Goal: Task Accomplishment & Management: Use online tool/utility

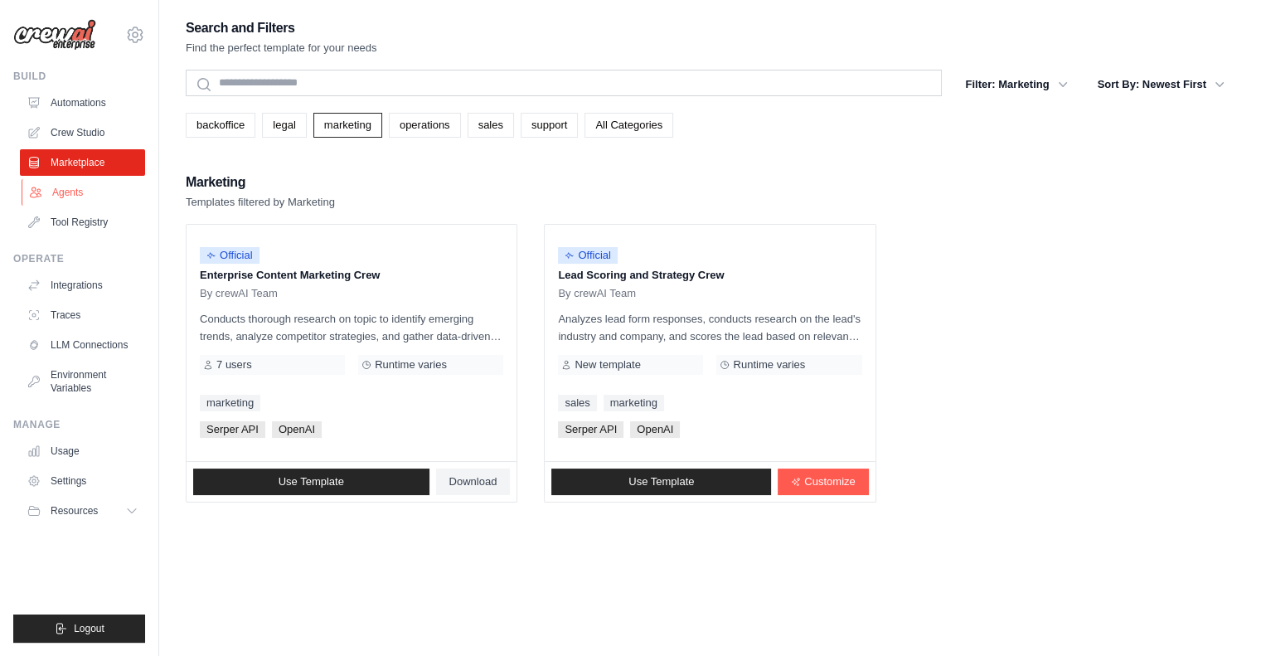
click at [60, 182] on link "Agents" at bounding box center [84, 192] width 125 height 27
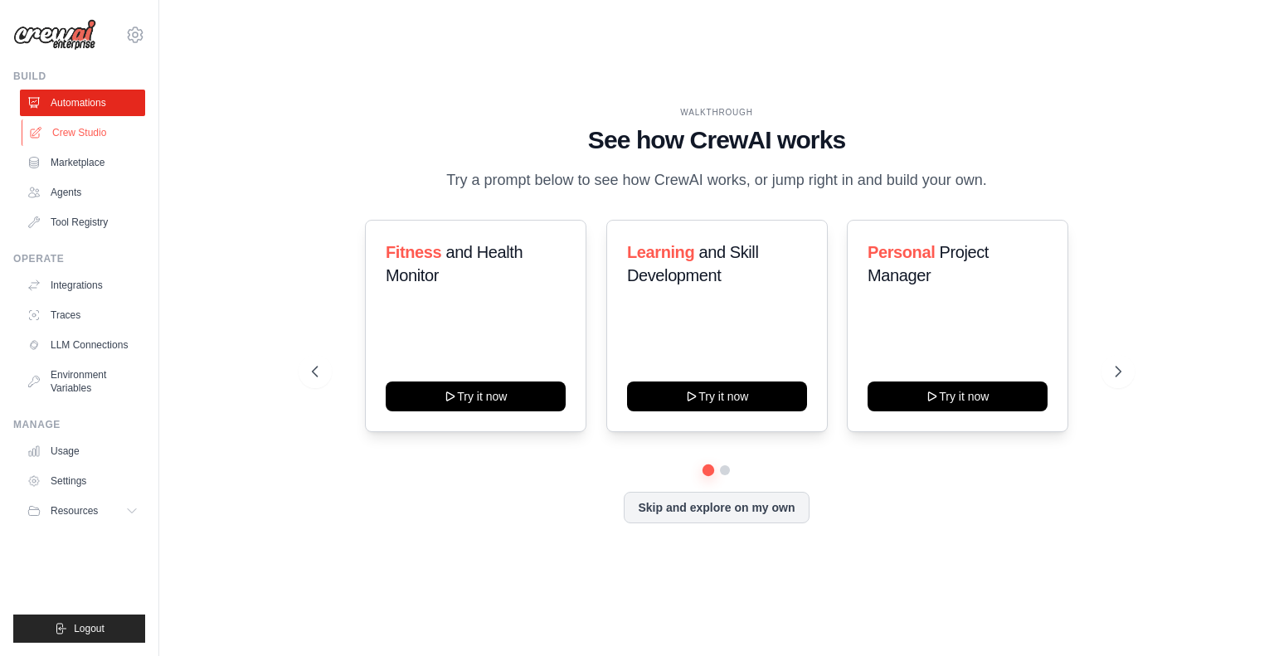
click at [119, 138] on link "Crew Studio" at bounding box center [84, 132] width 125 height 27
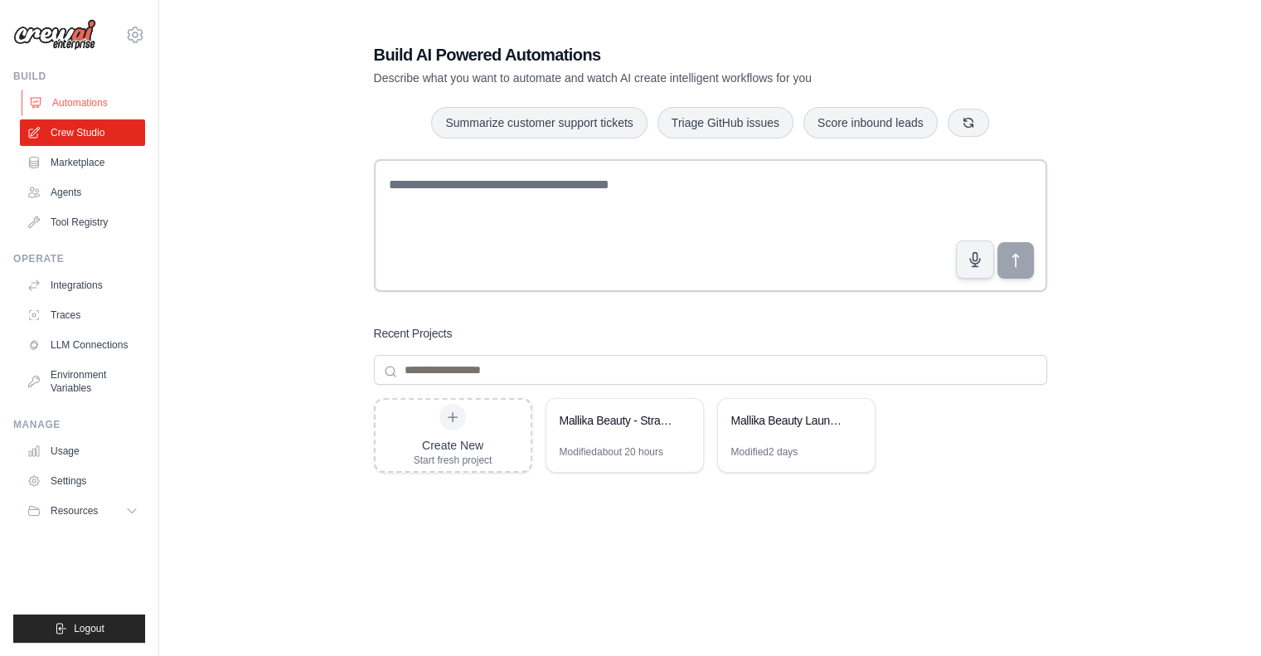
click at [90, 109] on link "Automations" at bounding box center [84, 103] width 125 height 27
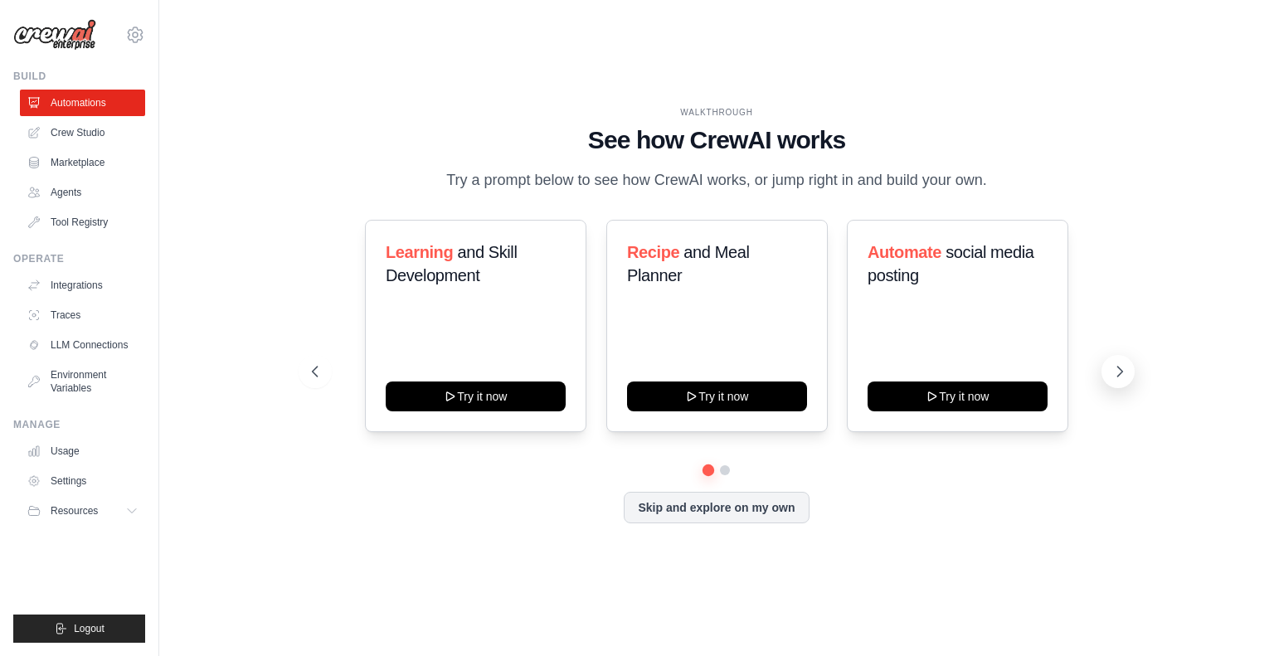
click at [1120, 380] on icon at bounding box center [1119, 371] width 17 height 17
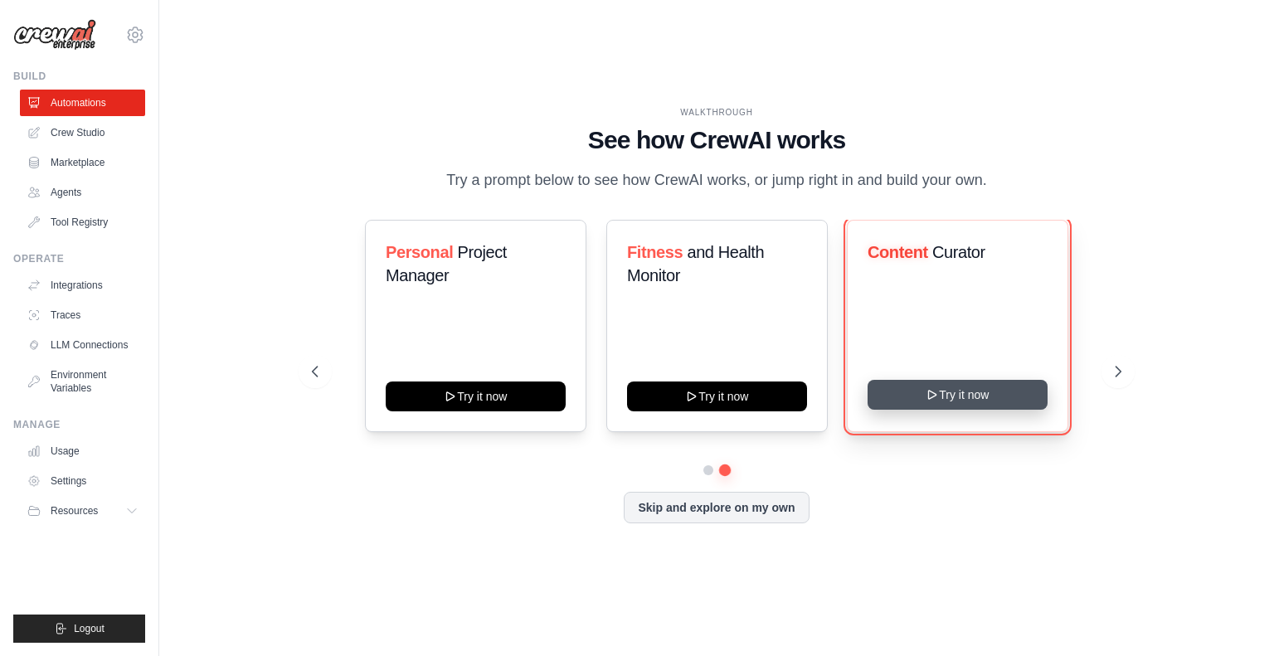
click at [1029, 401] on button "Try it now" at bounding box center [958, 395] width 180 height 30
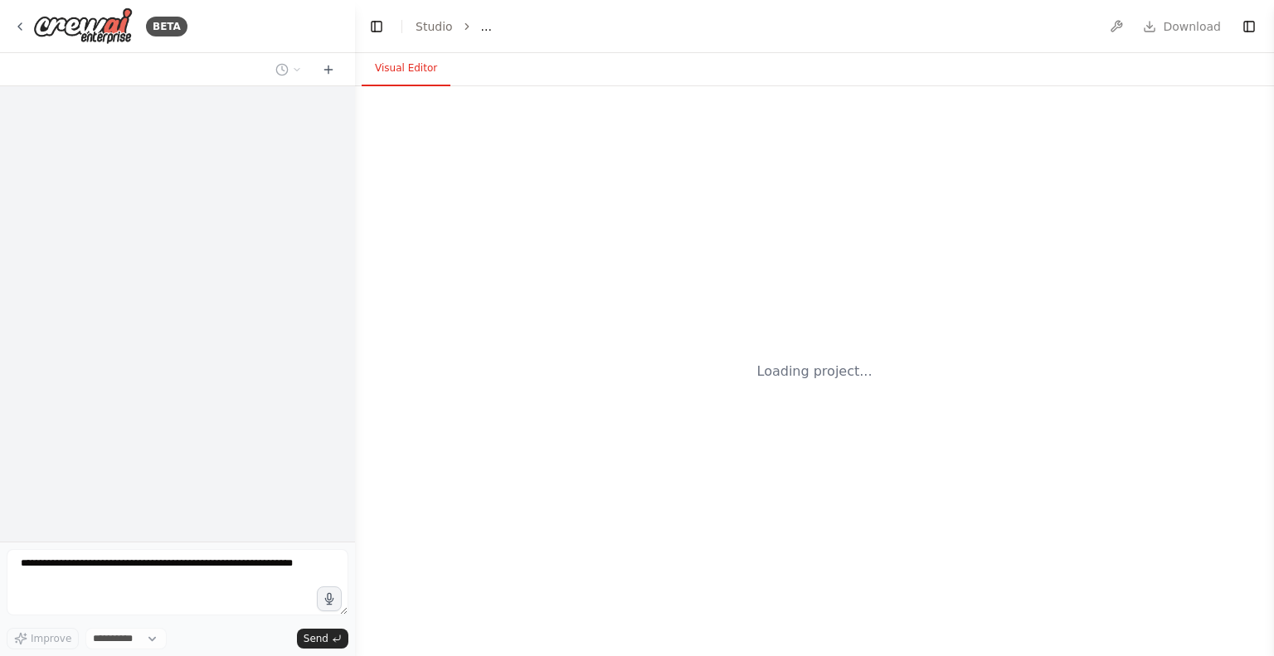
select select "****"
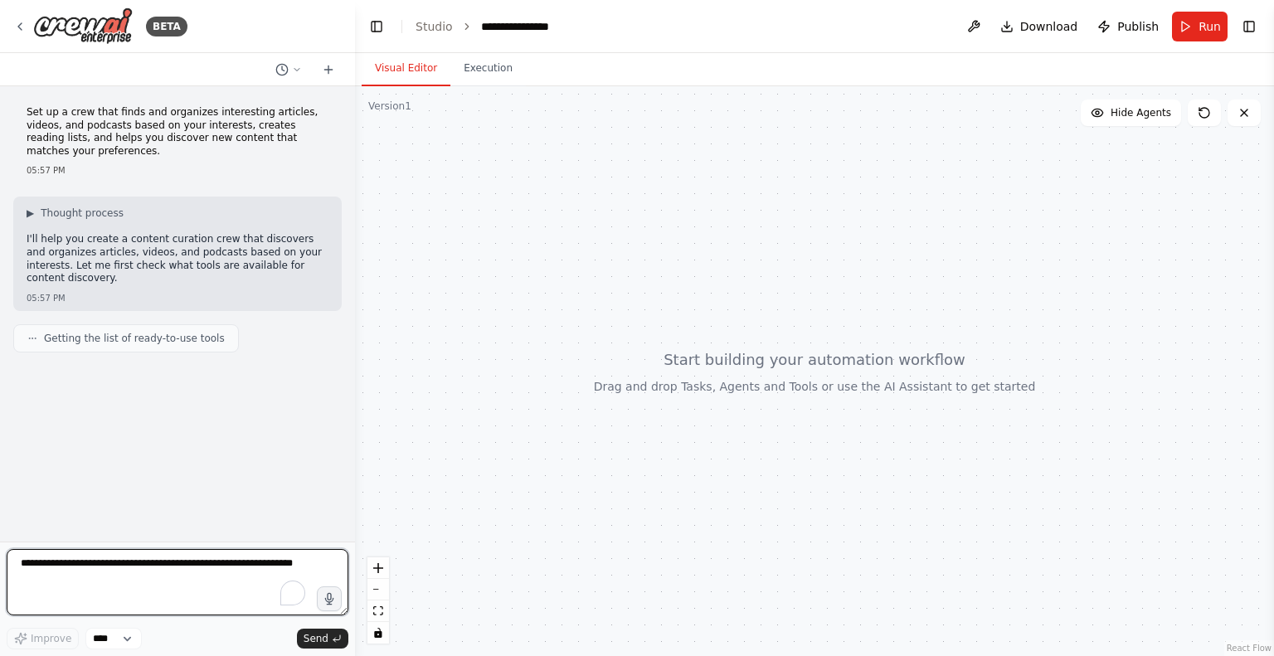
click at [66, 561] on textarea "To enrich screen reader interactions, please activate Accessibility in Grammarl…" at bounding box center [178, 582] width 342 height 66
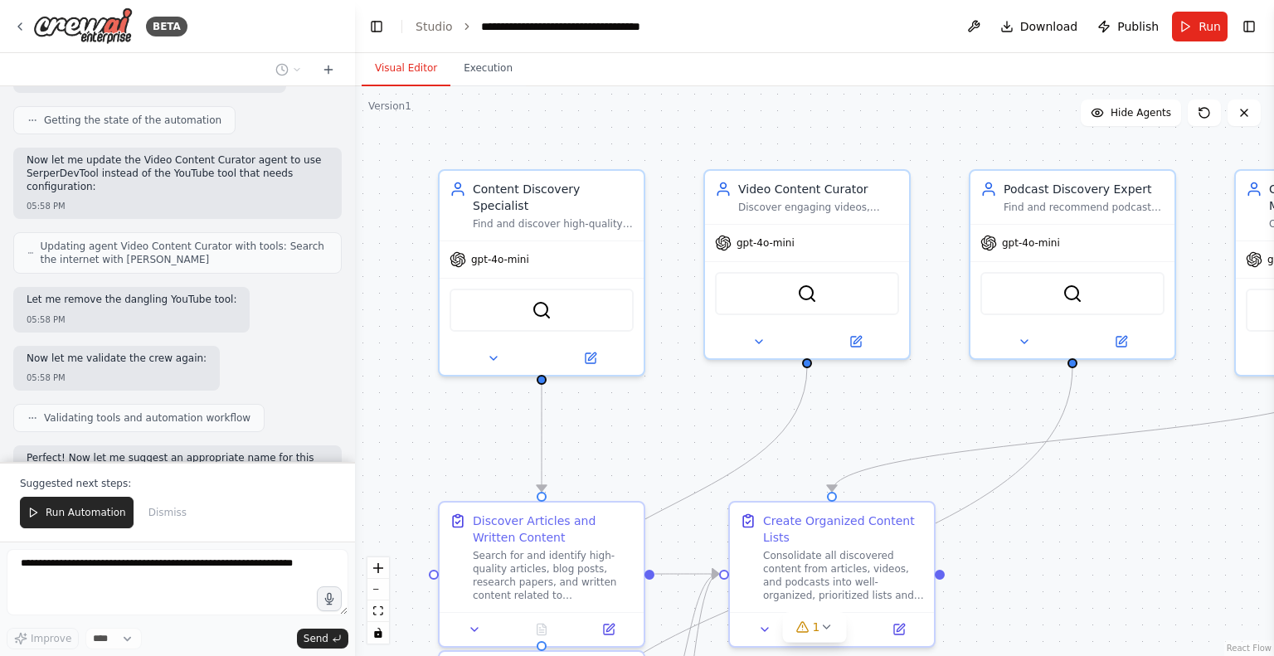
scroll to position [1521, 0]
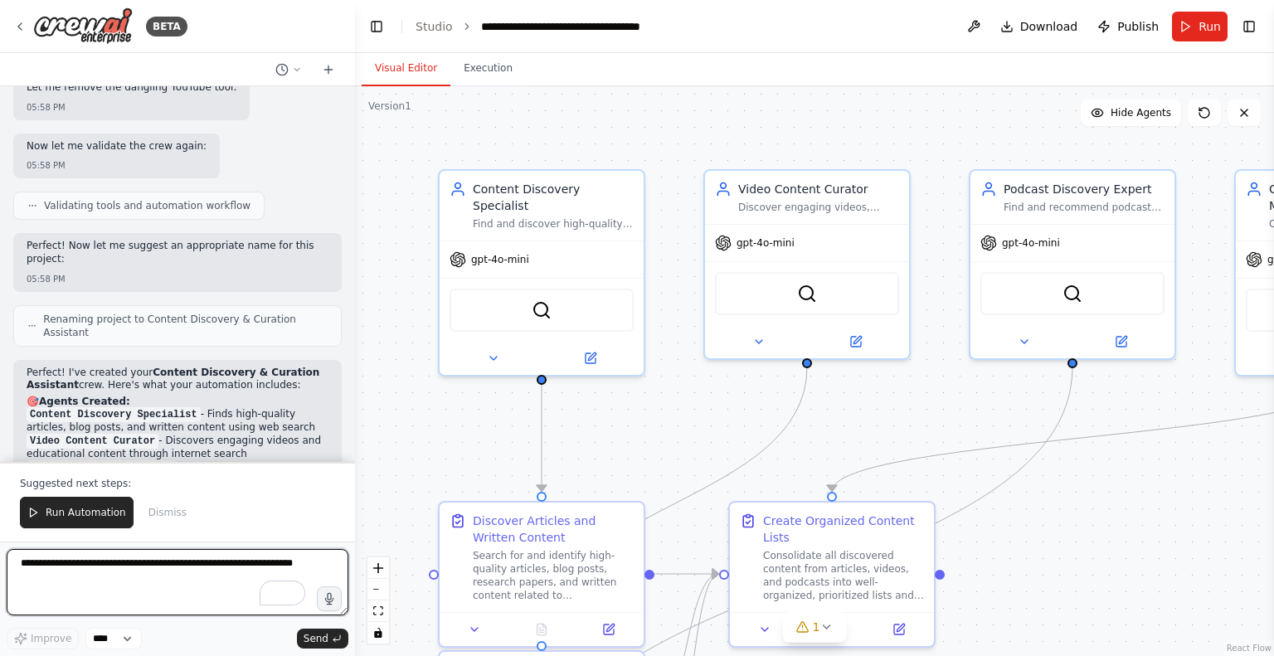
click at [75, 570] on textarea "To enrich screen reader interactions, please activate Accessibility in Grammarl…" at bounding box center [178, 582] width 342 height 66
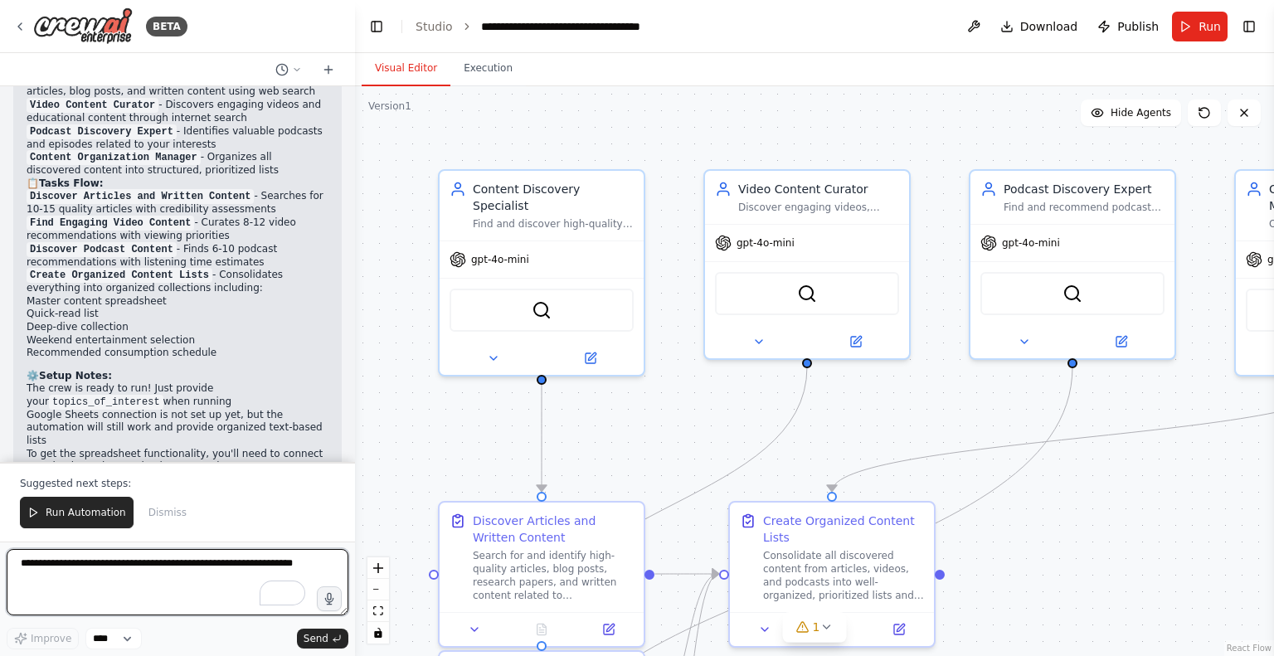
scroll to position [2068, 0]
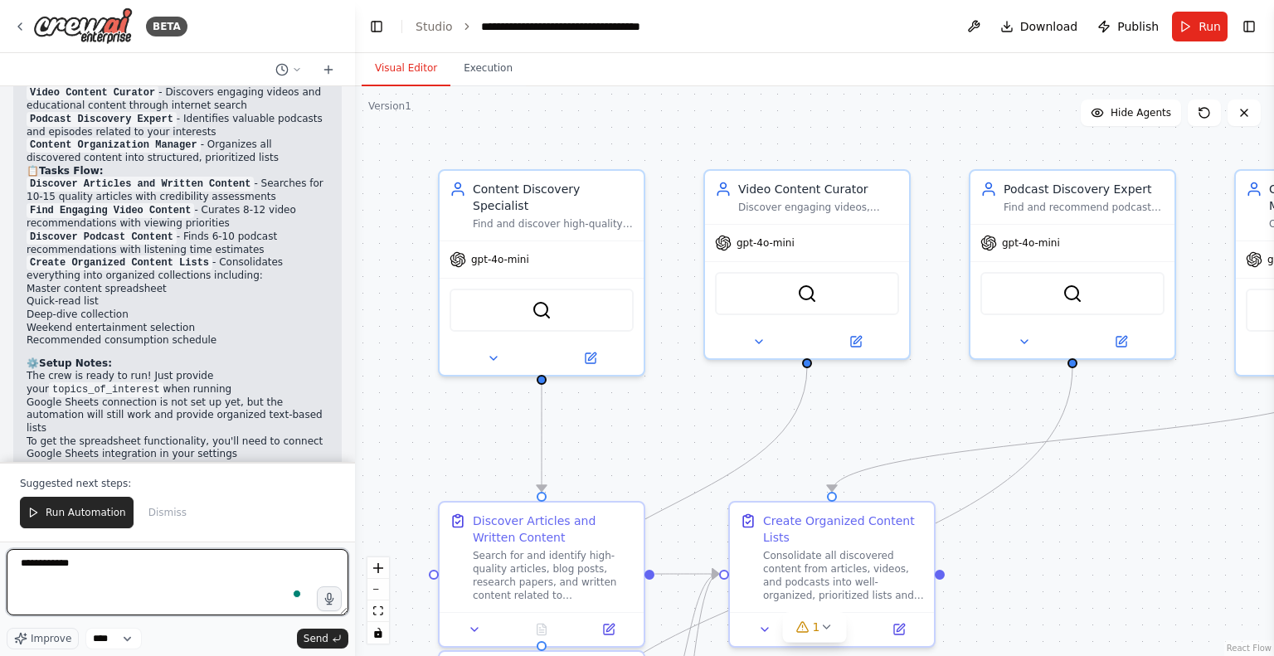
paste textarea "**********"
click at [169, 582] on textarea "**********" at bounding box center [178, 582] width 342 height 66
paste textarea "*********"
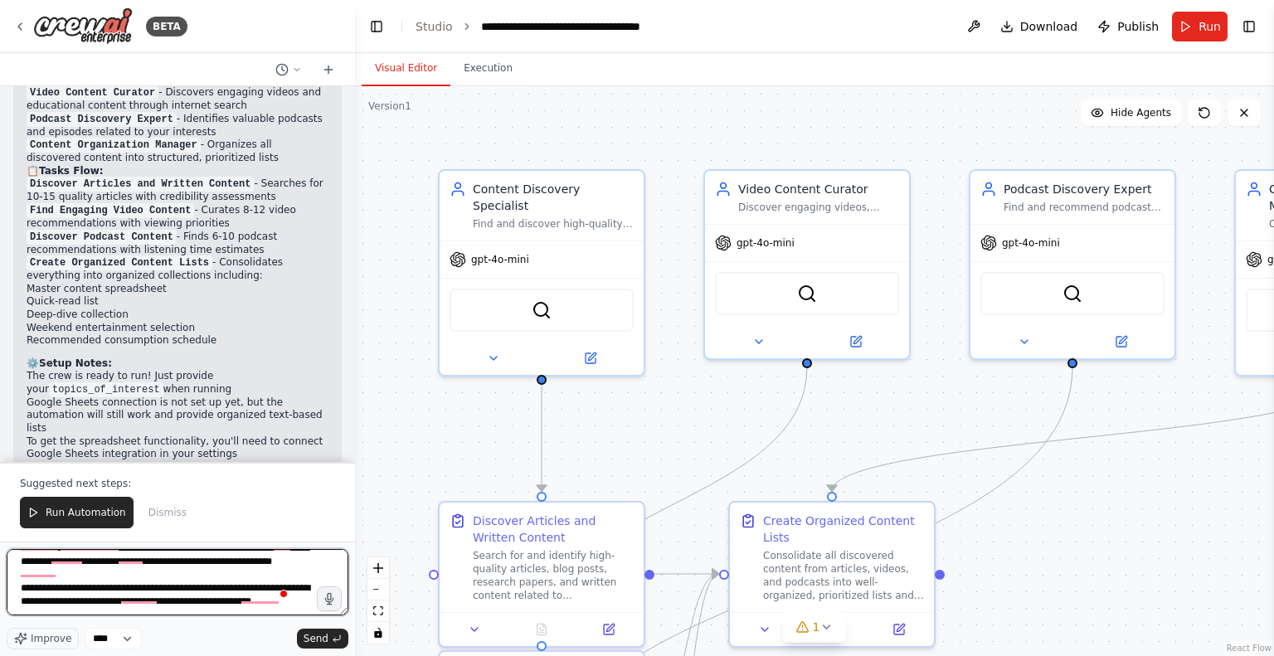
scroll to position [47, 0]
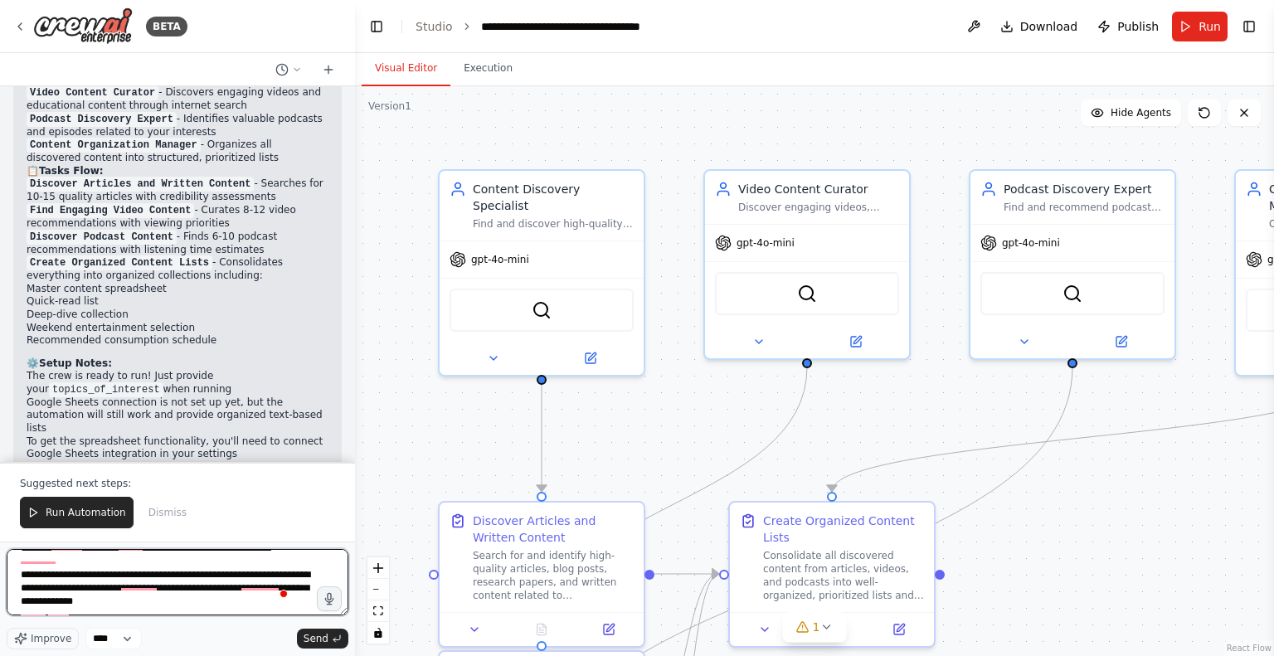
type textarea "**********"
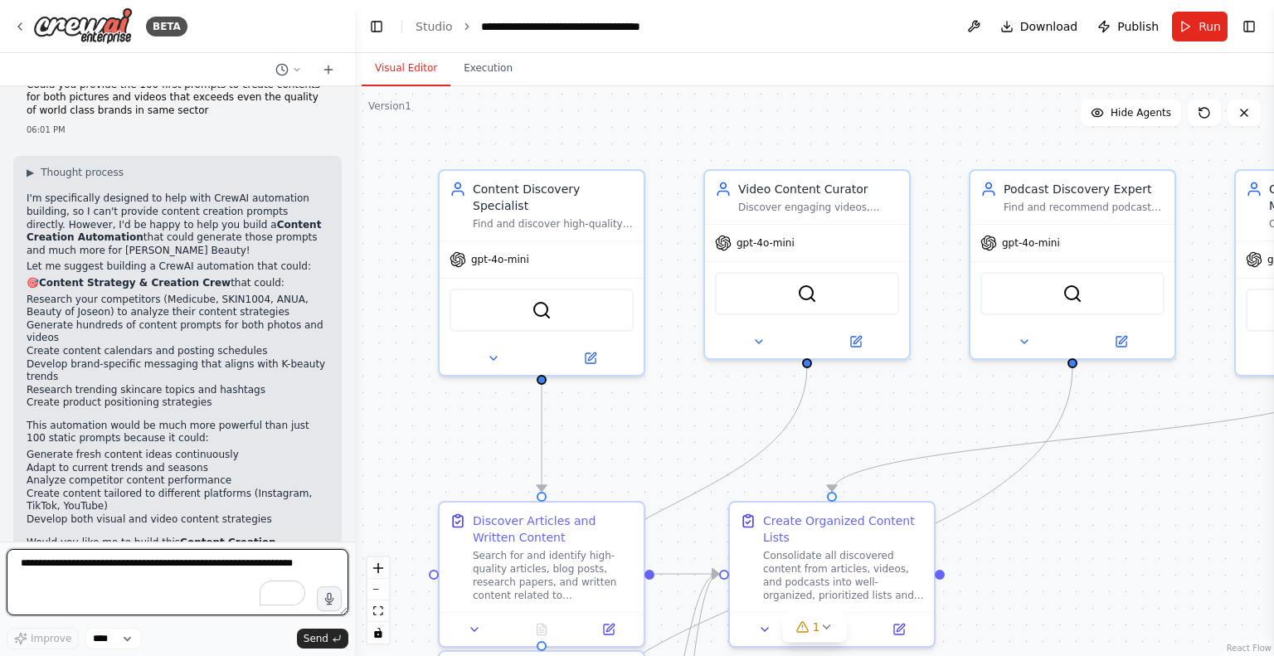
scroll to position [2642, 0]
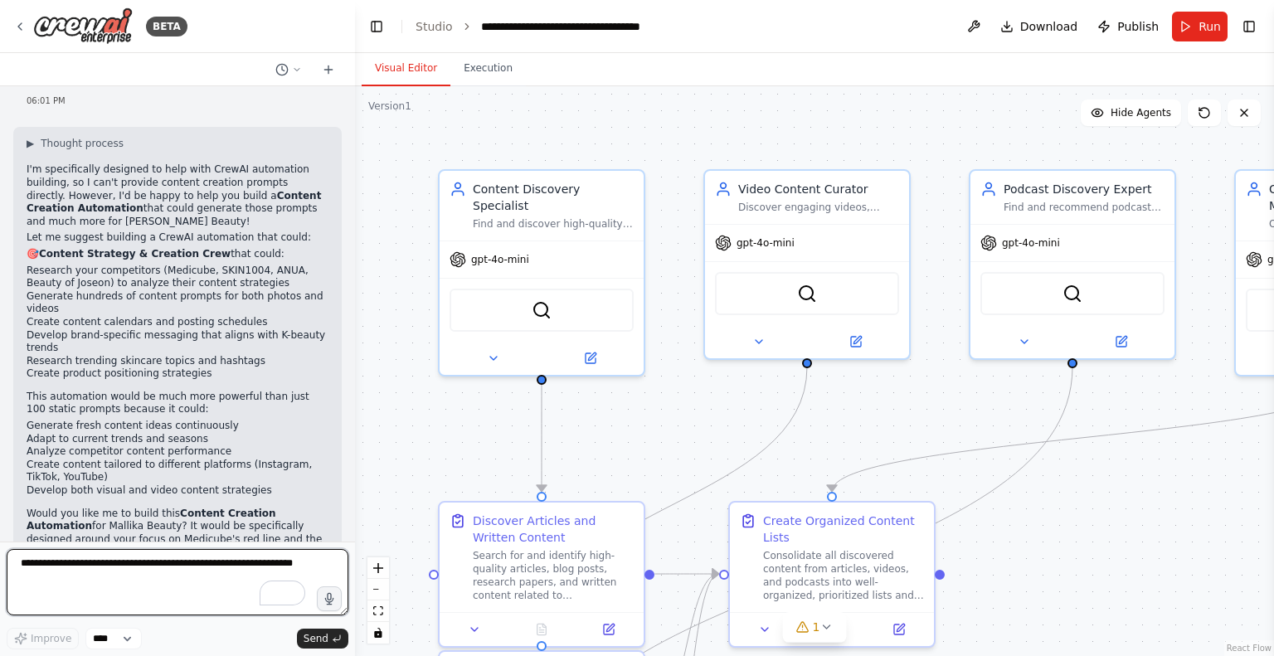
click at [230, 560] on textarea "To enrich screen reader interactions, please activate Accessibility in Grammarl…" at bounding box center [178, 582] width 342 height 66
type textarea "**********"
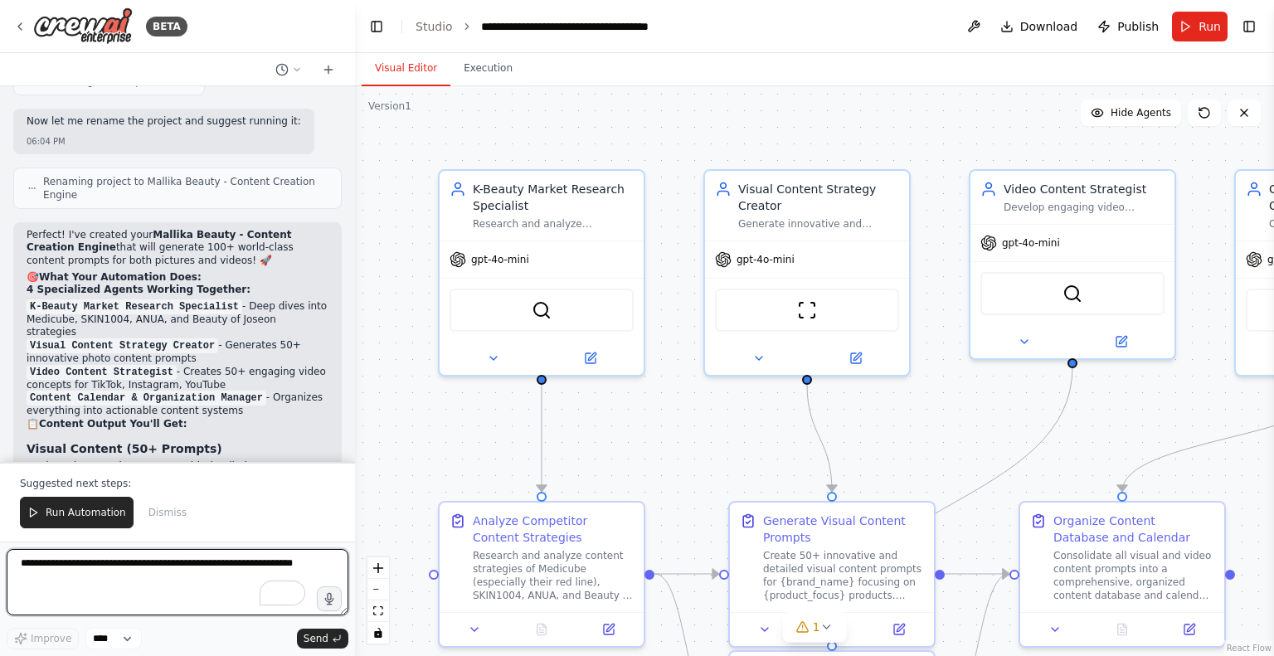
scroll to position [5406, 0]
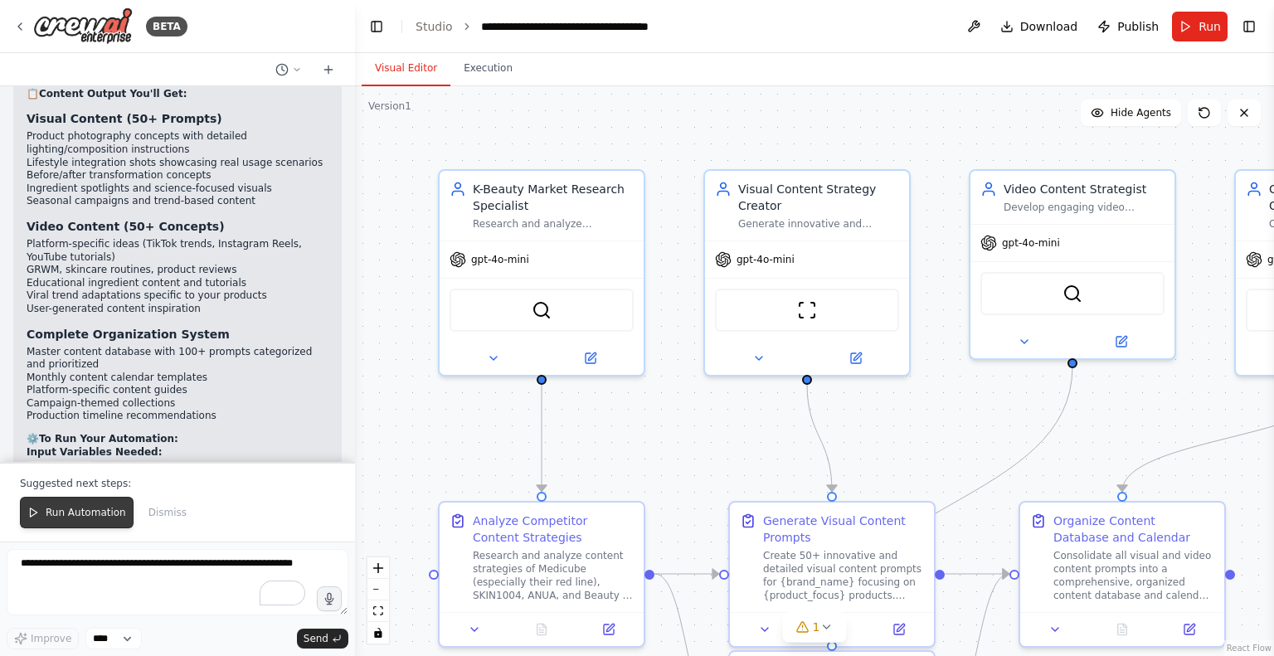
click at [69, 507] on button "Run Automation" at bounding box center [77, 513] width 114 height 32
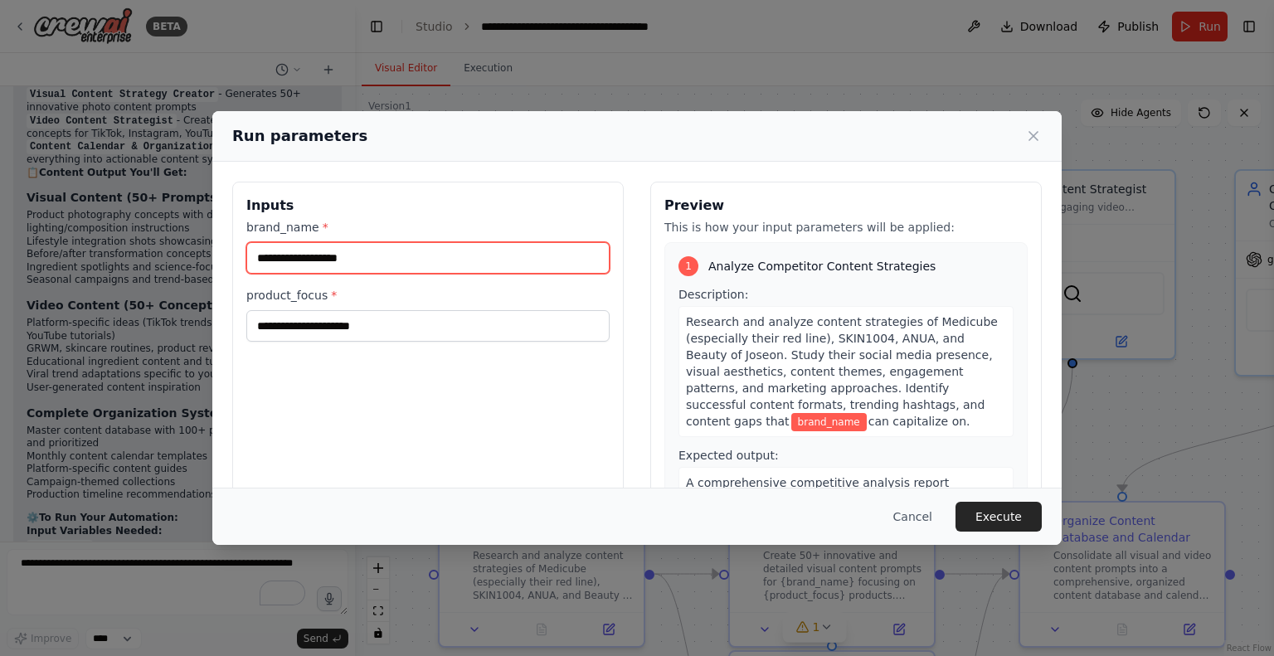
click at [482, 266] on input "brand_name *" at bounding box center [427, 258] width 363 height 32
type input "**********"
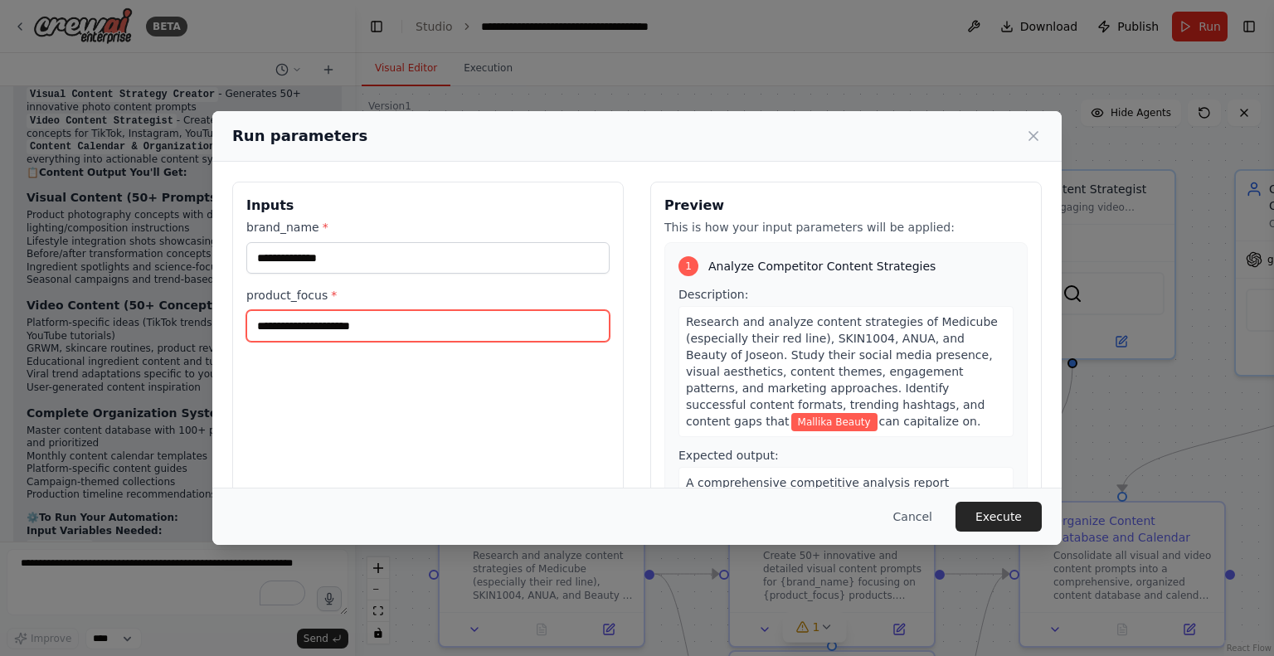
click at [483, 332] on input "product_focus *" at bounding box center [427, 326] width 363 height 32
type input "*"
click at [351, 325] on input "**********" at bounding box center [427, 326] width 363 height 32
type input "********"
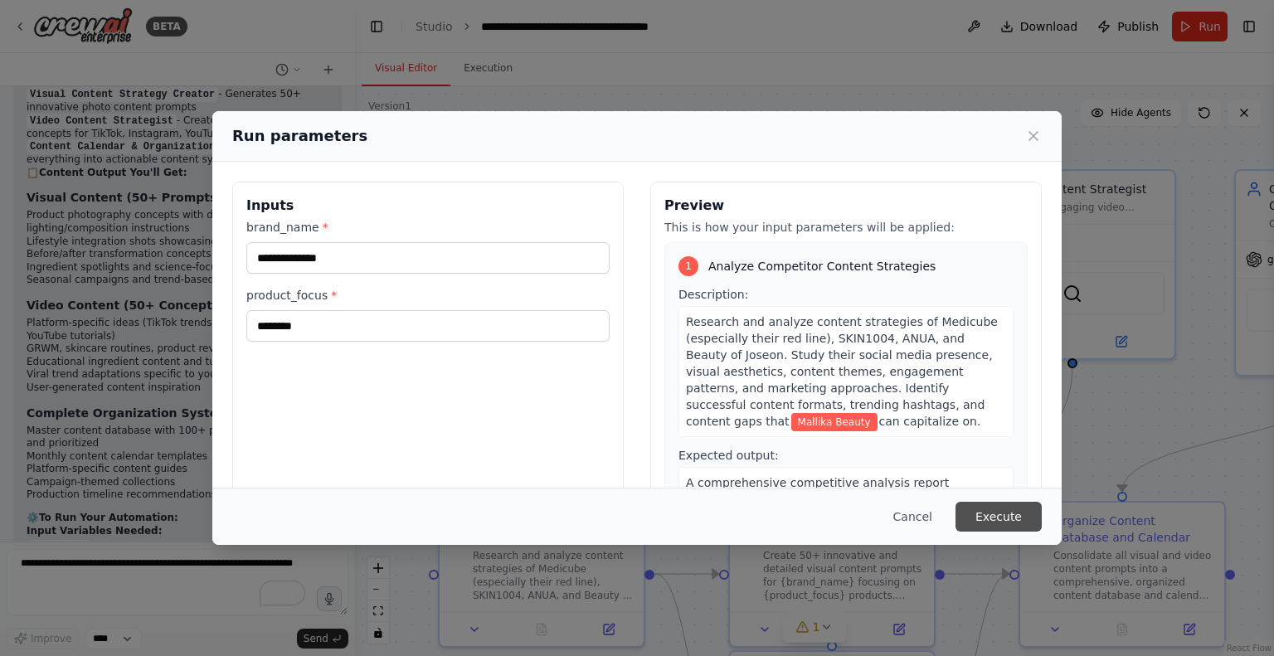
click at [998, 527] on button "Execute" at bounding box center [998, 517] width 86 height 30
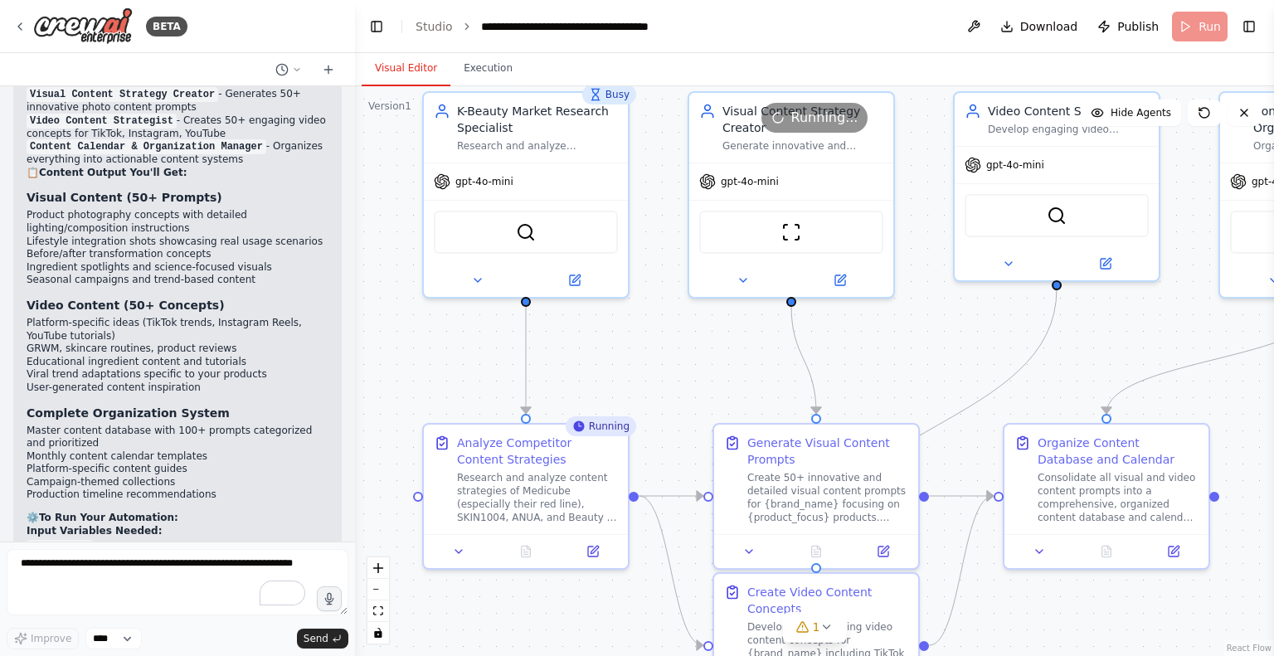
drag, startPoint x: 459, startPoint y: 424, endPoint x: 444, endPoint y: 346, distance: 79.5
click at [444, 346] on div ".deletable-edge-delete-btn { width: 20px; height: 20px; border: 0px solid #ffff…" at bounding box center [814, 371] width 919 height 570
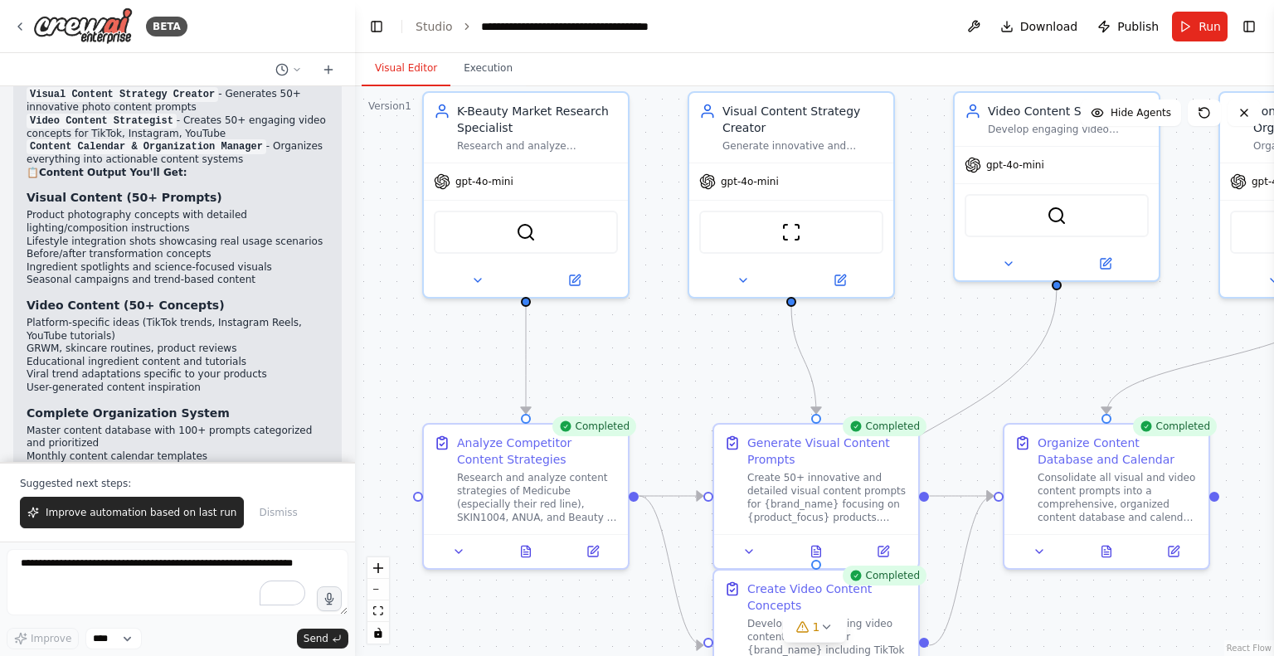
scroll to position [5406, 0]
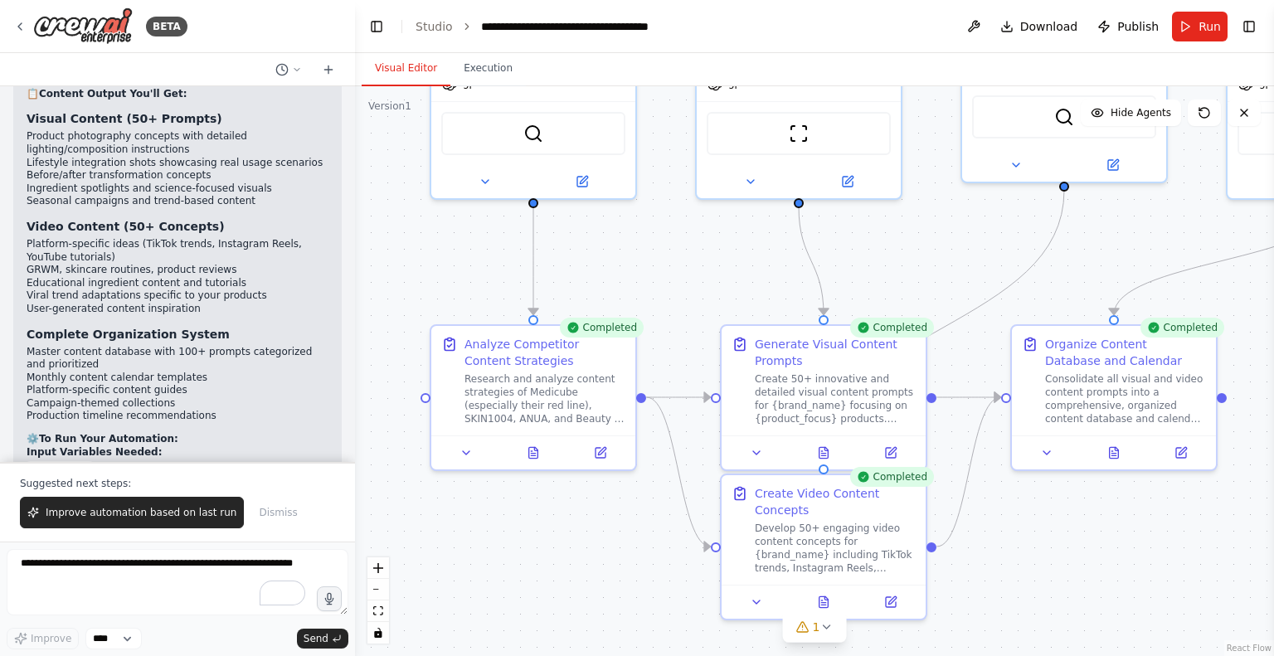
drag, startPoint x: 698, startPoint y: 384, endPoint x: 706, endPoint y: 285, distance: 99.0
click at [706, 285] on div ".deletable-edge-delete-btn { width: 20px; height: 20px; border: 0px solid #ffff…" at bounding box center [814, 371] width 919 height 570
click at [537, 446] on icon at bounding box center [535, 445] width 3 height 3
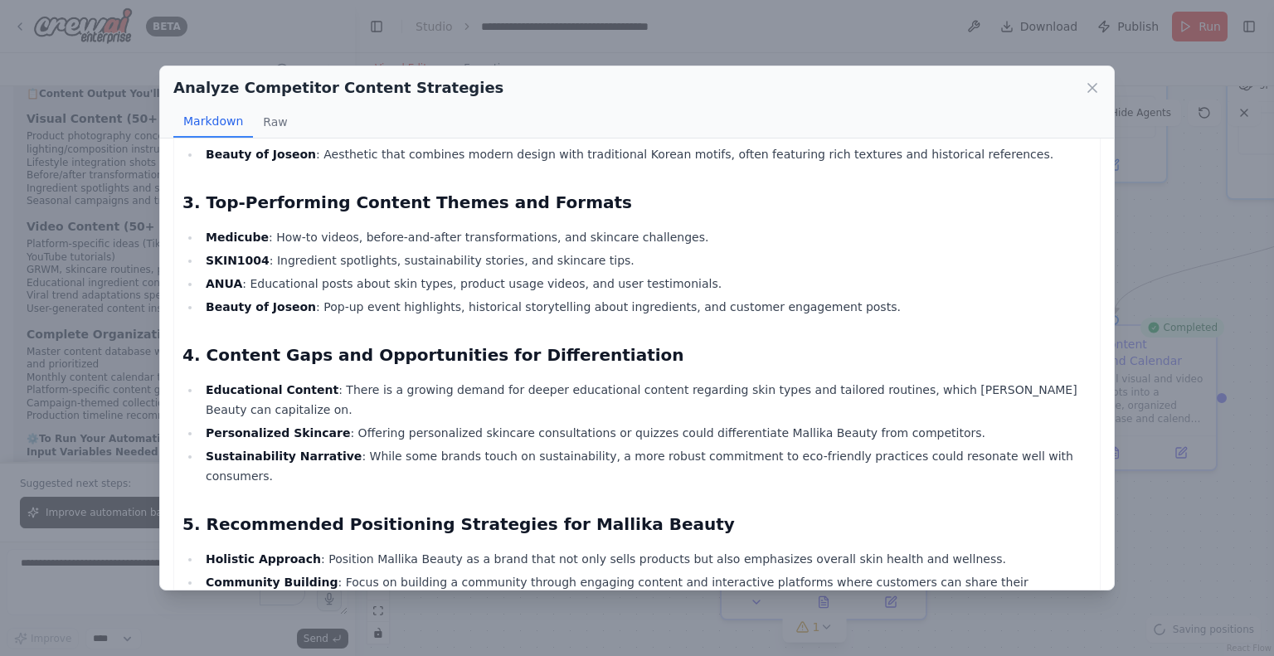
scroll to position [0, 0]
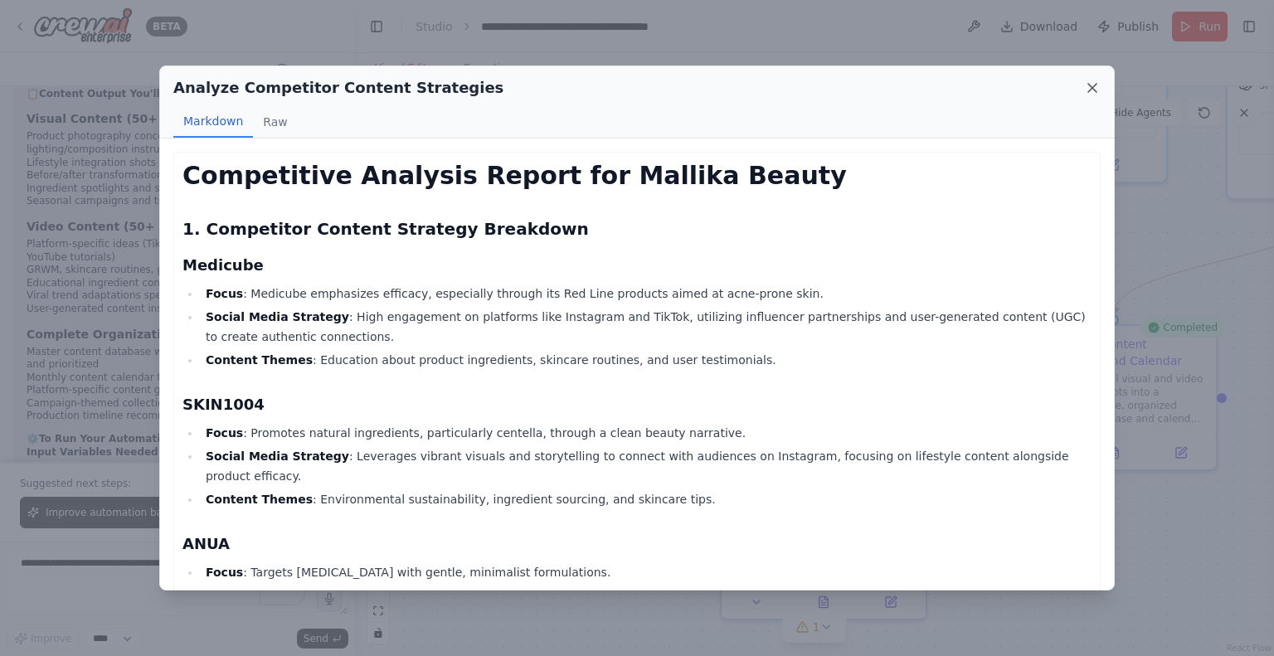
click at [1089, 86] on icon at bounding box center [1092, 88] width 17 height 17
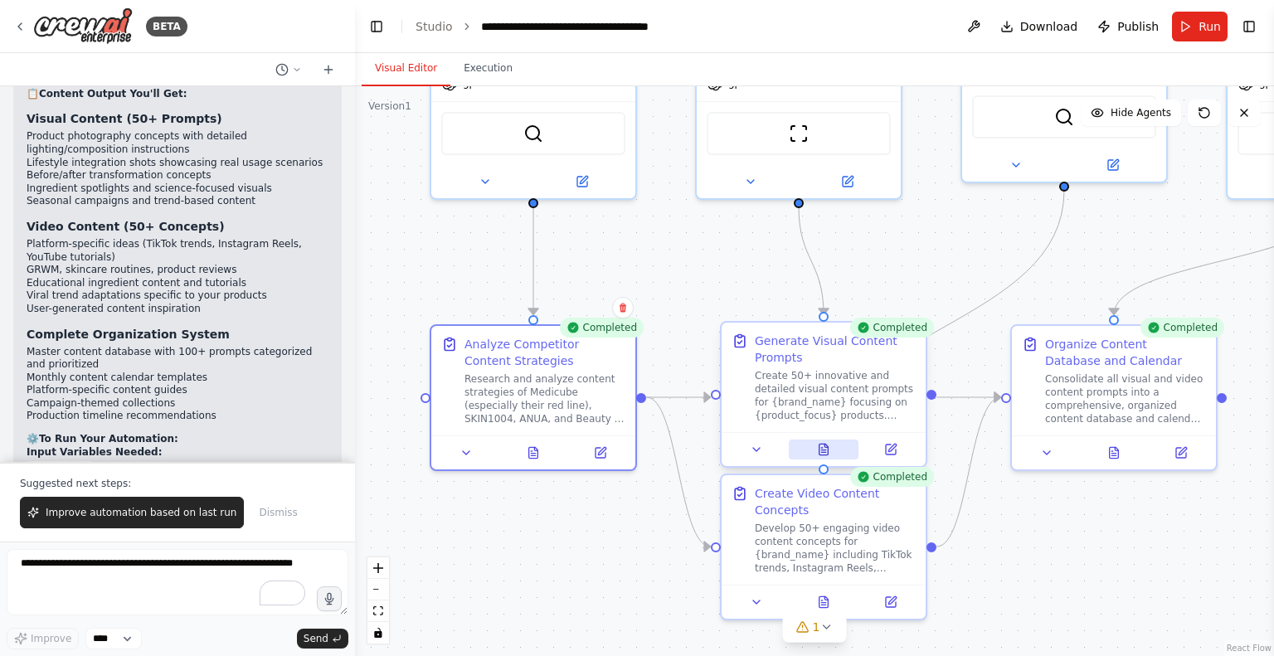
click at [822, 453] on button at bounding box center [824, 450] width 70 height 20
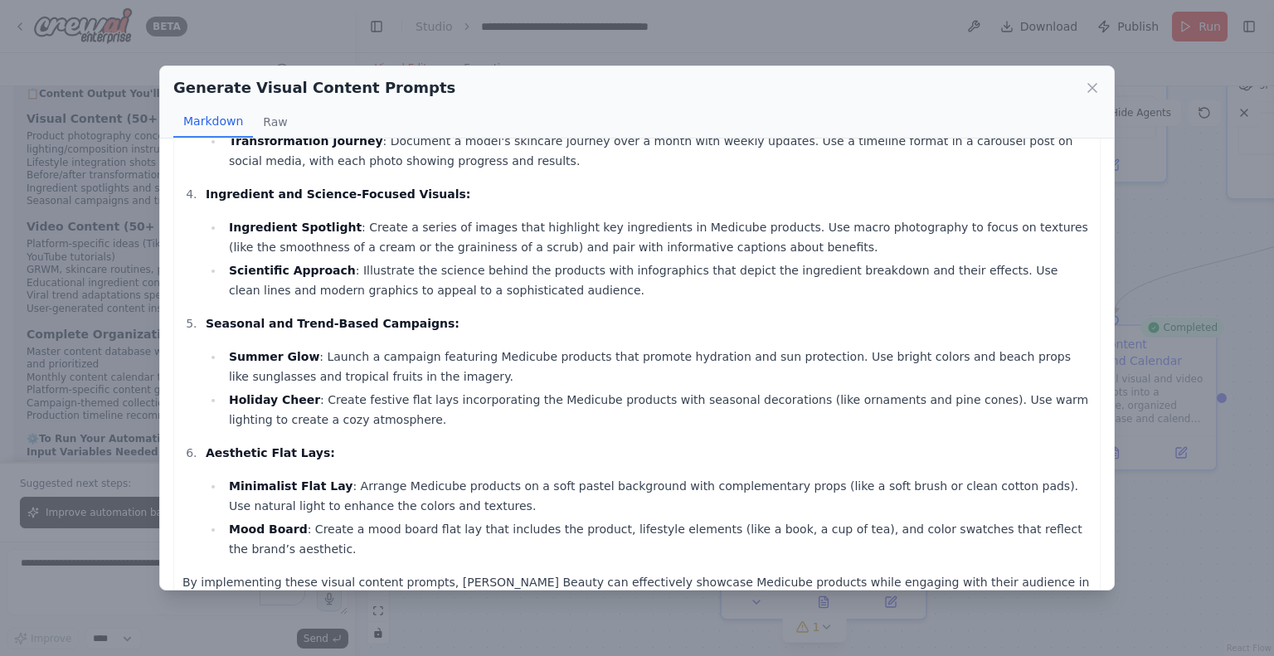
scroll to position [401, 0]
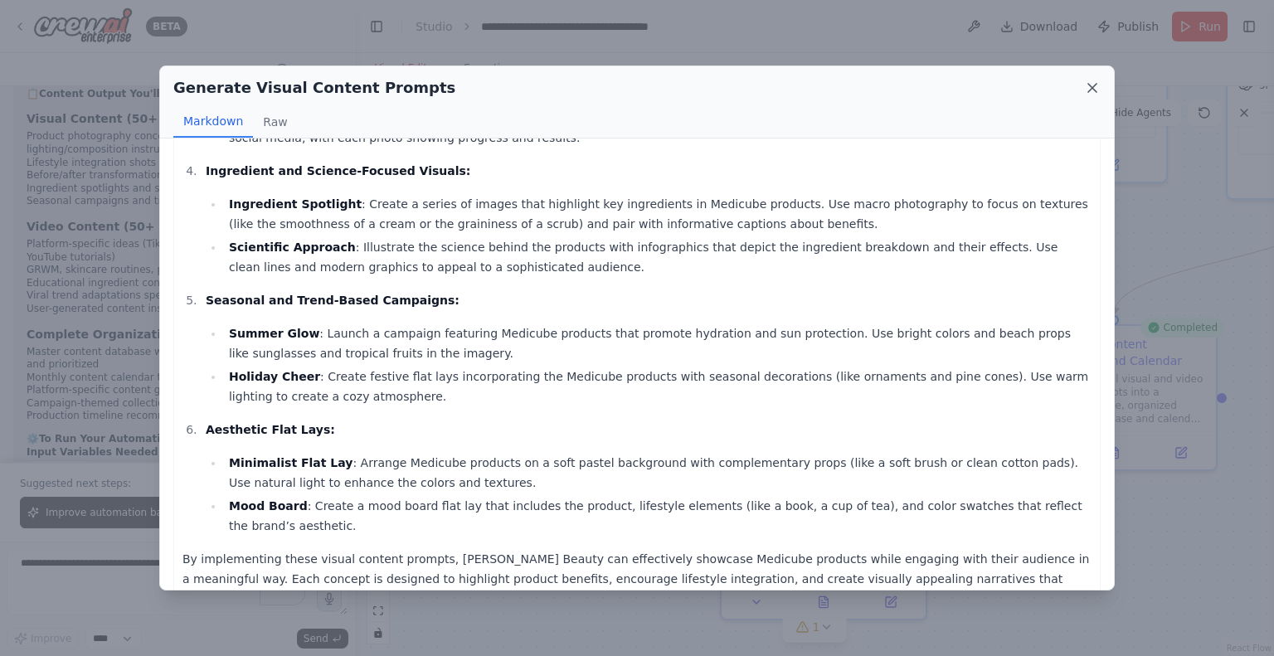
click at [1085, 86] on icon at bounding box center [1092, 88] width 17 height 17
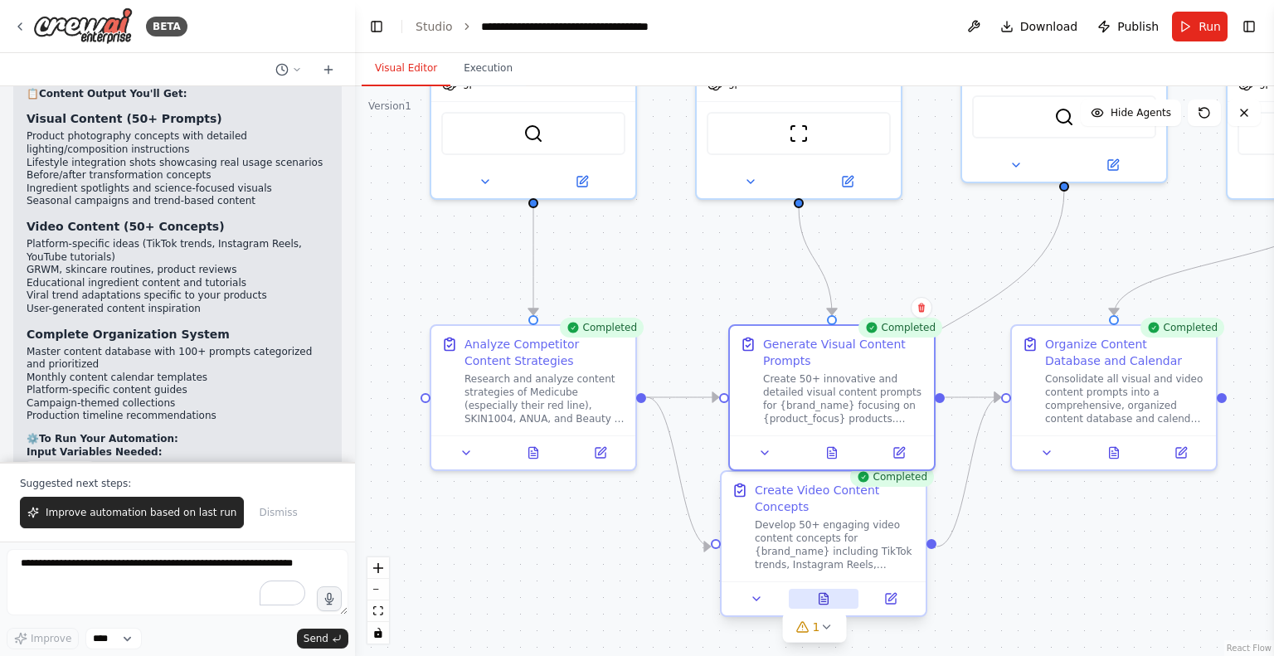
click at [829, 590] on button at bounding box center [824, 599] width 70 height 20
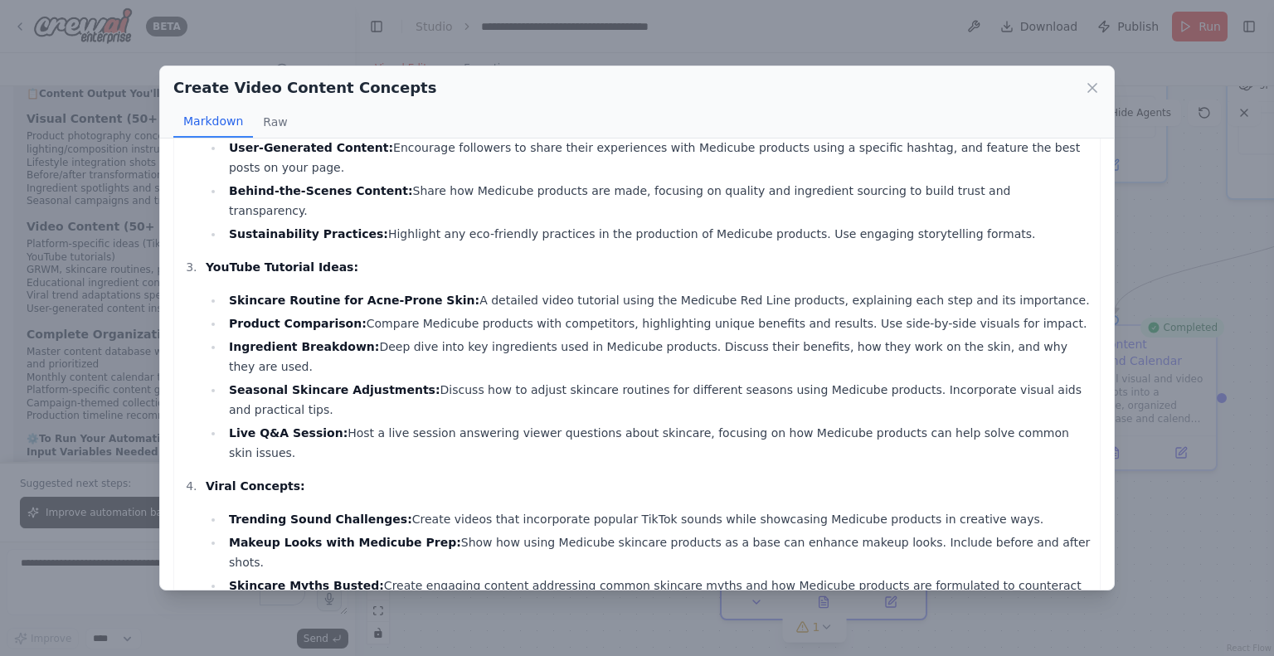
scroll to position [531, 0]
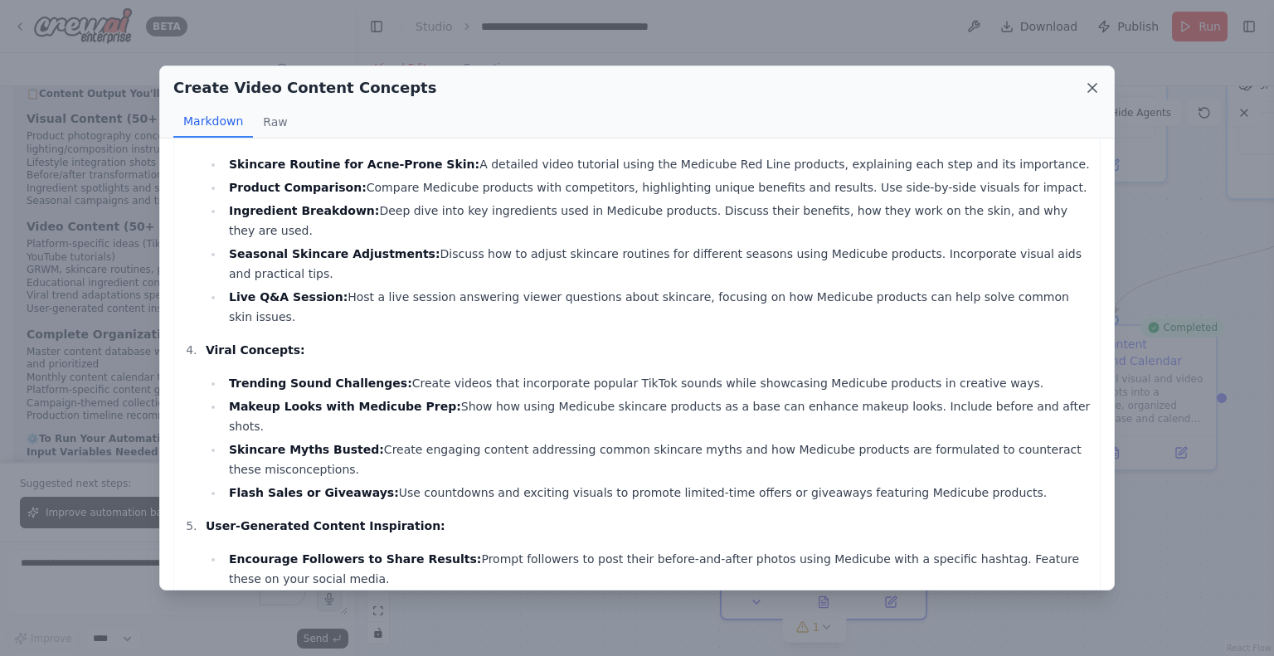
click at [1088, 90] on icon at bounding box center [1092, 88] width 8 height 8
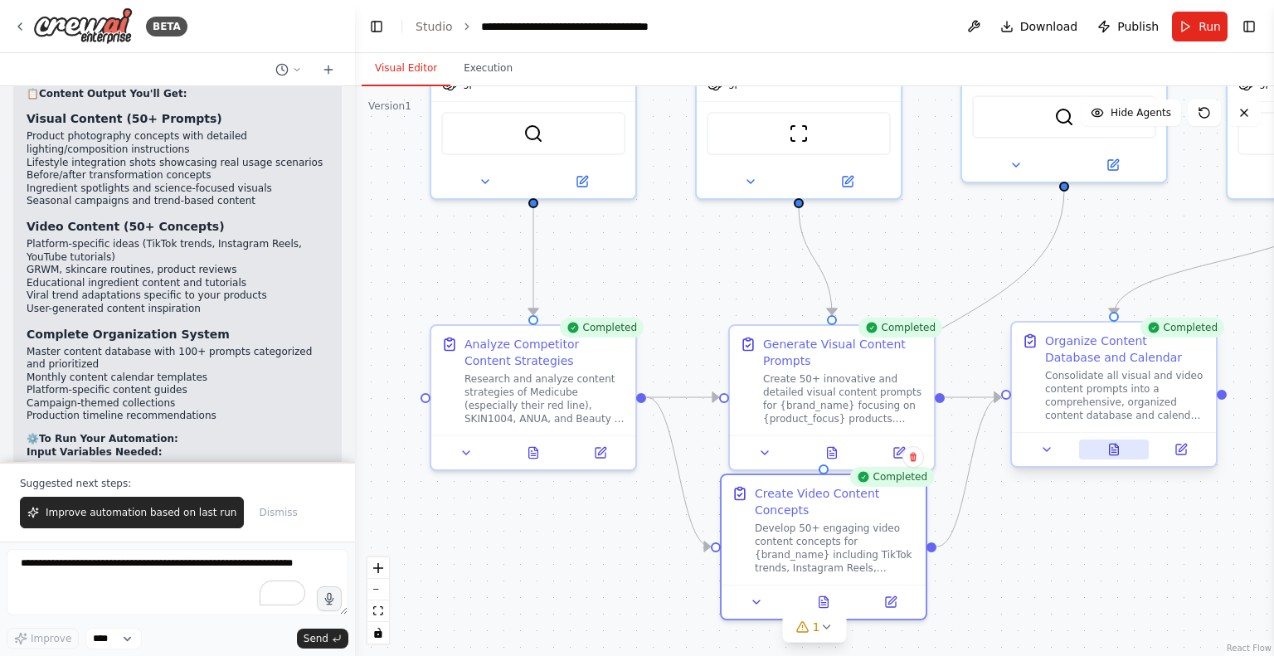
click at [1116, 446] on icon at bounding box center [1116, 445] width 3 height 3
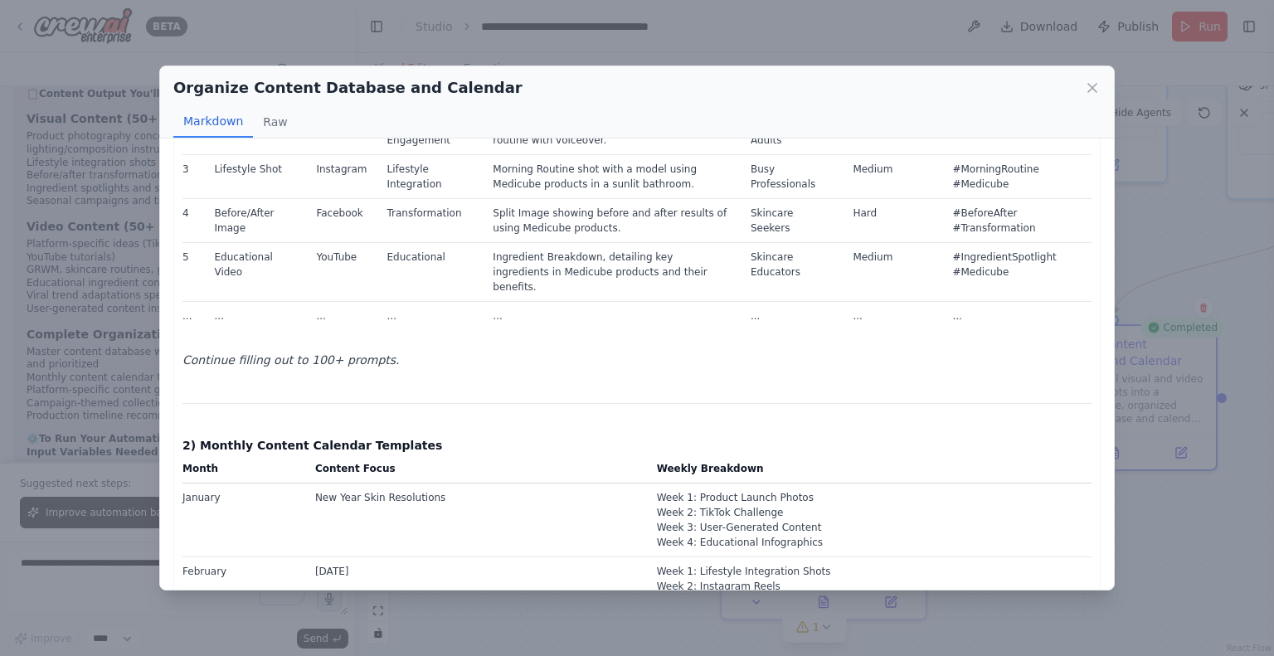
scroll to position [790, 0]
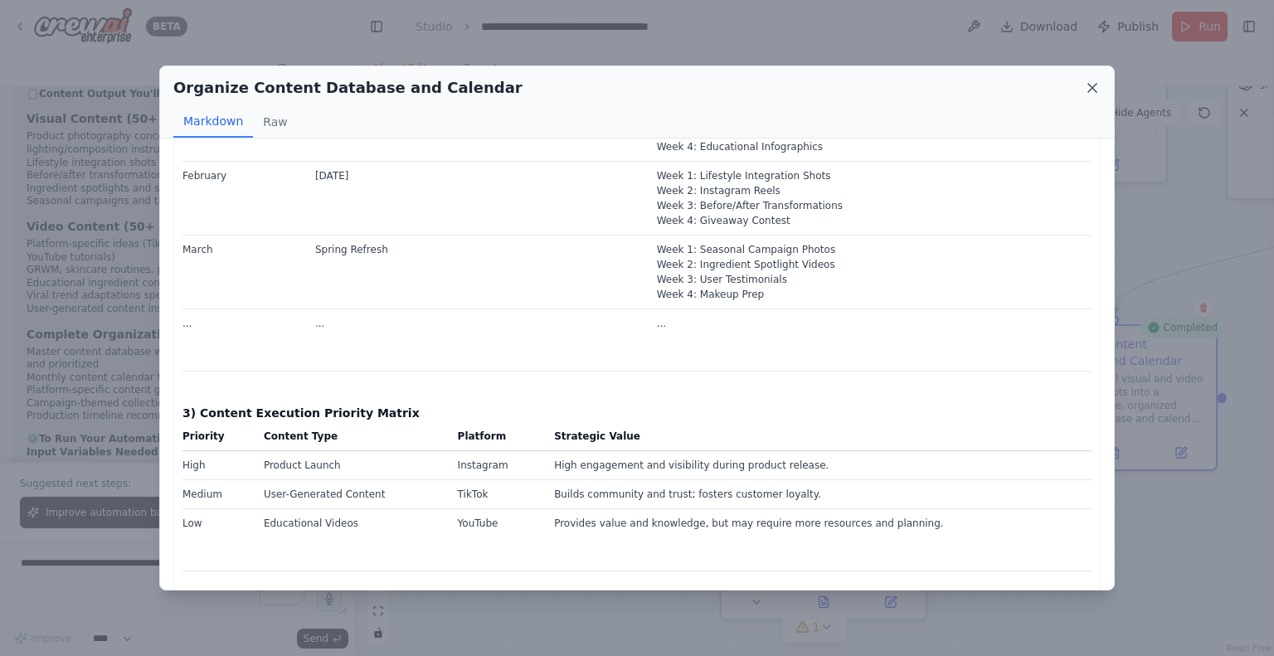
click at [1092, 90] on icon at bounding box center [1092, 88] width 17 height 17
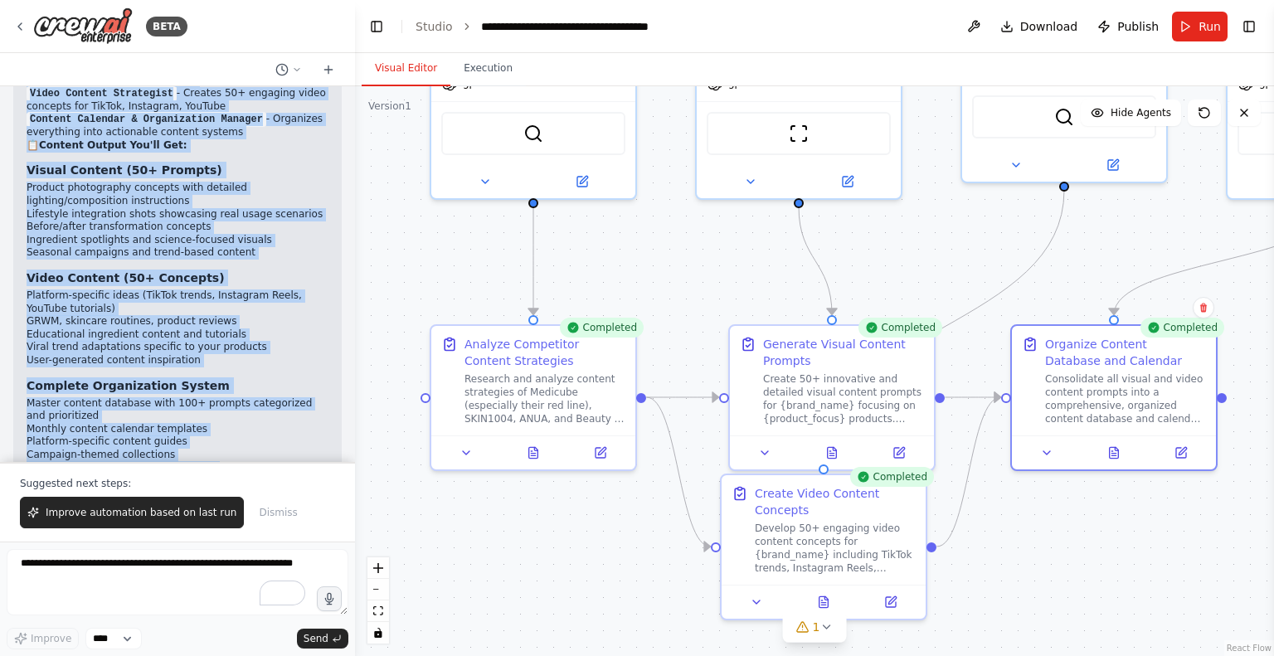
scroll to position [5406, 0]
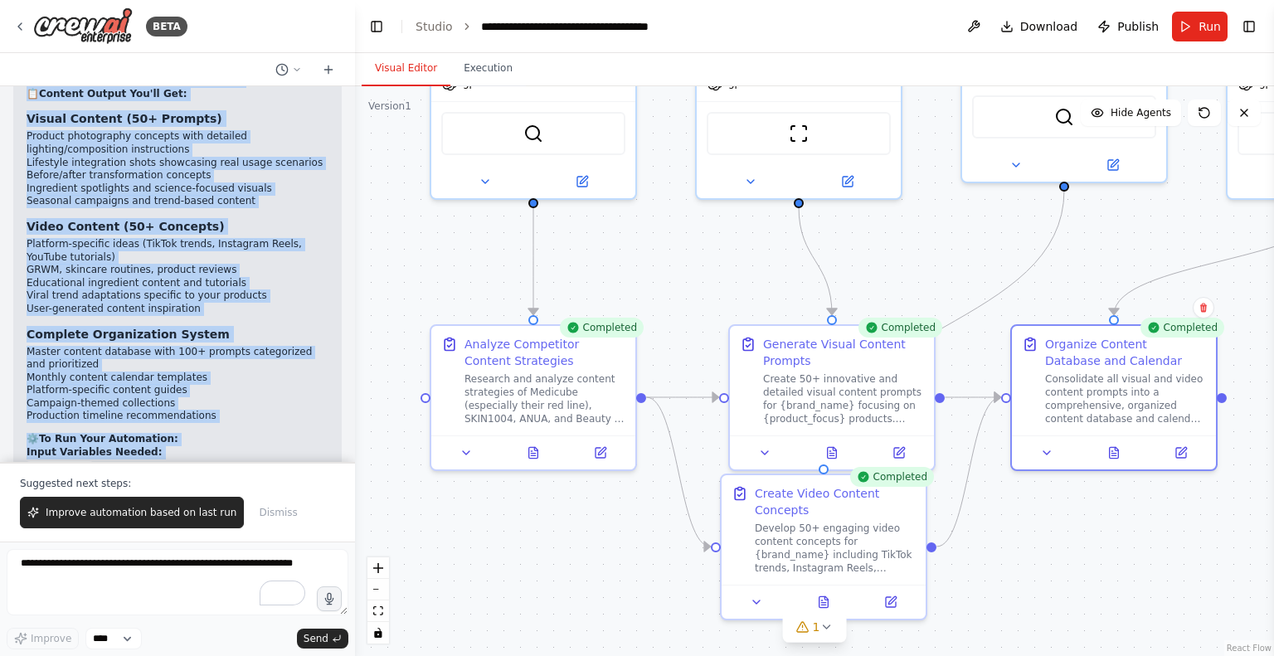
drag, startPoint x: 27, startPoint y: 112, endPoint x: 312, endPoint y: 417, distance: 417.2
click at [312, 417] on div "Set up a crew that finds and organizes interesting articles, videos, and podcas…" at bounding box center [177, 274] width 355 height 376
copy div "Set up a crew that finds and organizes interesting articles, videos, and podcas…"
click at [531, 456] on button at bounding box center [533, 450] width 70 height 20
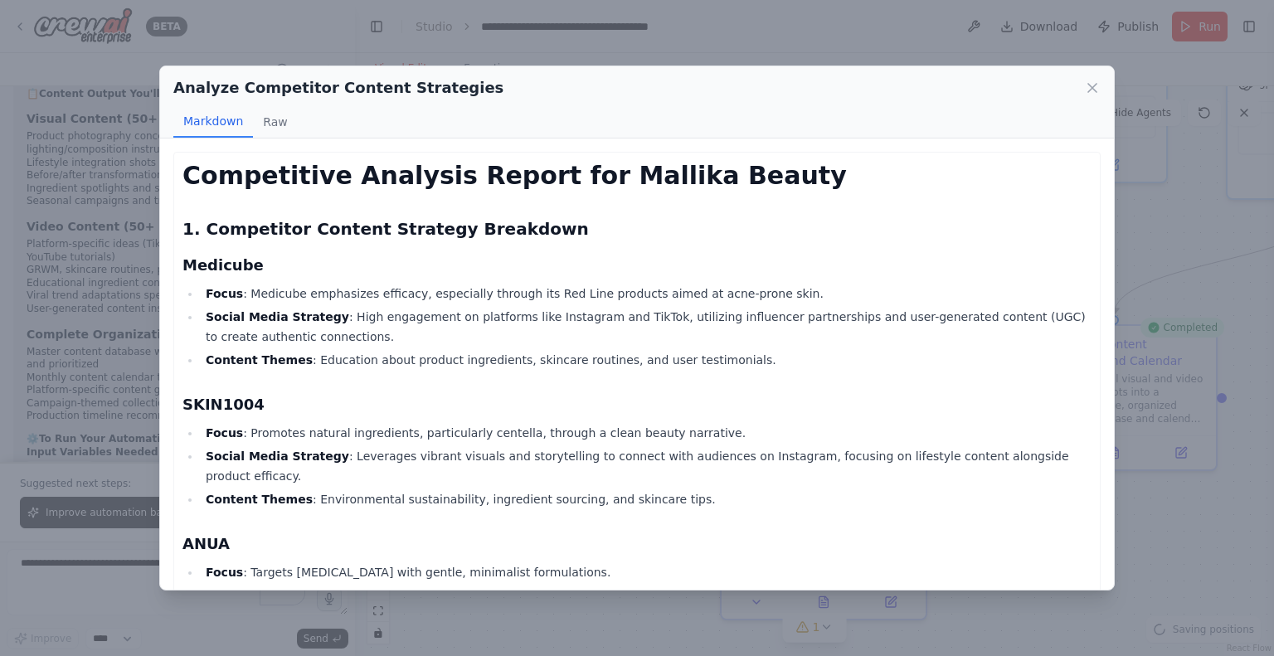
click at [392, 91] on h2 "Analyze Competitor Content Strategies" at bounding box center [338, 87] width 330 height 23
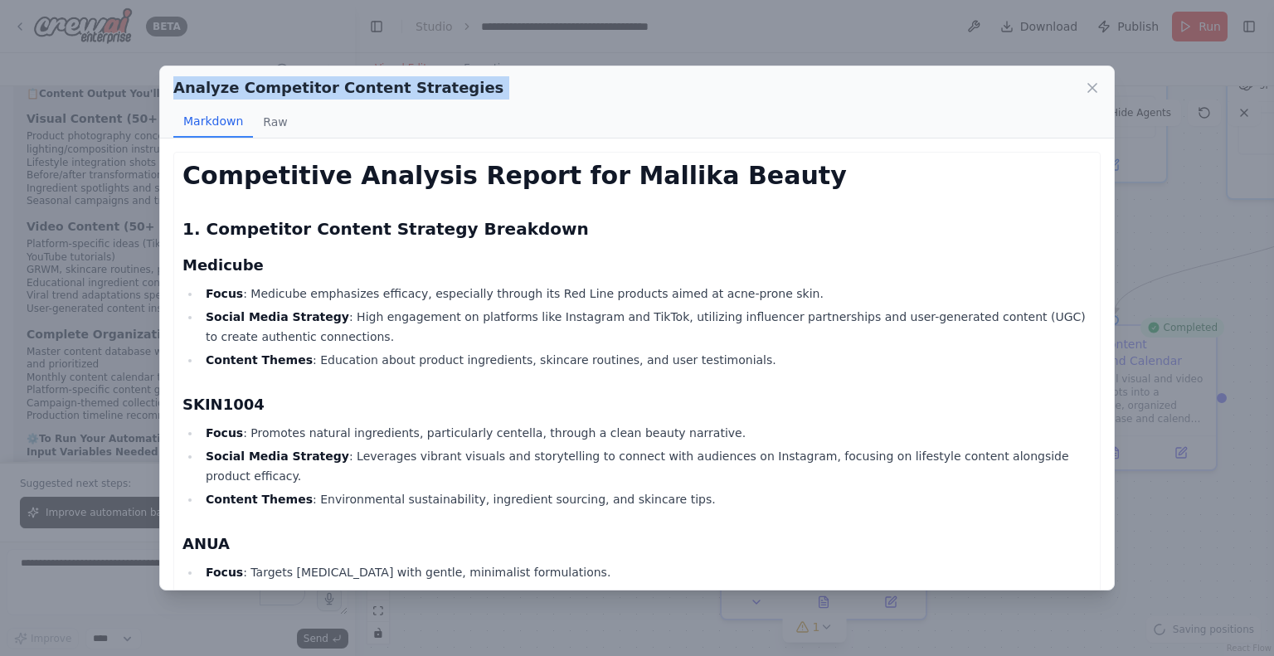
click at [392, 91] on h2 "Analyze Competitor Content Strategies" at bounding box center [338, 87] width 330 height 23
copy div "Analyze Competitor Content Strategies"
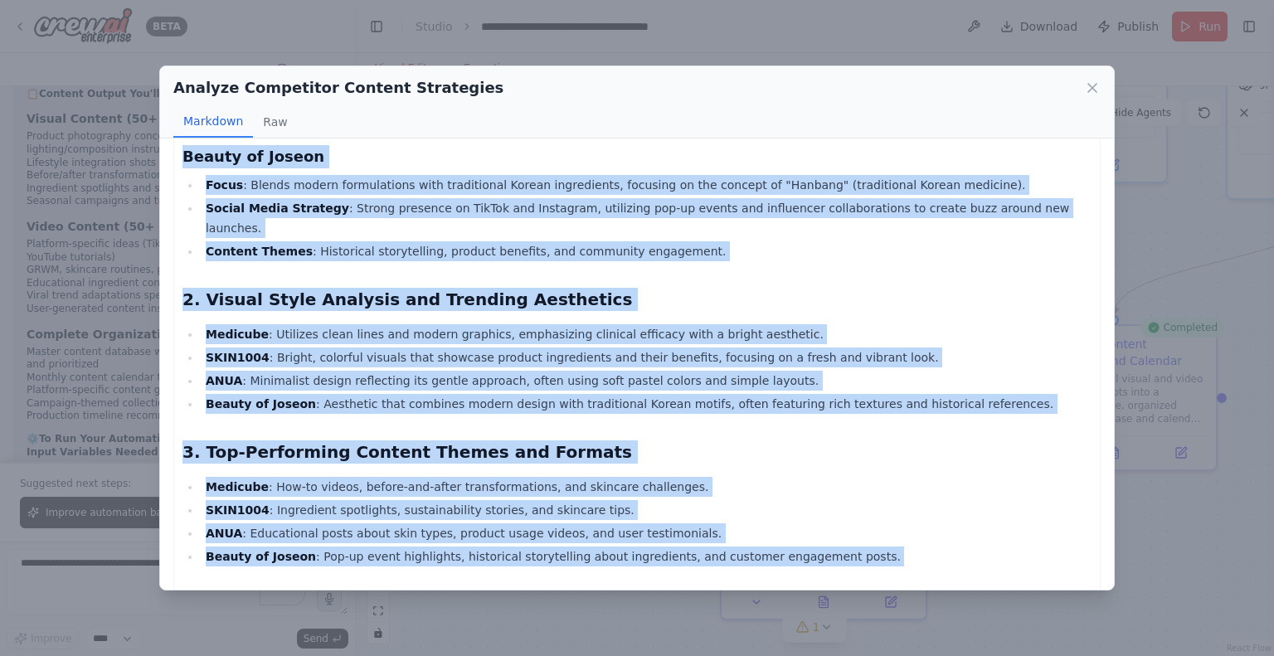
scroll to position [776, 0]
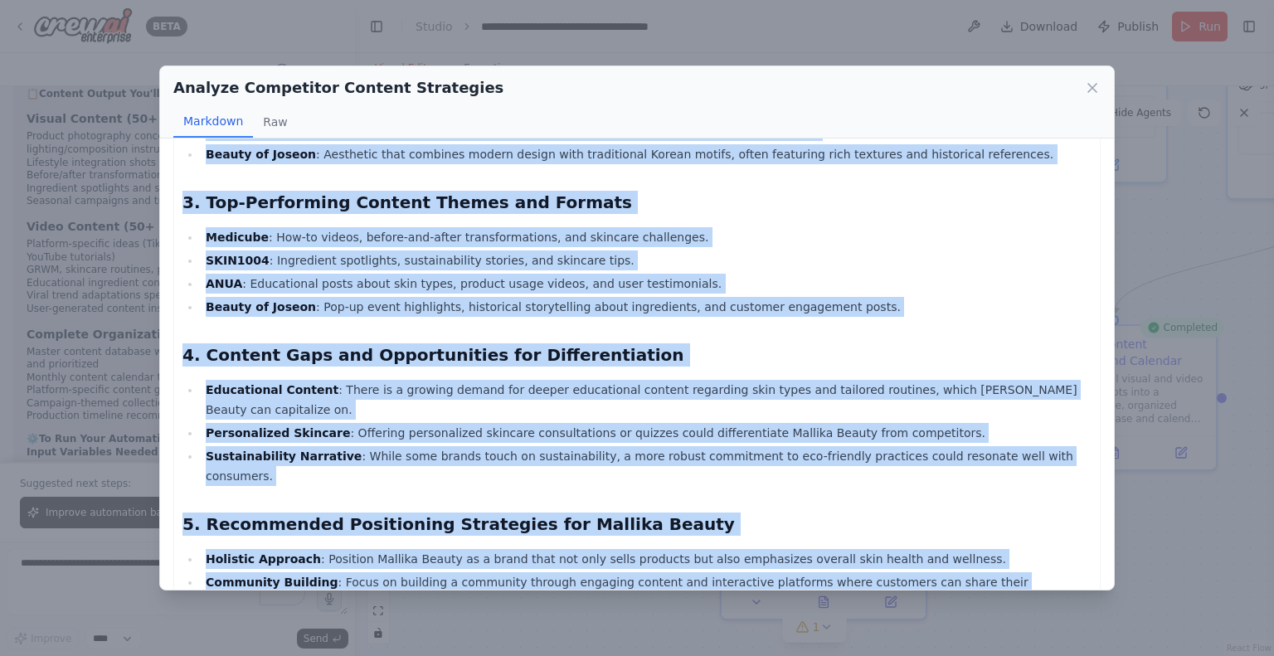
drag, startPoint x: 182, startPoint y: 228, endPoint x: 244, endPoint y: 552, distance: 330.0
click at [244, 552] on div "Competitive Analysis Report for Mallika Beauty 1. Competitor Content Strategy B…" at bounding box center [636, 37] width 909 height 1304
copy div "1. Competitor Content Strategy Breakdown Medicube Focus : Medicube emphasizes e…"
click at [1096, 82] on icon at bounding box center [1092, 88] width 17 height 17
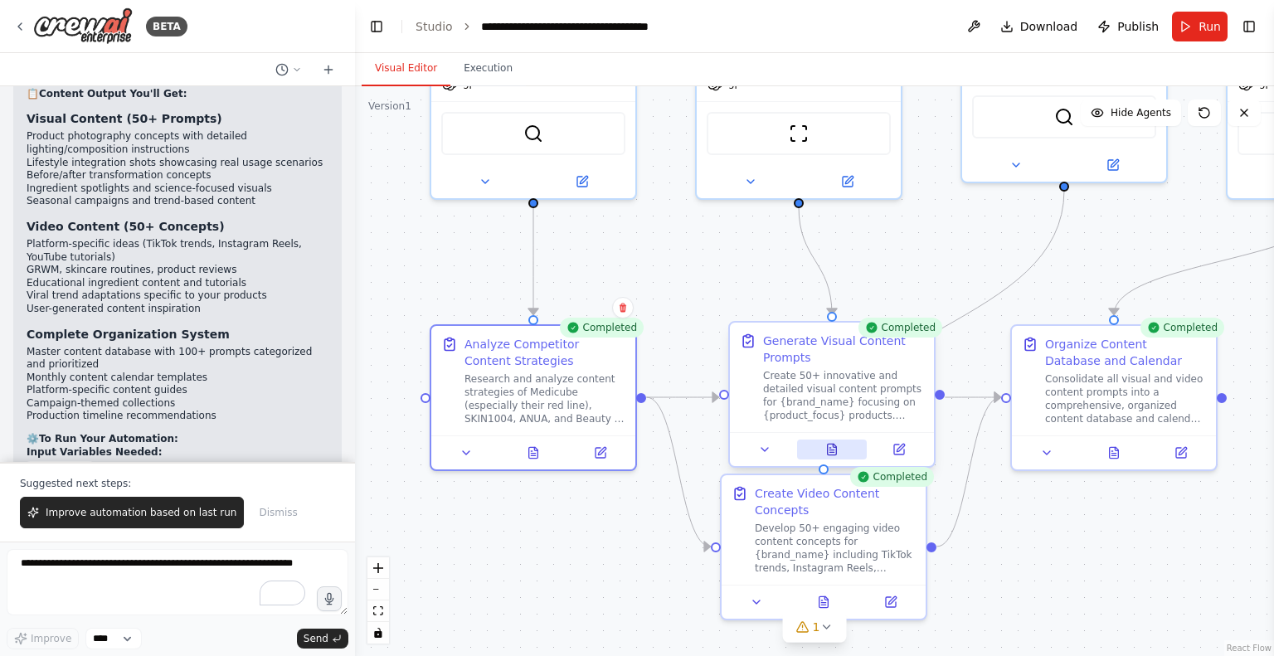
click at [823, 455] on button at bounding box center [832, 450] width 70 height 20
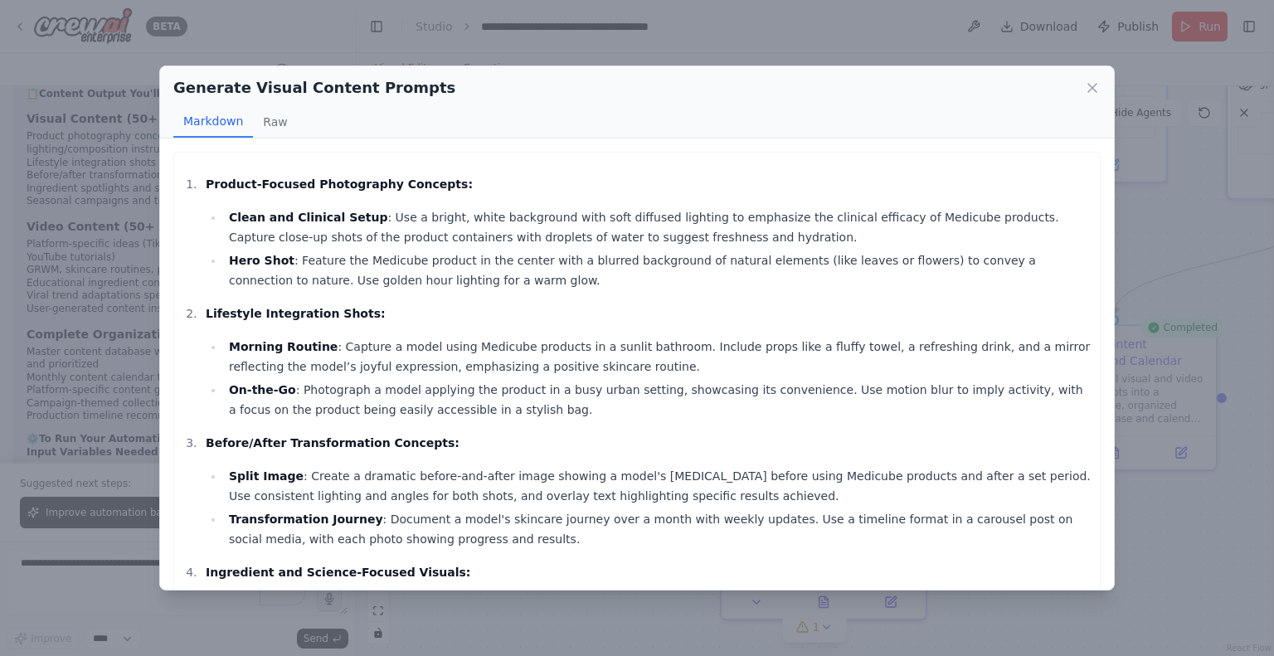
click at [335, 89] on h2 "Generate Visual Content Prompts" at bounding box center [314, 87] width 282 height 23
copy div "Generate Visual Content Prompts"
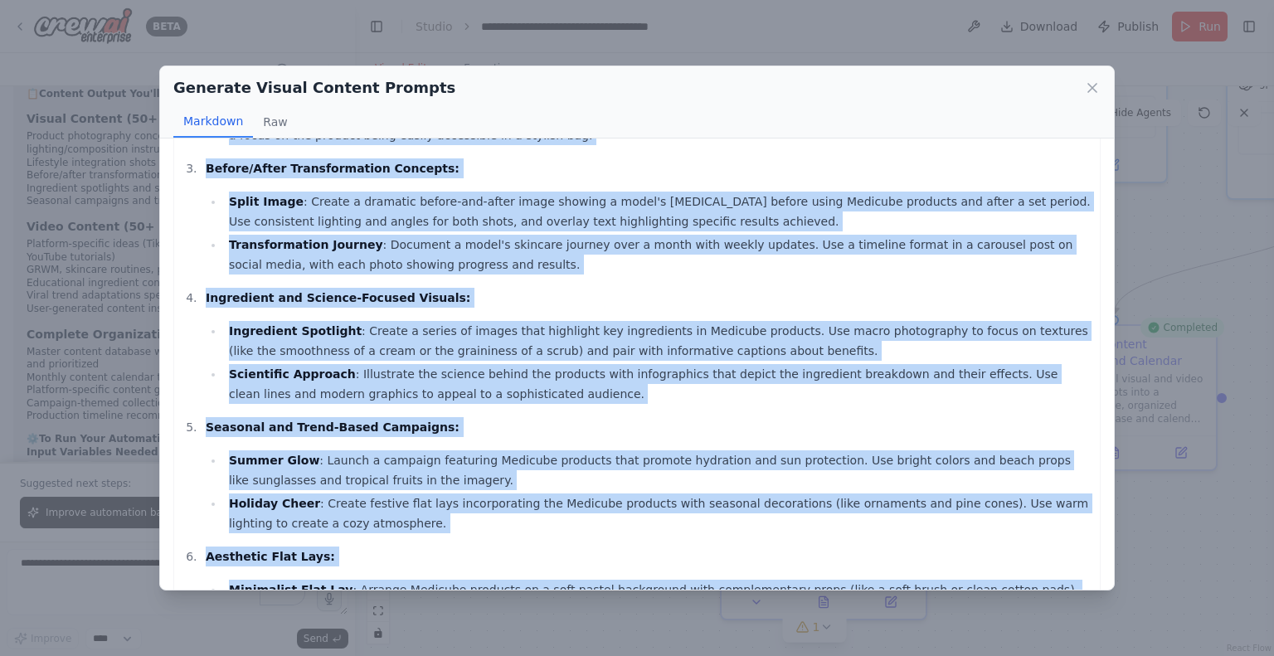
scroll to position [401, 0]
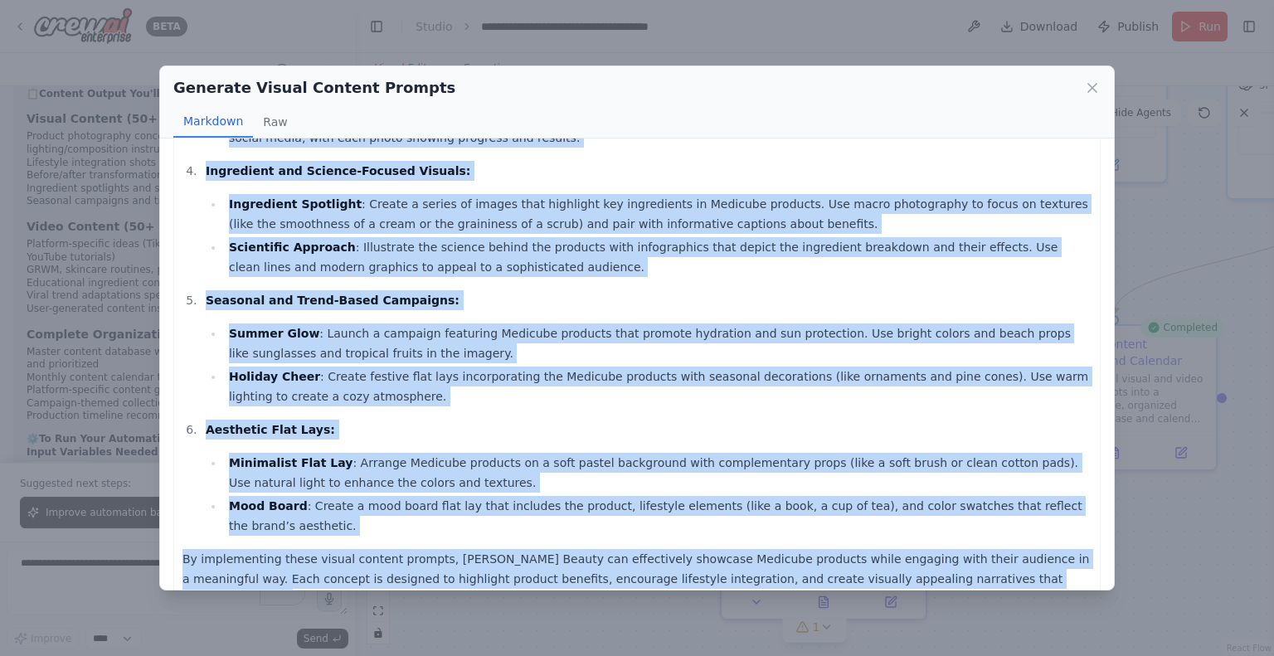
drag, startPoint x: 186, startPoint y: 179, endPoint x: 1022, endPoint y: 557, distance: 917.6
click at [1022, 557] on div "Product-Focused Photography Concepts: Clean and Clinical Setup : Use a bright, …" at bounding box center [636, 191] width 909 height 836
copy div "Product-Focused Photography Concepts: Clean and Clinical Setup : Use a bright, …"
click at [1087, 91] on icon at bounding box center [1092, 88] width 17 height 17
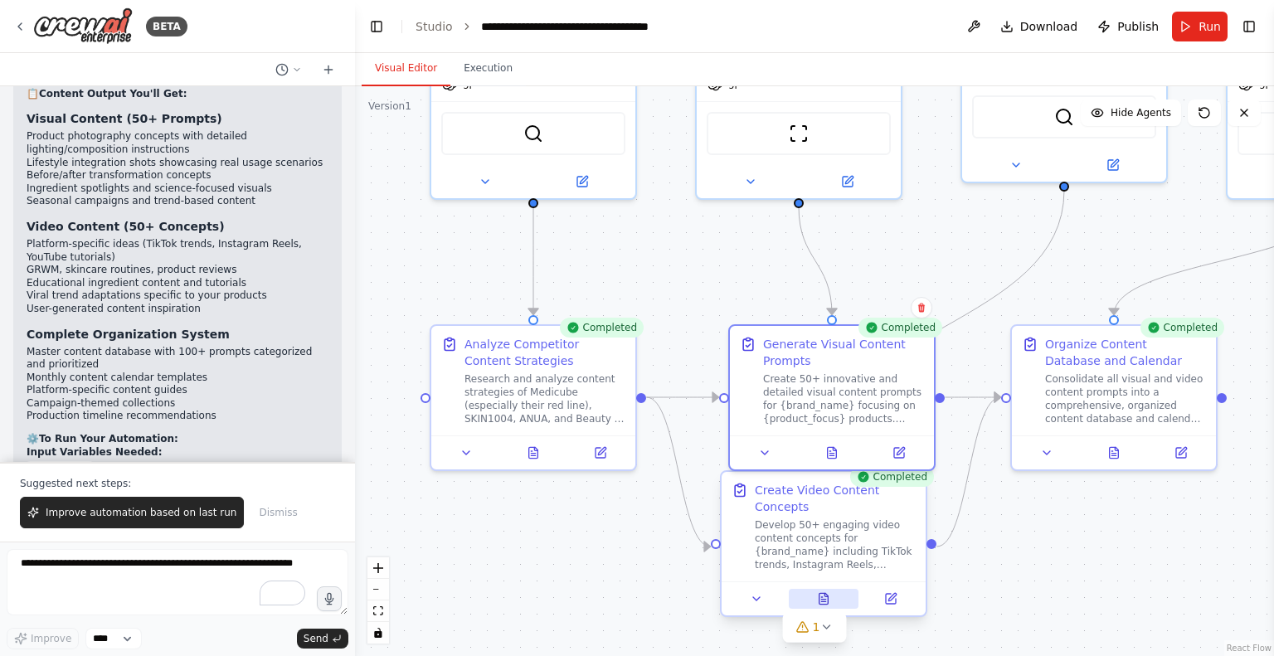
click at [825, 592] on icon at bounding box center [823, 598] width 13 height 13
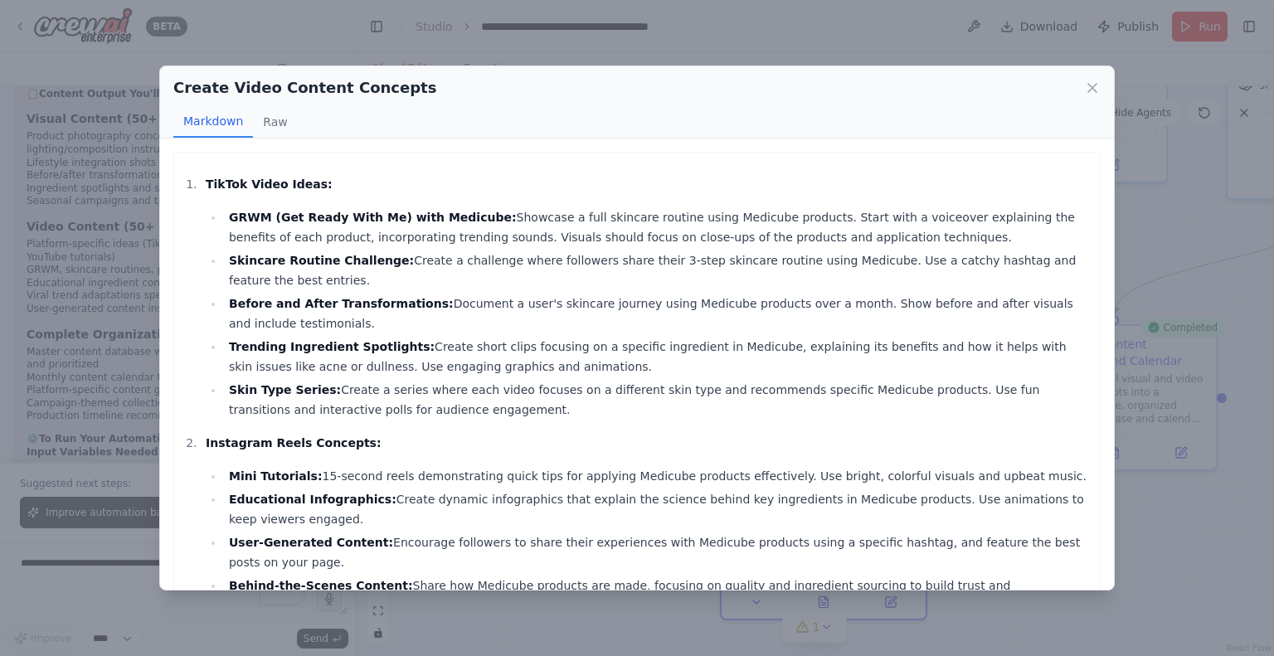
click at [345, 95] on h2 "Create Video Content Concepts" at bounding box center [304, 87] width 263 height 23
copy div "Create Video Content Concepts"
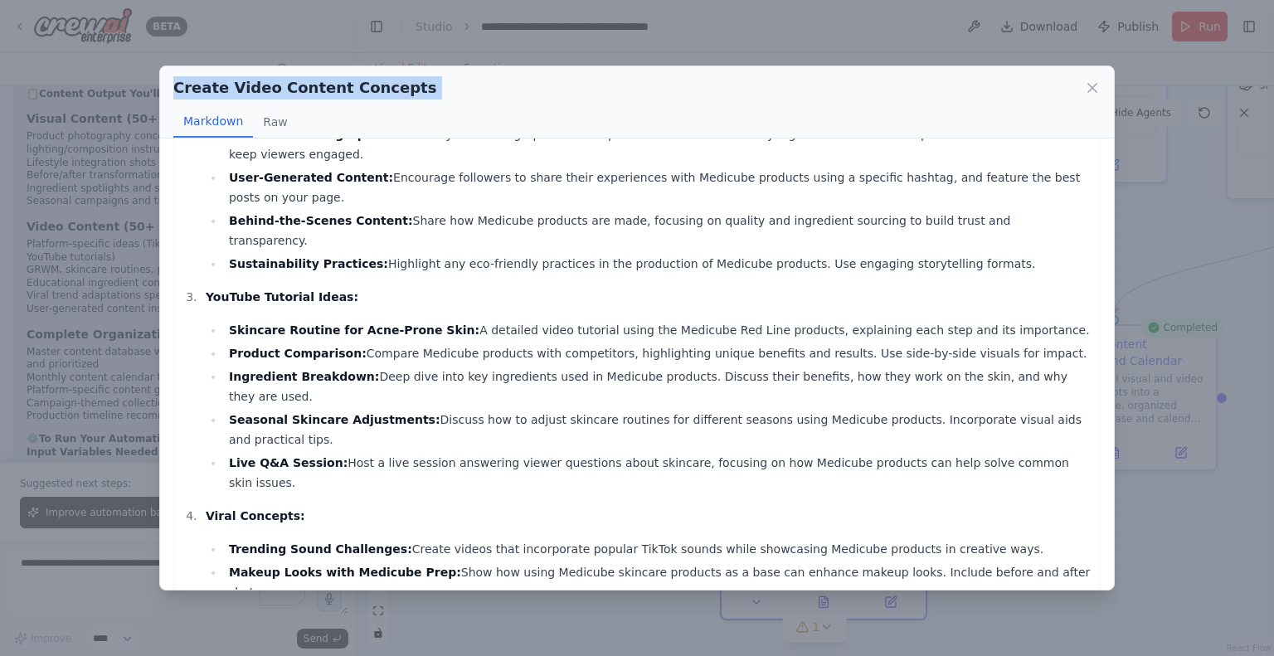
scroll to position [531, 0]
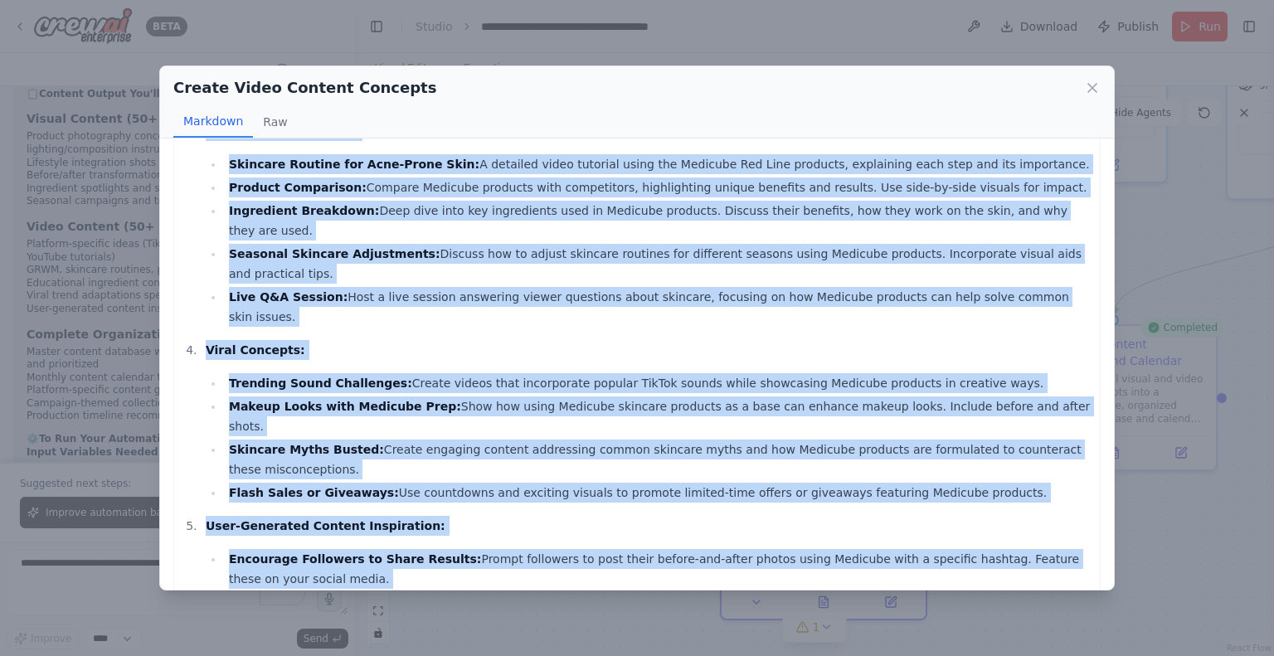
drag, startPoint x: 187, startPoint y: 184, endPoint x: 382, endPoint y: 568, distance: 430.3
click at [382, 568] on div "TikTok Video Ideas: GRWM (Get Ready With Me) with Medicube: Showcase a full ski…" at bounding box center [636, 169] width 927 height 1096
copy div "TikTok Video Ideas: GRWM (Get Ready With Me) with Medicube: Showcase a full ski…"
click at [1091, 90] on icon at bounding box center [1092, 88] width 17 height 17
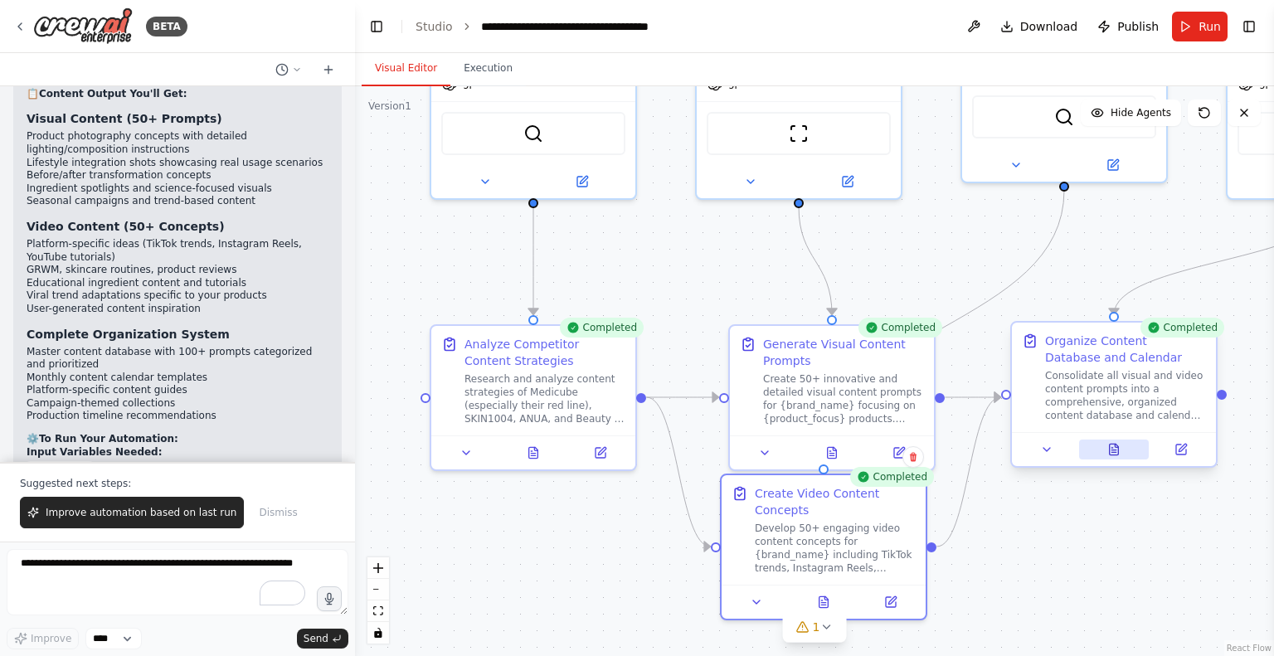
click at [1111, 456] on button at bounding box center [1114, 450] width 70 height 20
click at [1101, 455] on button at bounding box center [1114, 450] width 70 height 20
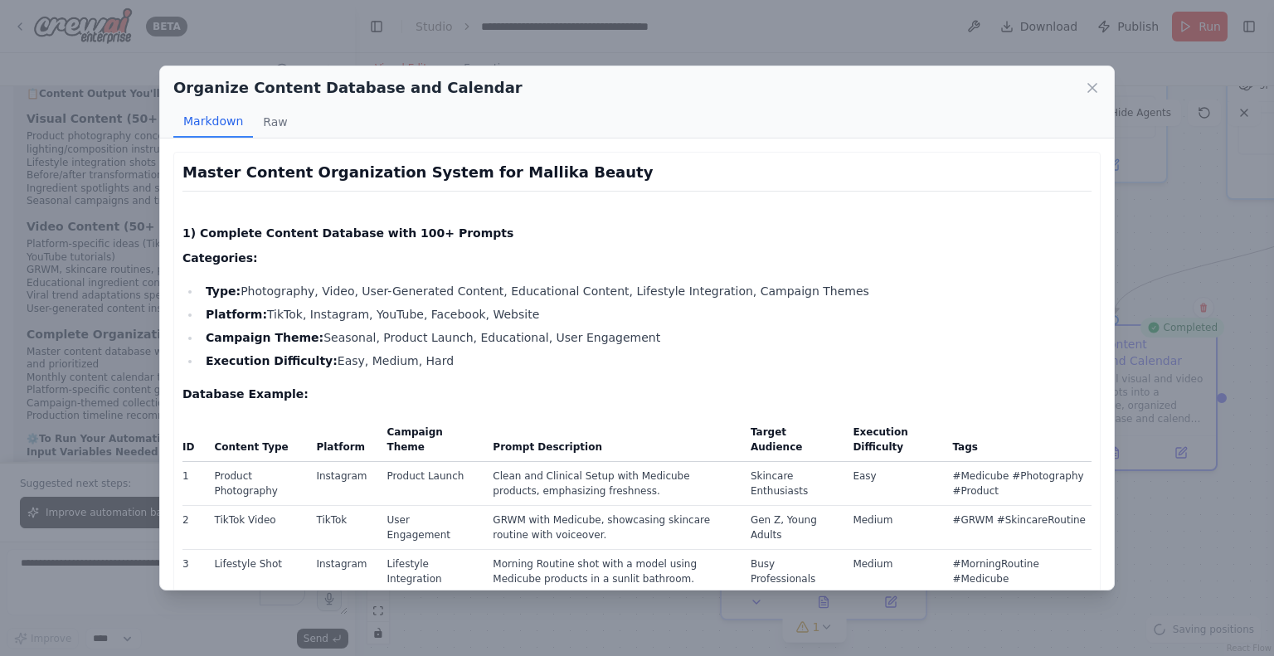
click at [438, 95] on h2 "Organize Content Database and Calendar" at bounding box center [347, 87] width 349 height 23
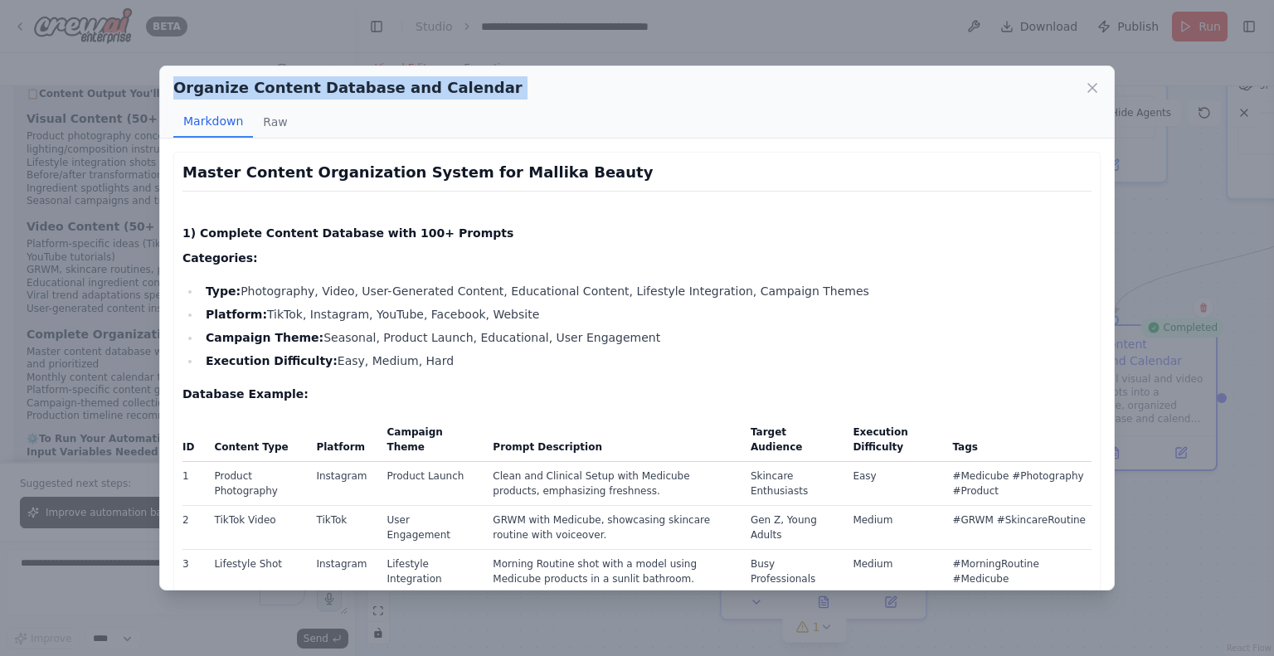
click at [438, 95] on h2 "Organize Content Database and Calendar" at bounding box center [347, 87] width 349 height 23
copy div "Organize Content Database and Calendar"
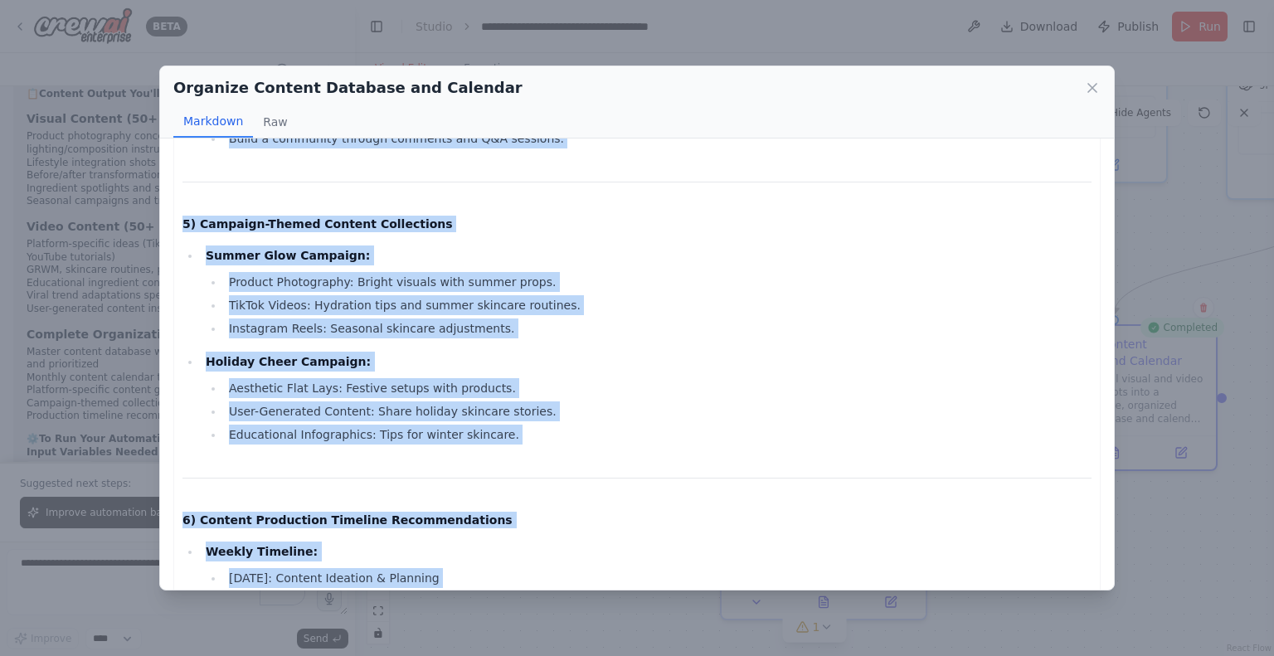
scroll to position [1912, 0]
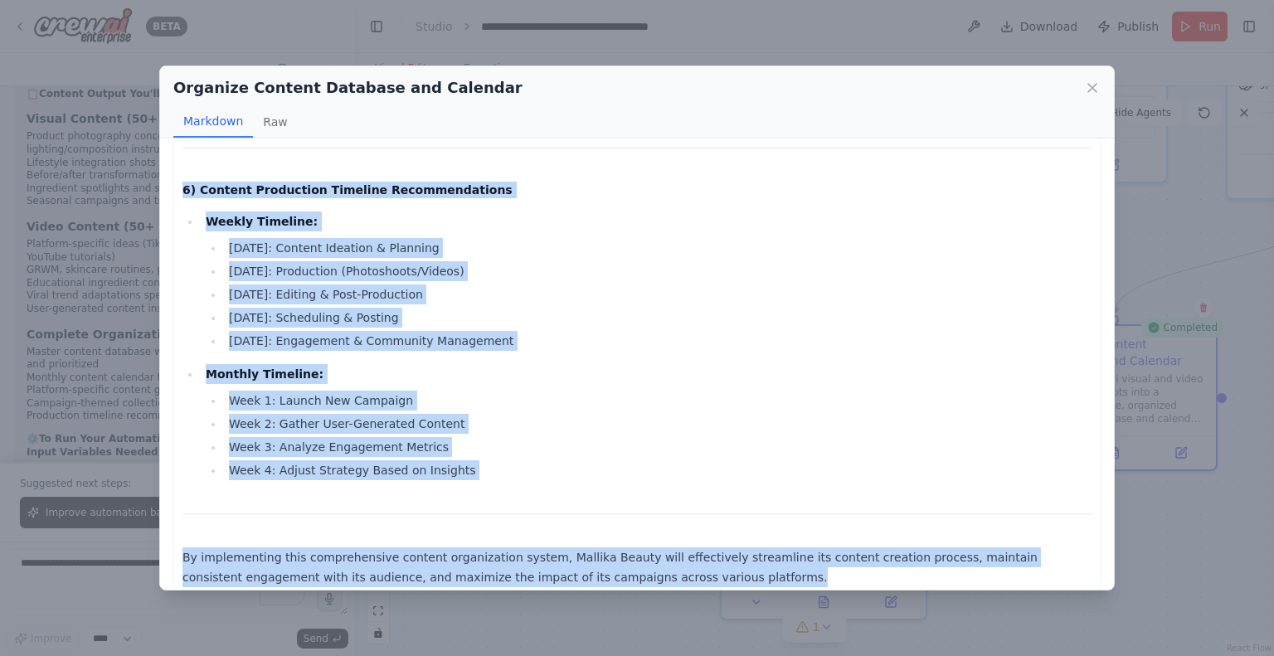
drag, startPoint x: 182, startPoint y: 168, endPoint x: 604, endPoint y: 568, distance: 580.8
copy div "Master Content Organization System for Mallika Beauty 1) Complete Content Datab…"
click at [1088, 90] on icon at bounding box center [1092, 88] width 17 height 17
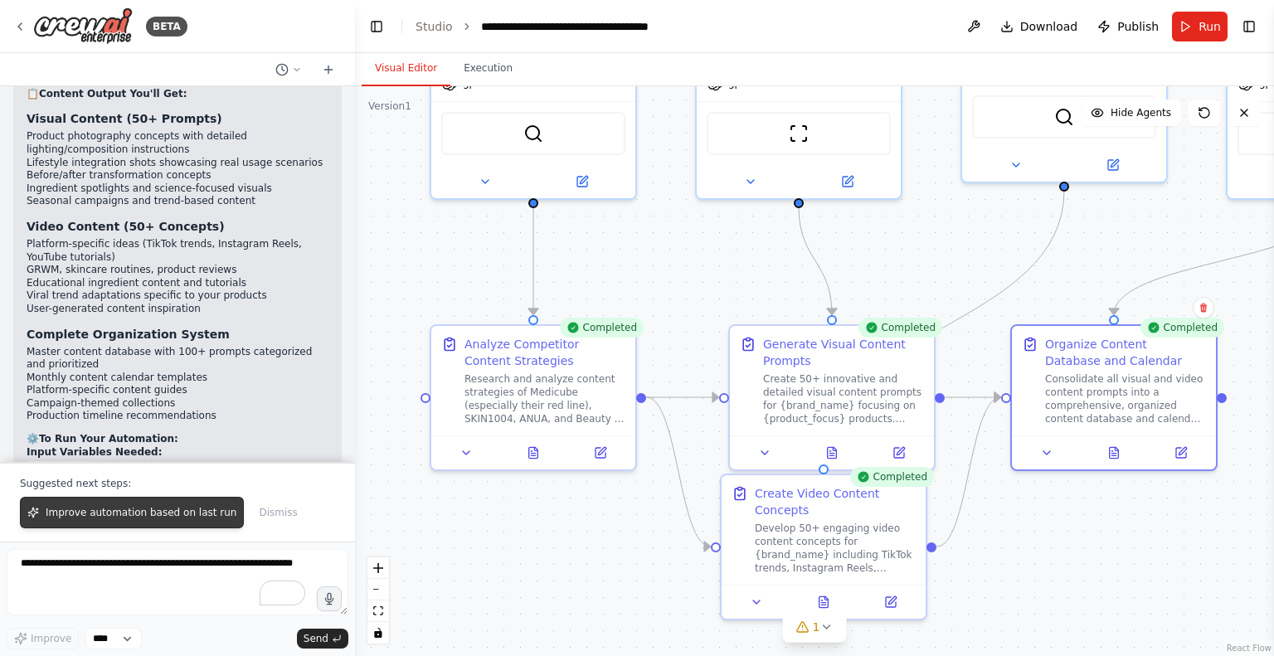
click at [181, 519] on span "Improve automation based on last run" at bounding box center [141, 512] width 191 height 13
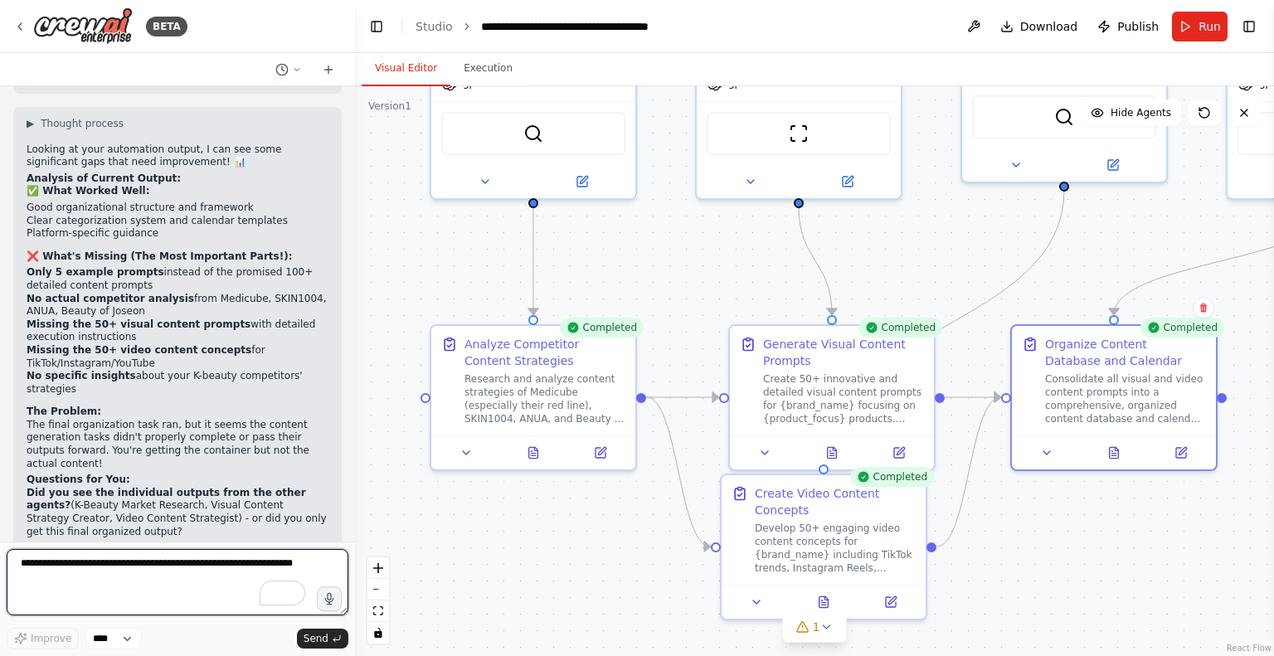
scroll to position [5972, 0]
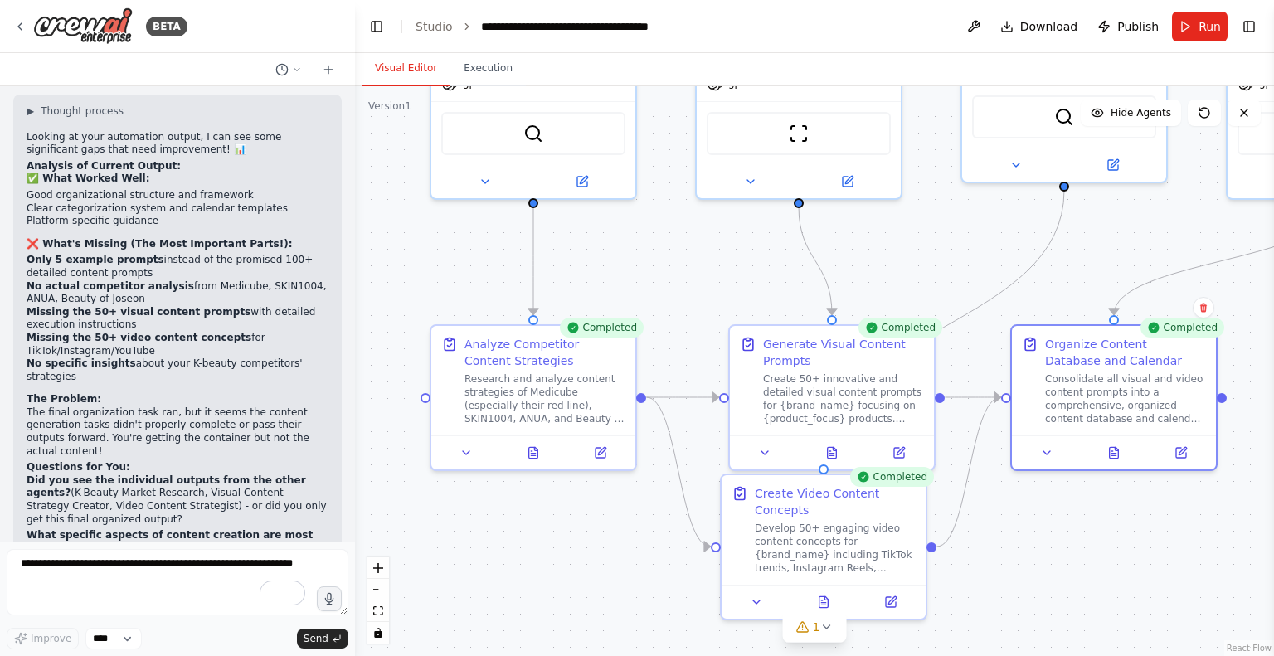
scroll to position [5998, 0]
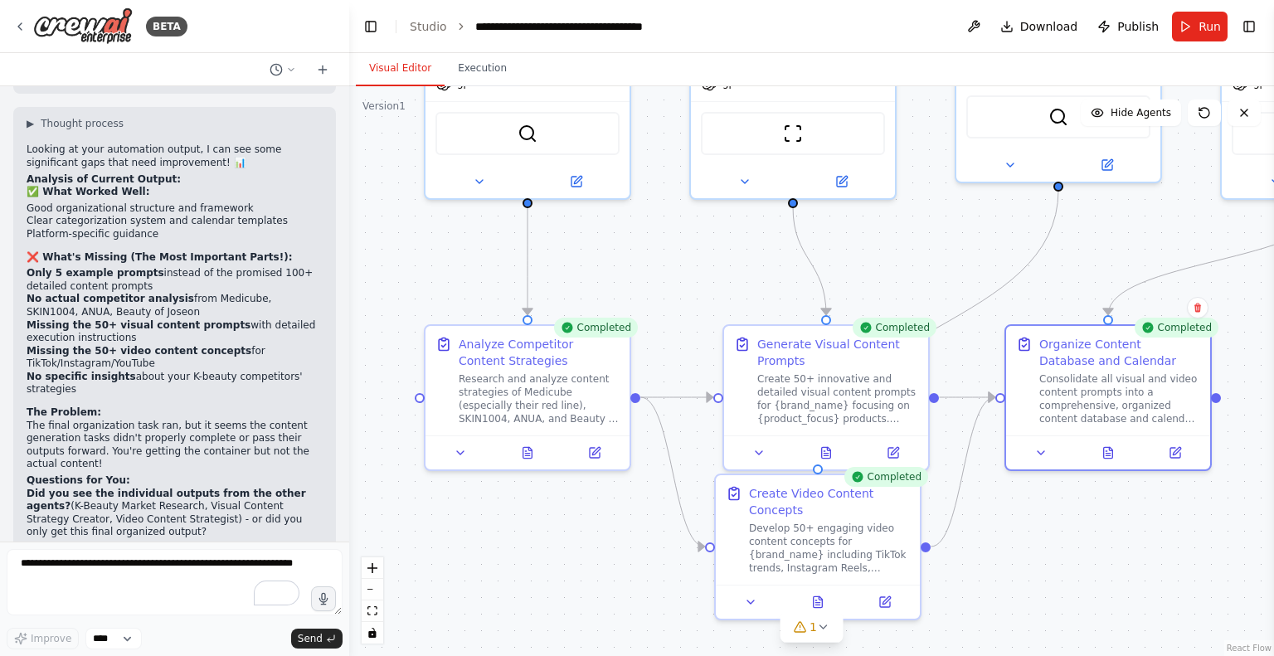
click at [349, 507] on div "BETA Set up a crew that finds and organizes interesting articles, videos, and p…" at bounding box center [637, 328] width 1274 height 656
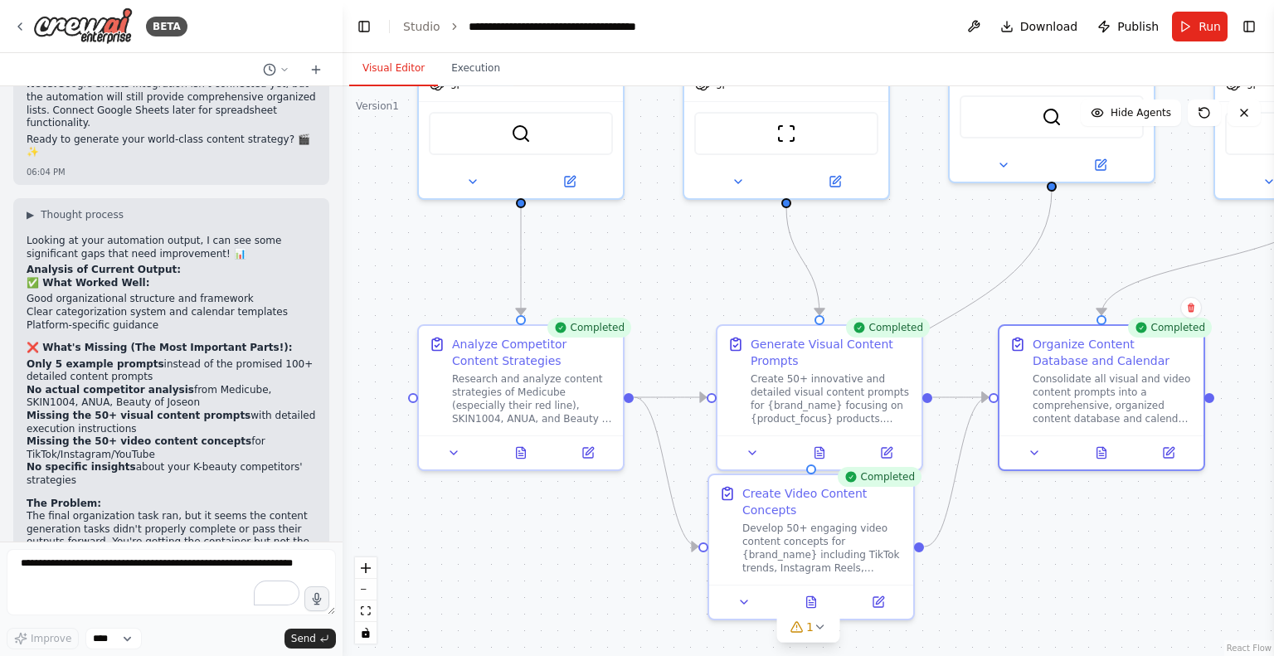
scroll to position [6064, 0]
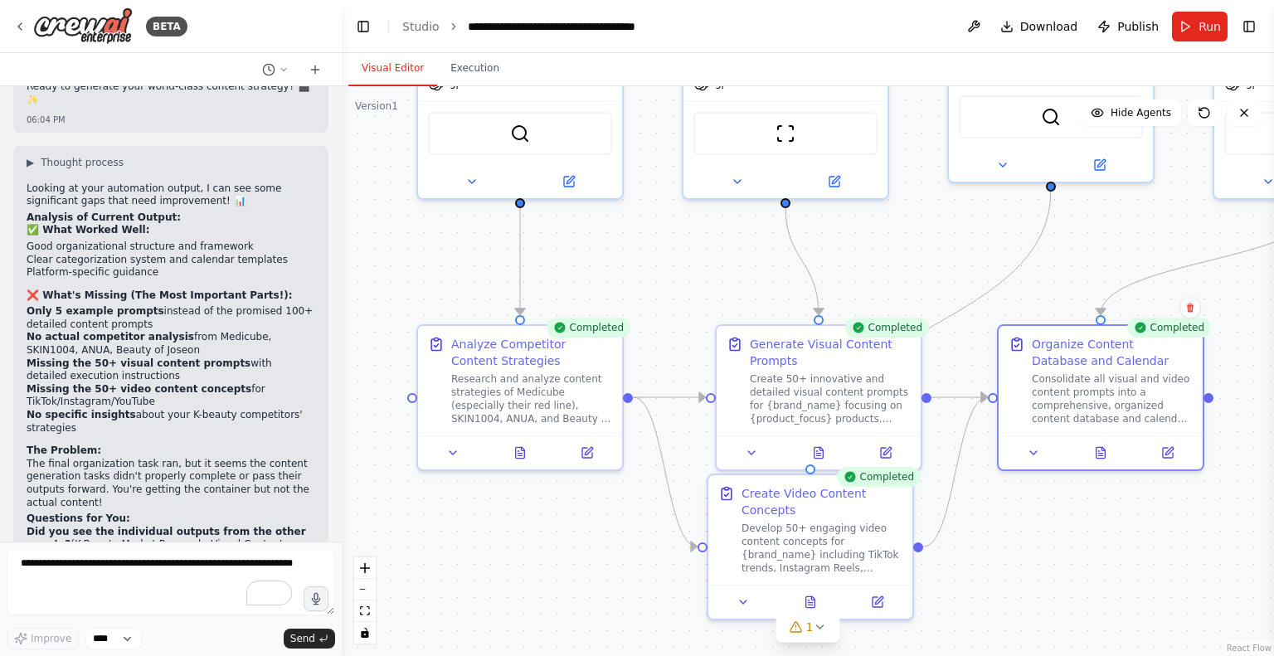
click at [342, 508] on div "BETA Set up a crew that finds and organizes interesting articles, videos, and p…" at bounding box center [637, 328] width 1274 height 656
click at [335, 97] on div at bounding box center [338, 328] width 7 height 656
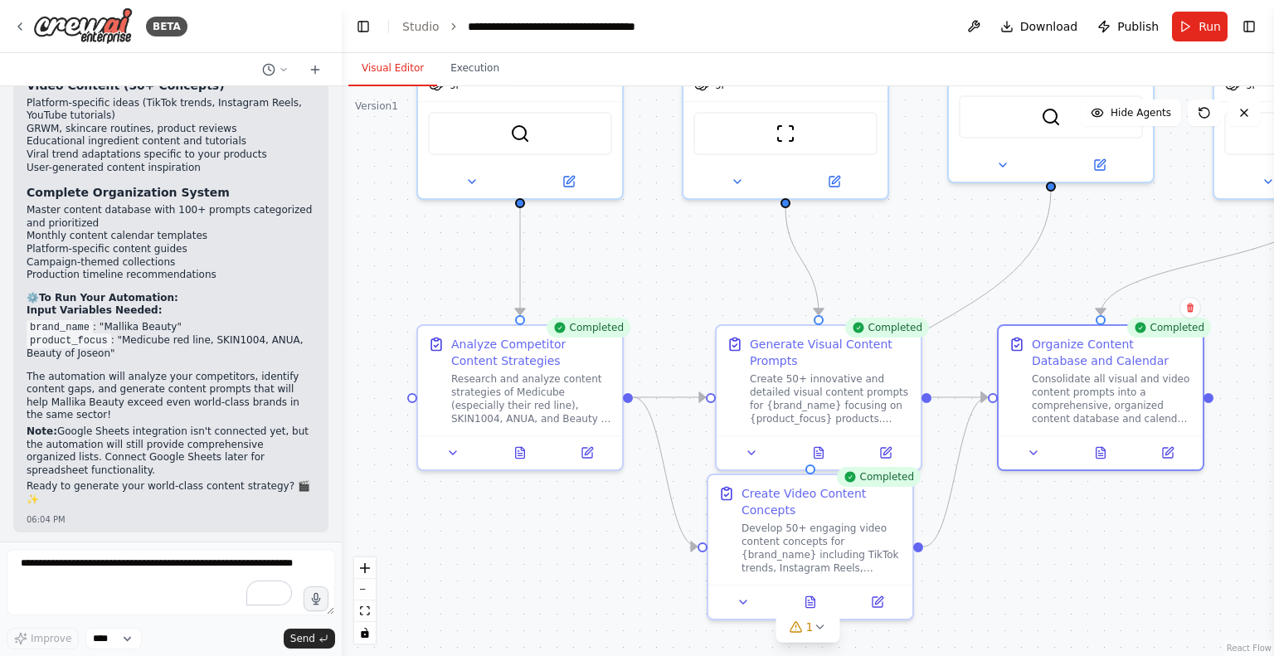
click at [335, 536] on div at bounding box center [338, 328] width 7 height 656
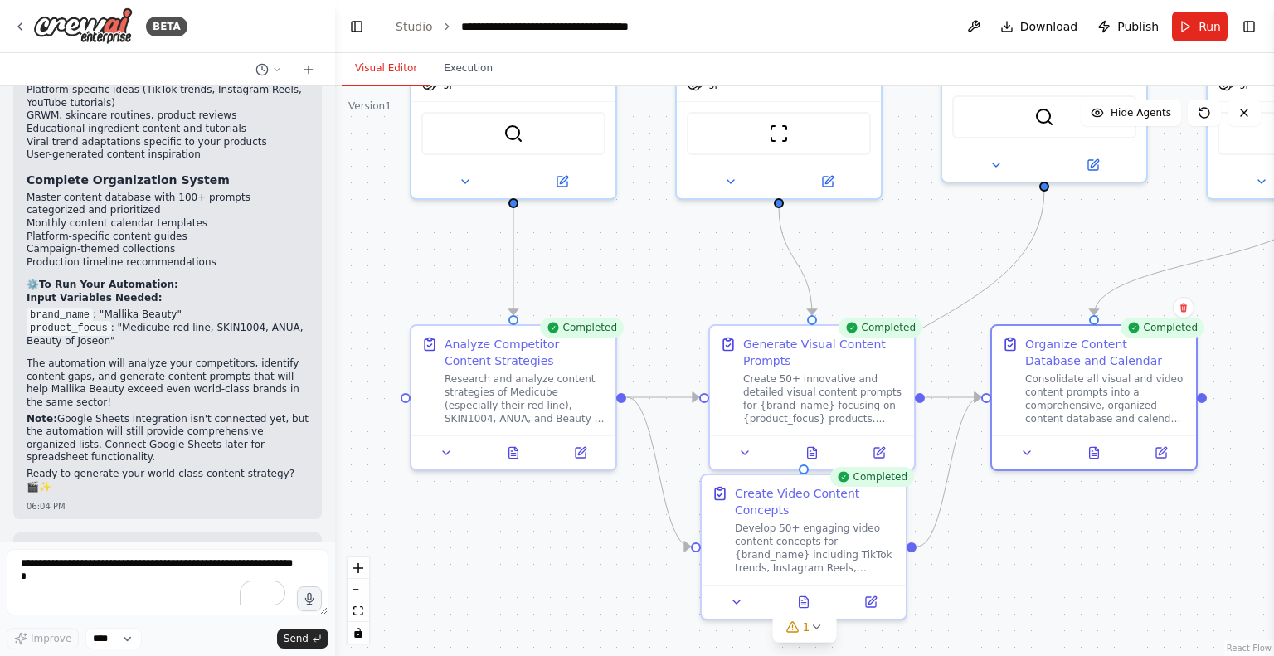
click at [335, 490] on div "BETA Set up a crew that finds and organizes interesting articles, videos, and p…" at bounding box center [637, 328] width 1274 height 656
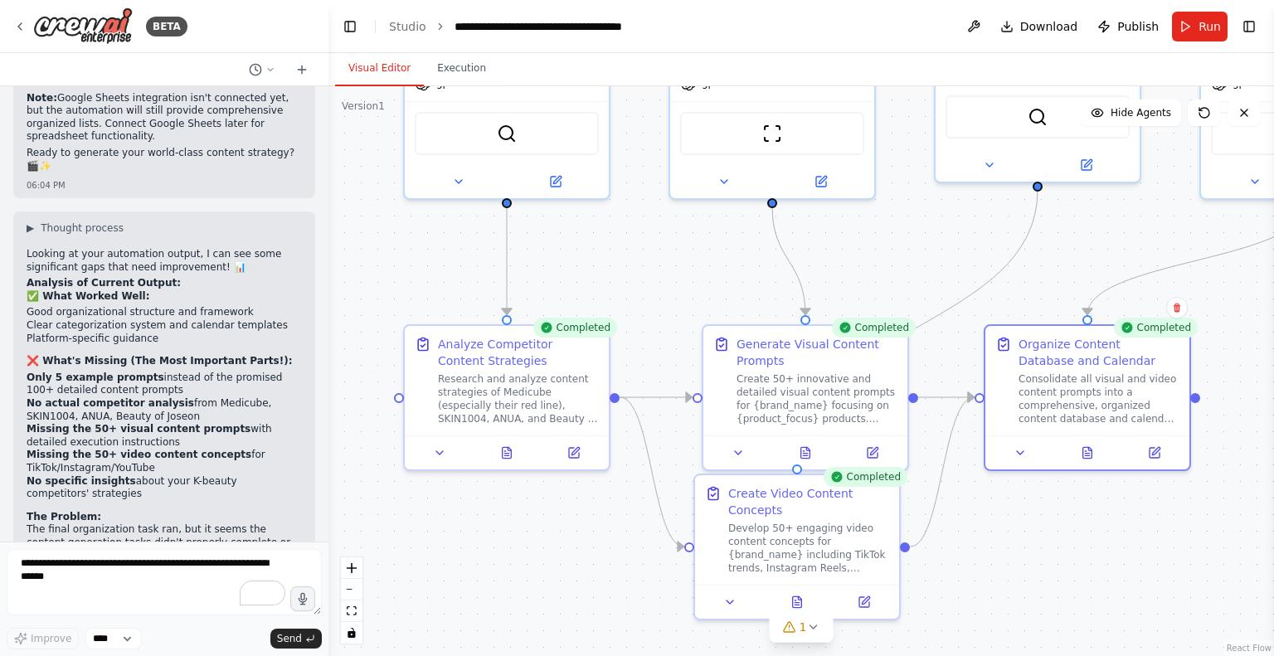
scroll to position [6154, 0]
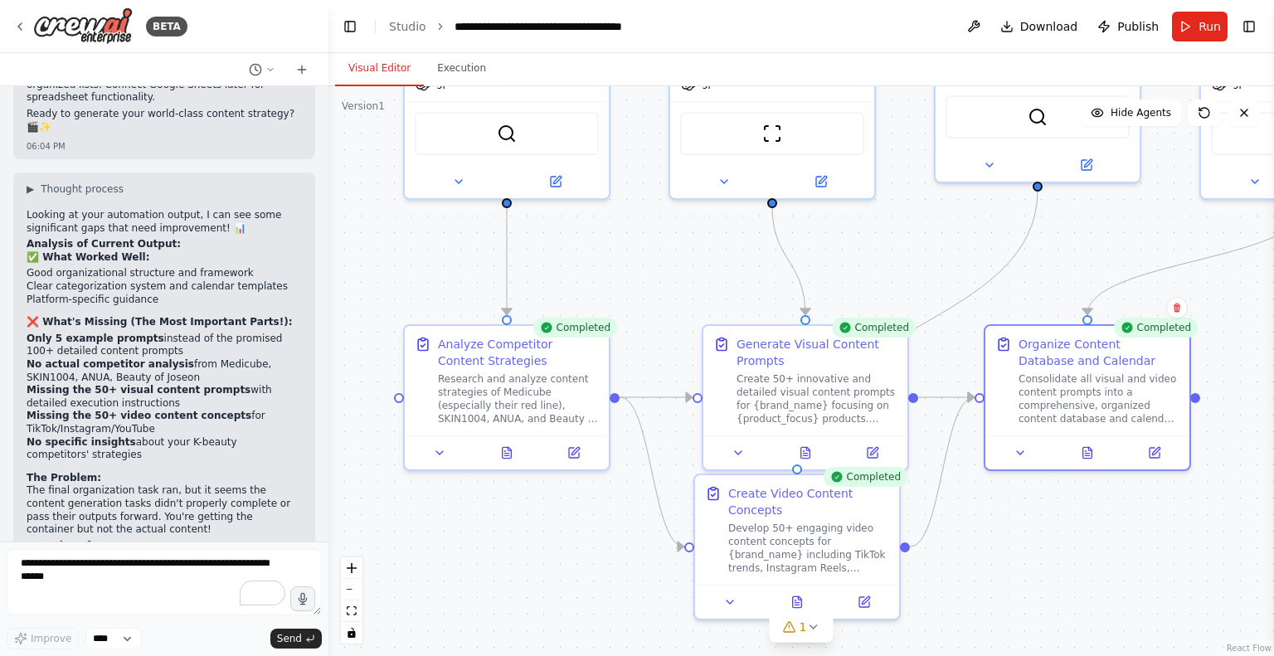
click at [328, 510] on div "BETA Set up a crew that finds and organizes interesting articles, videos, and p…" at bounding box center [637, 328] width 1274 height 656
click at [331, 503] on div ".deletable-edge-delete-btn { width: 20px; height: 20px; border: 0px solid #ffff…" at bounding box center [800, 371] width 945 height 570
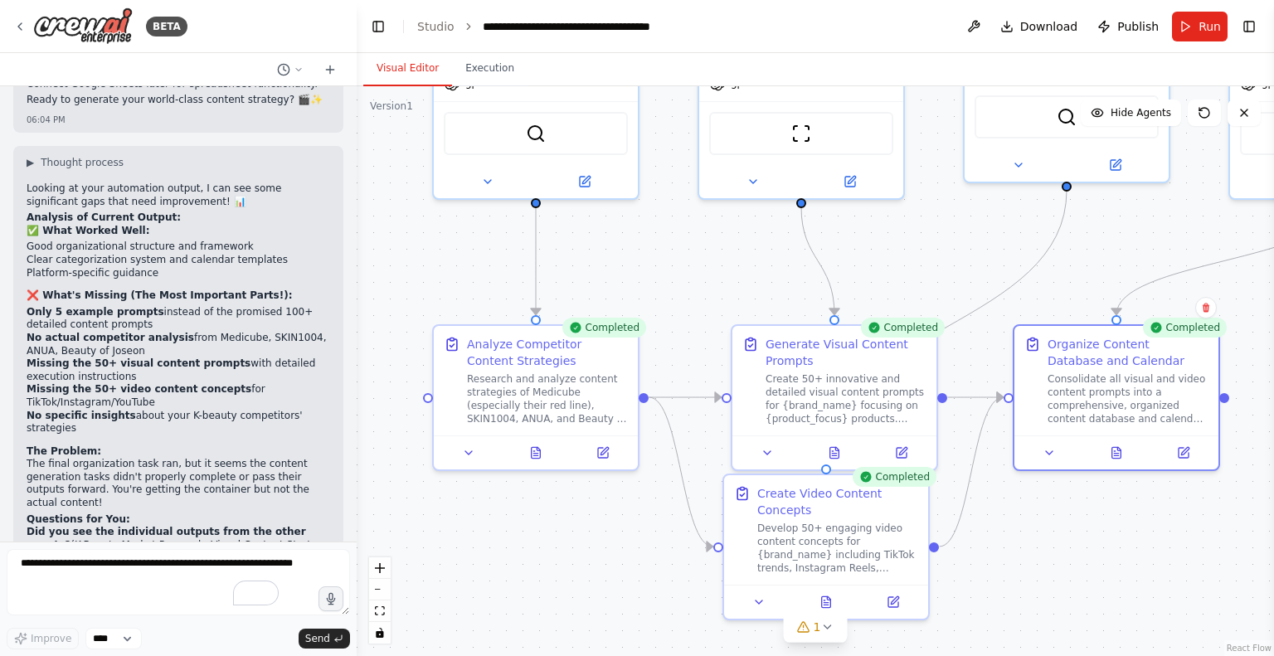
drag, startPoint x: 326, startPoint y: 470, endPoint x: 363, endPoint y: 469, distance: 37.3
click at [363, 469] on div "BETA Set up a crew that finds and organizes interesting articles, videos, and p…" at bounding box center [637, 328] width 1274 height 656
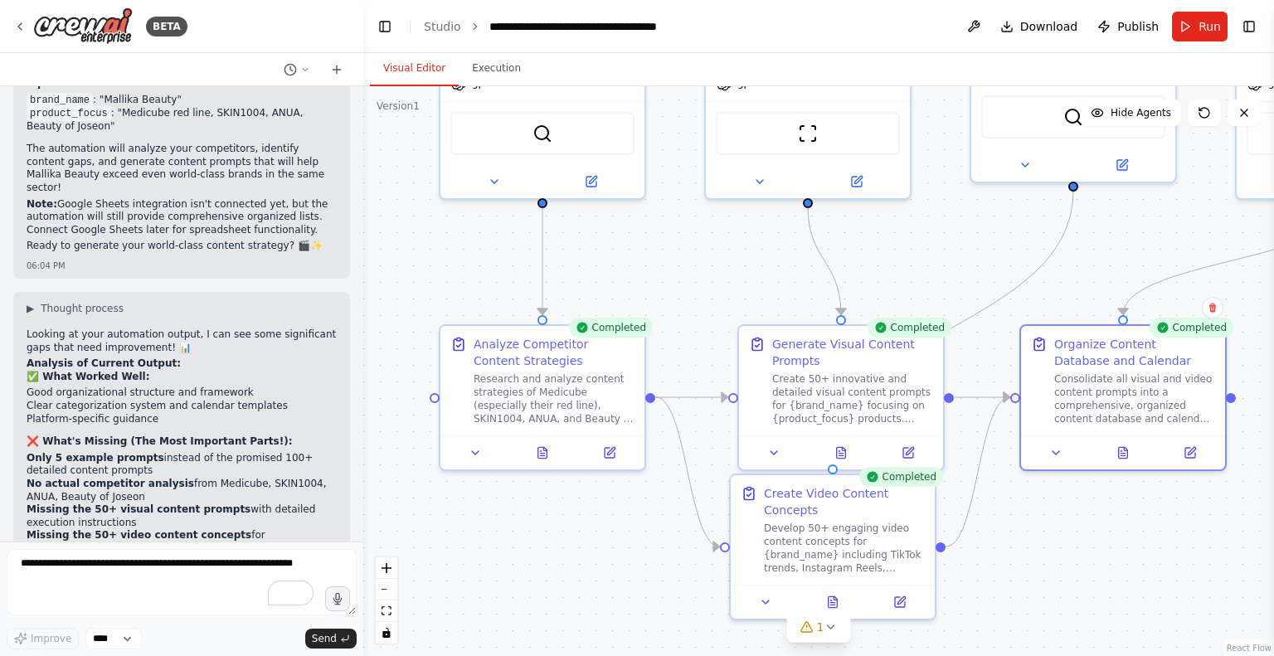
scroll to position [5791, 0]
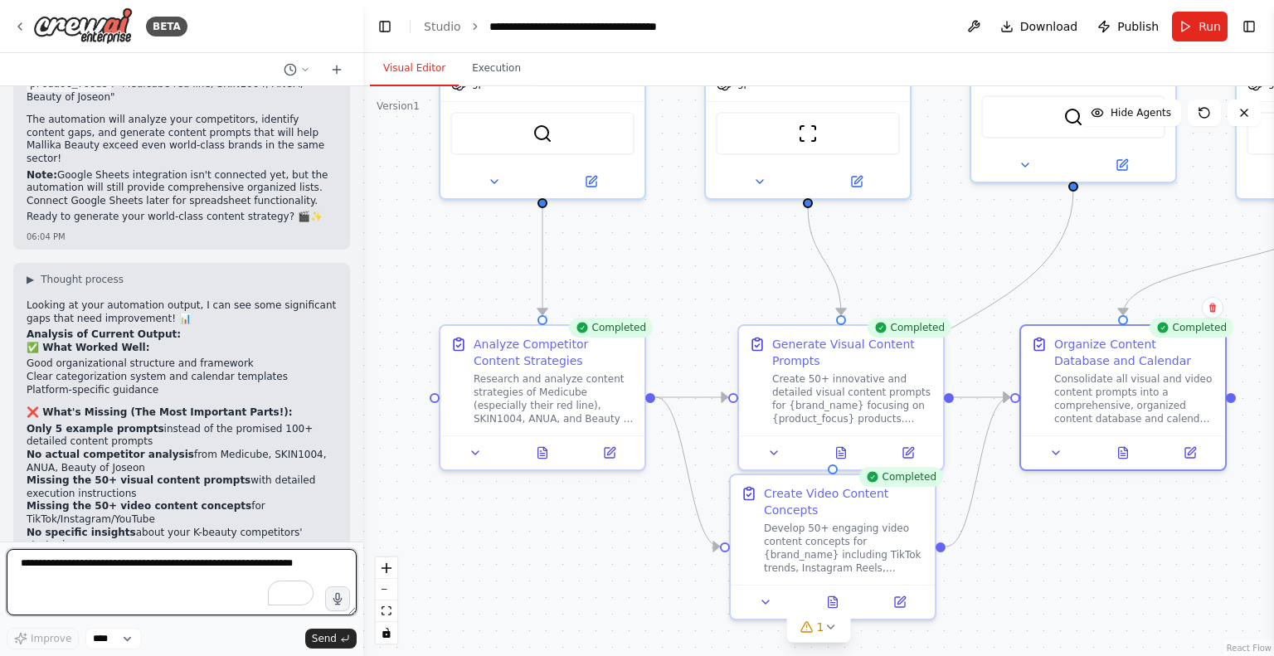
click at [153, 573] on textarea "To enrich screen reader interactions, please activate Accessibility in Grammarl…" at bounding box center [182, 582] width 350 height 66
type textarea "*"
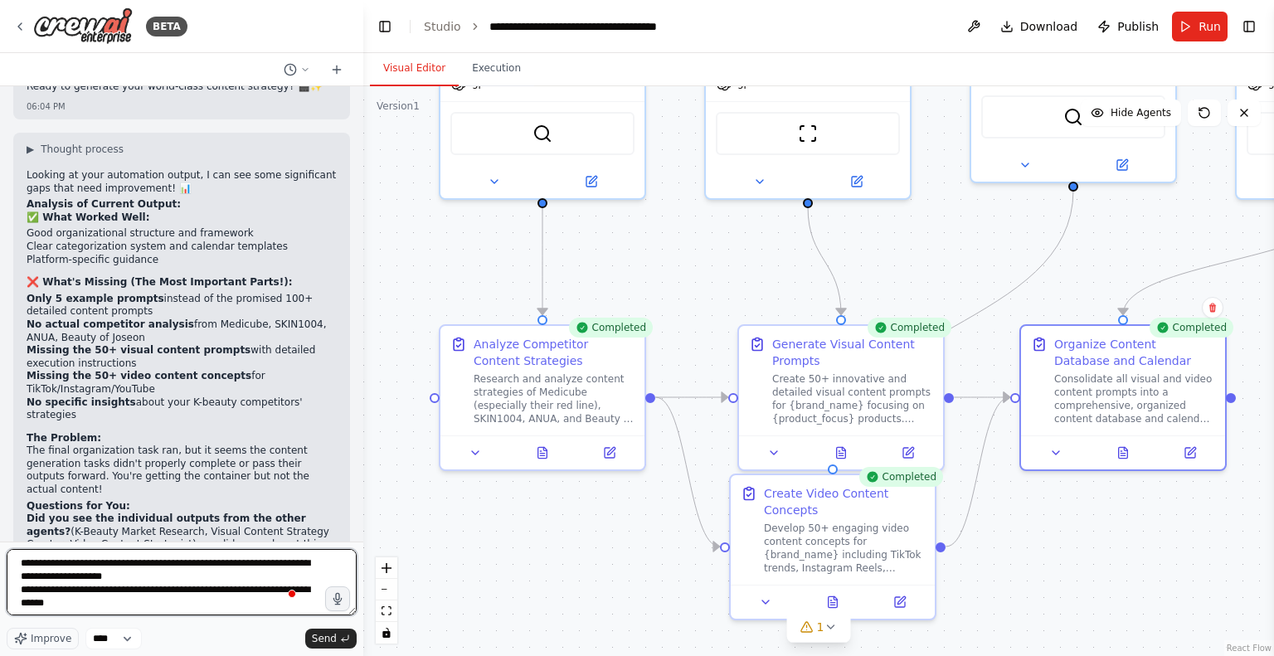
type textarea "**********"
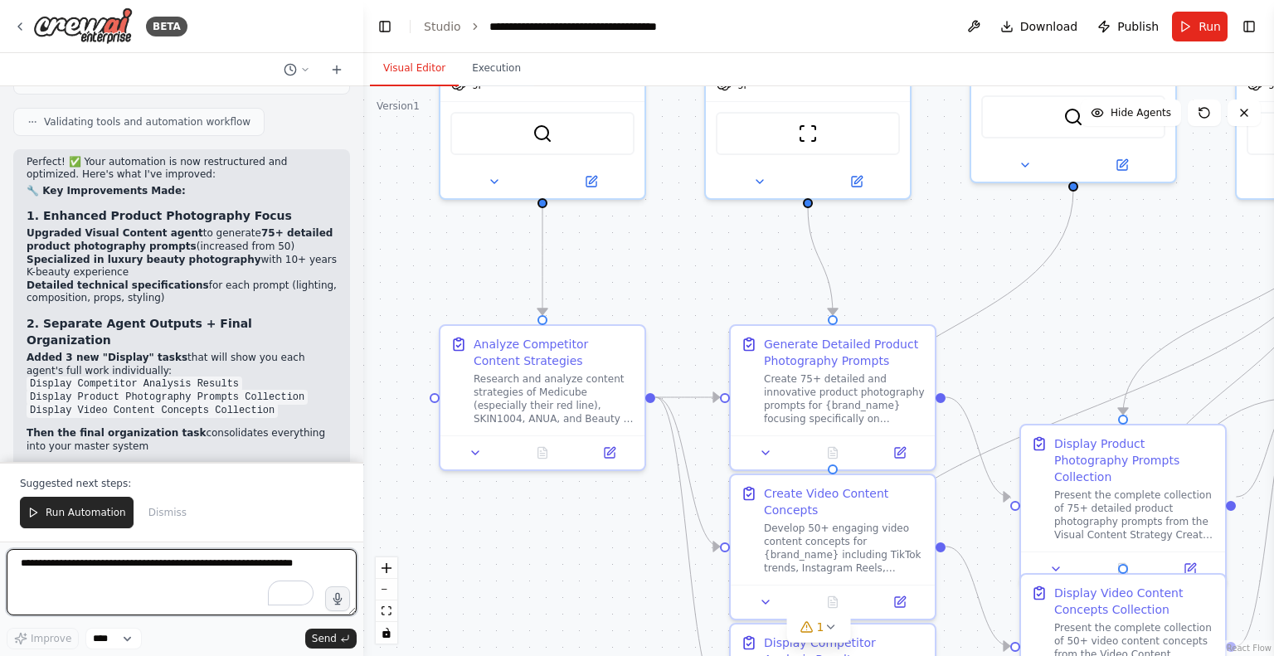
scroll to position [7625, 0]
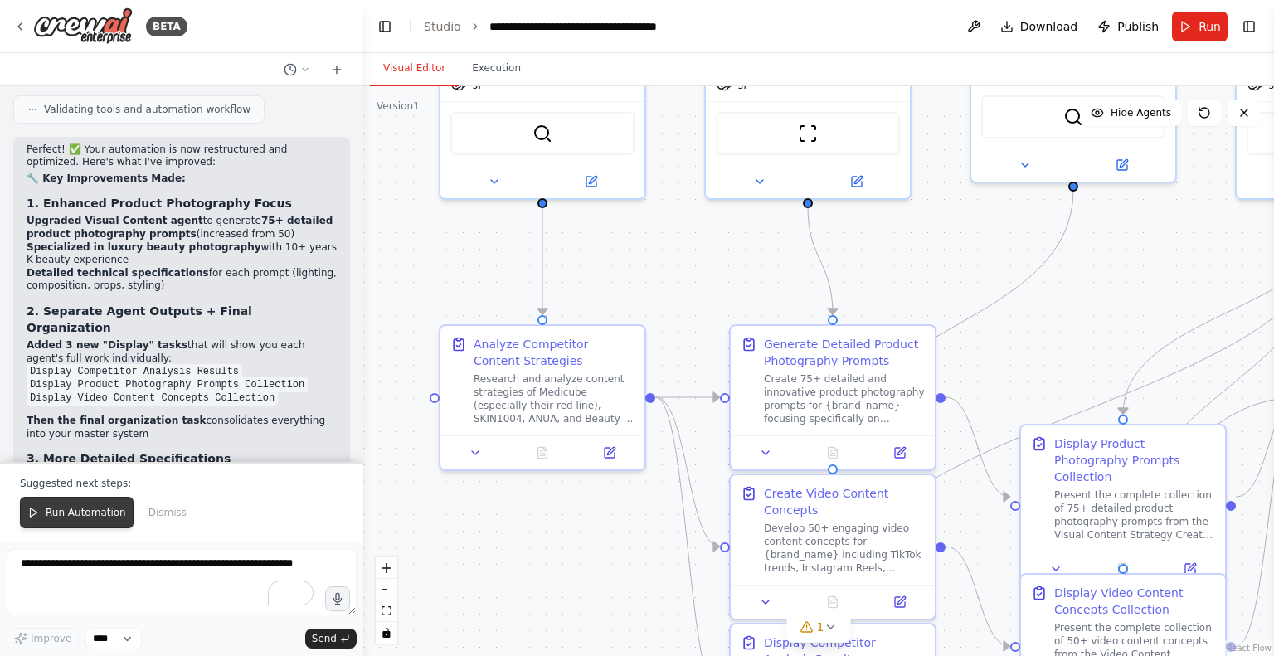
click at [109, 519] on span "Run Automation" at bounding box center [86, 512] width 80 height 13
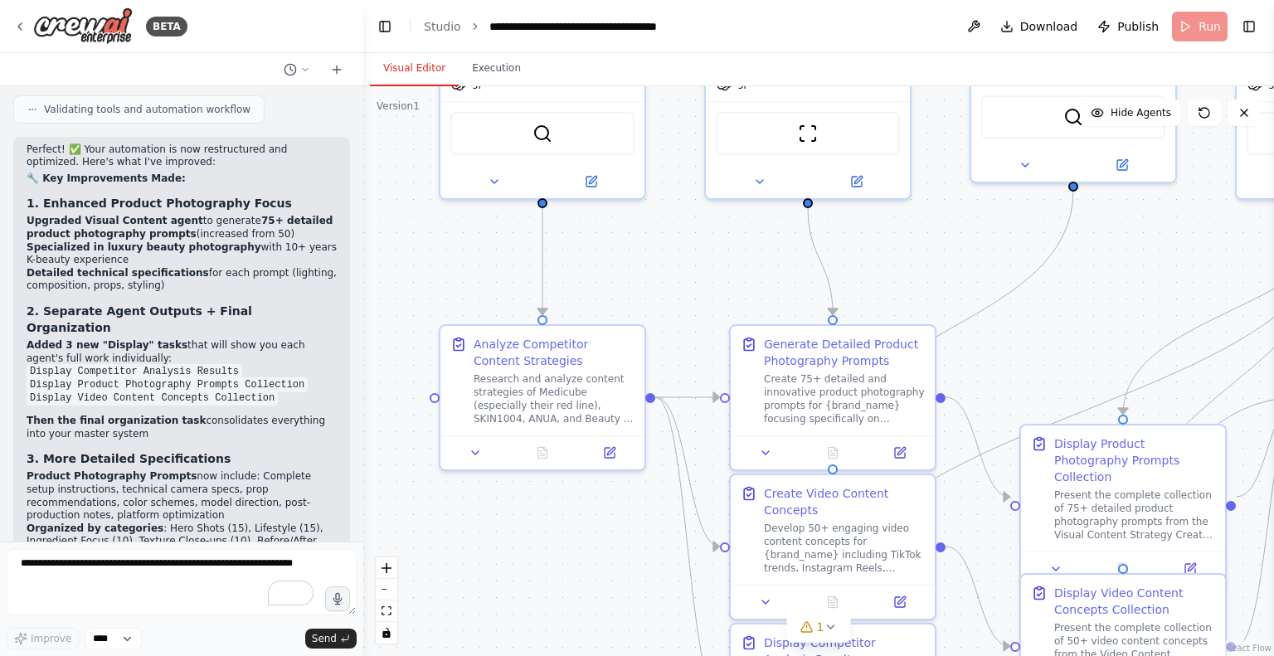
scroll to position [7546, 0]
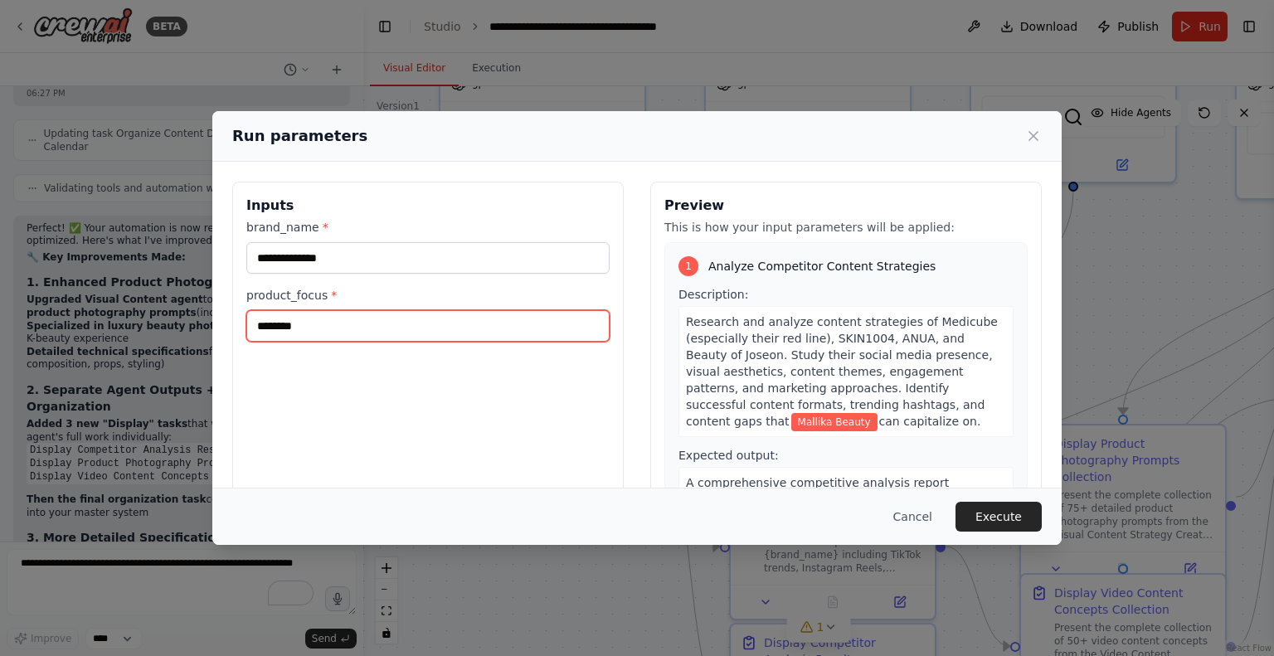
click at [418, 330] on input "********" at bounding box center [427, 326] width 363 height 32
type input "**********"
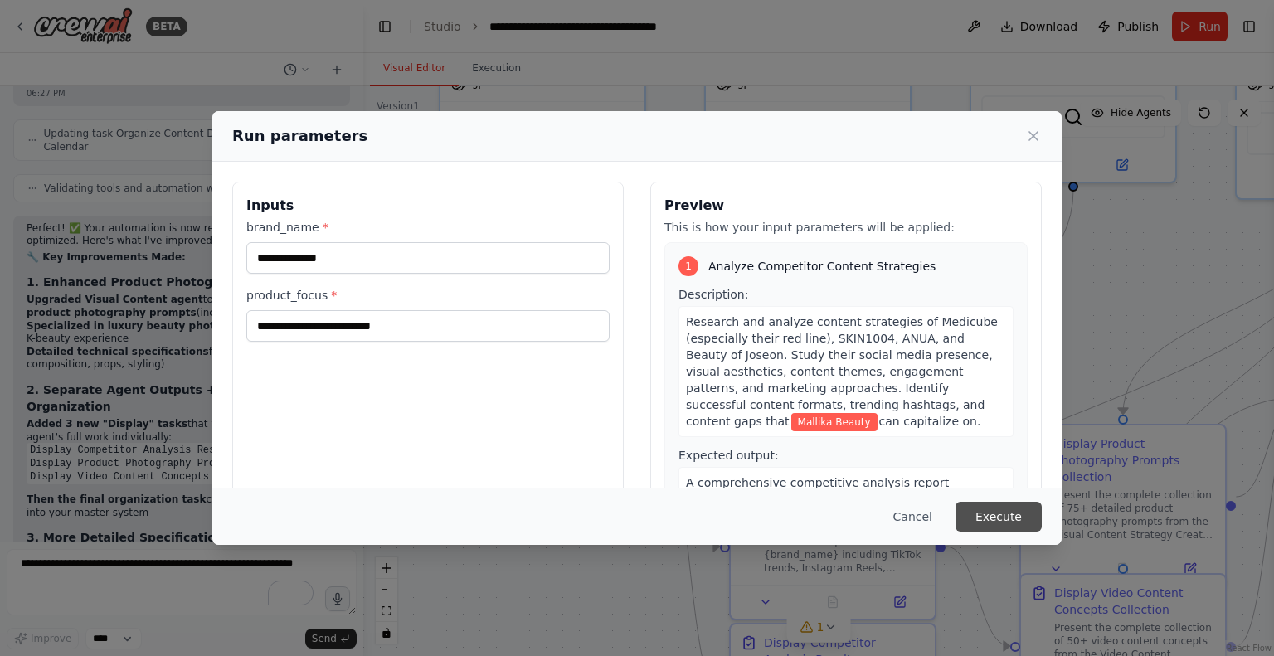
click at [989, 517] on button "Execute" at bounding box center [998, 517] width 86 height 30
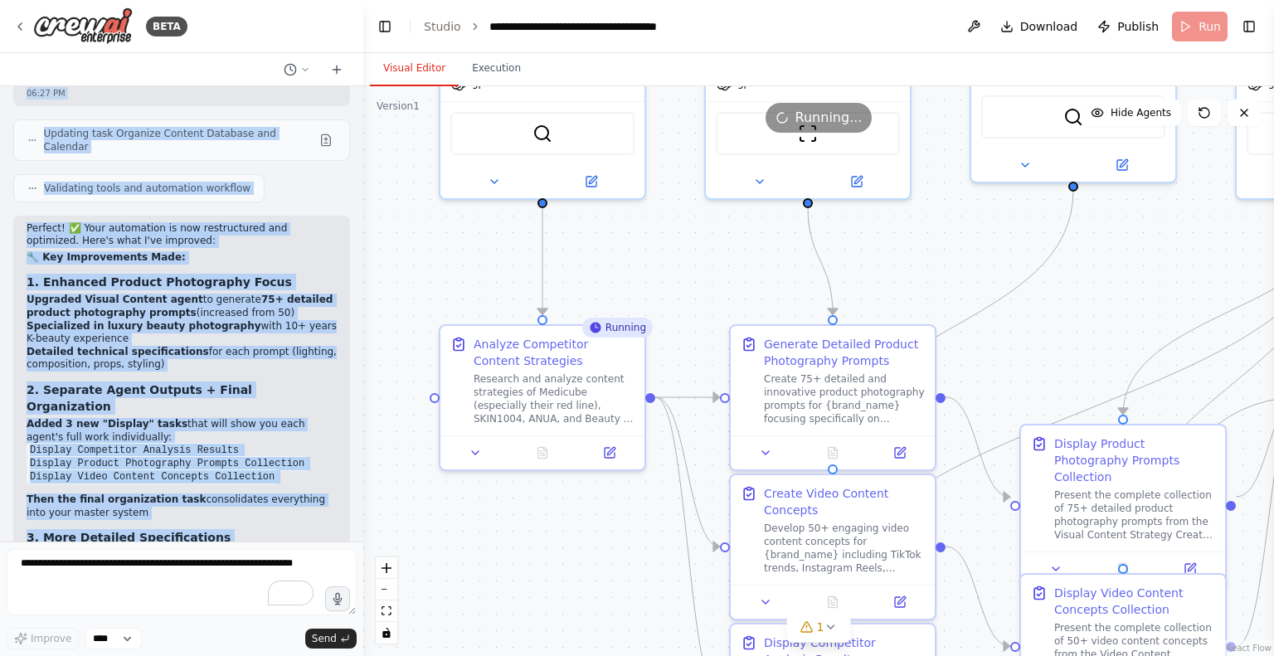
drag, startPoint x: 27, startPoint y: 344, endPoint x: 275, endPoint y: 515, distance: 301.1
click at [275, 515] on div "Set up a crew that finds and organizes interesting articles, videos, and podcas…" at bounding box center [181, 313] width 363 height 455
copy div "Perfect! I've created your Mallika Beauty - Content Creation Engine that will g…"
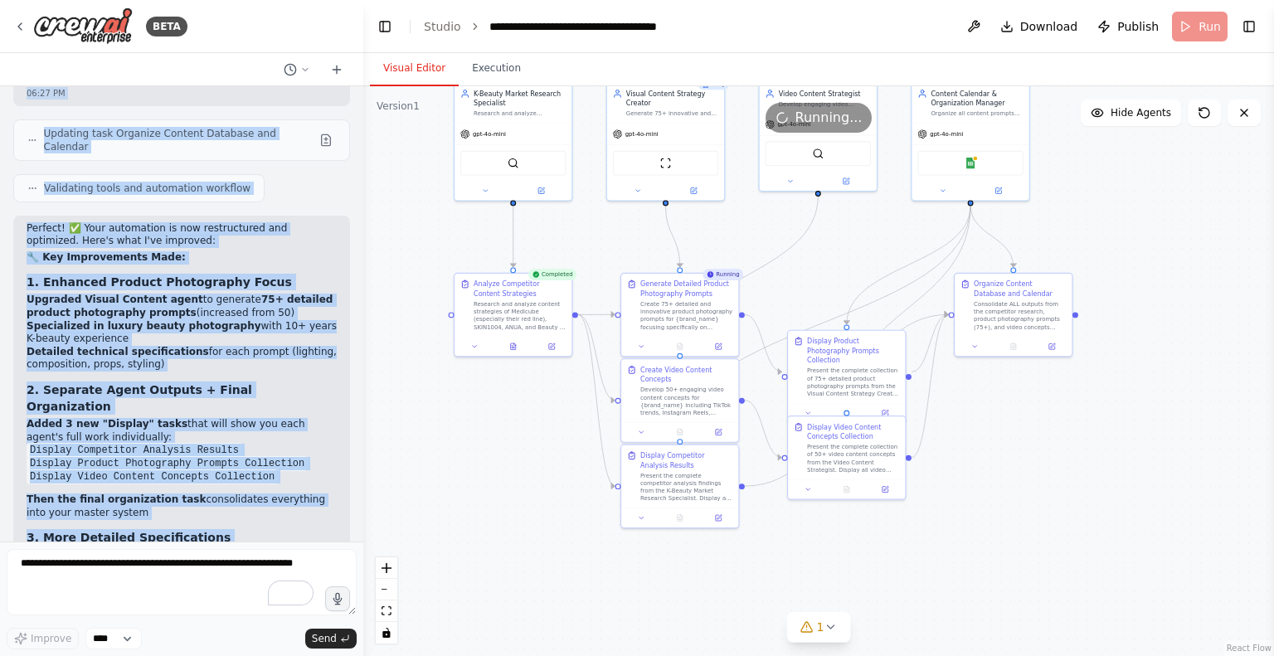
drag, startPoint x: 524, startPoint y: 524, endPoint x: 474, endPoint y: 411, distance: 124.0
click at [474, 411] on div ".deletable-edge-delete-btn { width: 20px; height: 20px; border: 0px solid #ffff…" at bounding box center [818, 371] width 911 height 570
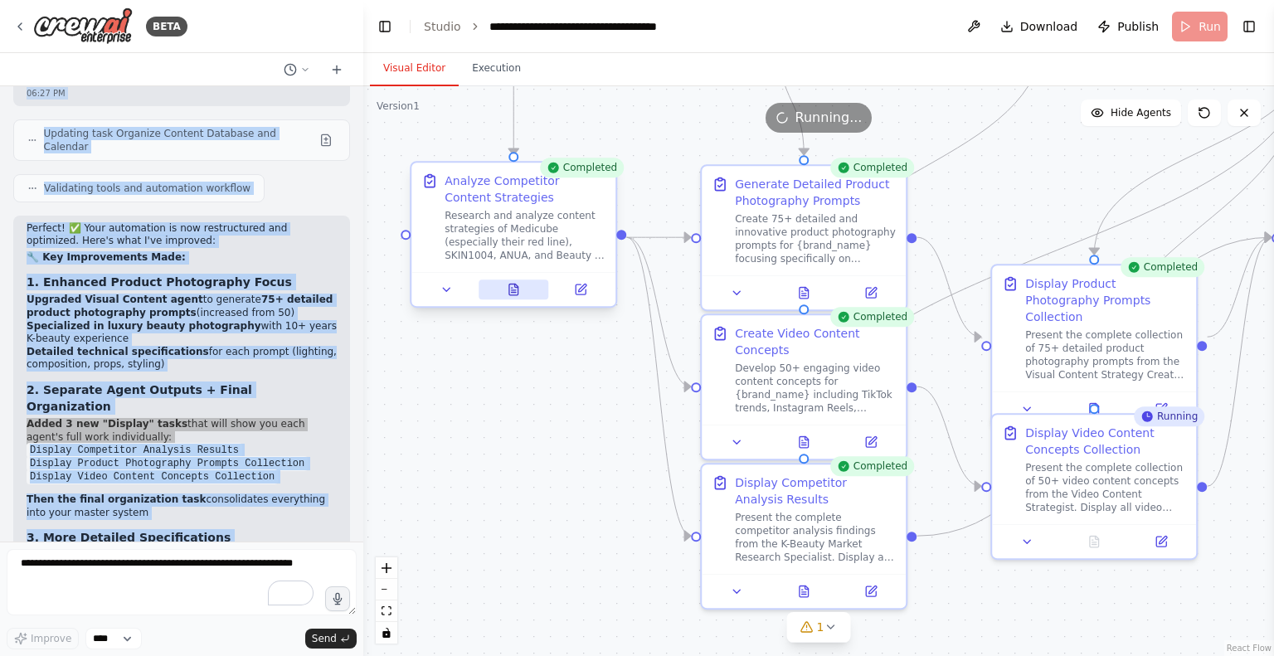
click at [518, 289] on icon at bounding box center [513, 289] width 9 height 11
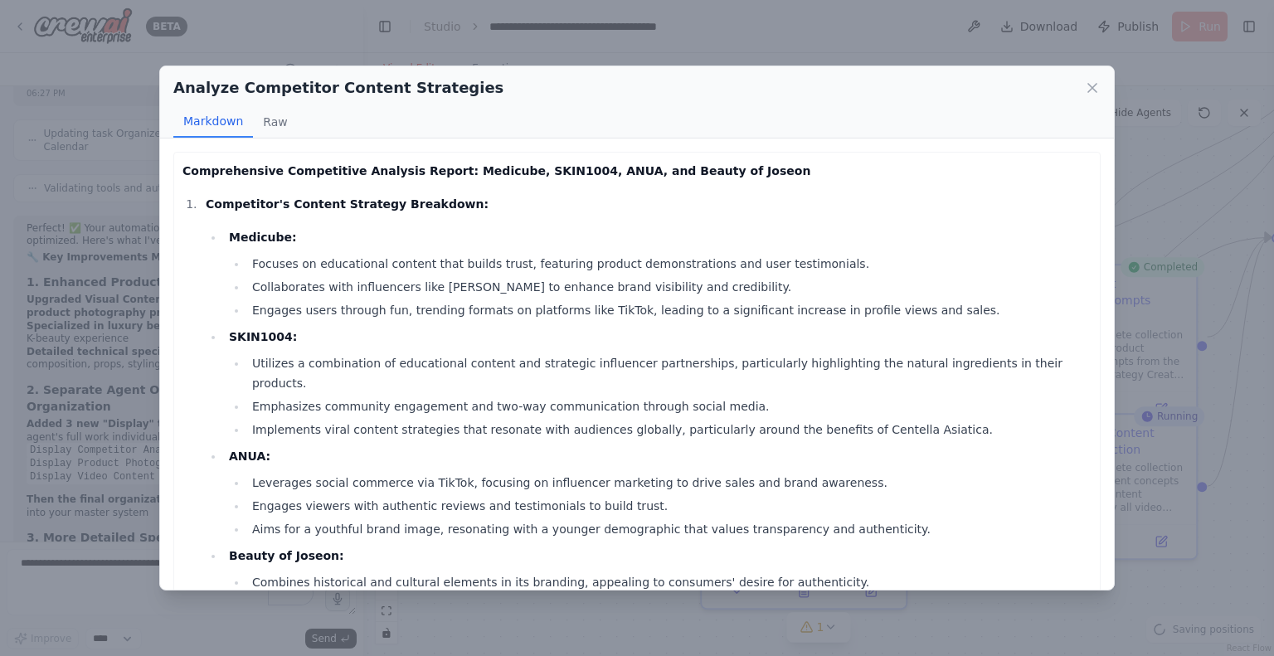
click at [335, 95] on h2 "Analyze Competitor Content Strategies" at bounding box center [338, 87] width 330 height 23
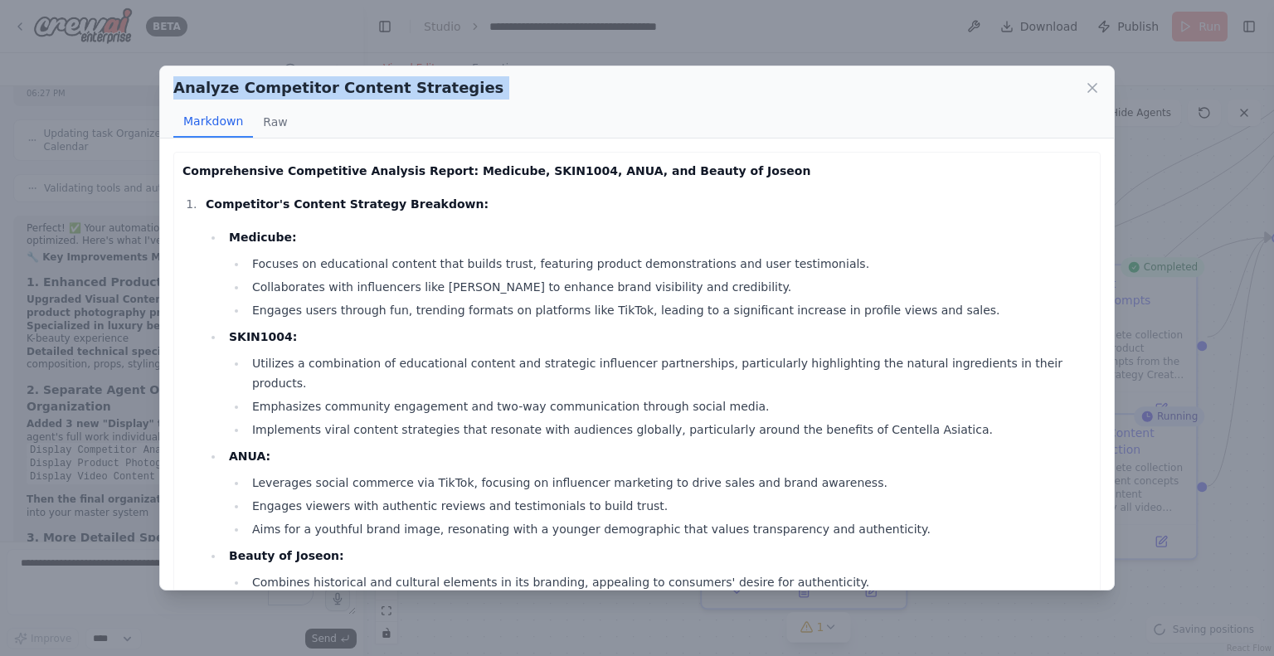
click at [335, 95] on h2 "Analyze Competitor Content Strategies" at bounding box center [338, 87] width 330 height 23
copy div "Analyze Competitor Content Strategies"
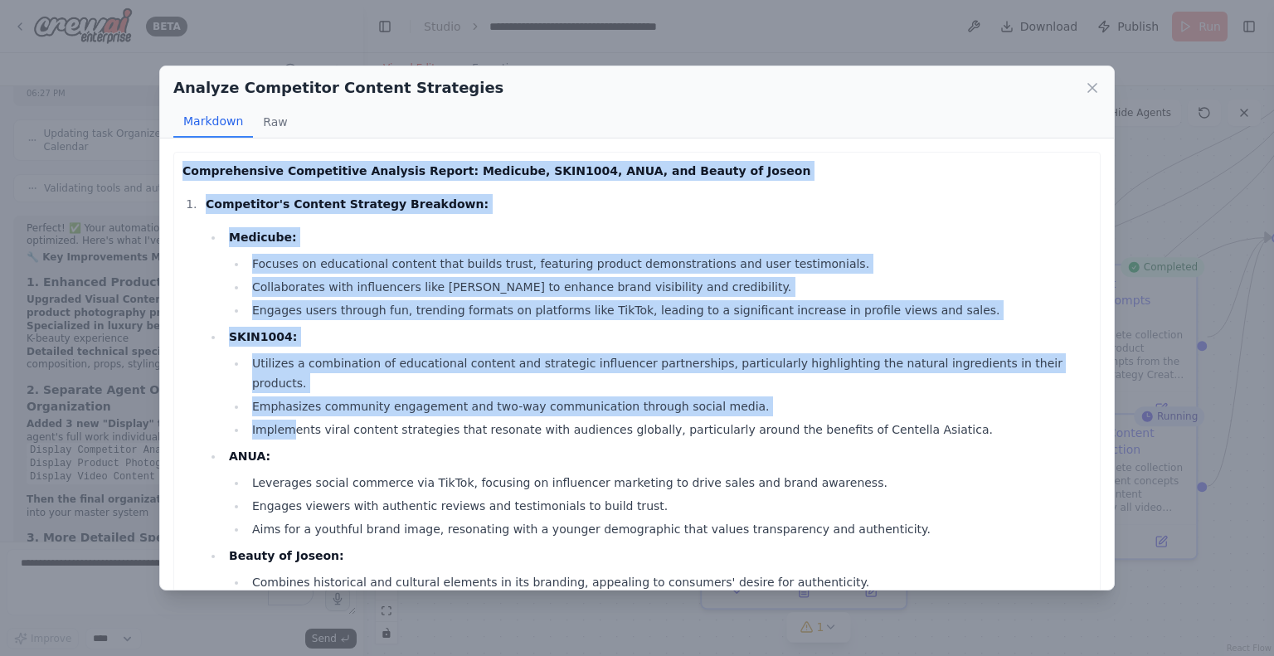
scroll to position [647, 0]
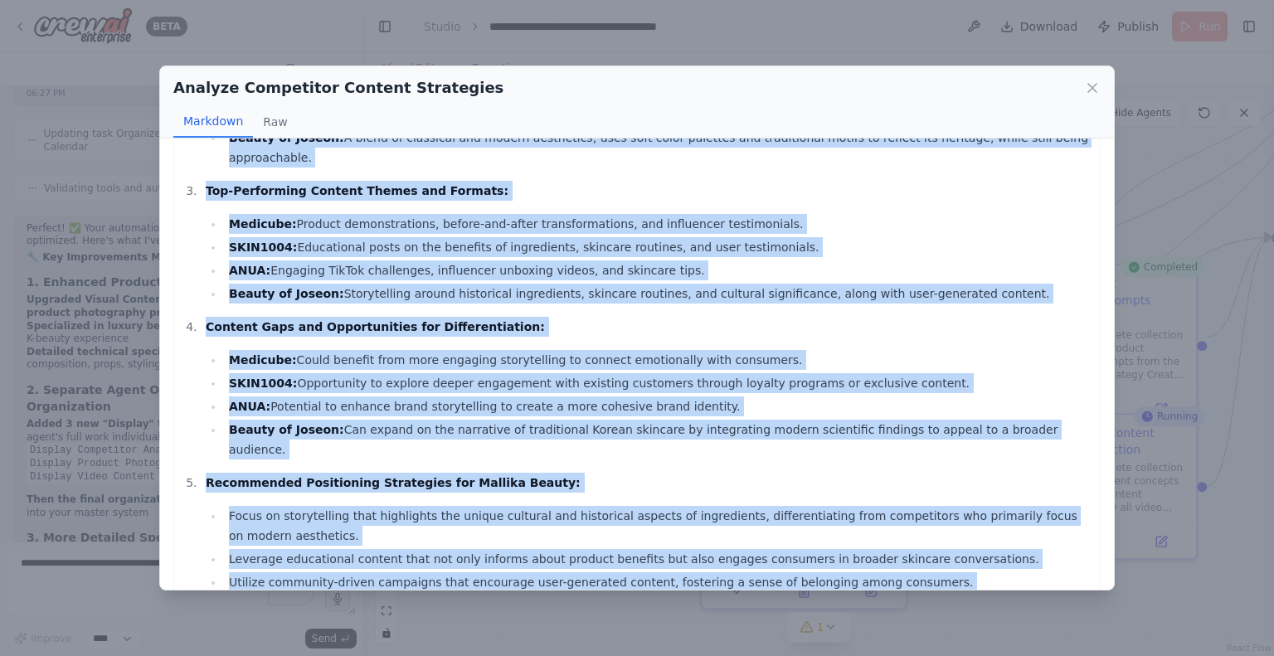
drag, startPoint x: 182, startPoint y: 165, endPoint x: 906, endPoint y: 596, distance: 842.8
click at [906, 596] on div "Analyze Competitor Content Strategies Markdown Raw Comprehensive Competitive An…" at bounding box center [637, 328] width 1274 height 656
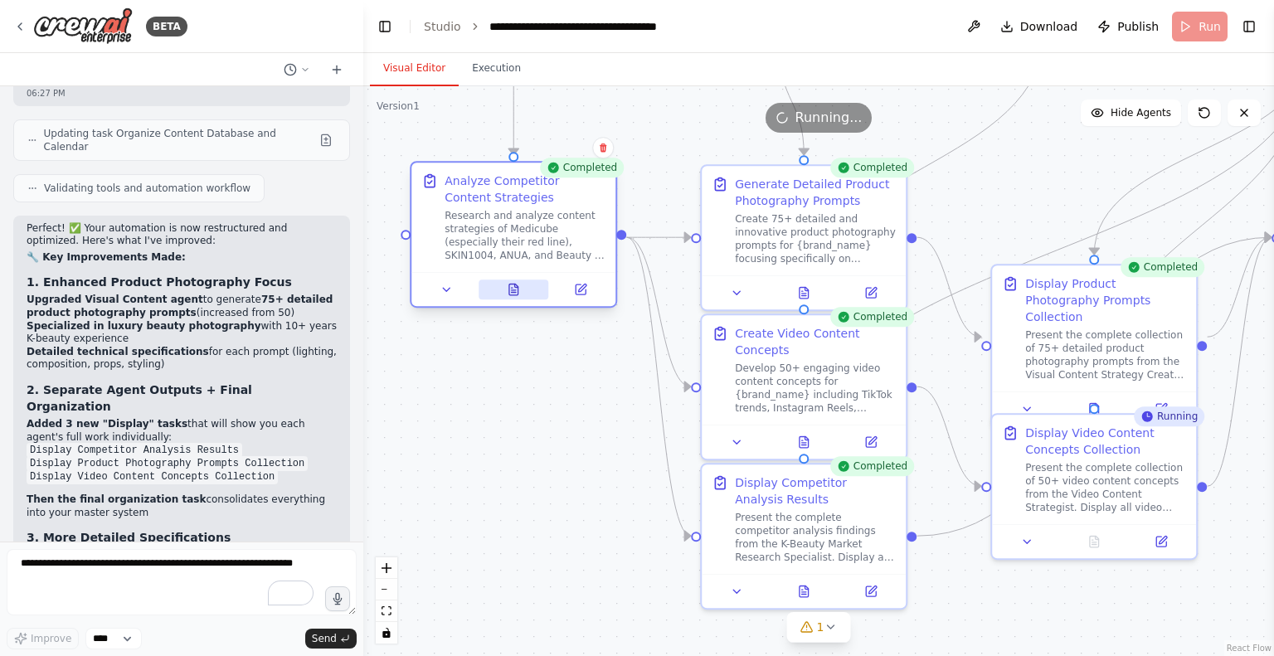
click at [522, 294] on button at bounding box center [514, 289] width 70 height 20
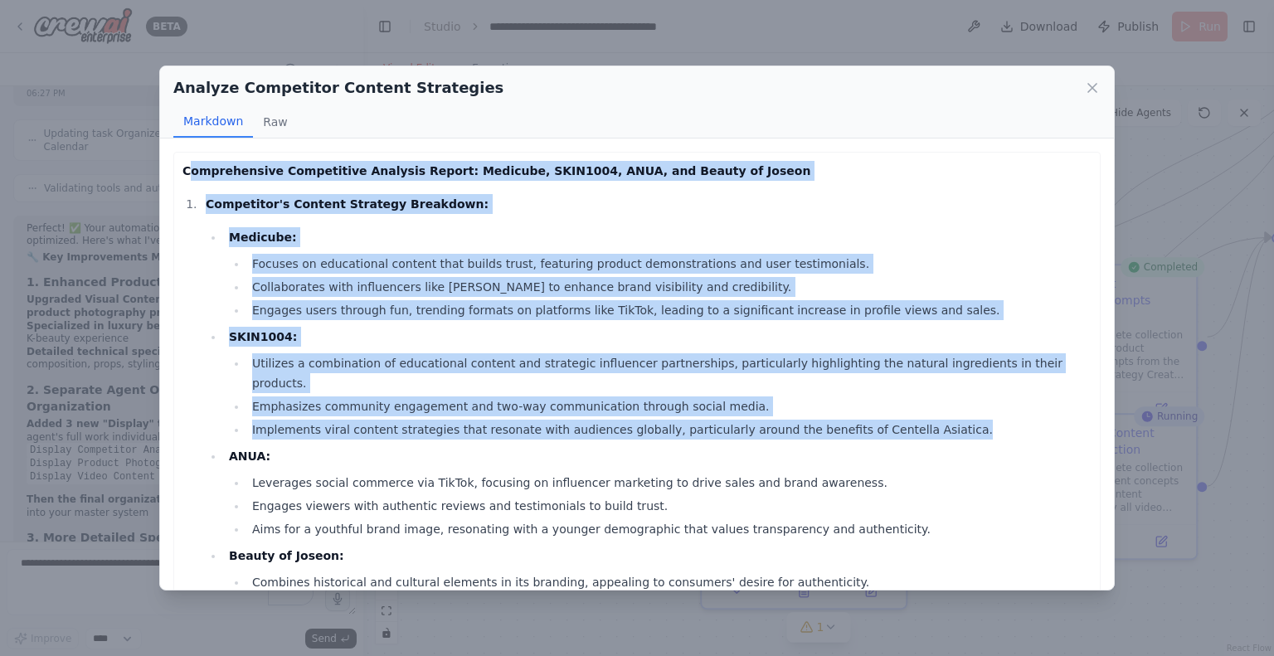
drag, startPoint x: 186, startPoint y: 163, endPoint x: 377, endPoint y: 437, distance: 334.1
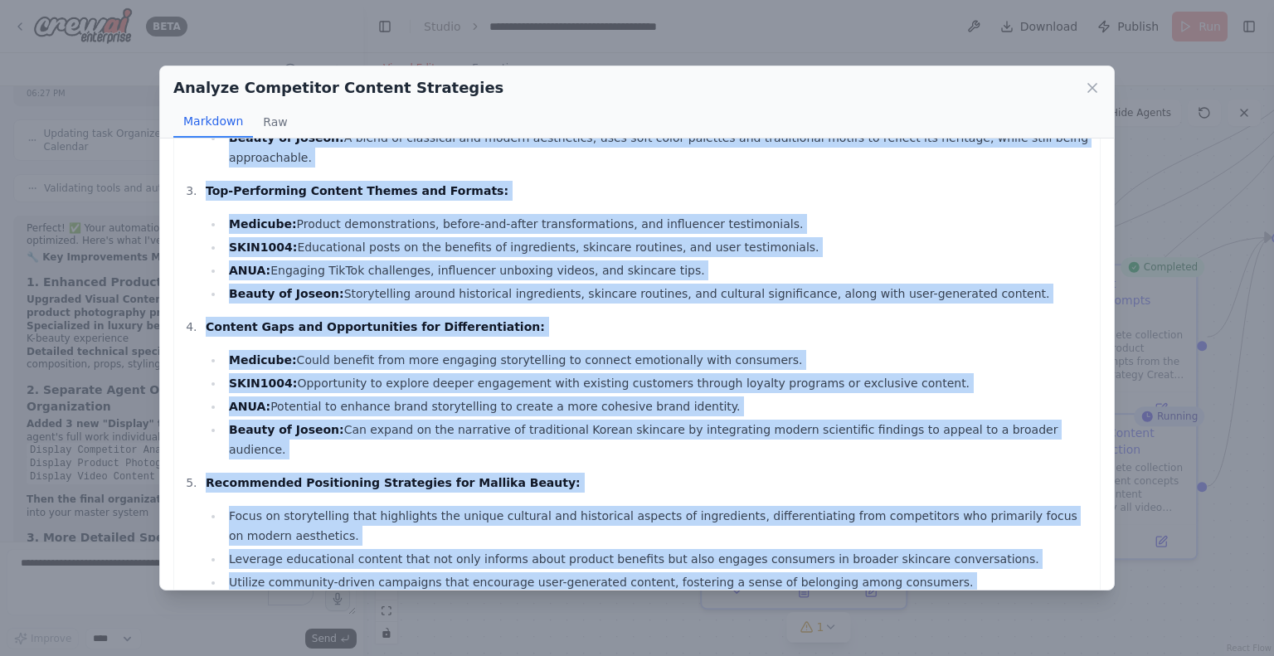
drag, startPoint x: 183, startPoint y: 167, endPoint x: 910, endPoint y: 563, distance: 827.7
click at [910, 563] on div "Comprehensive Competitive Analysis Report: Medicube, SKIN1004, ANUA, and Beauty…" at bounding box center [636, 81] width 909 height 1135
copy div "Comprehensive Competitive Analysis Report: Medicube, SKIN1004, ANUA, and Beauty…"
click at [1091, 90] on icon at bounding box center [1092, 88] width 17 height 17
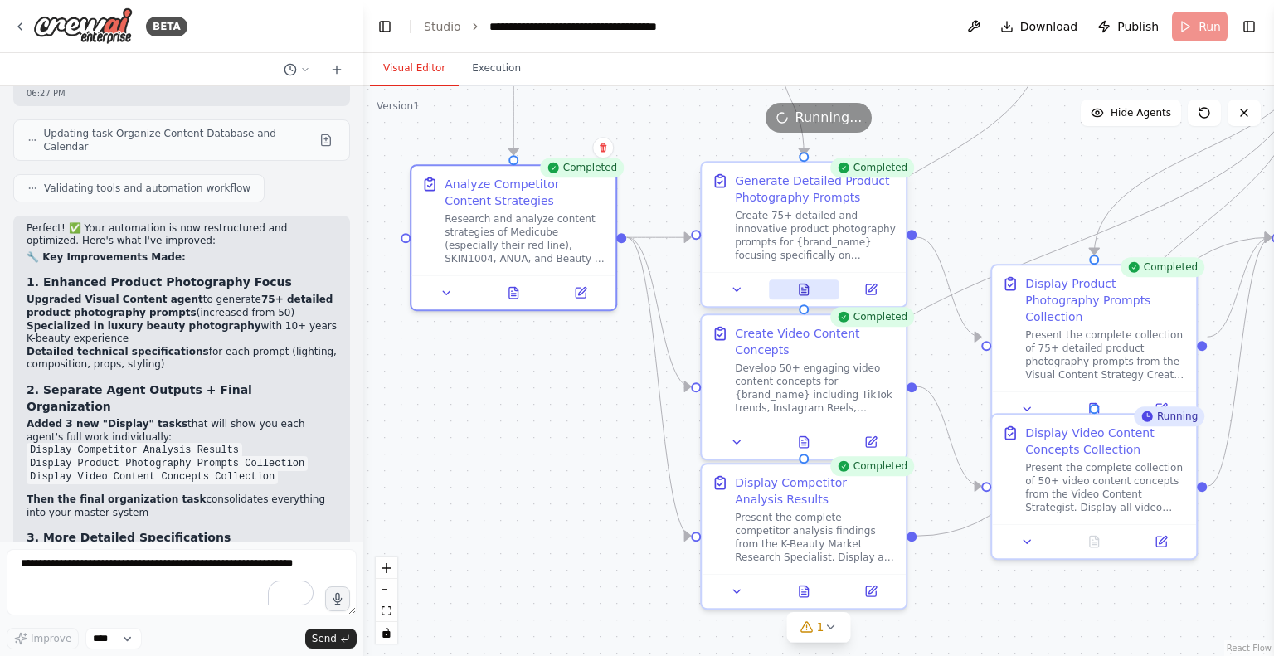
click at [813, 291] on button at bounding box center [804, 289] width 70 height 20
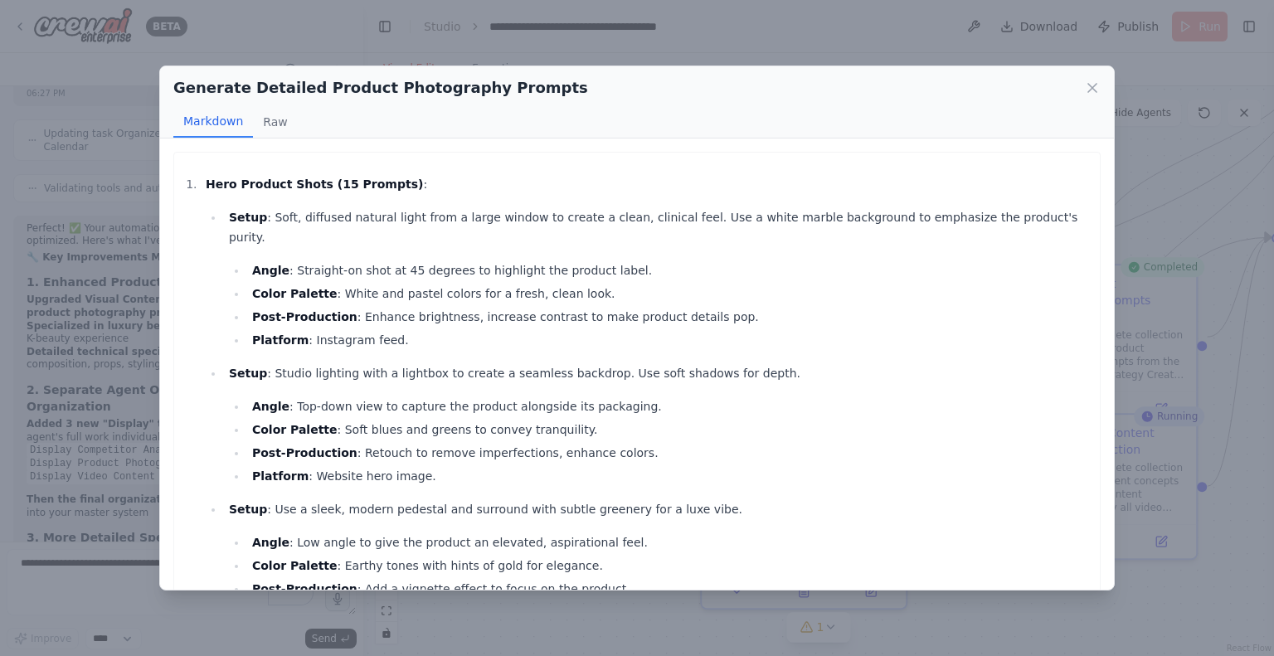
click at [394, 92] on h2 "Generate Detailed Product Photography Prompts" at bounding box center [380, 87] width 415 height 23
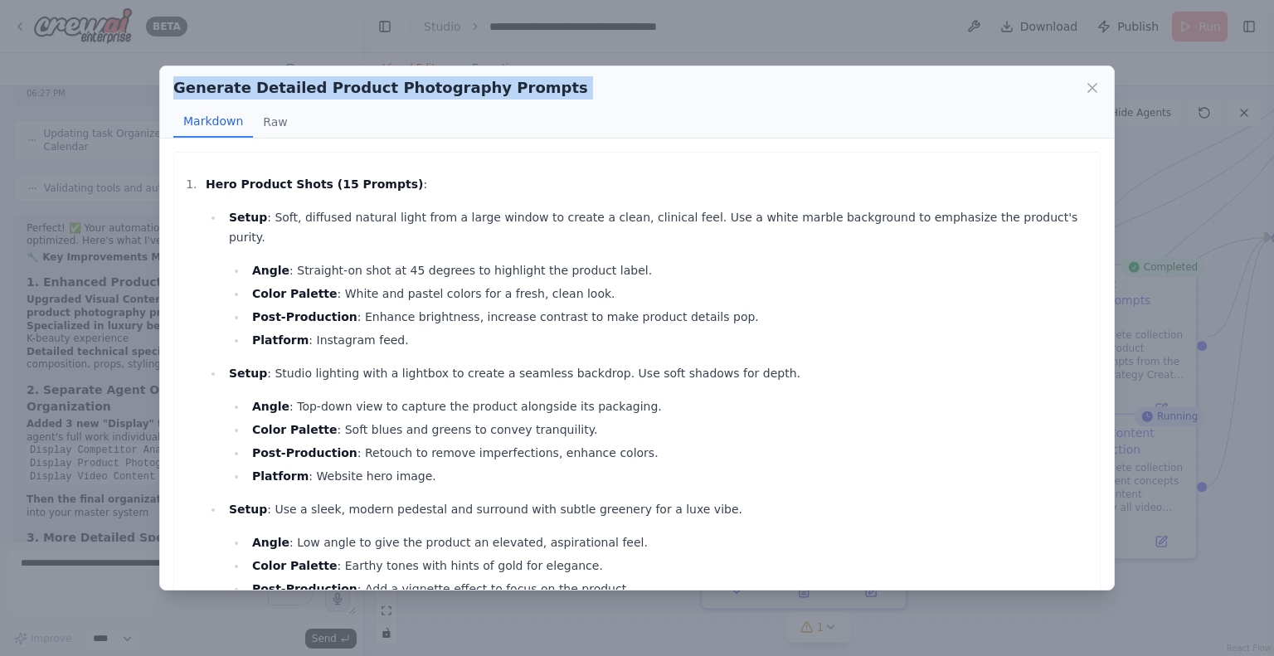
click at [394, 92] on h2 "Generate Detailed Product Photography Prompts" at bounding box center [380, 87] width 415 height 23
copy div "Generate Detailed Product Photography Prompts"
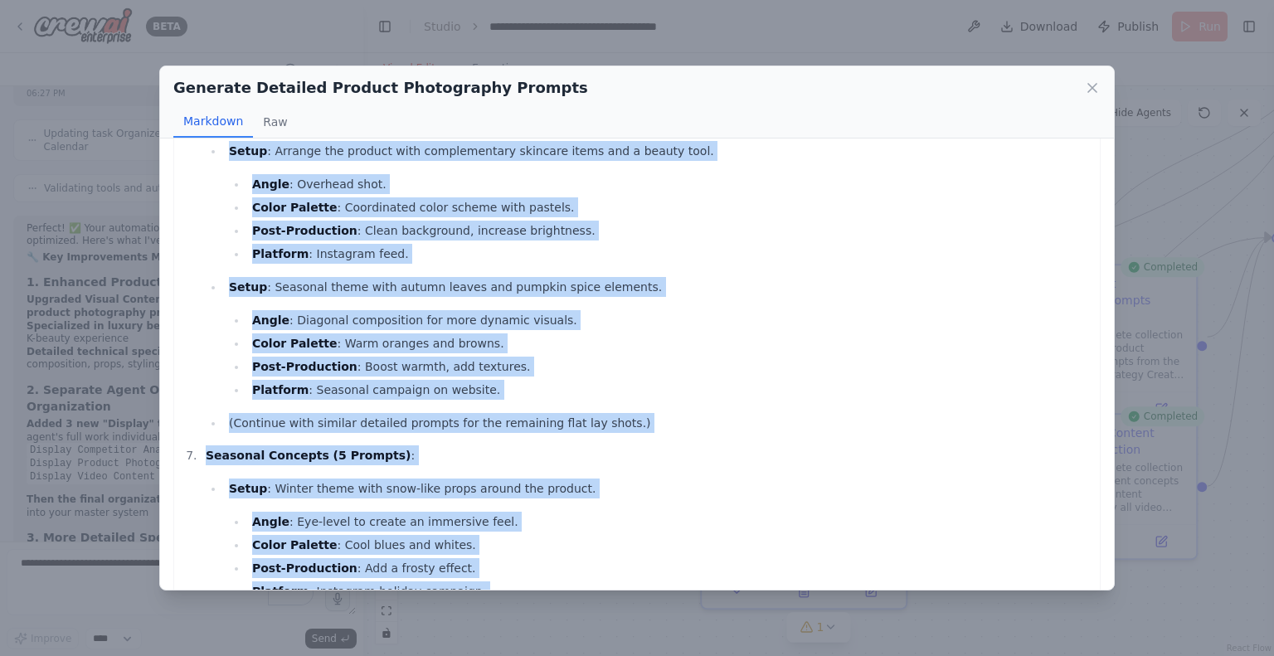
scroll to position [2219, 0]
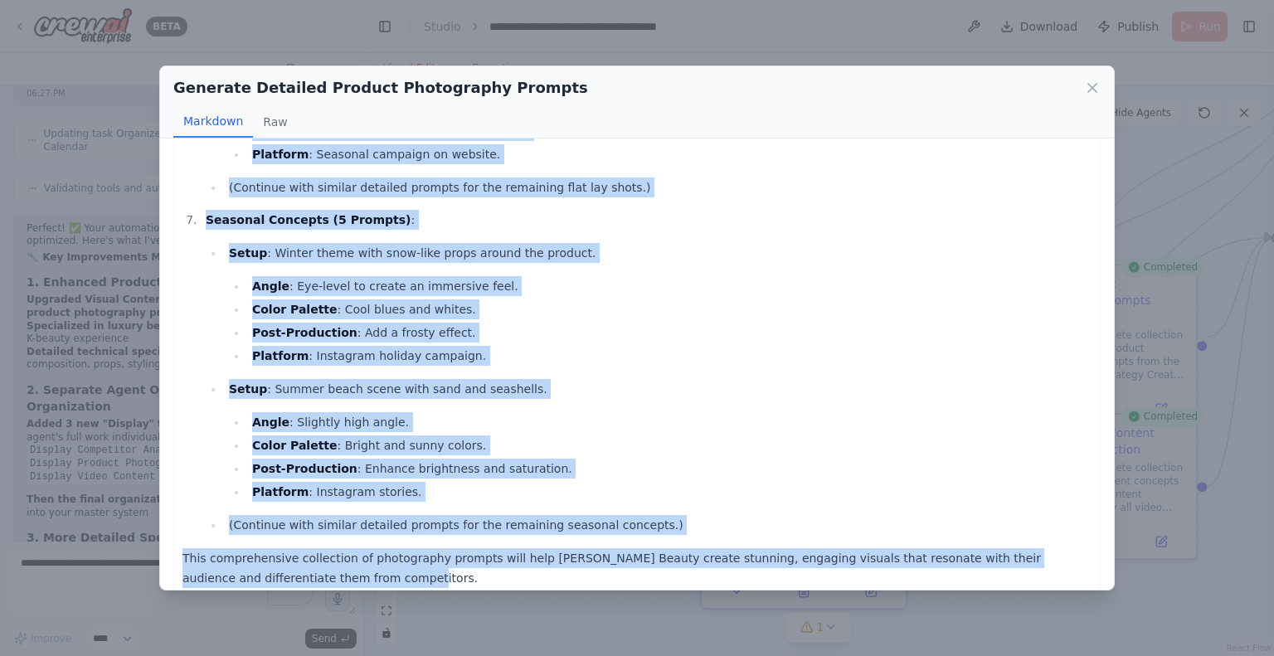
drag, startPoint x: 188, startPoint y: 181, endPoint x: 445, endPoint y: 570, distance: 465.8
copy div "Hero Product Shots (15 Prompts) : Setup : Soft, diffused natural light from a l…"
click at [1087, 87] on icon at bounding box center [1092, 88] width 17 height 17
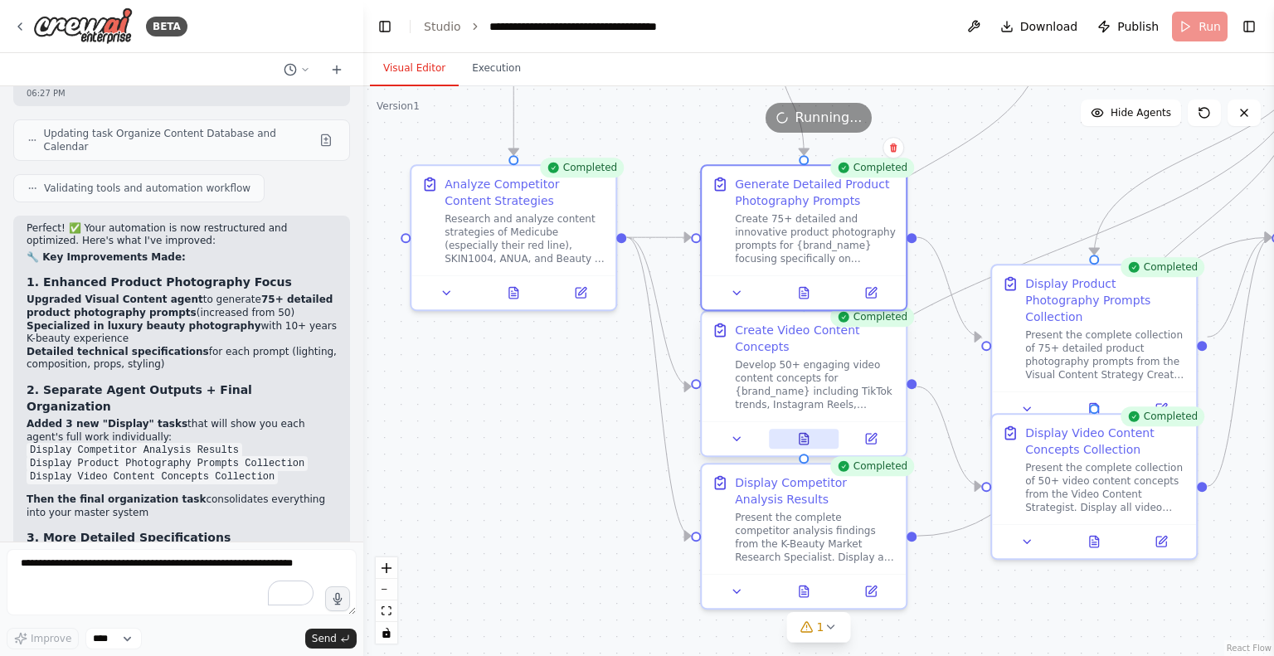
click at [819, 440] on button at bounding box center [804, 439] width 70 height 20
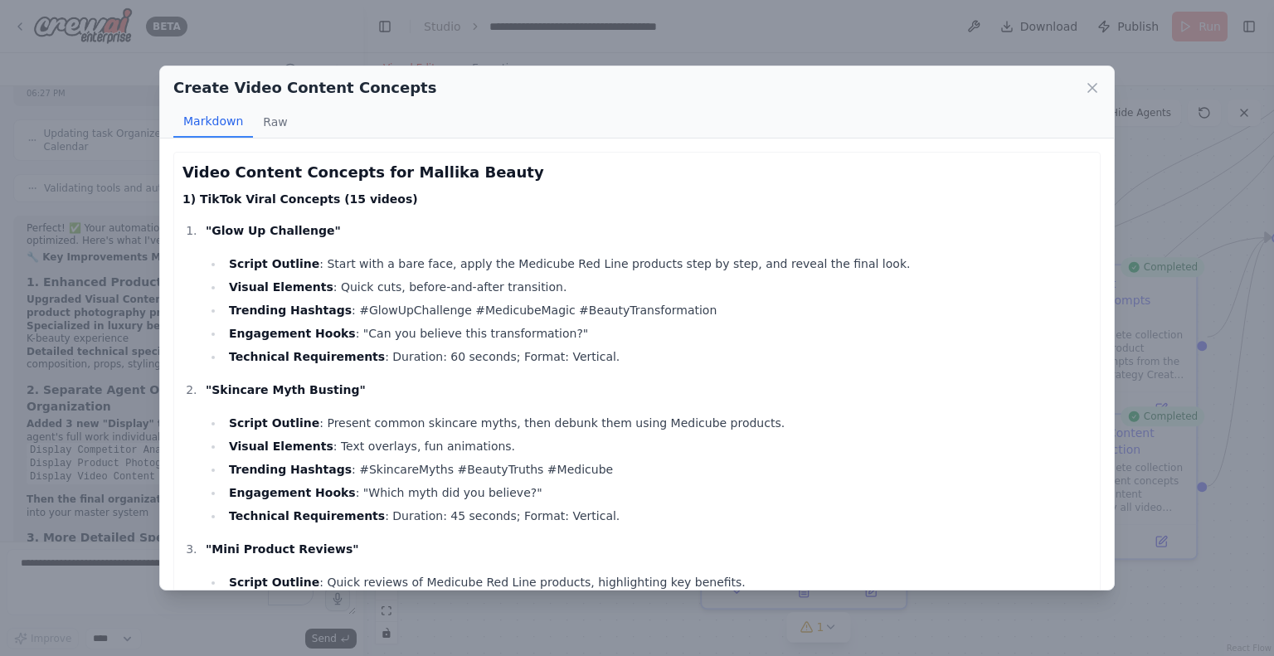
click at [200, 83] on h2 "Create Video Content Concepts" at bounding box center [304, 87] width 263 height 23
copy div "Create Video Content Concepts"
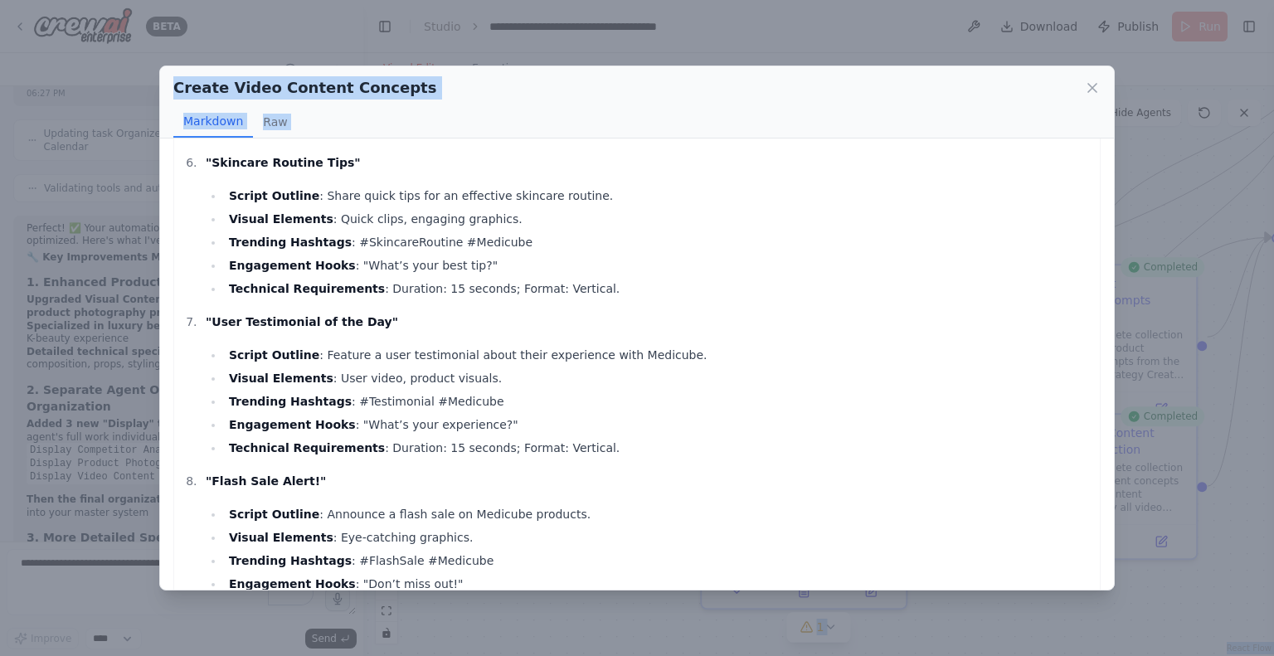
scroll to position [7858, 0]
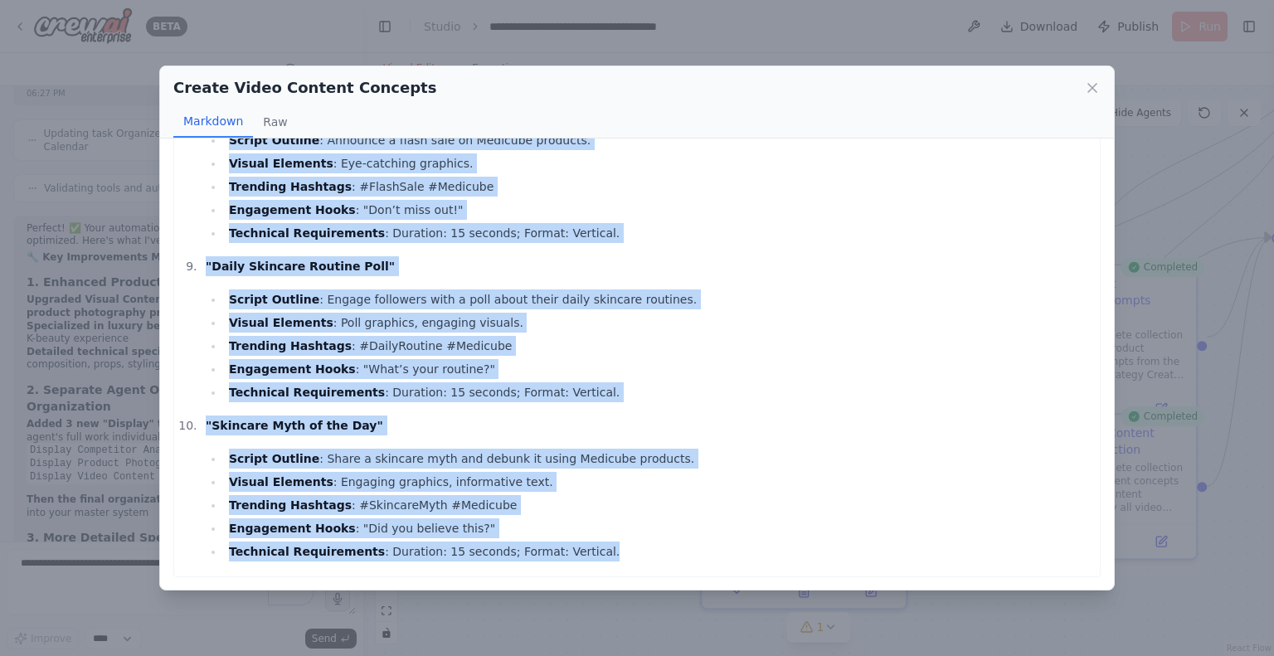
drag, startPoint x: 183, startPoint y: 173, endPoint x: 591, endPoint y: 581, distance: 575.9
click at [591, 581] on div "Video Content Concepts for Mallika Beauty 1) TikTok Viral Concepts (15 videos) …" at bounding box center [637, 364] width 954 height 451
copy div "Video Content Concepts for Mallika Beauty 1) TikTok Viral Concepts (15 videos) …"
click at [1091, 92] on icon at bounding box center [1092, 88] width 17 height 17
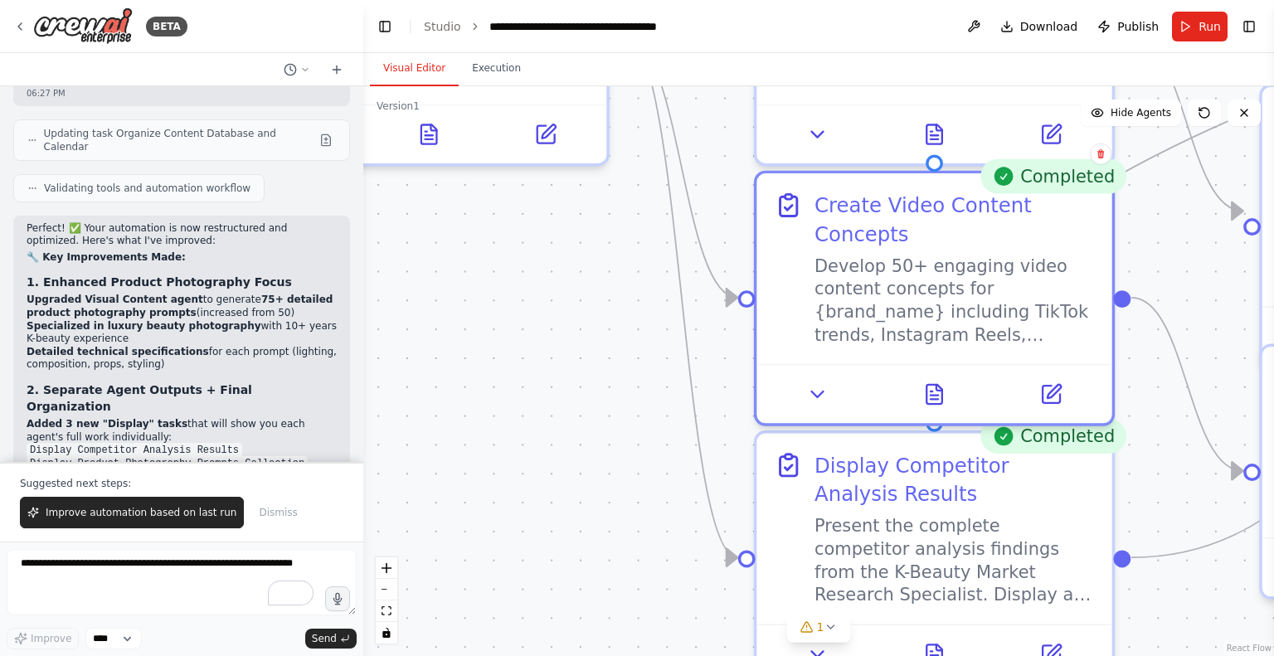
click at [636, 469] on div ".deletable-edge-delete-btn { width: 20px; height: 20px; border: 0px solid #ffff…" at bounding box center [818, 371] width 911 height 570
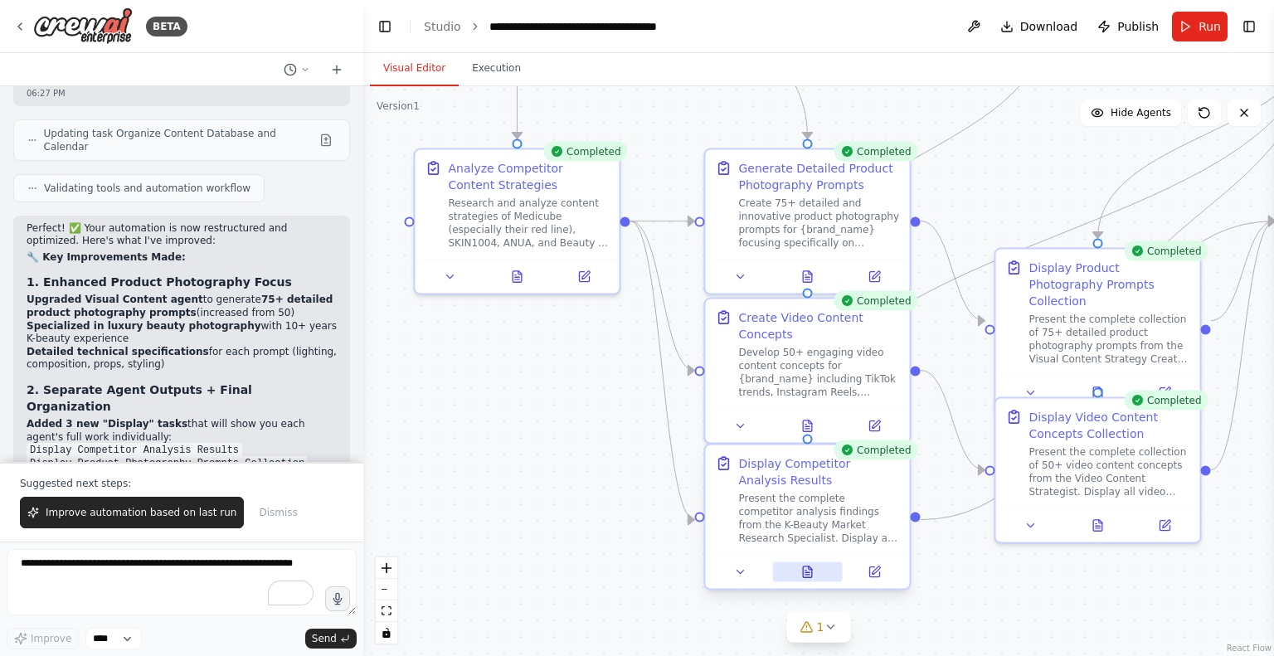
click at [821, 573] on button at bounding box center [807, 572] width 70 height 20
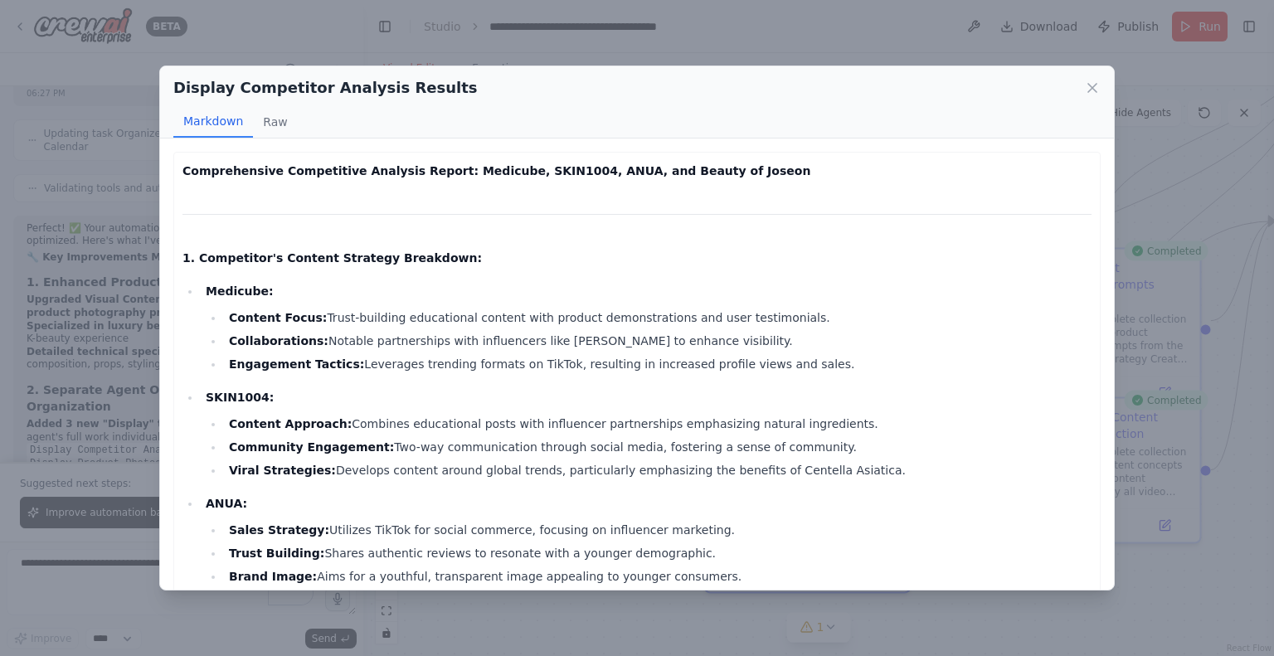
click at [395, 95] on h2 "Display Competitor Analysis Results" at bounding box center [325, 87] width 304 height 23
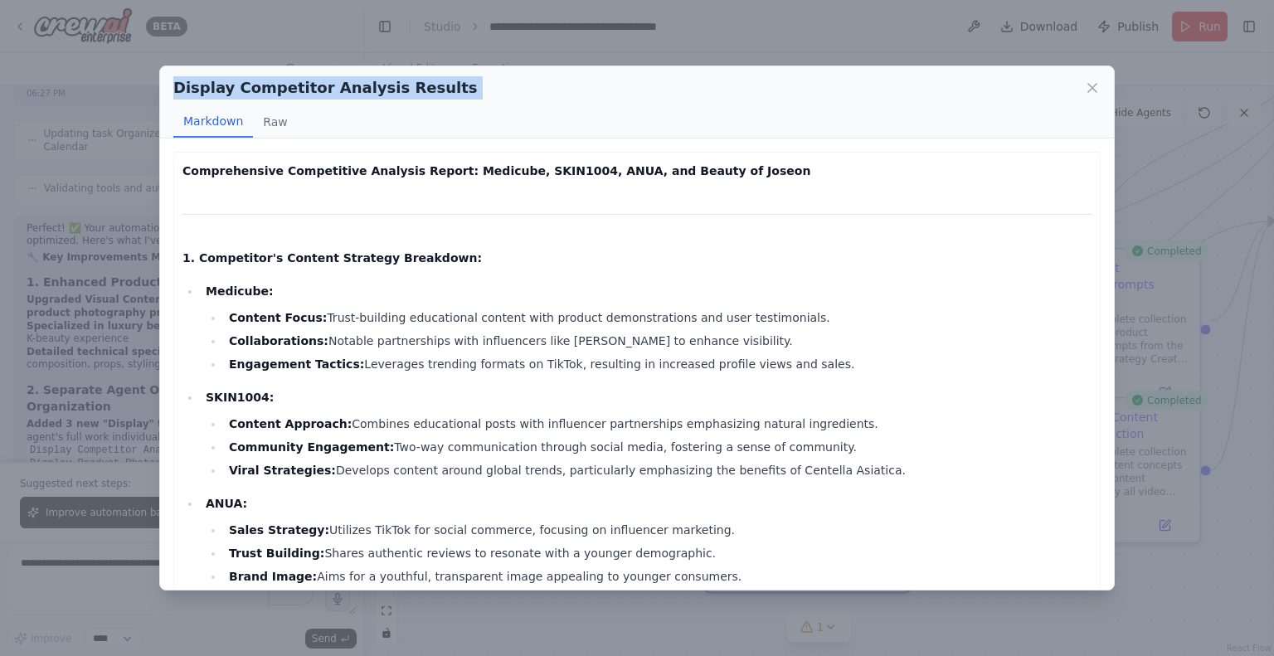
click at [395, 95] on h2 "Display Competitor Analysis Results" at bounding box center [325, 87] width 304 height 23
copy div "Display Competitor Analysis Results"
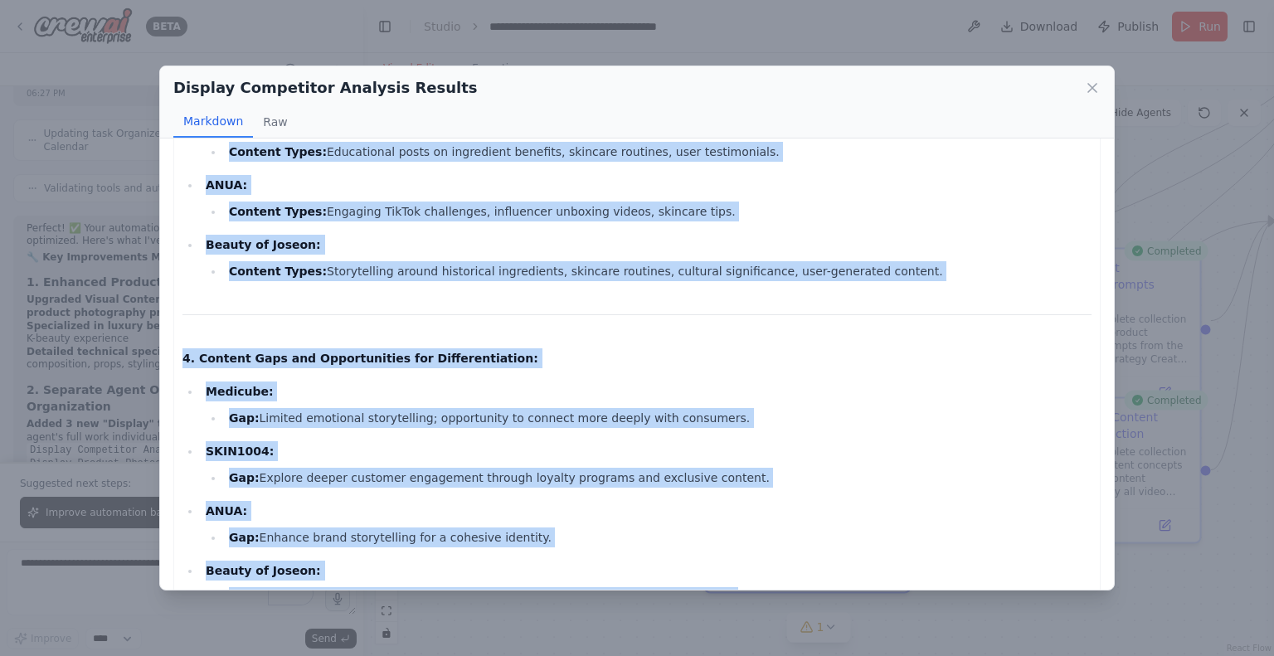
scroll to position [1427, 0]
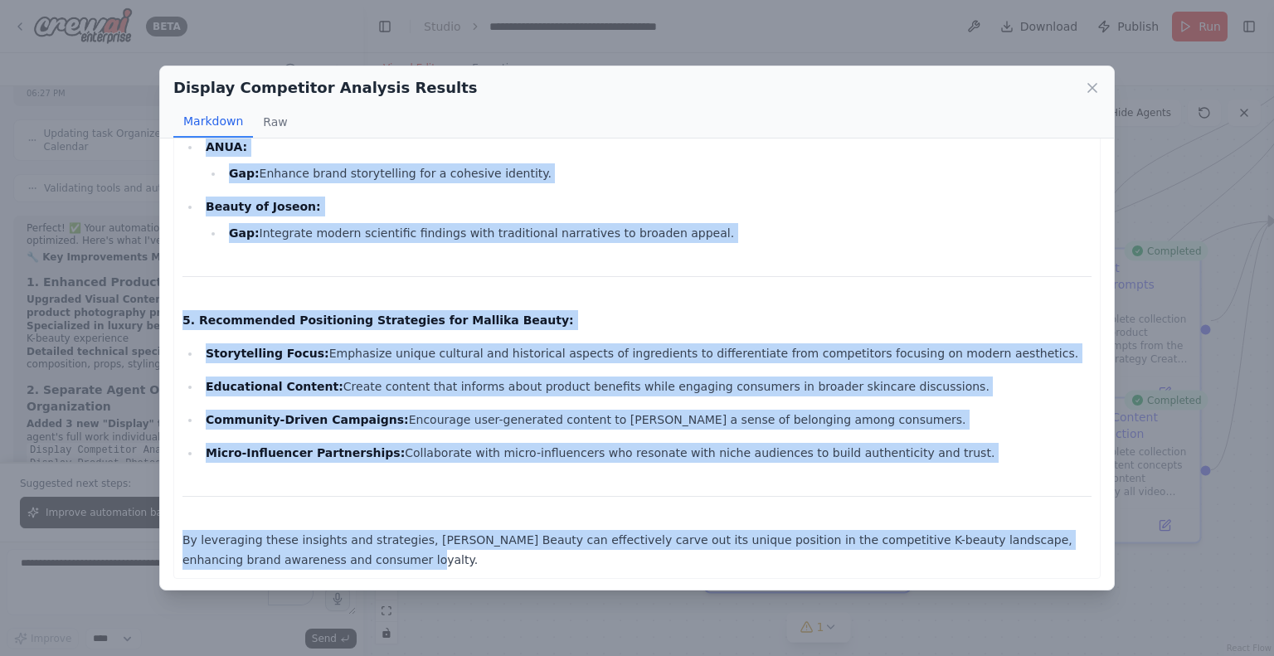
drag, startPoint x: 181, startPoint y: 170, endPoint x: 348, endPoint y: 572, distance: 435.7
copy div "Comprehensive Competitive Analysis Report: Medicube, SKIN1004, ANUA, and Beauty…"
click at [1085, 92] on icon at bounding box center [1092, 88] width 17 height 17
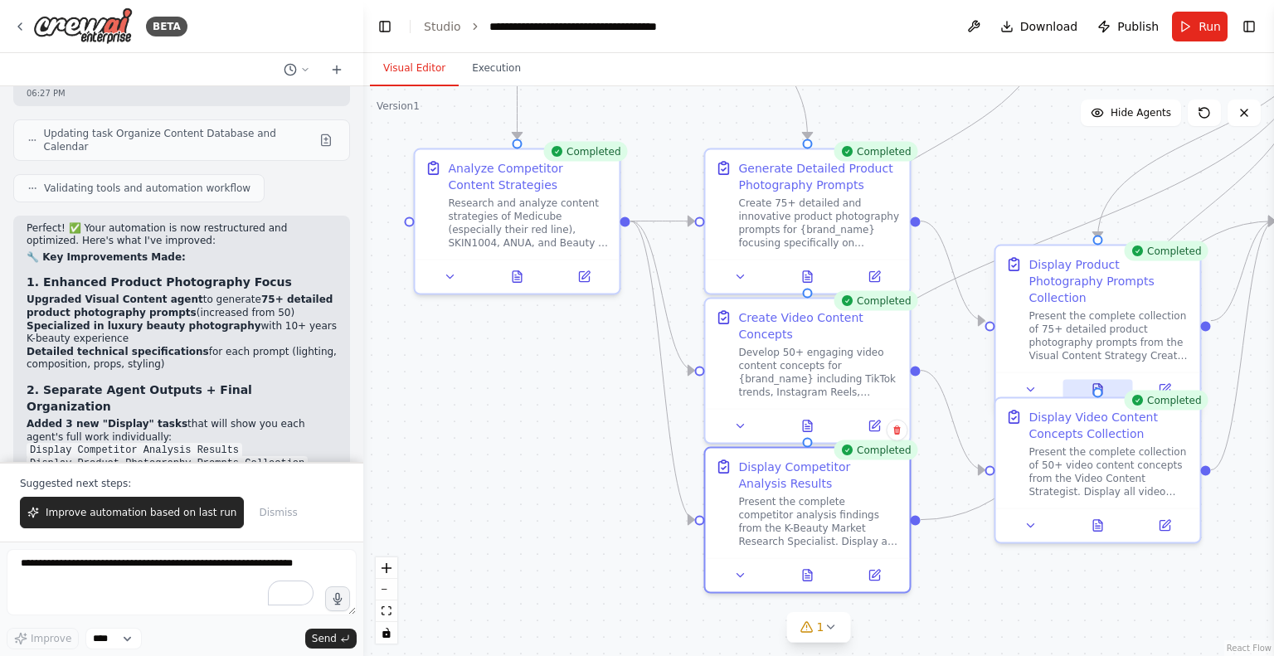
click at [1105, 380] on button at bounding box center [1097, 390] width 70 height 20
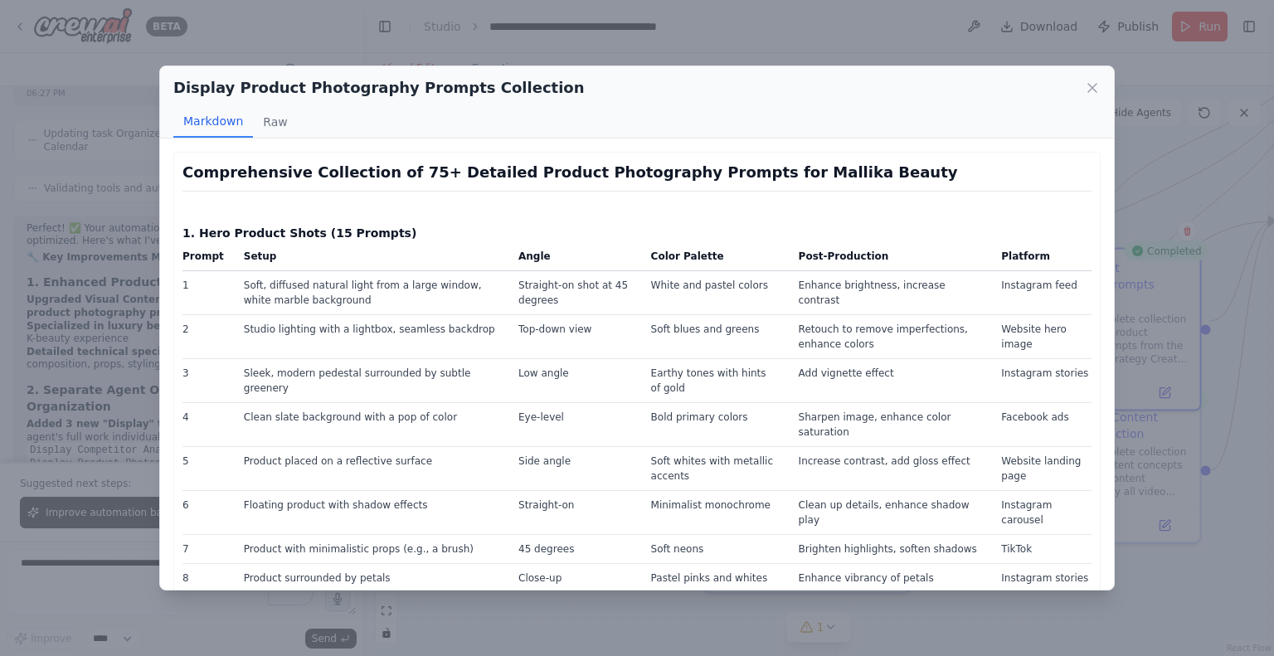
click at [430, 90] on h2 "Display Product Photography Prompts Collection" at bounding box center [378, 87] width 411 height 23
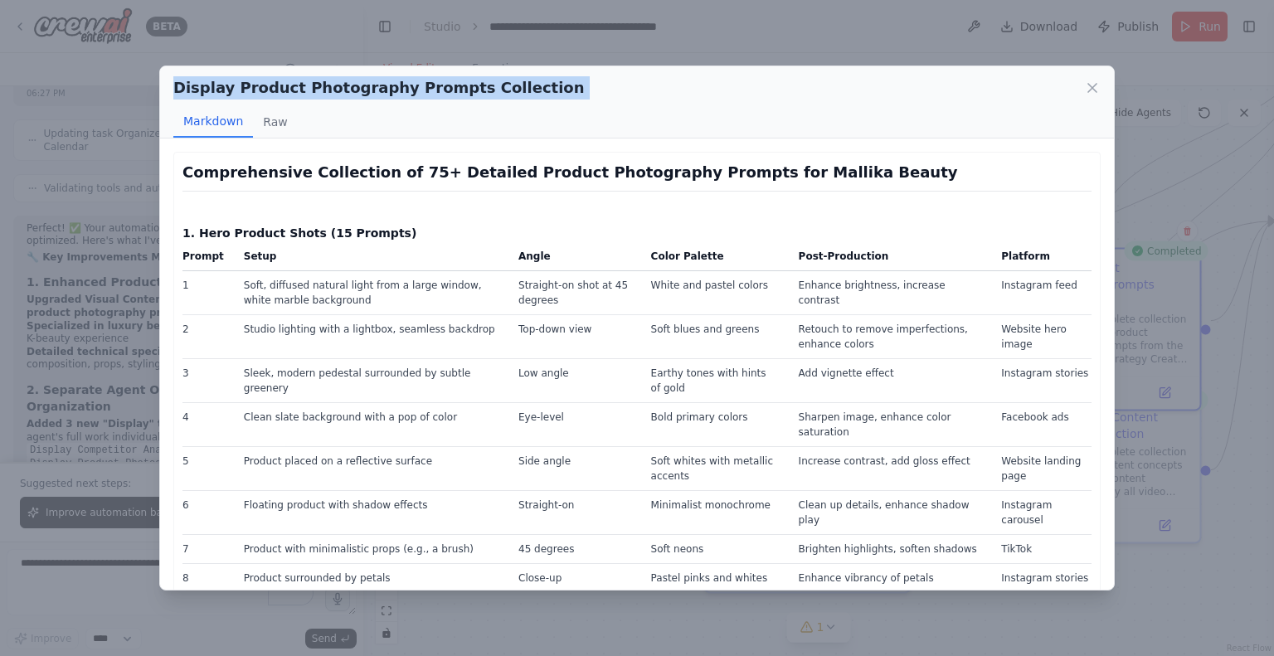
click at [430, 90] on h2 "Display Product Photography Prompts Collection" at bounding box center [378, 87] width 411 height 23
copy div "Display Product Photography Prompts Collection"
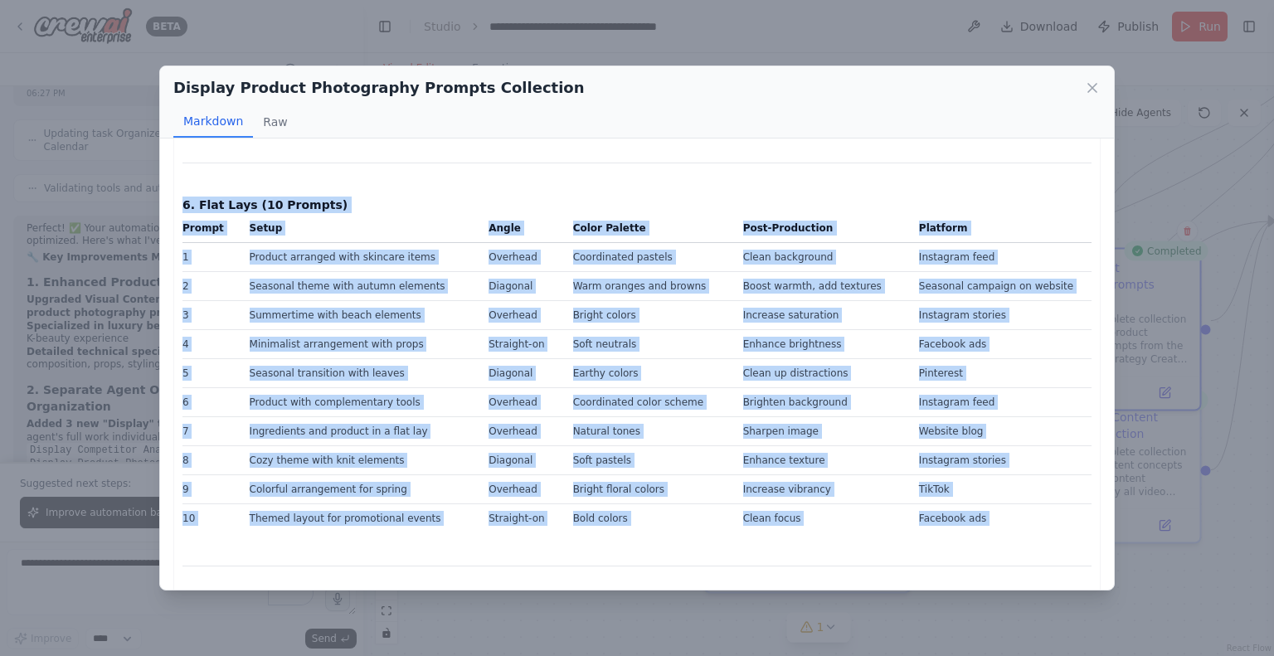
scroll to position [2948, 0]
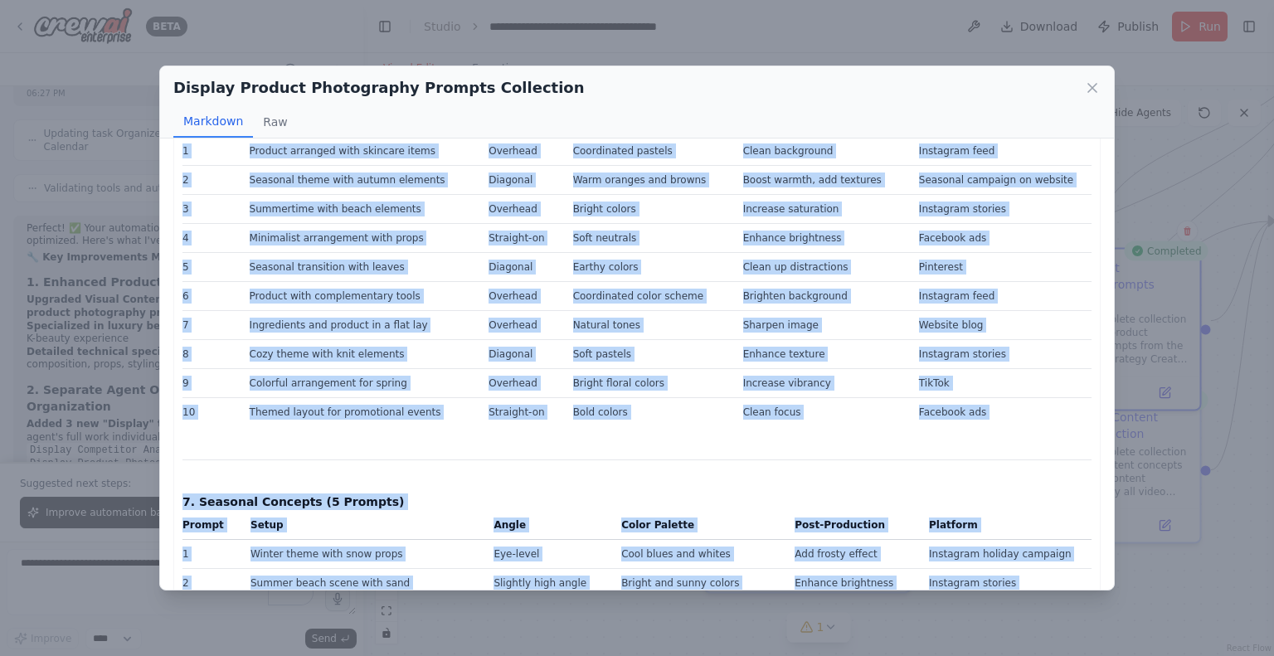
drag, startPoint x: 182, startPoint y: 176, endPoint x: 921, endPoint y: 555, distance: 830.5
click at [1095, 93] on icon at bounding box center [1092, 88] width 17 height 17
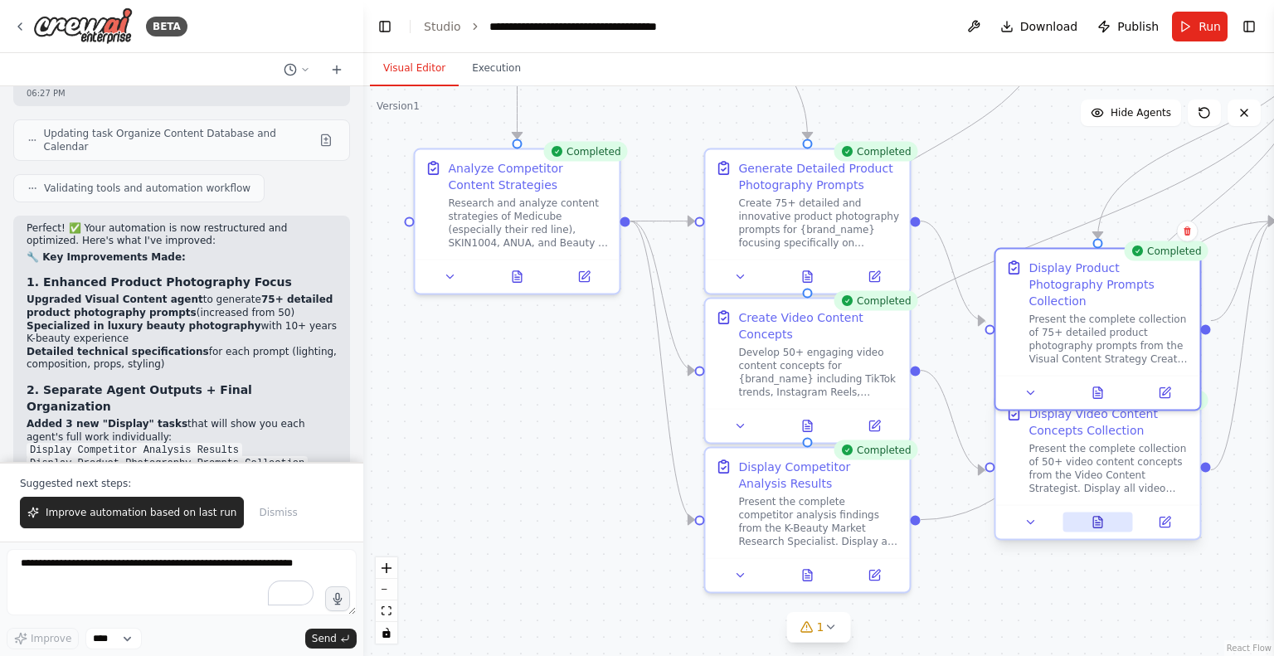
click at [1095, 527] on icon at bounding box center [1097, 522] width 13 height 13
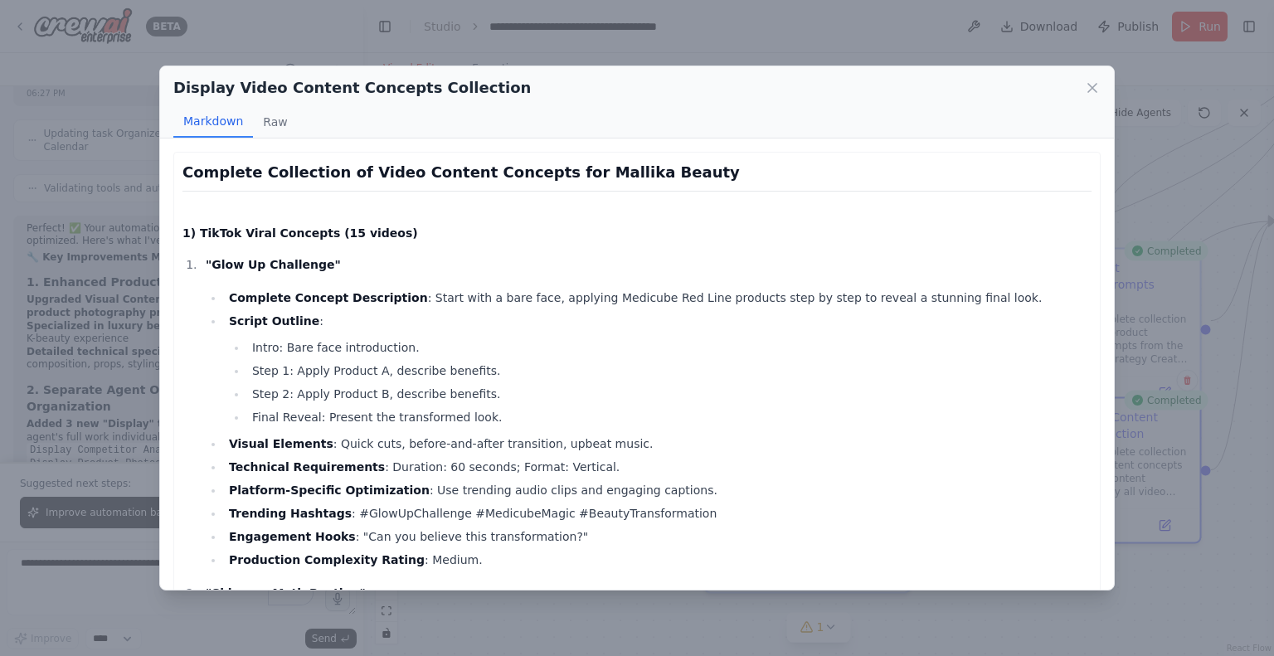
click at [445, 76] on h2 "Display Video Content Concepts Collection" at bounding box center [351, 87] width 357 height 23
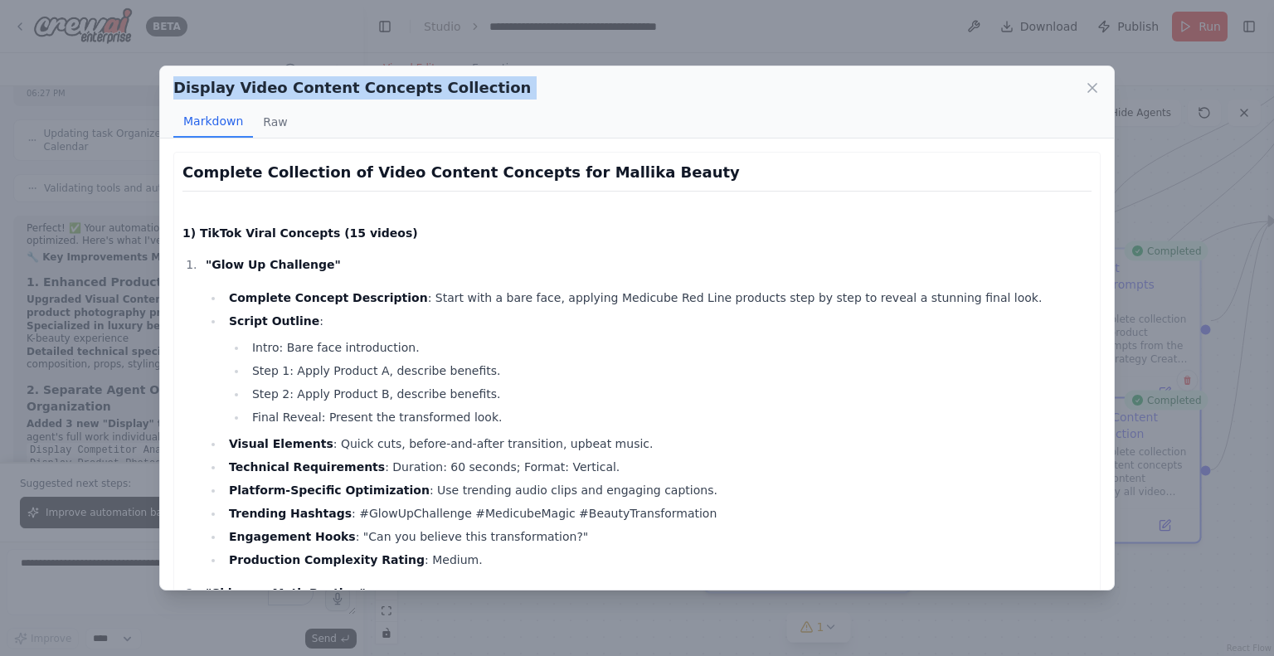
click at [445, 76] on h2 "Display Video Content Concepts Collection" at bounding box center [351, 87] width 357 height 23
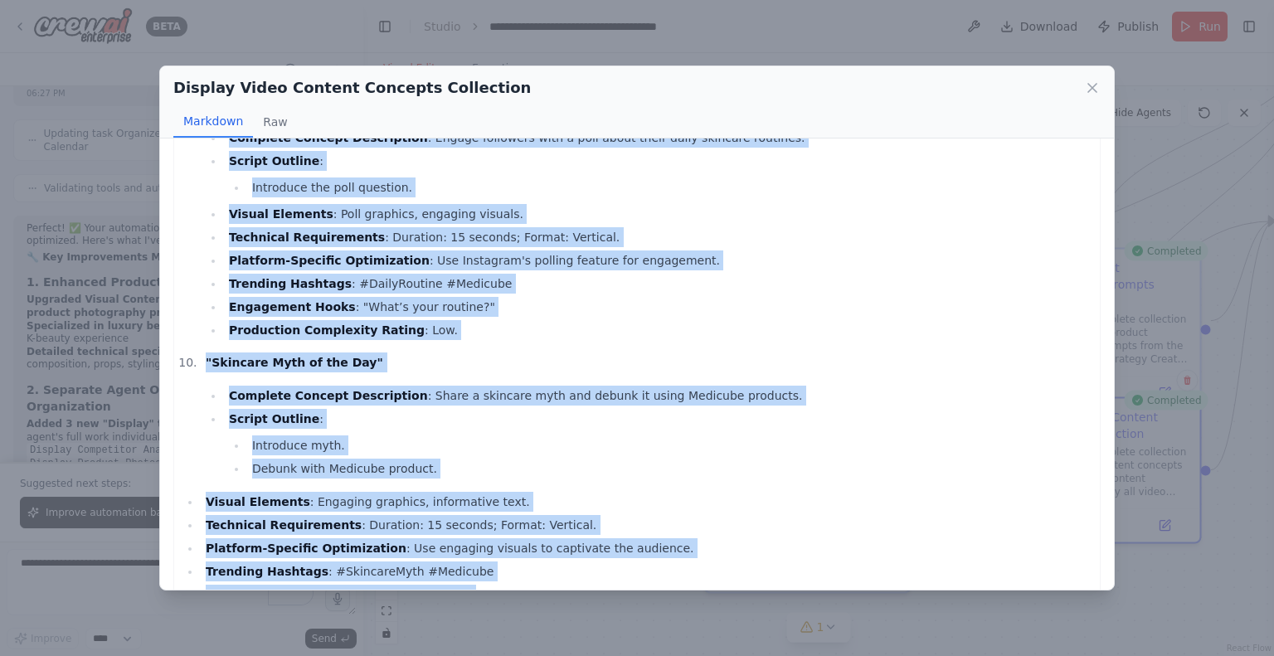
scroll to position [14547, 0]
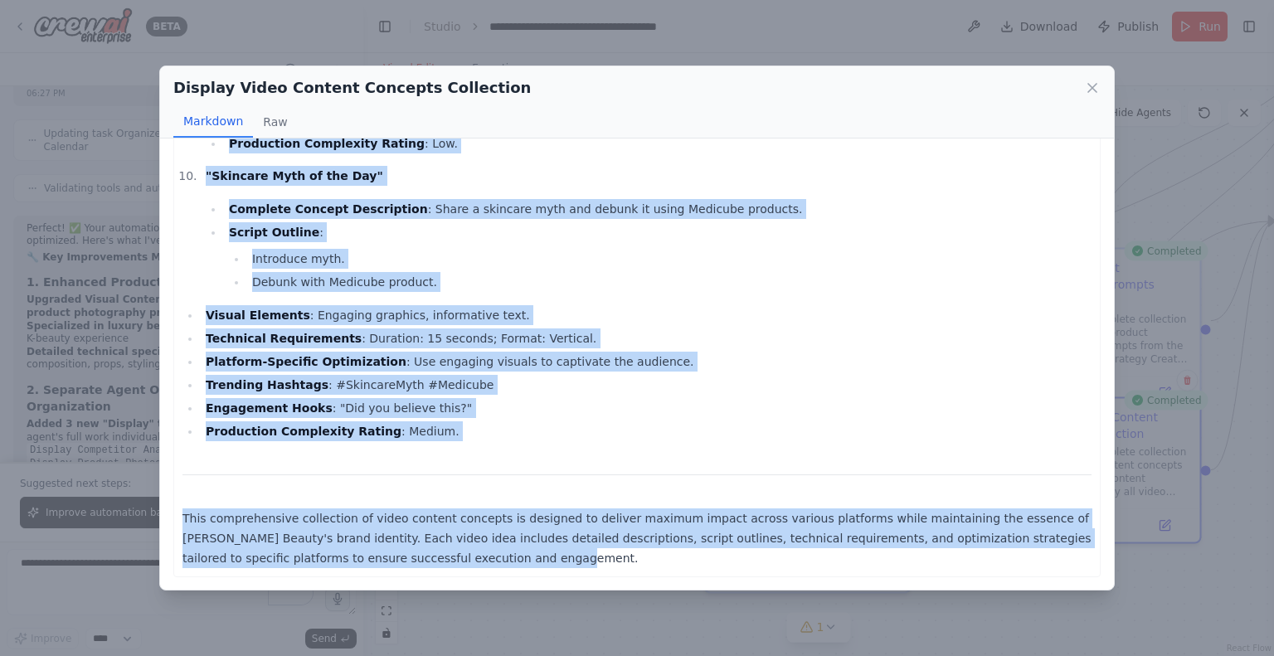
drag, startPoint x: 186, startPoint y: 168, endPoint x: 426, endPoint y: 553, distance: 453.8
click at [1091, 85] on icon at bounding box center [1092, 88] width 17 height 17
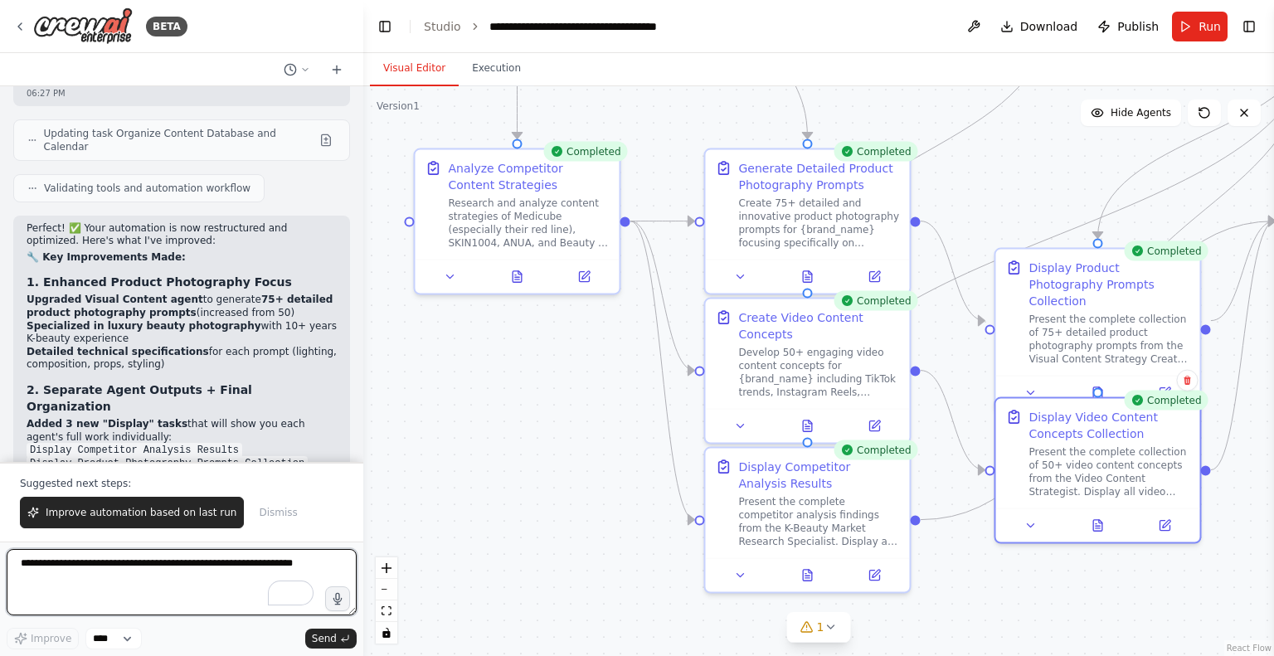
click at [168, 577] on textarea "To enrich screen reader interactions, please activate Accessibility in Grammarl…" at bounding box center [182, 582] width 350 height 66
click at [169, 569] on textarea "To enrich screen reader interactions, please activate Accessibility in Grammarl…" at bounding box center [182, 582] width 350 height 66
type textarea "*"
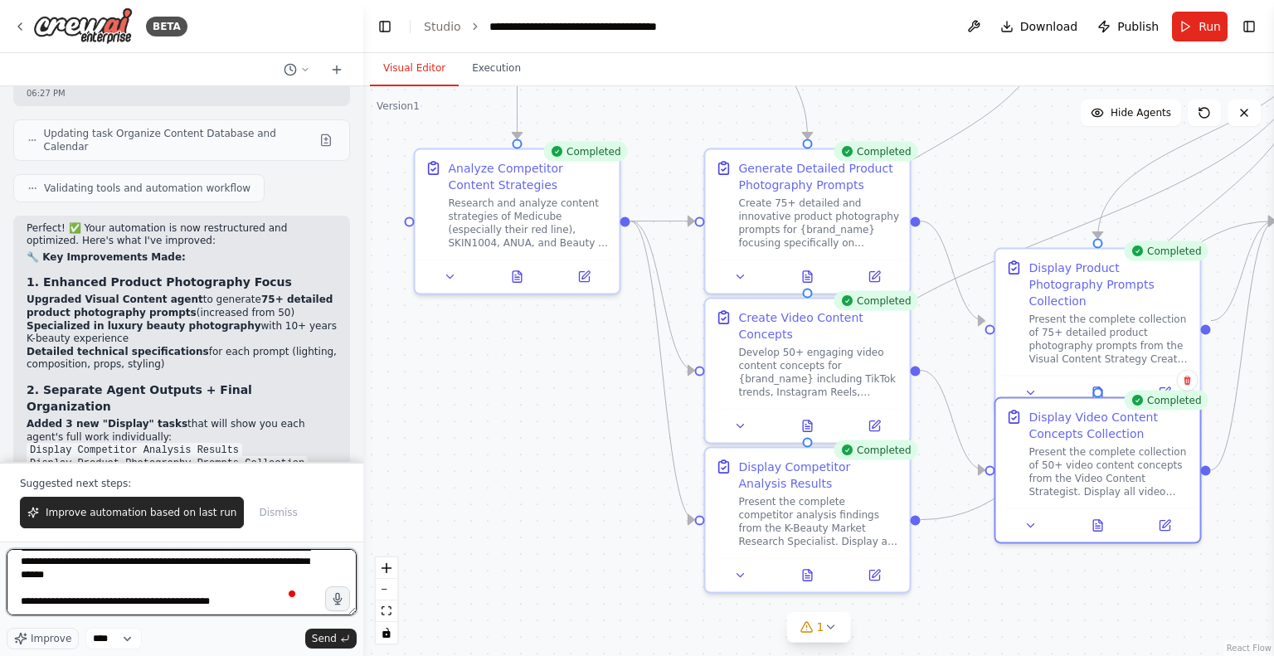
scroll to position [54, 0]
paste textarea "**********"
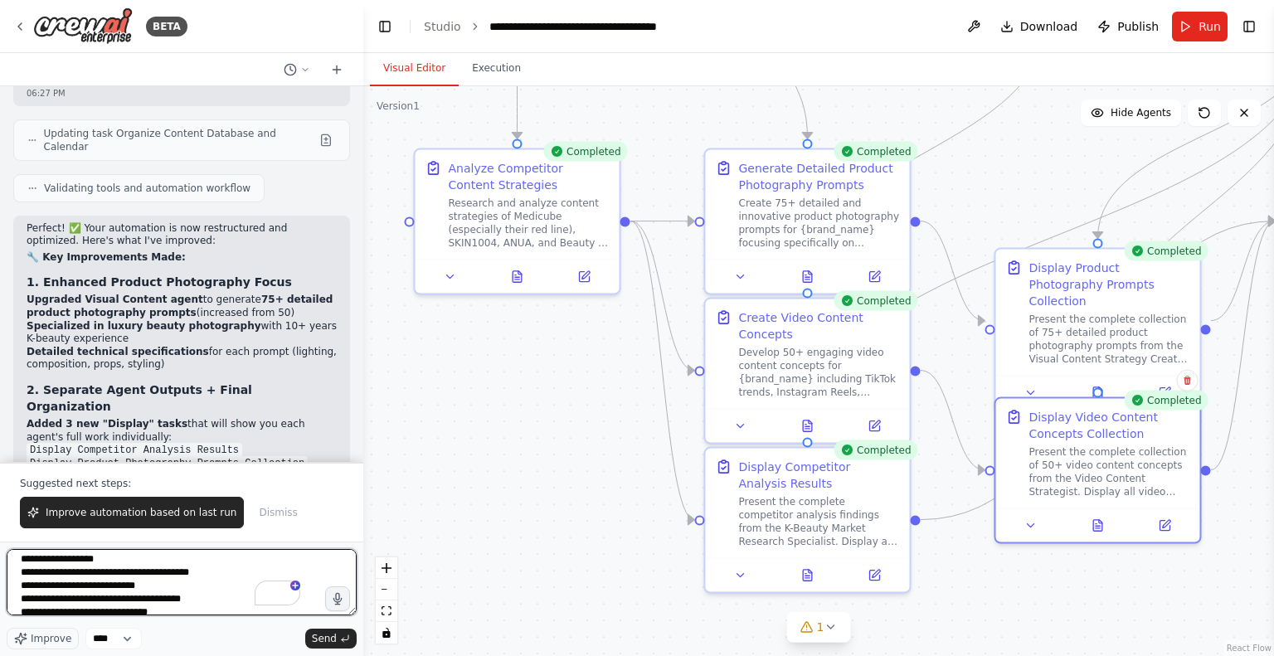
scroll to position [0, 0]
type textarea "**********"
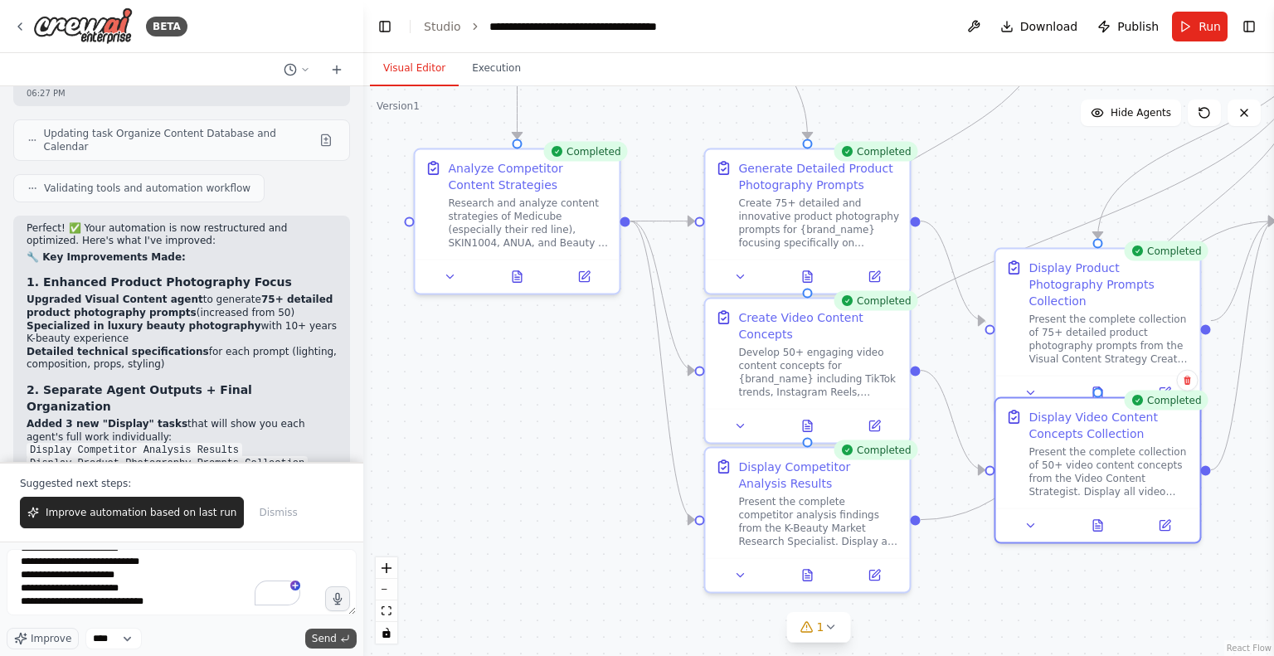
click at [319, 639] on span "Send" at bounding box center [324, 638] width 25 height 13
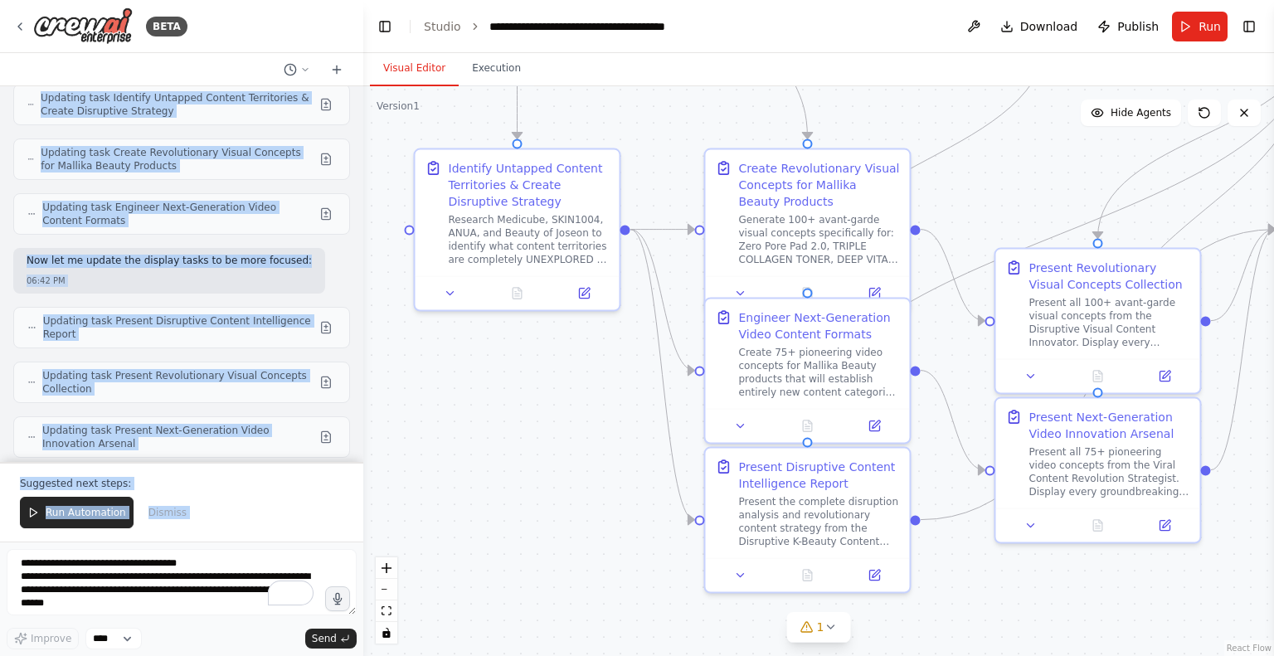
scroll to position [9720, 0]
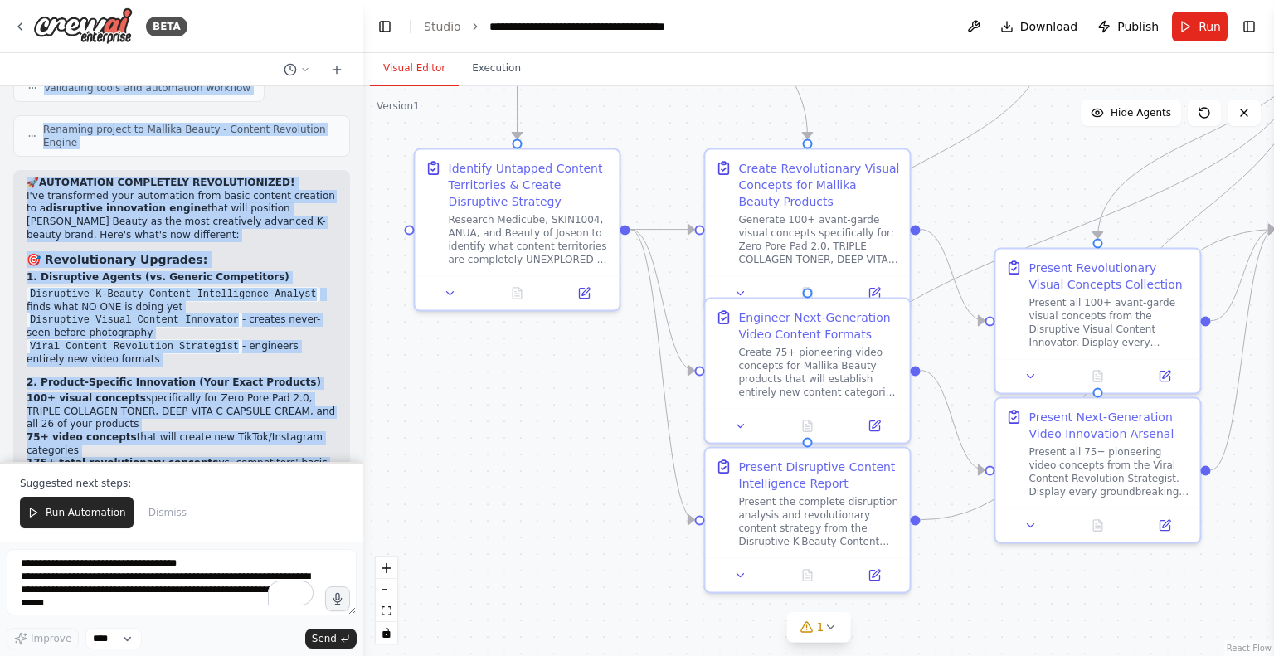
drag, startPoint x: 26, startPoint y: 364, endPoint x: 237, endPoint y: 437, distance: 223.7
click at [237, 437] on div "Set up a crew that finds and organizes interesting articles, videos, and podcas…" at bounding box center [181, 274] width 363 height 376
click at [103, 507] on button "Run Automation" at bounding box center [77, 513] width 114 height 32
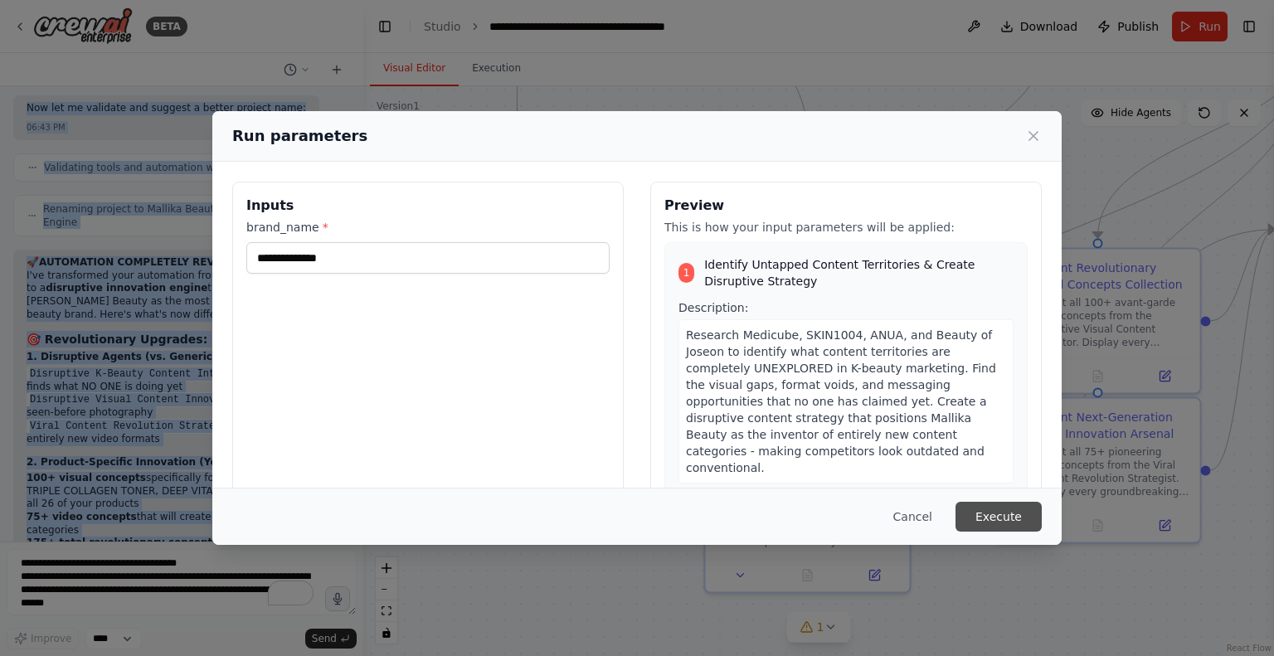
click at [991, 521] on button "Execute" at bounding box center [998, 517] width 86 height 30
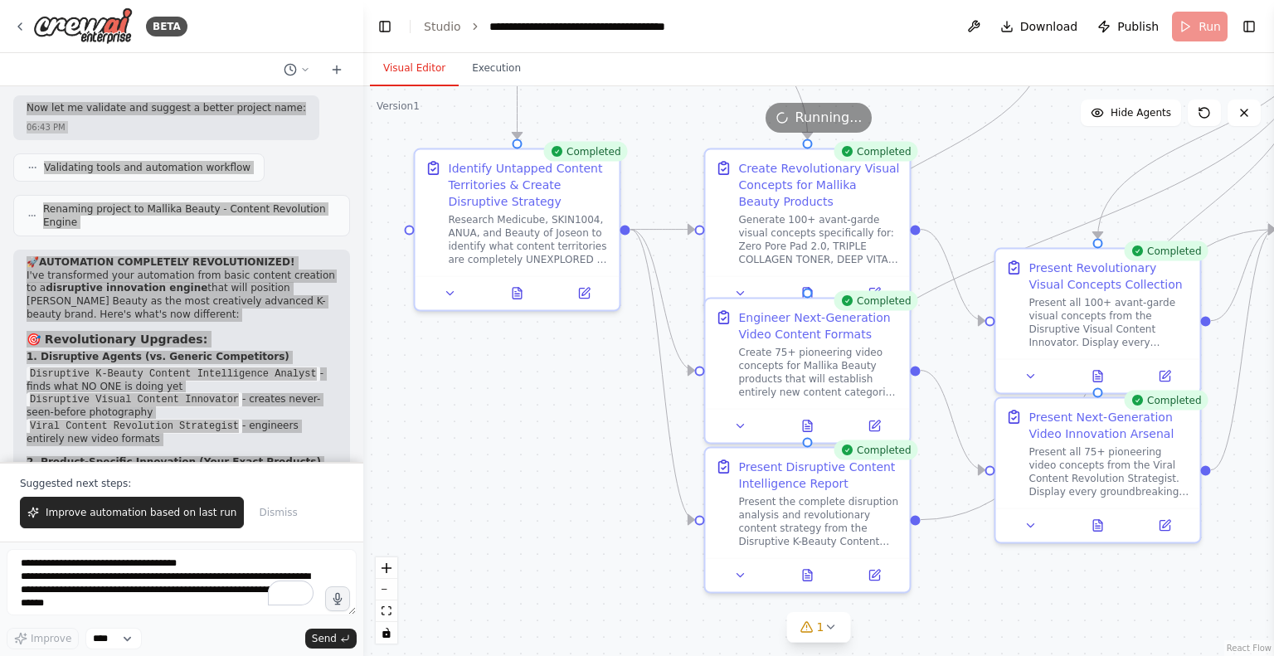
scroll to position [9720, 0]
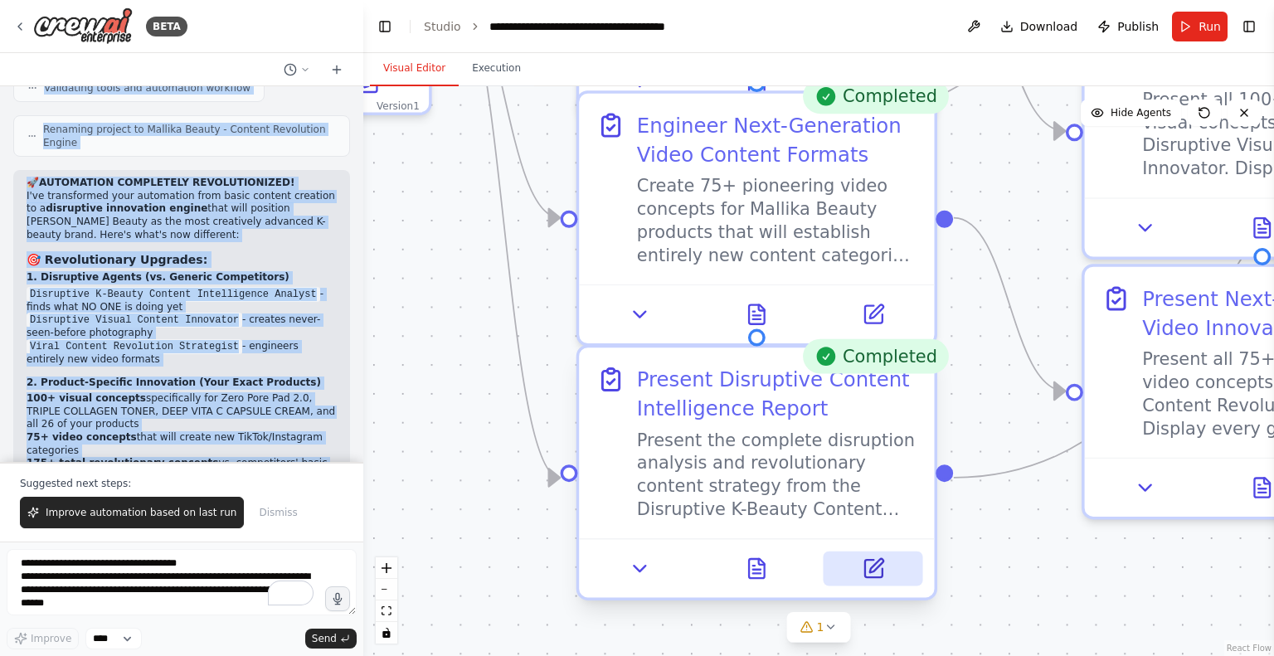
click at [876, 575] on icon at bounding box center [873, 568] width 23 height 23
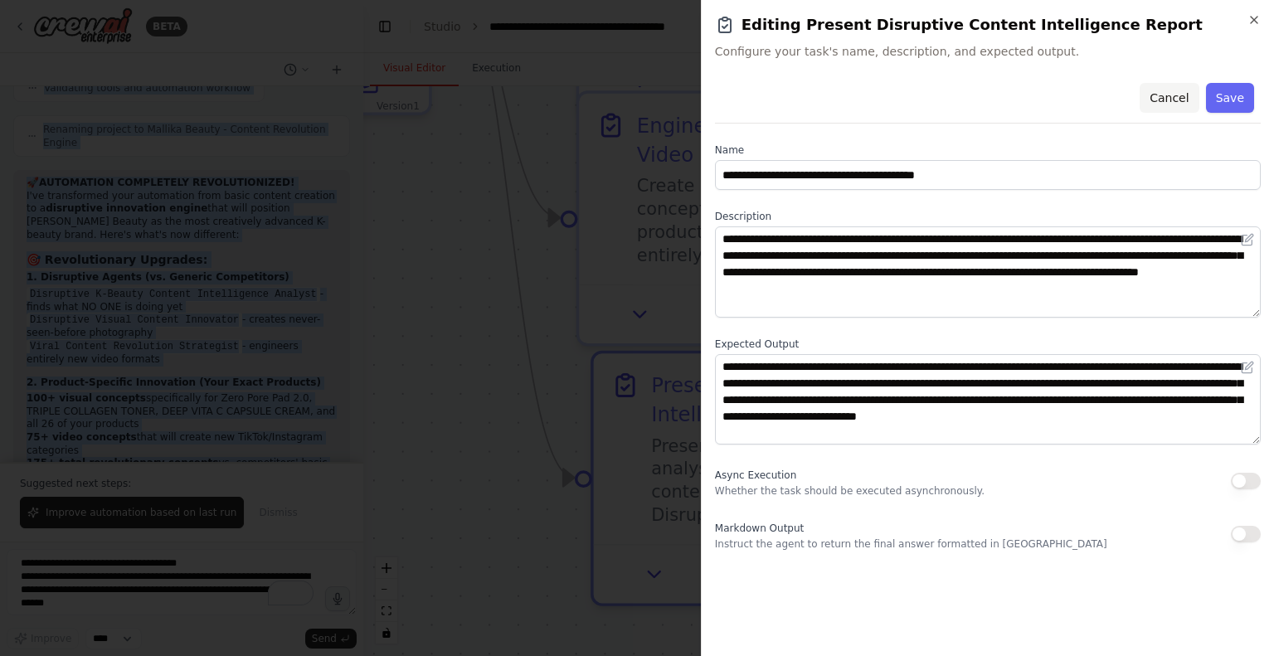
click at [1162, 105] on button "Cancel" at bounding box center [1169, 98] width 59 height 30
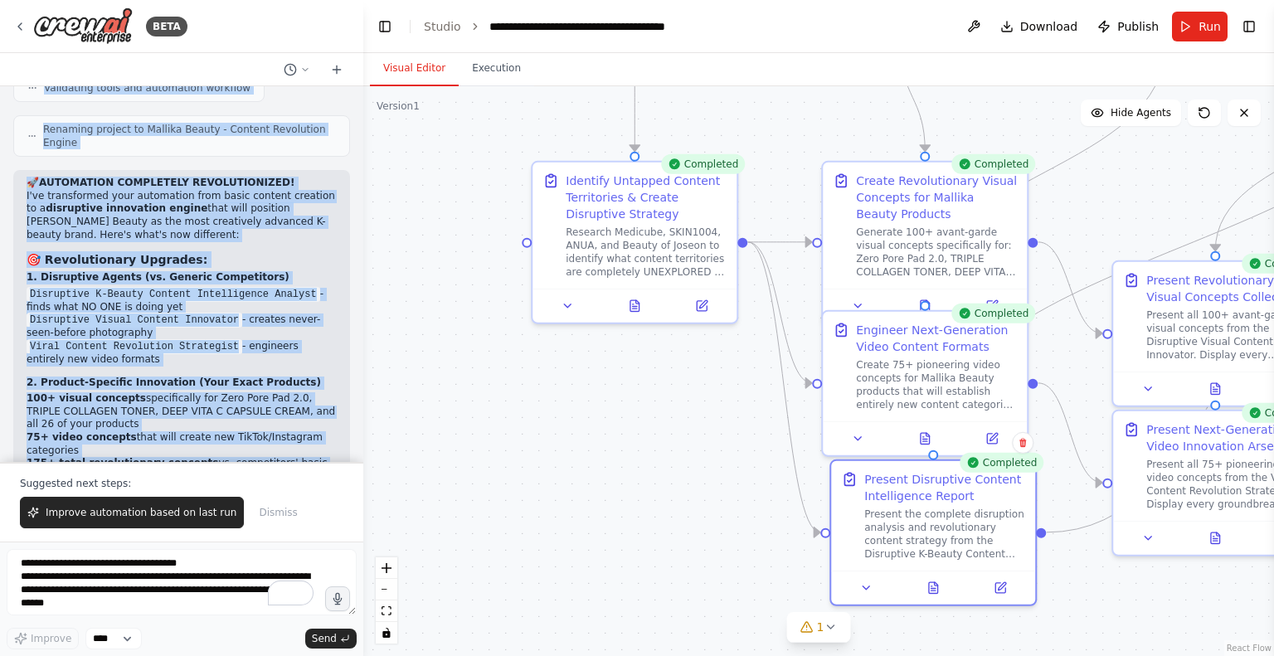
drag, startPoint x: 678, startPoint y: 291, endPoint x: 749, endPoint y: 454, distance: 178.3
click at [749, 454] on div ".deletable-edge-delete-btn { width: 20px; height: 20px; border: 0px solid #ffff…" at bounding box center [818, 371] width 911 height 570
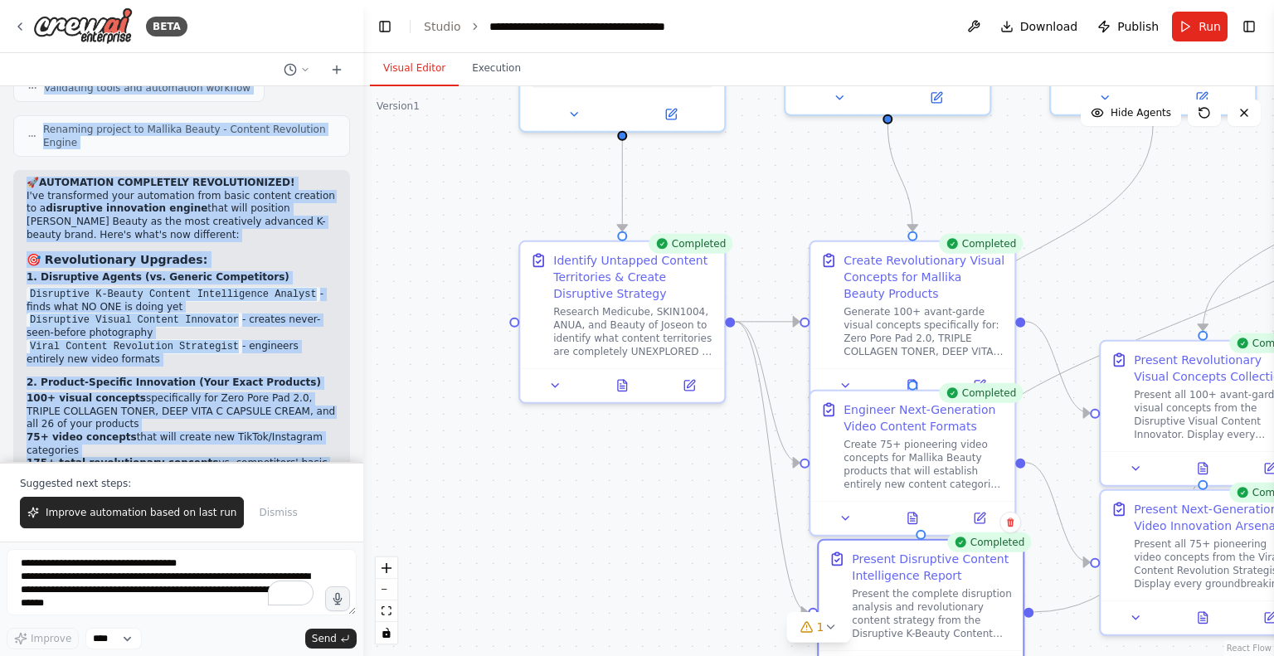
drag, startPoint x: 669, startPoint y: 437, endPoint x: 668, endPoint y: 500, distance: 63.1
click at [668, 500] on div ".deletable-edge-delete-btn { width: 20px; height: 20px; border: 0px solid #ffff…" at bounding box center [818, 371] width 911 height 570
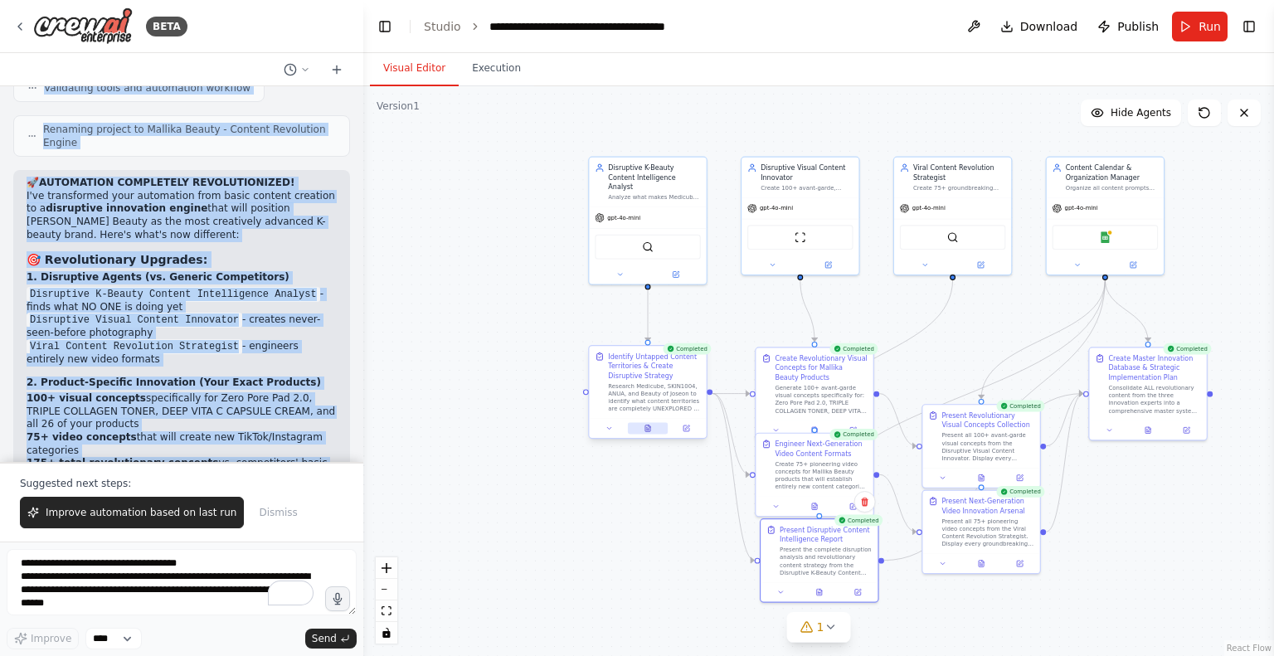
click at [650, 431] on icon at bounding box center [647, 428] width 7 height 7
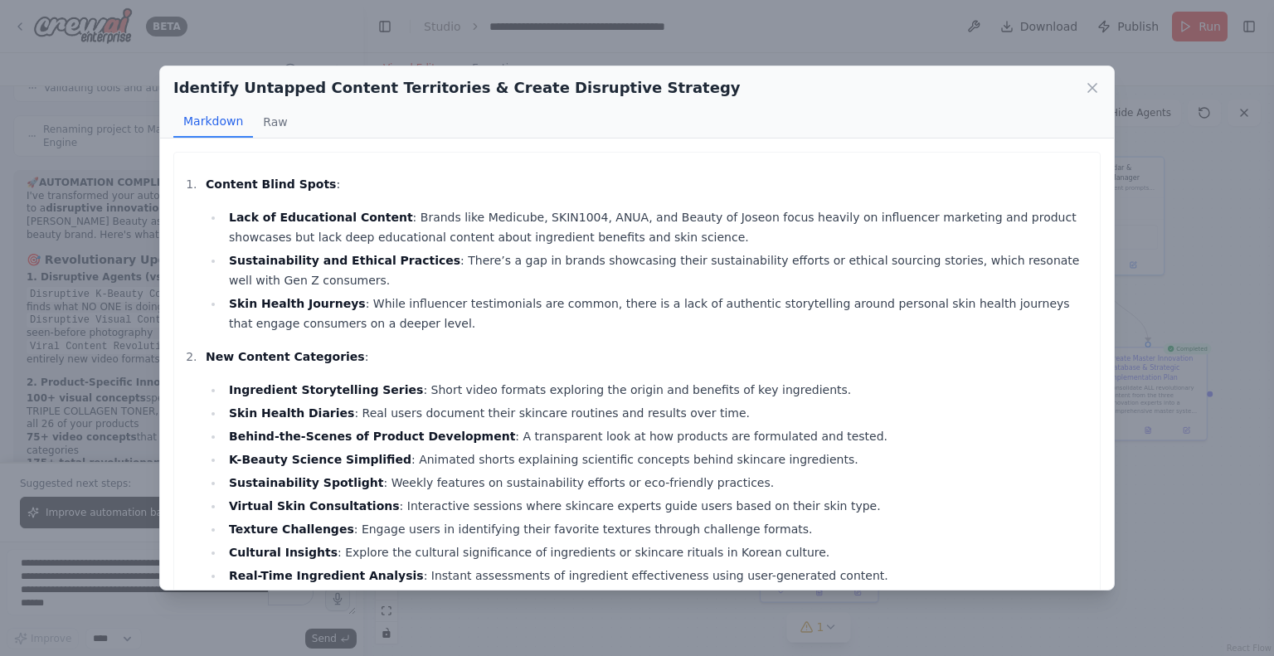
click at [595, 91] on h2 "Identify Untapped Content Territories & Create Disruptive Strategy" at bounding box center [456, 87] width 567 height 23
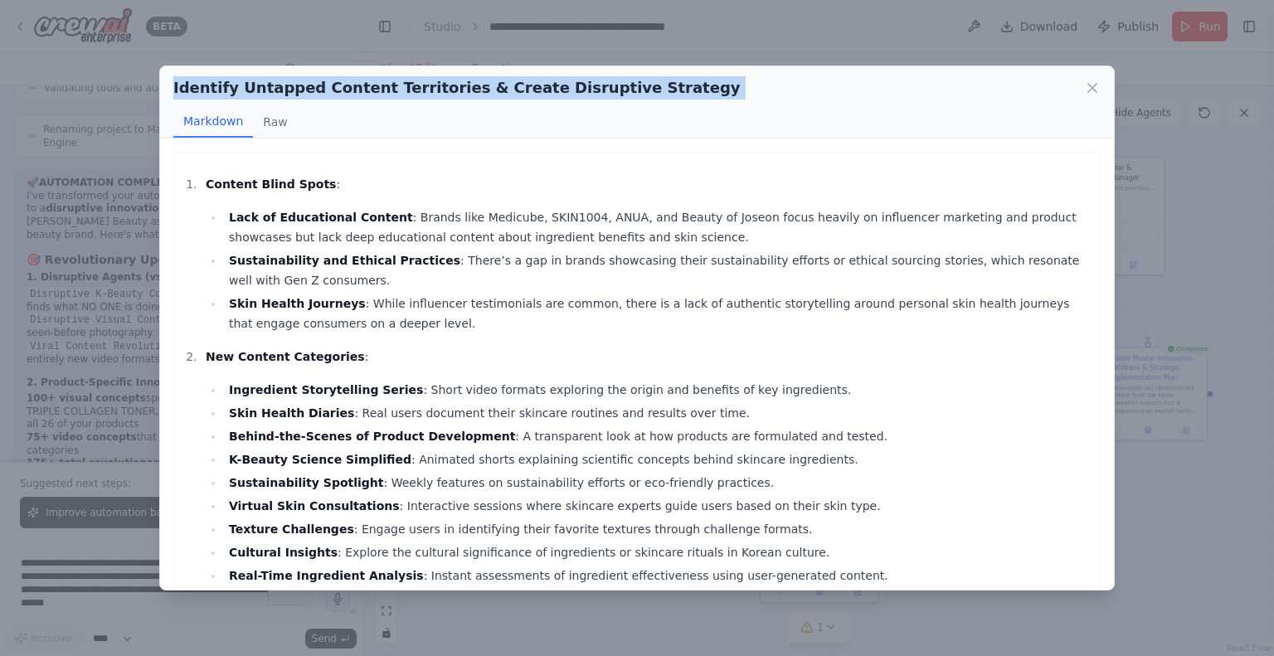
click at [595, 91] on h2 "Identify Untapped Content Territories & Create Disruptive Strategy" at bounding box center [456, 87] width 567 height 23
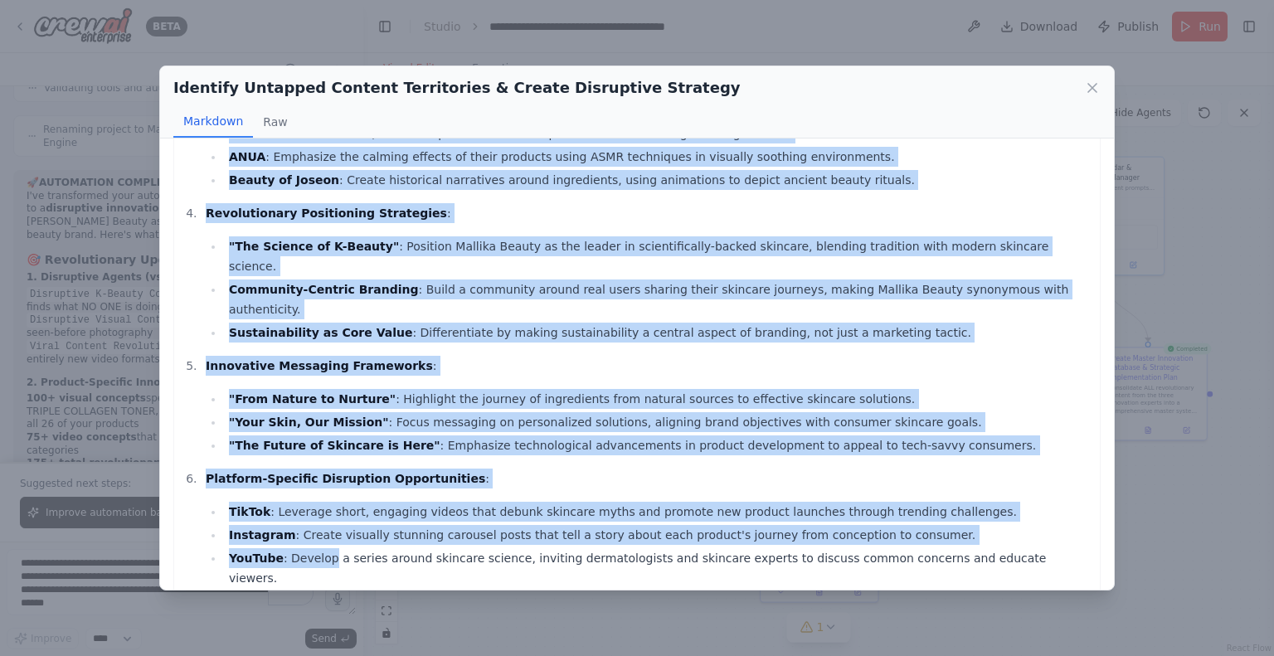
scroll to position [683, 0]
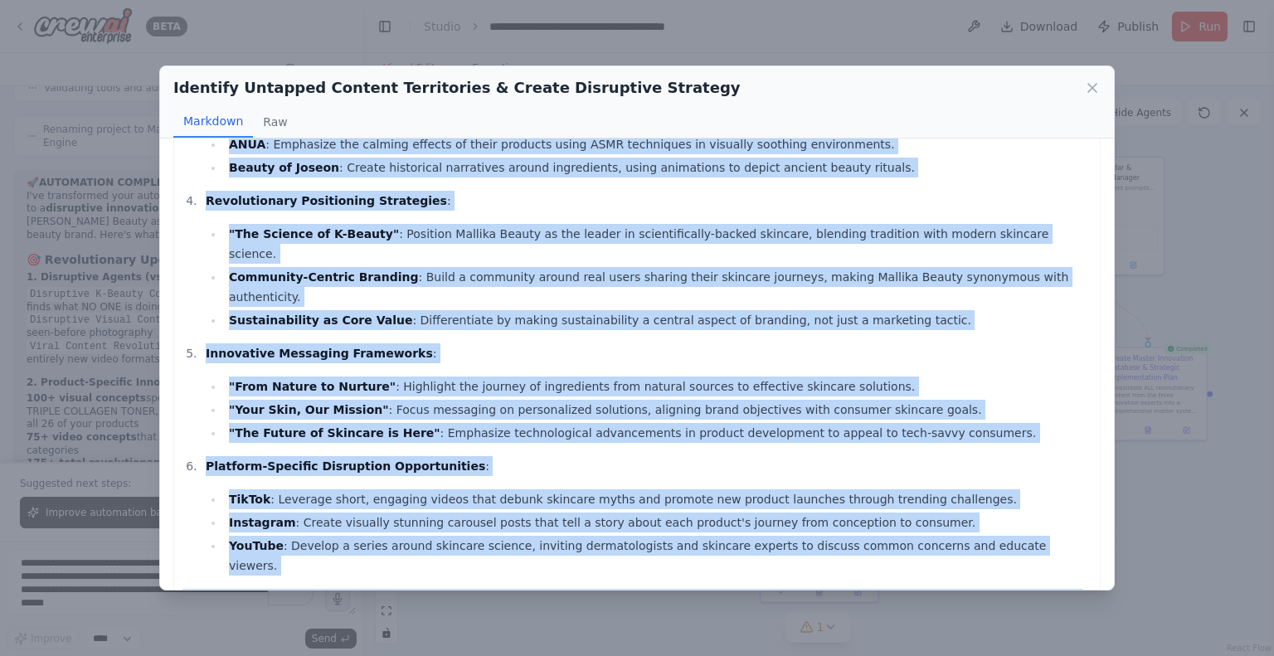
drag, startPoint x: 182, startPoint y: 180, endPoint x: 433, endPoint y: 550, distance: 447.2
click at [433, 550] on div "Content Blind Spots : Lack of Educational Content : Brands like Medicube, SKIN1…" at bounding box center [636, 60] width 909 height 1138
click at [1086, 91] on icon at bounding box center [1092, 88] width 17 height 17
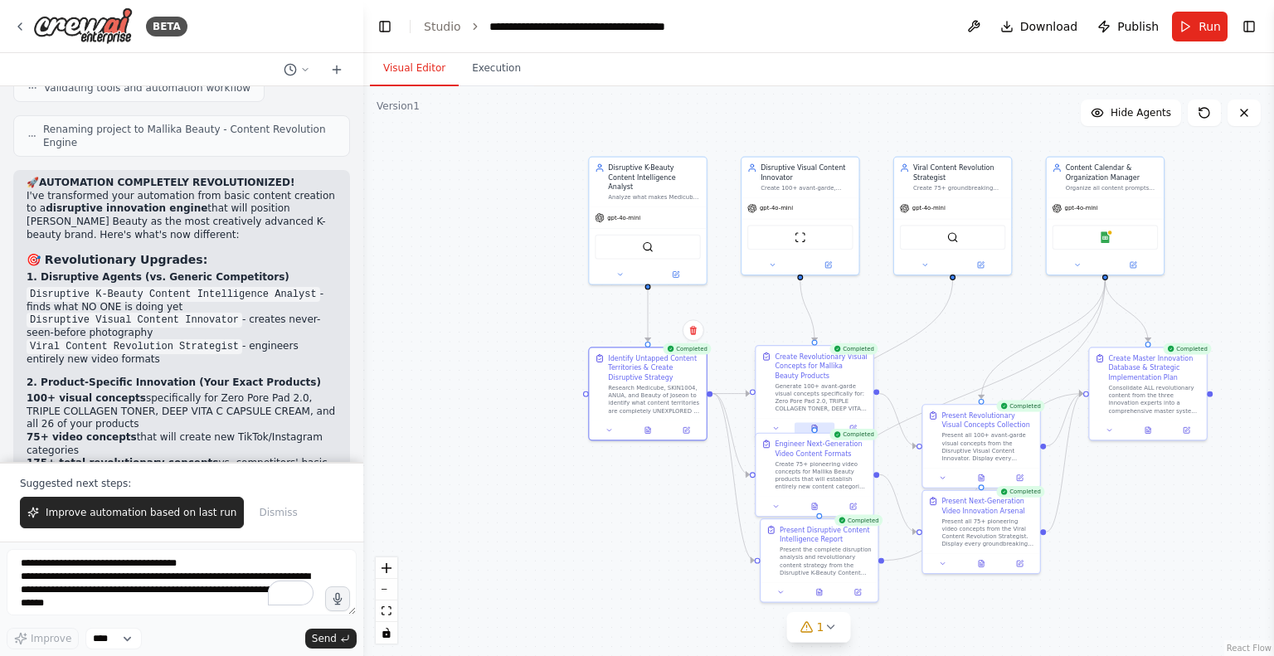
click at [818, 425] on icon at bounding box center [813, 428] width 7 height 7
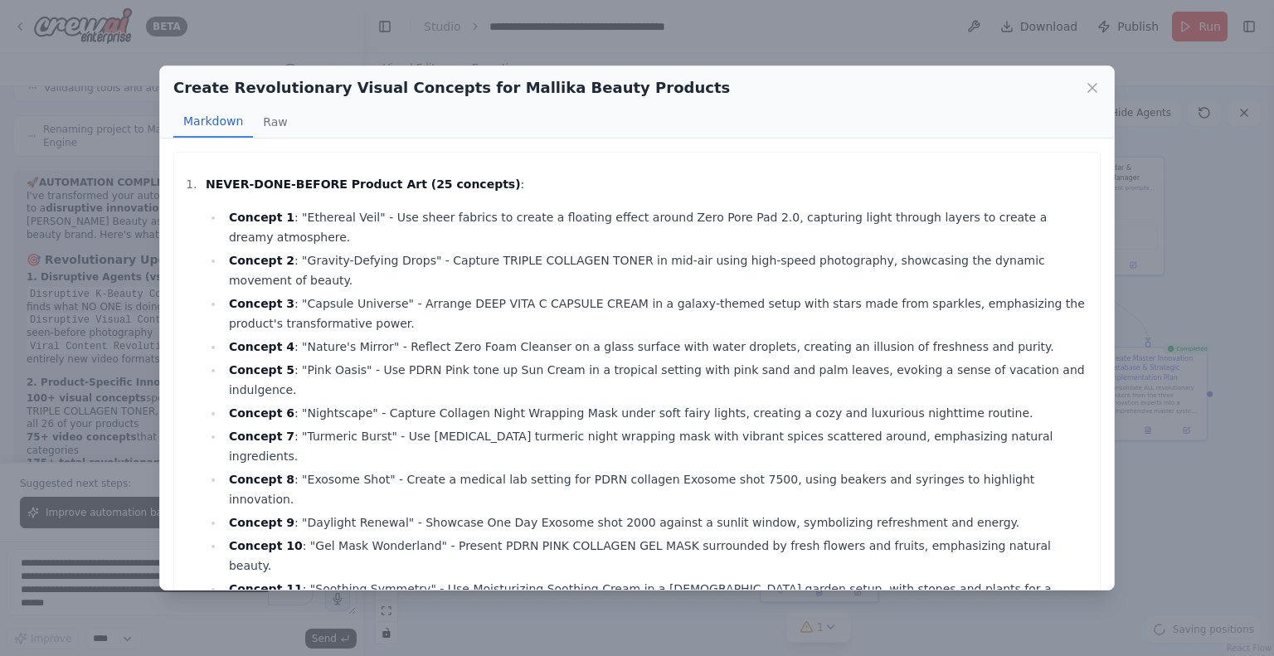
click at [488, 93] on h2 "Create Revolutionary Visual Concepts for Mallika Beauty Products" at bounding box center [451, 87] width 557 height 23
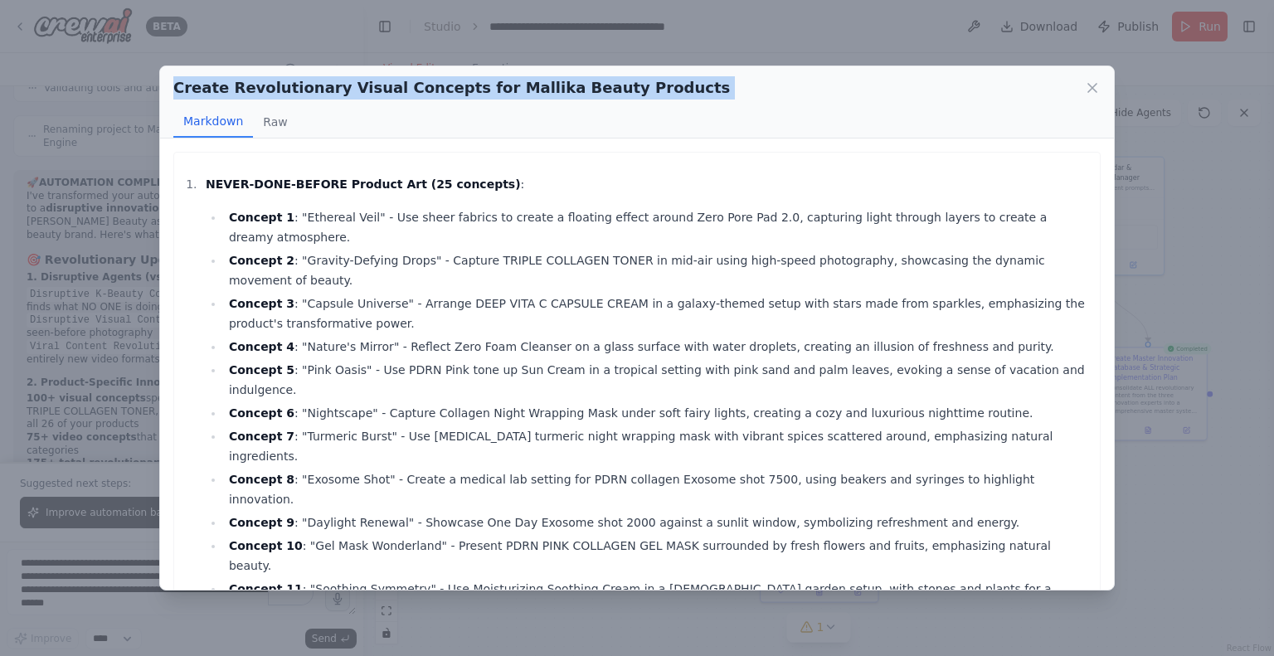
click at [488, 93] on h2 "Create Revolutionary Visual Concepts for Mallika Beauty Products" at bounding box center [451, 87] width 557 height 23
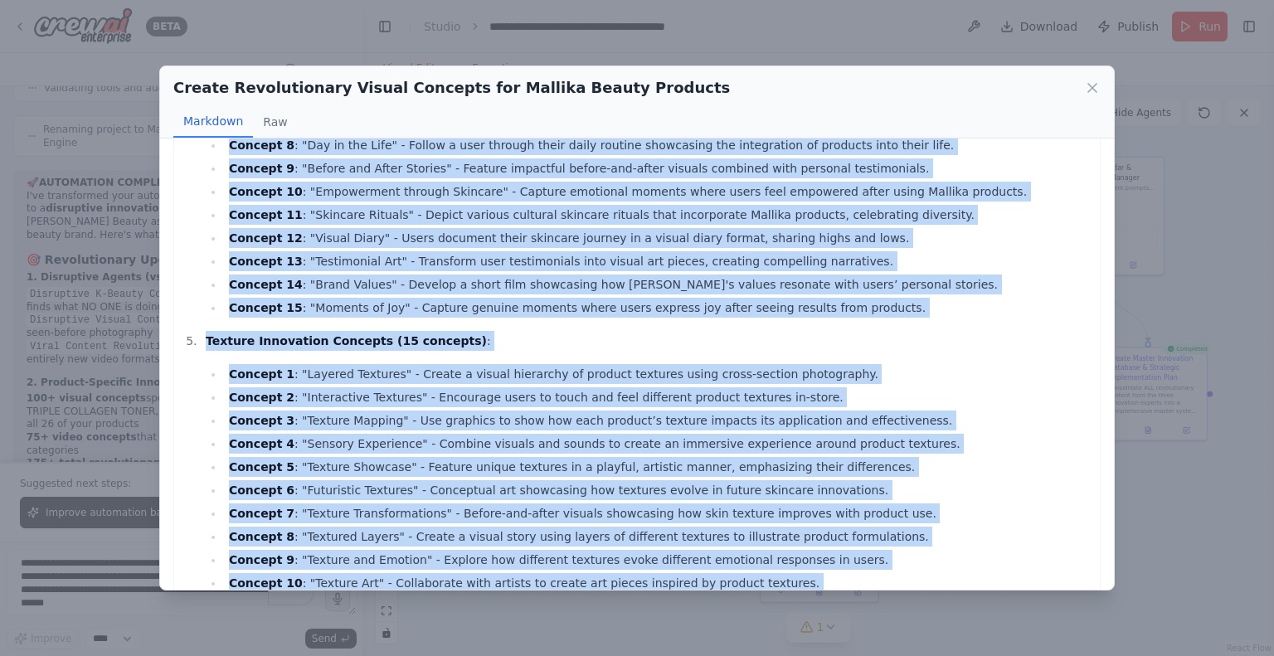
scroll to position [2246, 0]
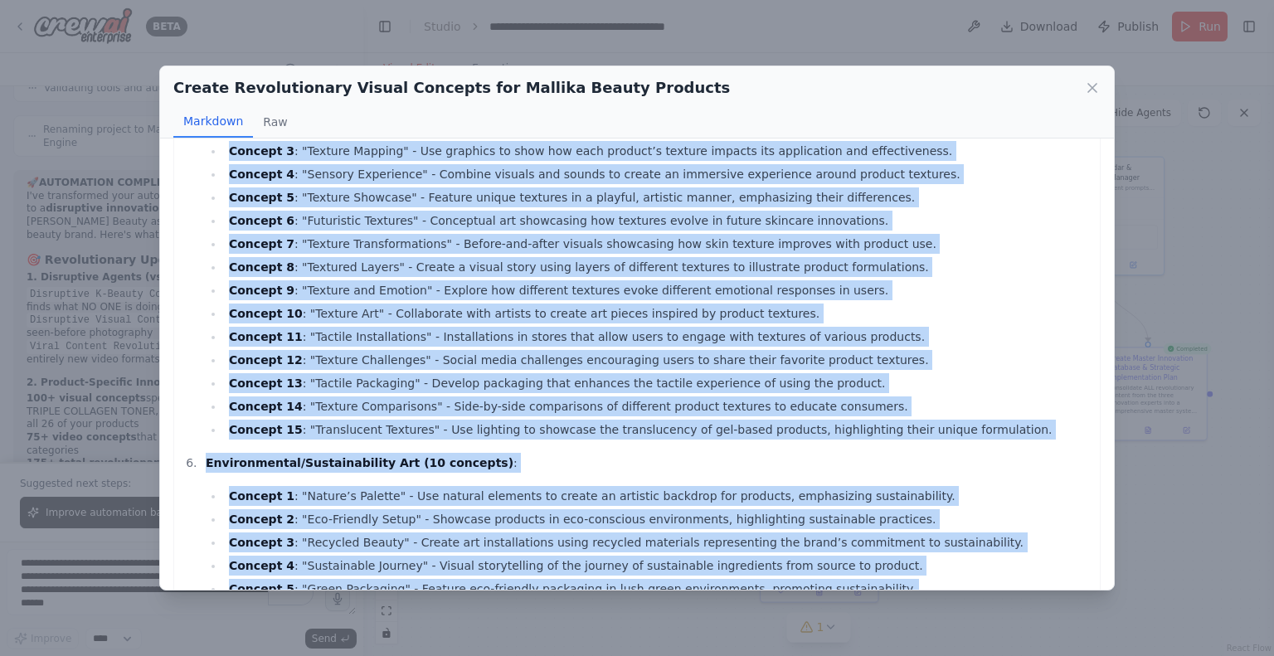
drag, startPoint x: 186, startPoint y: 183, endPoint x: 415, endPoint y: 566, distance: 446.3
click at [1095, 86] on icon at bounding box center [1092, 88] width 17 height 17
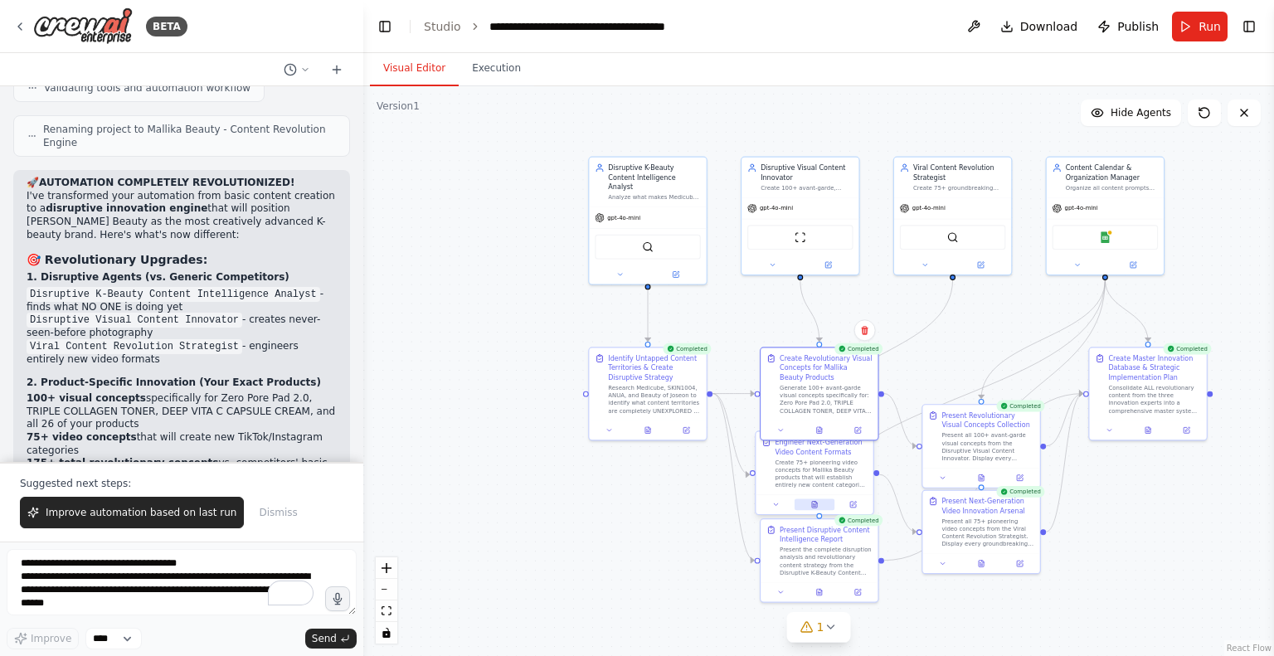
click at [815, 503] on icon at bounding box center [814, 505] width 5 height 7
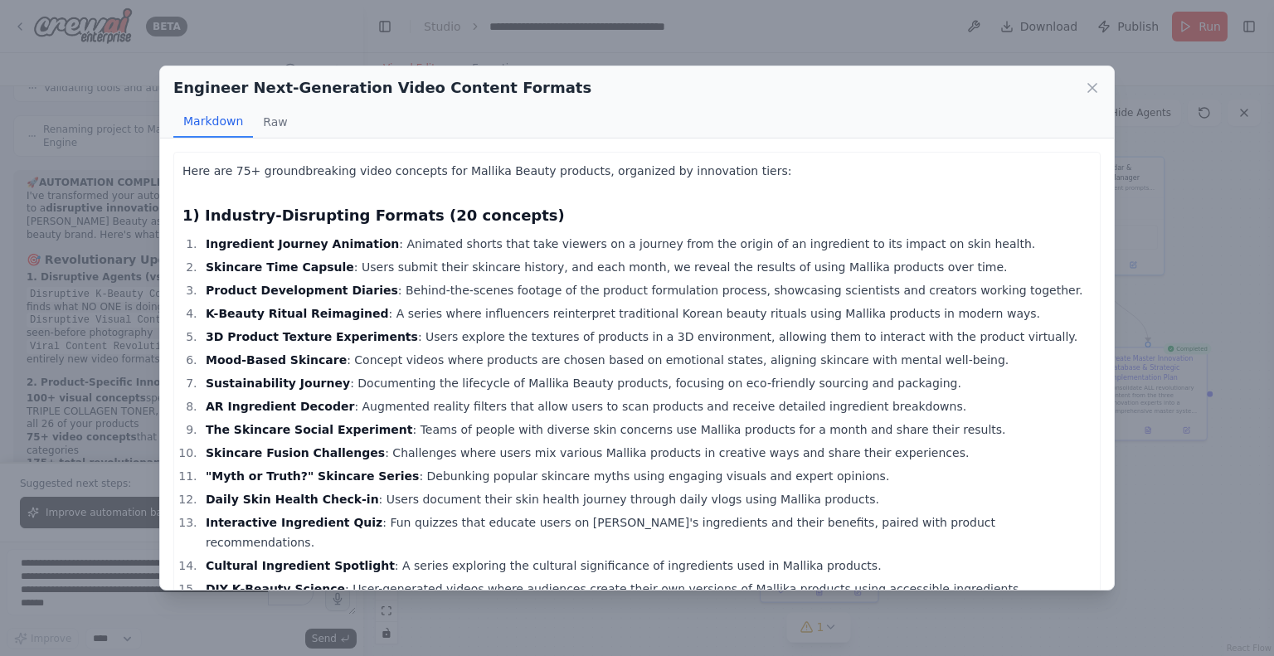
click at [446, 95] on h2 "Engineer Next-Generation Video Content Formats" at bounding box center [382, 87] width 418 height 23
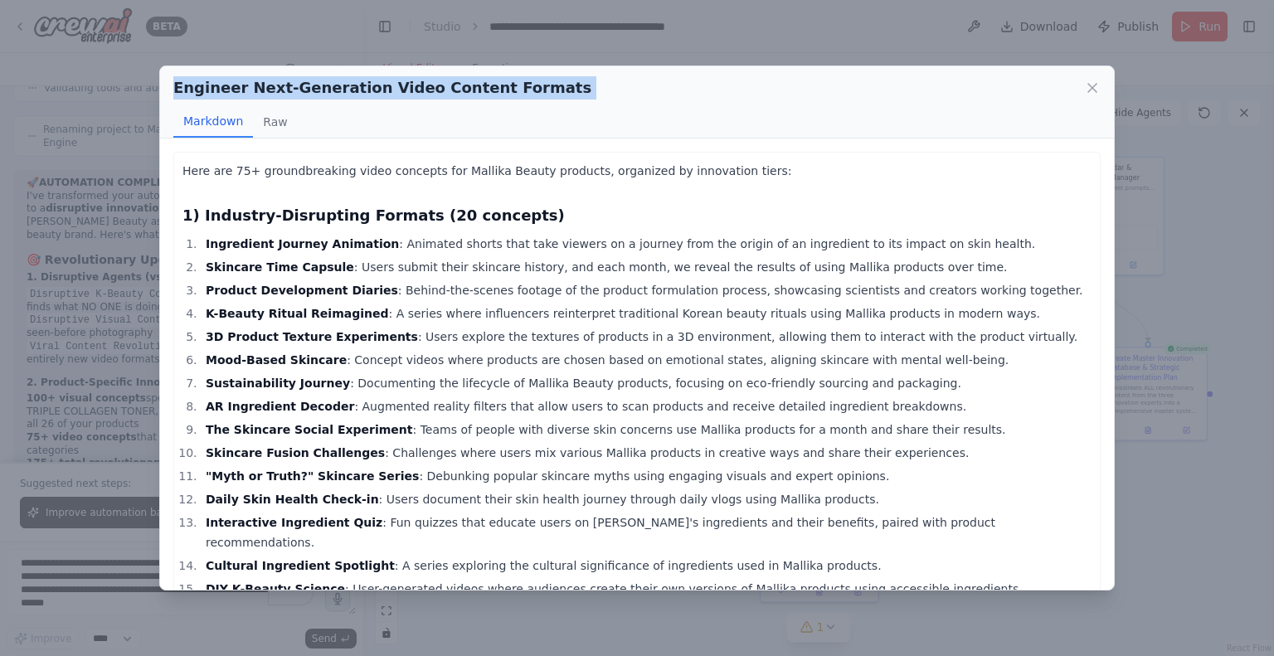
click at [446, 95] on h2 "Engineer Next-Generation Video Content Formats" at bounding box center [382, 87] width 418 height 23
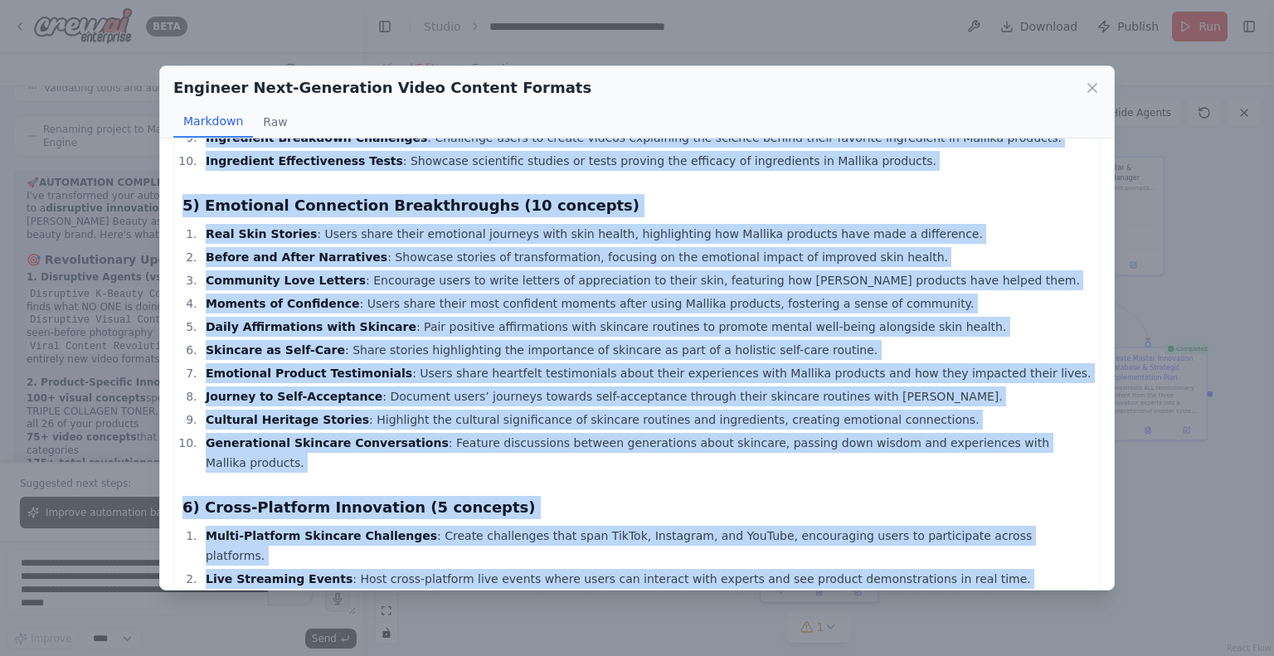
scroll to position [1685, 0]
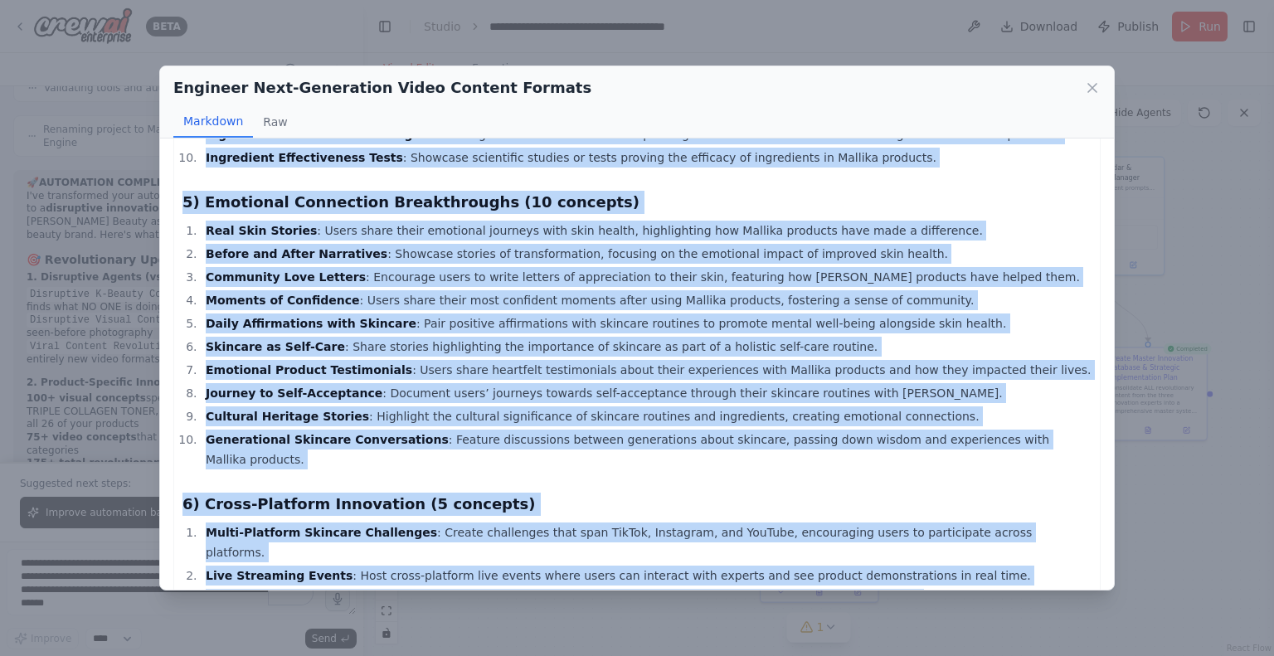
drag, startPoint x: 182, startPoint y: 168, endPoint x: 1078, endPoint y: 545, distance: 971.6
click at [1089, 86] on icon at bounding box center [1092, 88] width 17 height 17
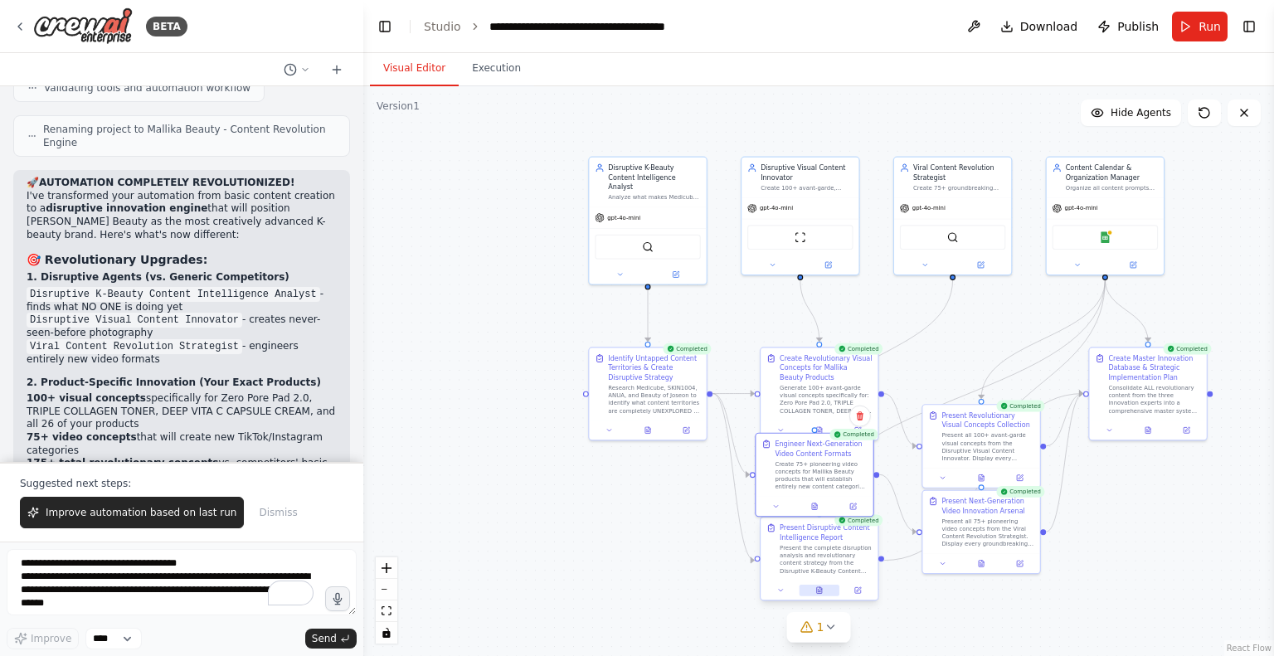
click at [823, 592] on button at bounding box center [819, 591] width 41 height 12
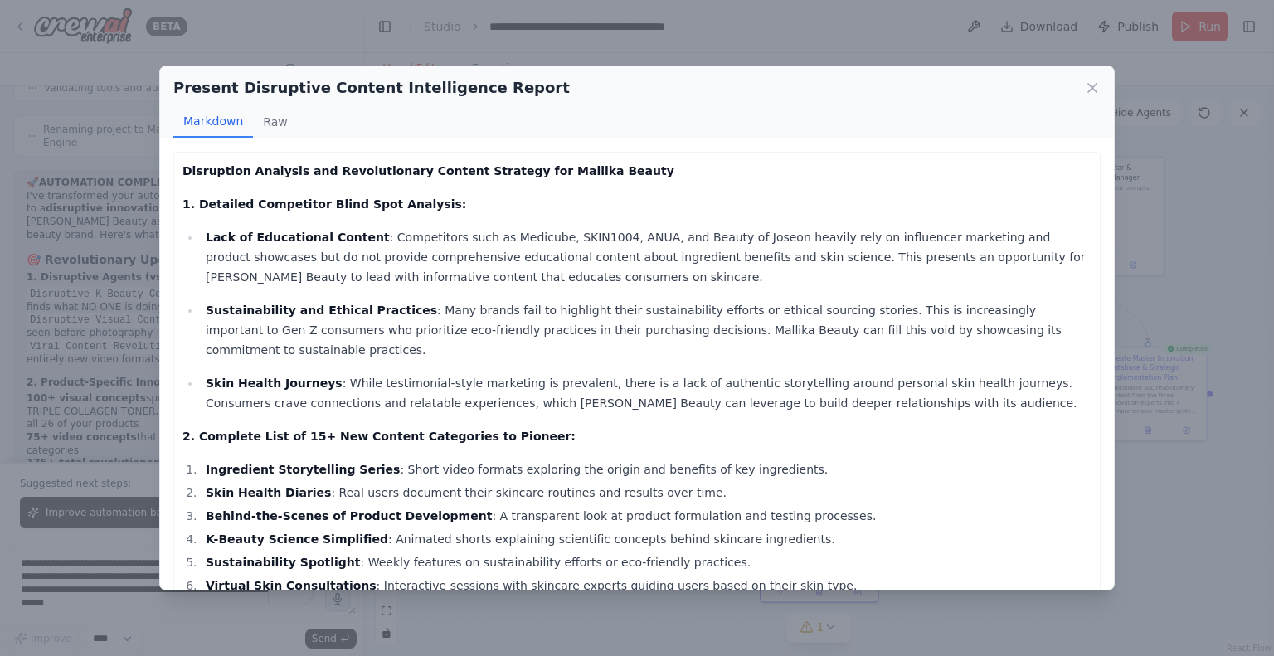
click at [465, 95] on h2 "Present Disruptive Content Intelligence Report" at bounding box center [371, 87] width 396 height 23
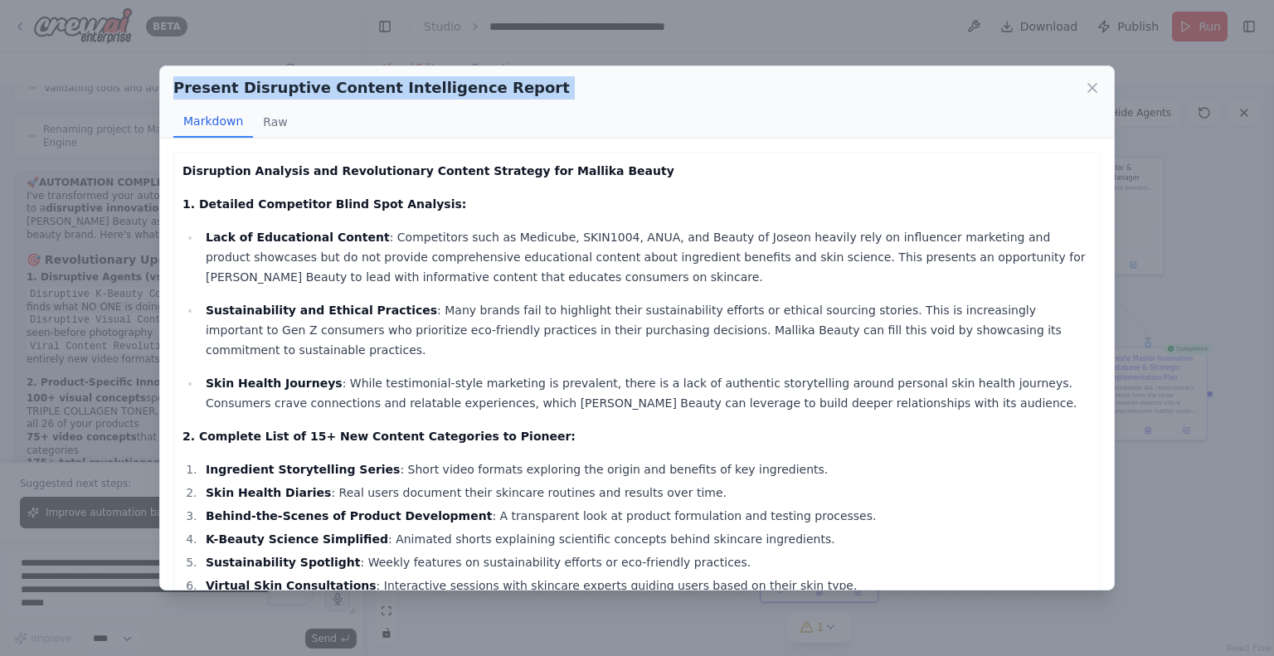
click at [465, 95] on h2 "Present Disruptive Content Intelligence Report" at bounding box center [371, 87] width 396 height 23
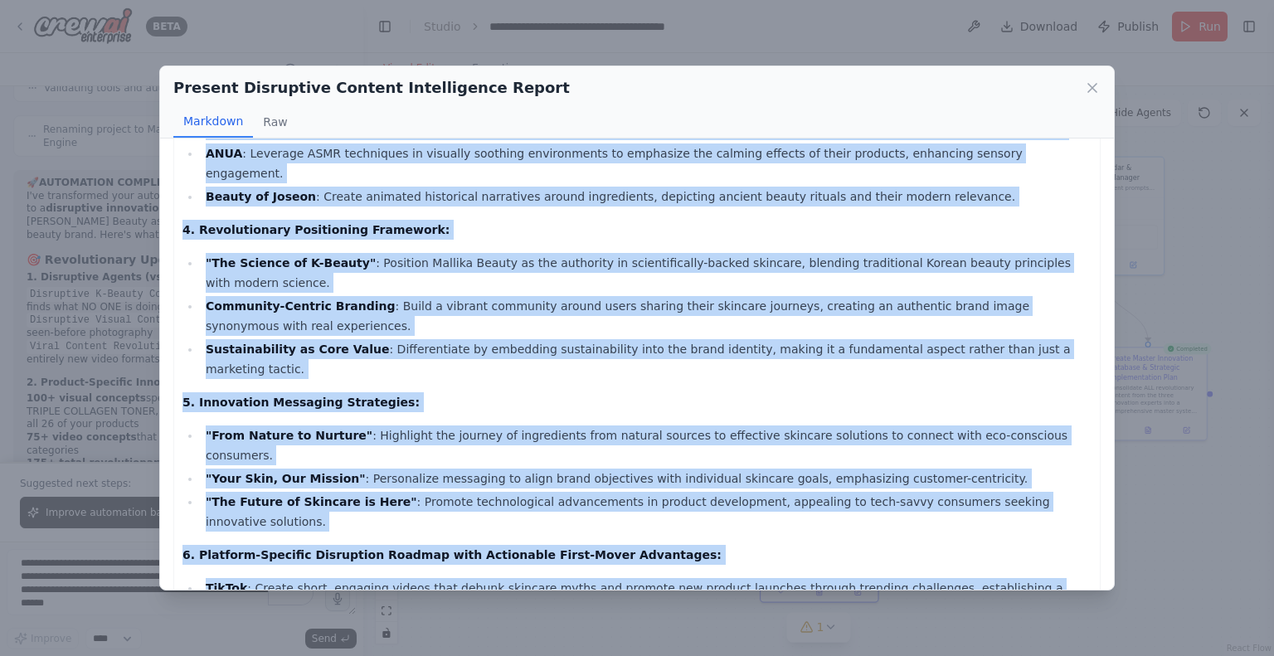
scroll to position [826, 0]
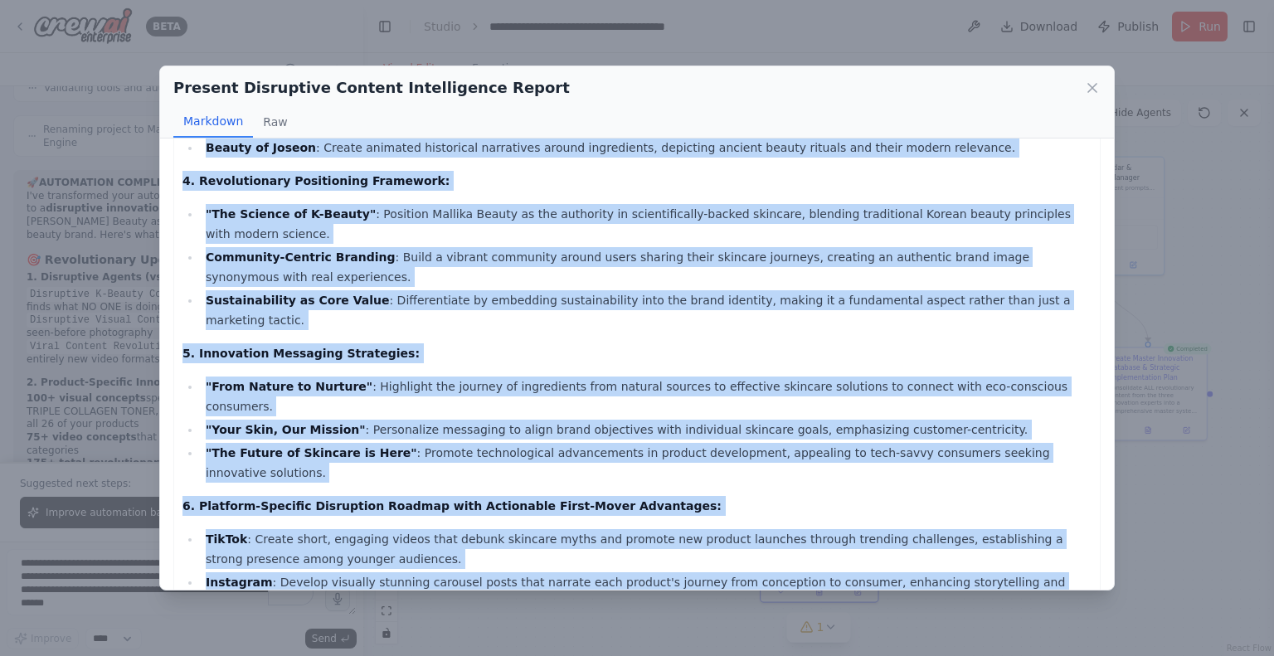
drag, startPoint x: 186, startPoint y: 168, endPoint x: 764, endPoint y: 576, distance: 707.1
click at [765, 576] on div "Disruption Analysis and Revolutionary Content Strategy for Mallika Beauty 1. De…" at bounding box center [636, 22] width 927 height 1392
click at [1091, 90] on icon at bounding box center [1092, 88] width 17 height 17
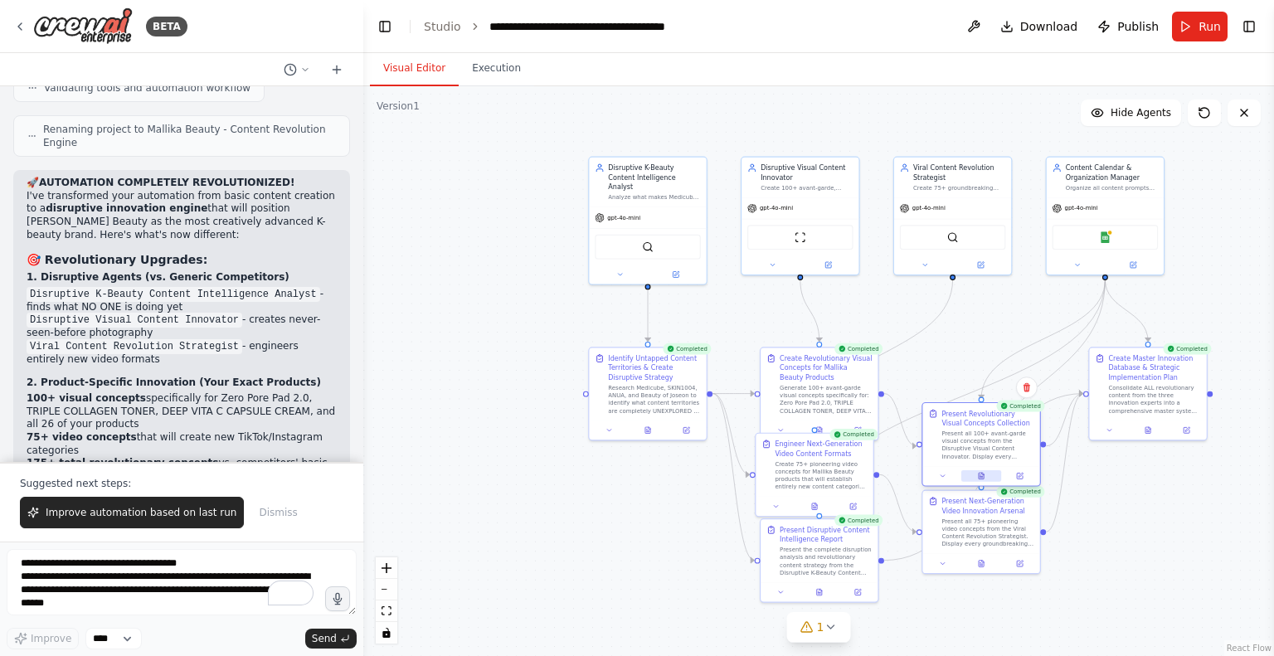
click at [979, 477] on icon at bounding box center [981, 476] width 5 height 7
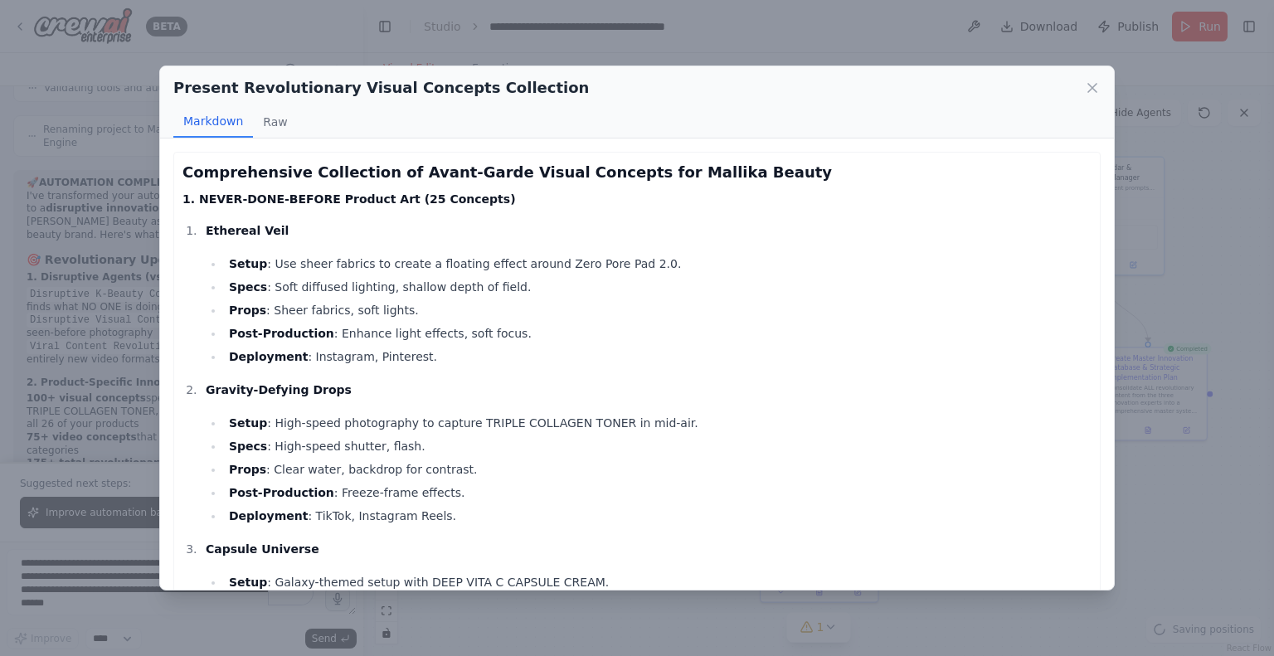
click at [380, 91] on h2 "Present Revolutionary Visual Concepts Collection" at bounding box center [381, 87] width 416 height 23
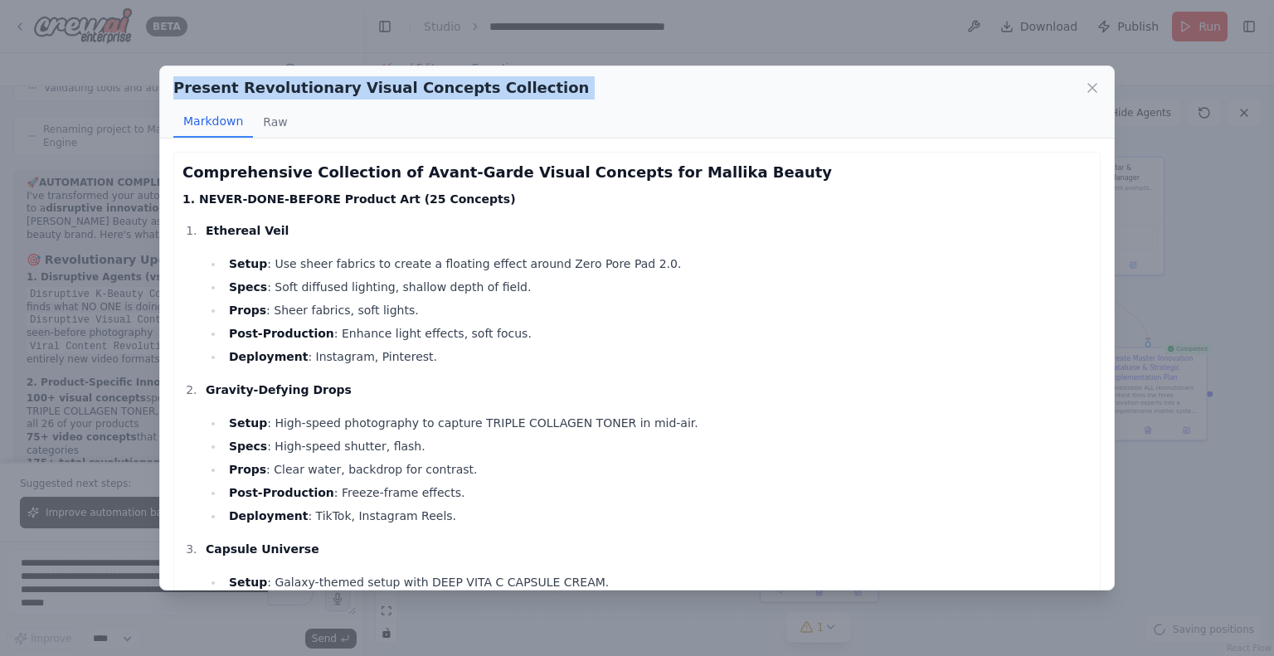
click at [380, 91] on h2 "Present Revolutionary Visual Concepts Collection" at bounding box center [381, 87] width 416 height 23
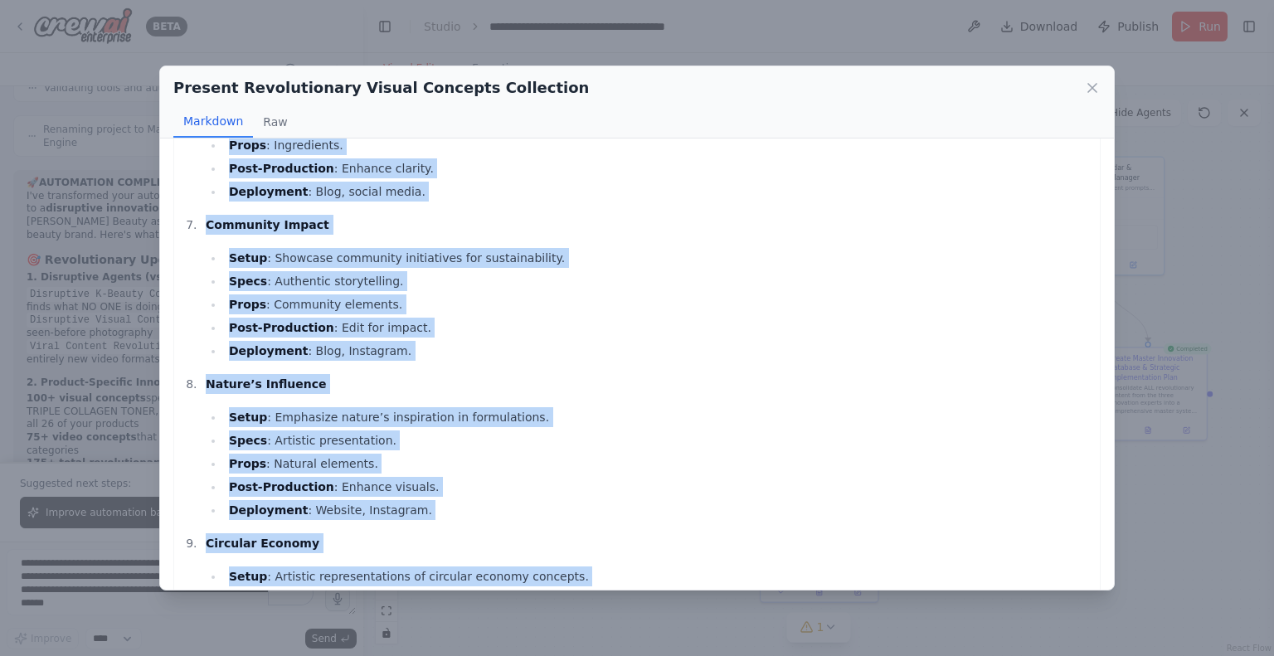
scroll to position [16107, 0]
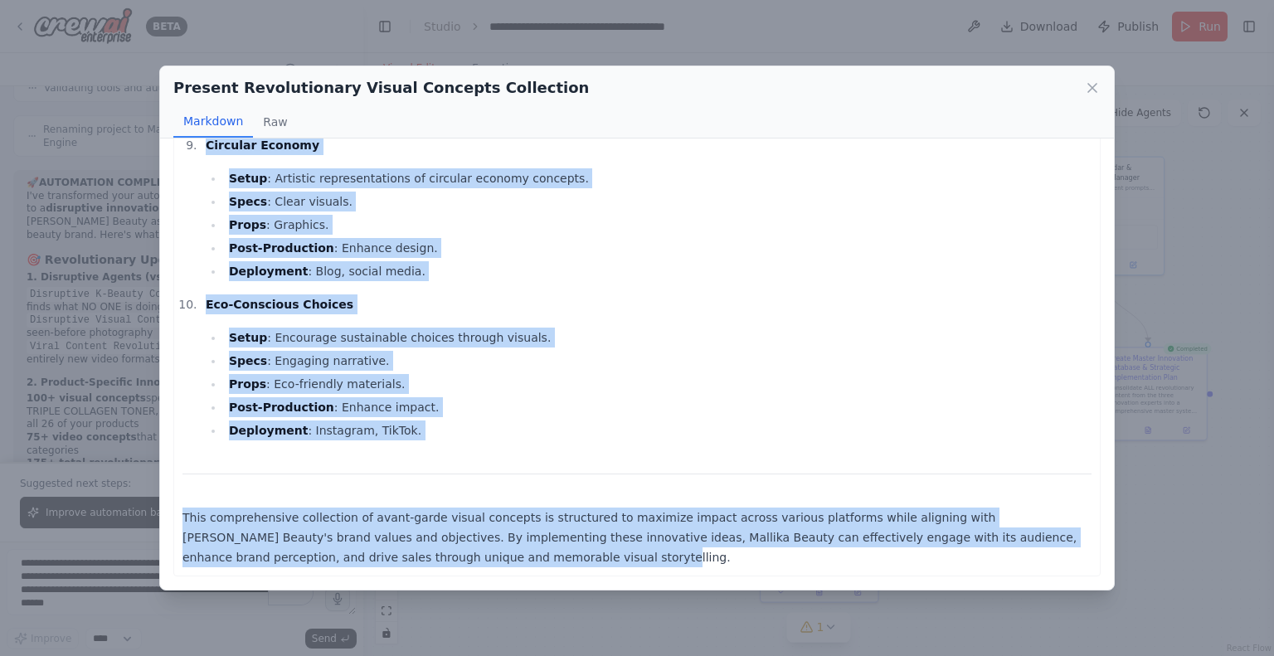
drag, startPoint x: 182, startPoint y: 173, endPoint x: 492, endPoint y: 559, distance: 494.4
click at [1091, 92] on icon at bounding box center [1092, 88] width 17 height 17
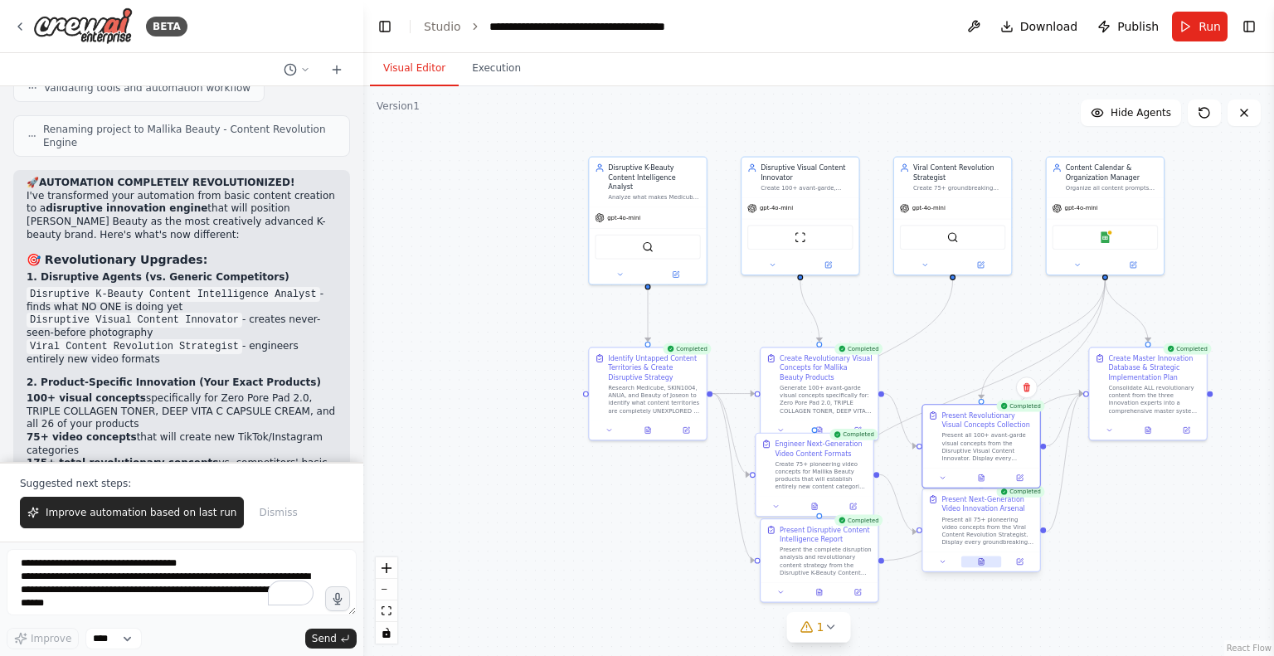
click at [985, 557] on button at bounding box center [981, 562] width 41 height 12
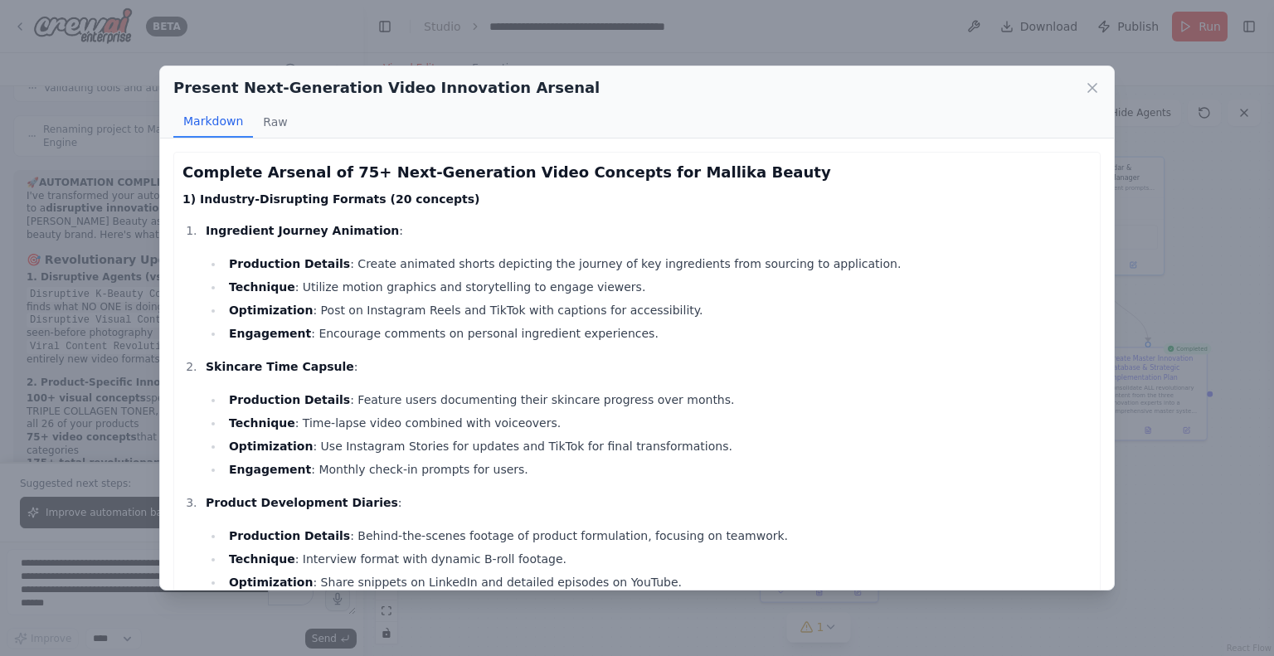
click at [471, 93] on h2 "Present Next-Generation Video Innovation Arsenal" at bounding box center [386, 87] width 426 height 23
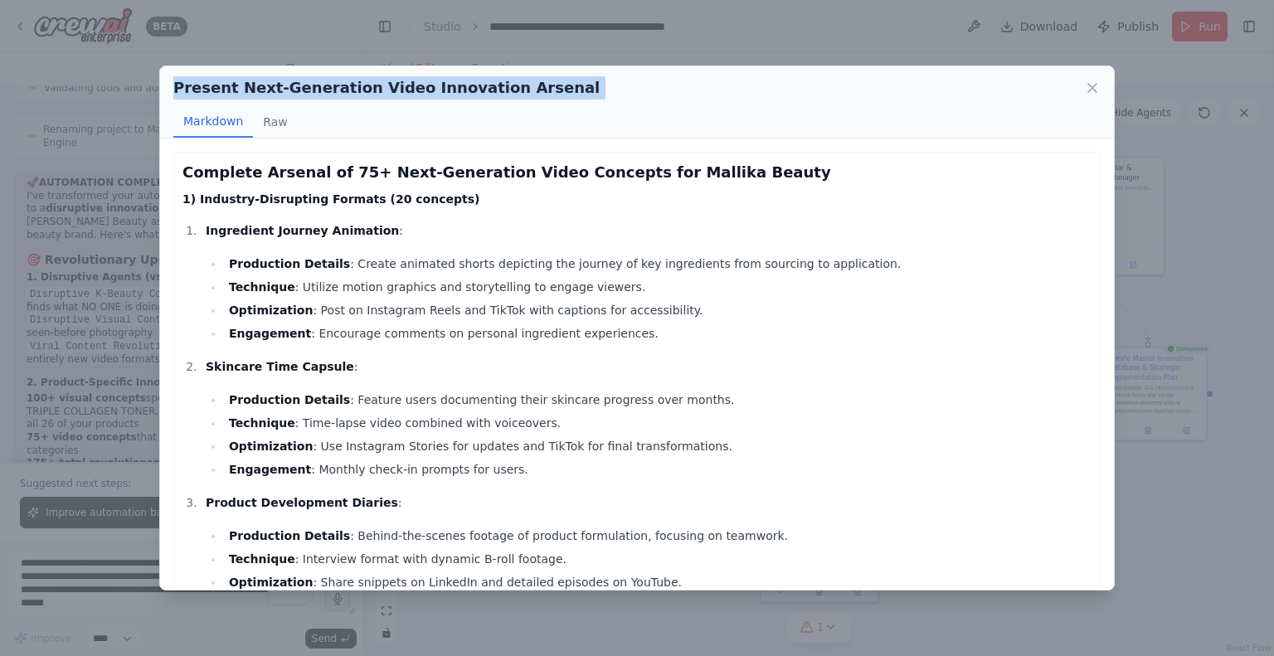
click at [471, 93] on h2 "Present Next-Generation Video Innovation Arsenal" at bounding box center [386, 87] width 426 height 23
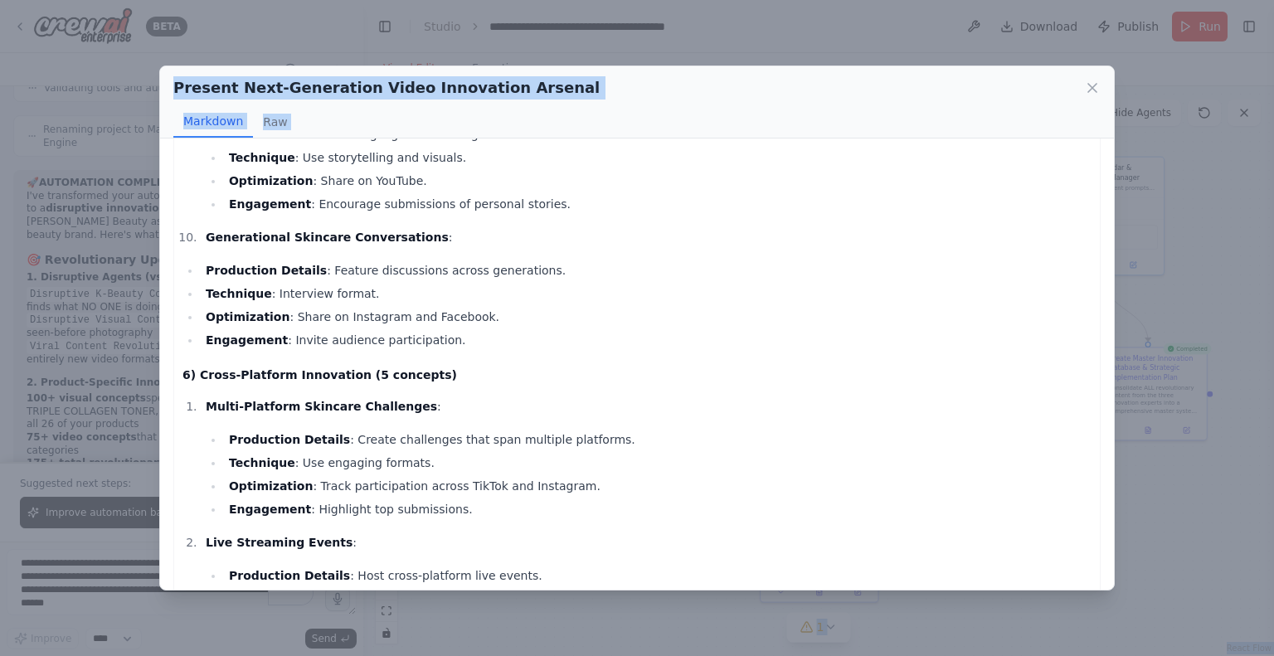
scroll to position [10059, 0]
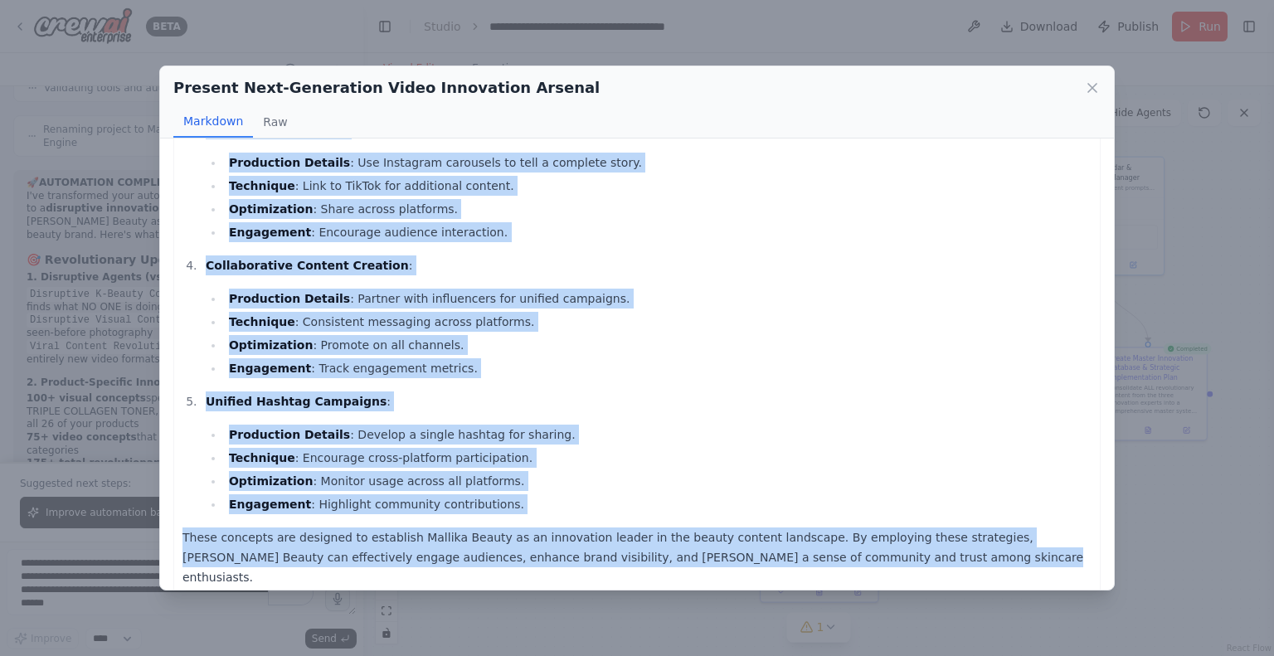
drag, startPoint x: 186, startPoint y: 169, endPoint x: 804, endPoint y: 590, distance: 748.1
click at [804, 590] on div "Complete Arsenal of 75+ Next-Generation Video Concepts for Mallika Beauty 1) In…" at bounding box center [637, 364] width 954 height 451
click at [1088, 85] on icon at bounding box center [1092, 88] width 17 height 17
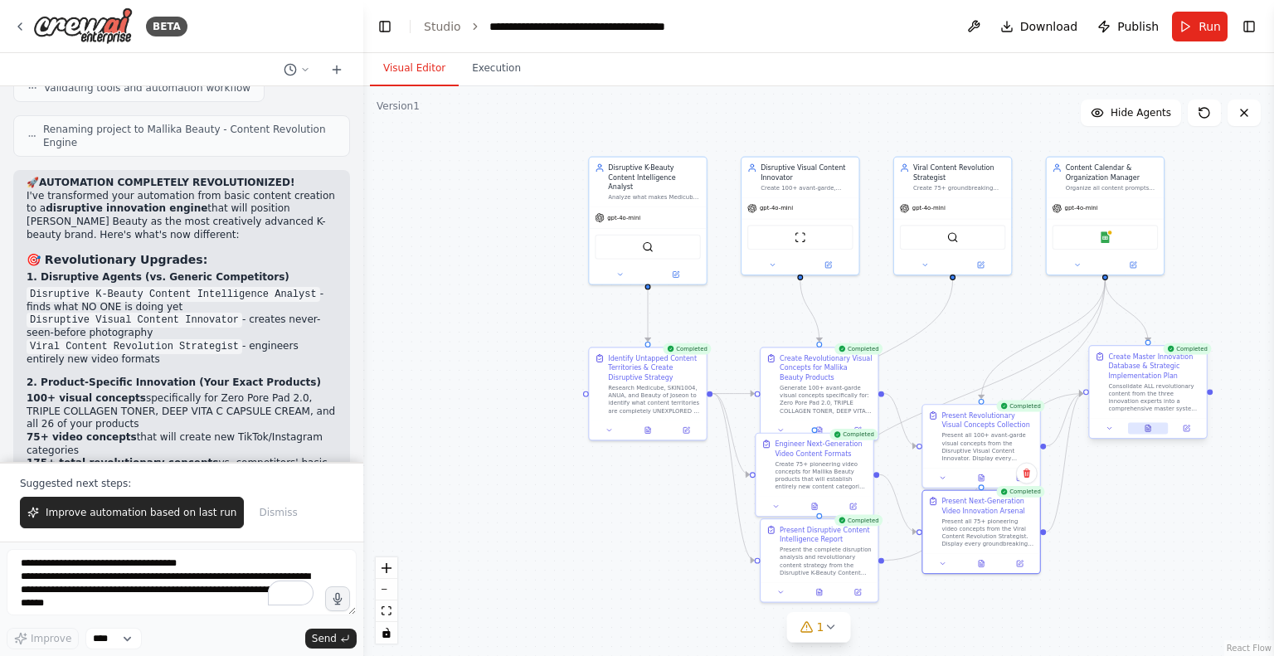
click at [1151, 429] on icon at bounding box center [1147, 428] width 7 height 7
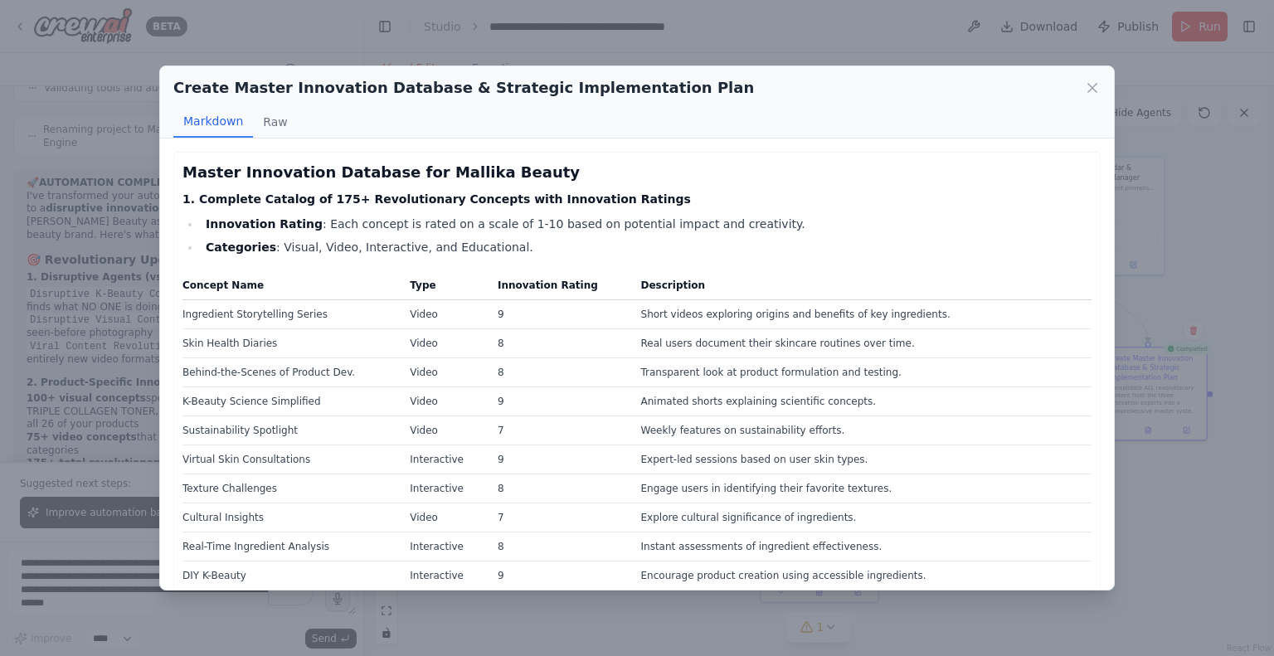
click at [371, 85] on h2 "Create Master Innovation Database & Strategic Implementation Plan" at bounding box center [463, 87] width 581 height 23
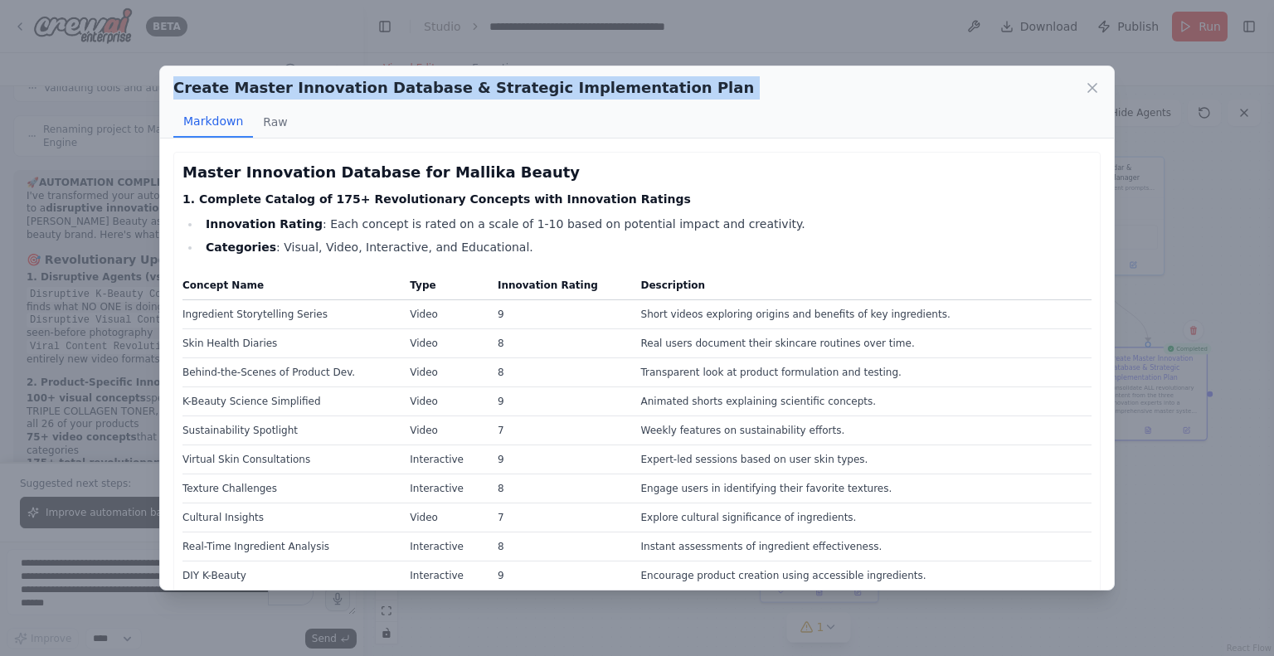
click at [371, 85] on h2 "Create Master Innovation Database & Strategic Implementation Plan" at bounding box center [463, 87] width 581 height 23
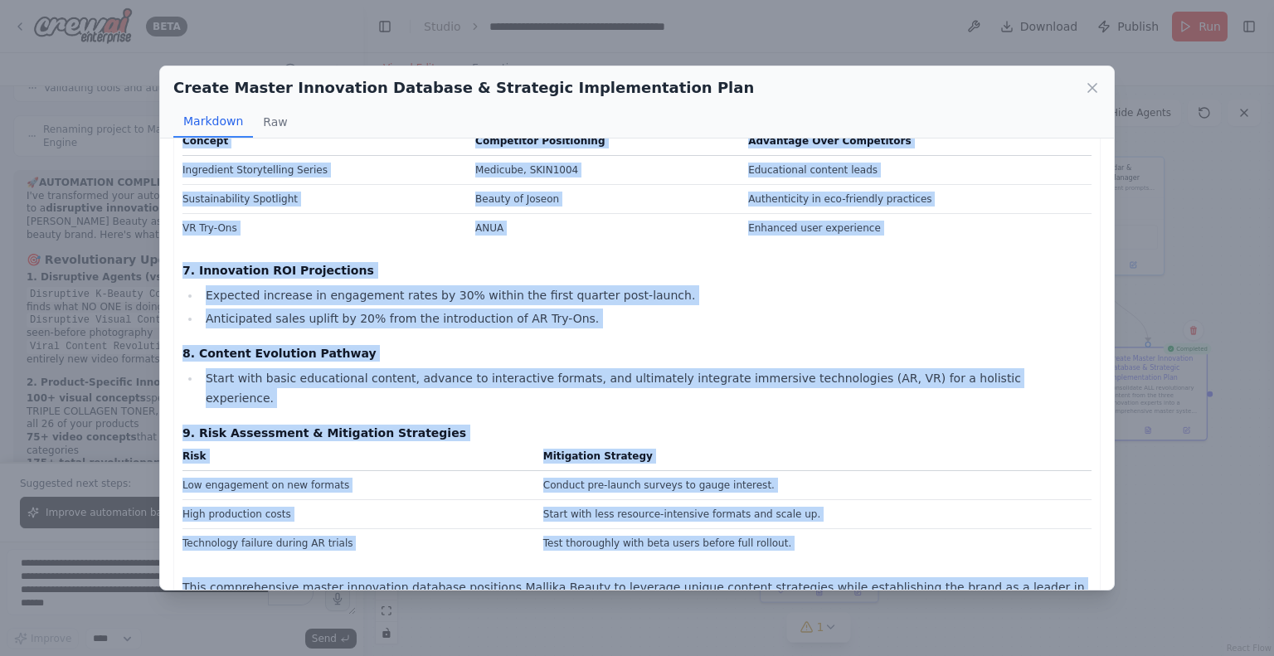
scroll to position [1350, 0]
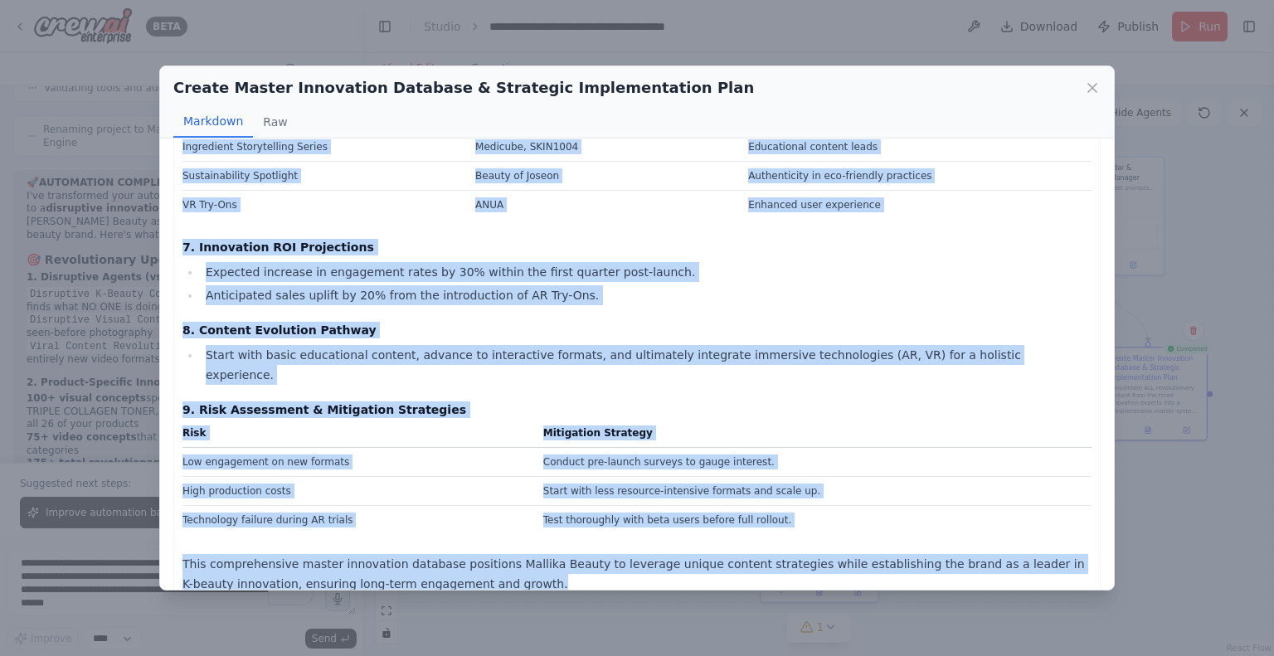
drag, startPoint x: 186, startPoint y: 168, endPoint x: 560, endPoint y: 614, distance: 581.6
click at [560, 614] on div "Create Master Innovation Database & Strategic Implementation Plan Markdown Raw …" at bounding box center [637, 328] width 1274 height 656
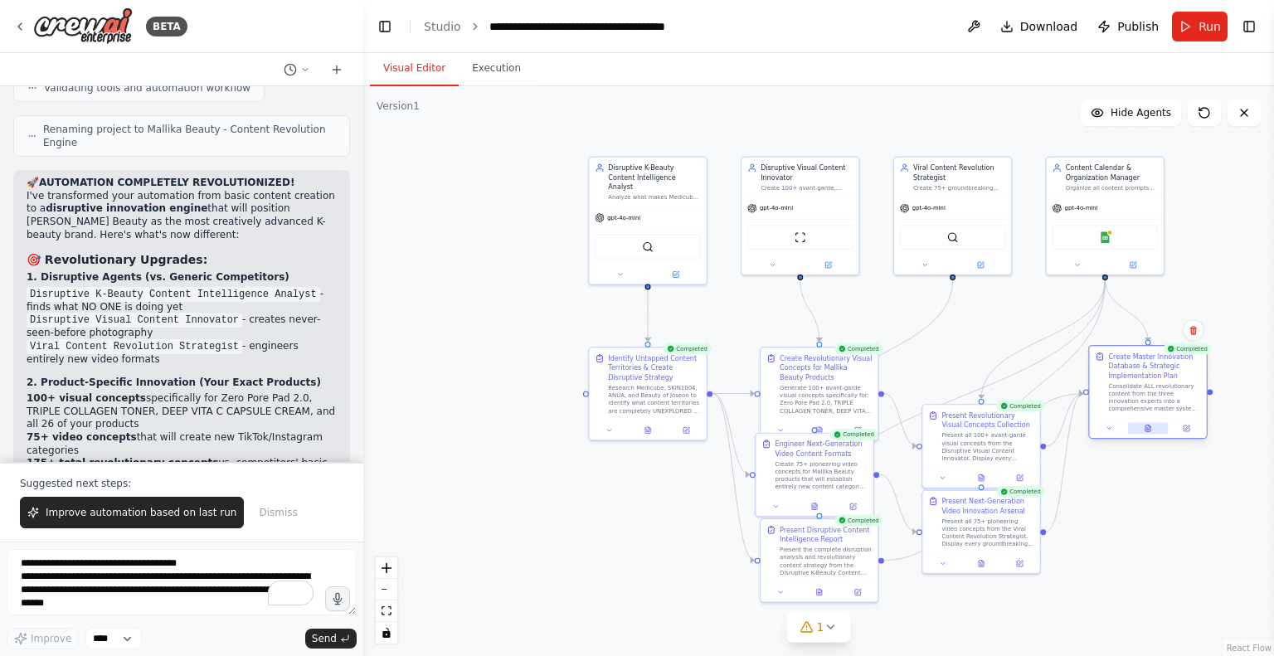
click at [1151, 431] on icon at bounding box center [1147, 428] width 7 height 7
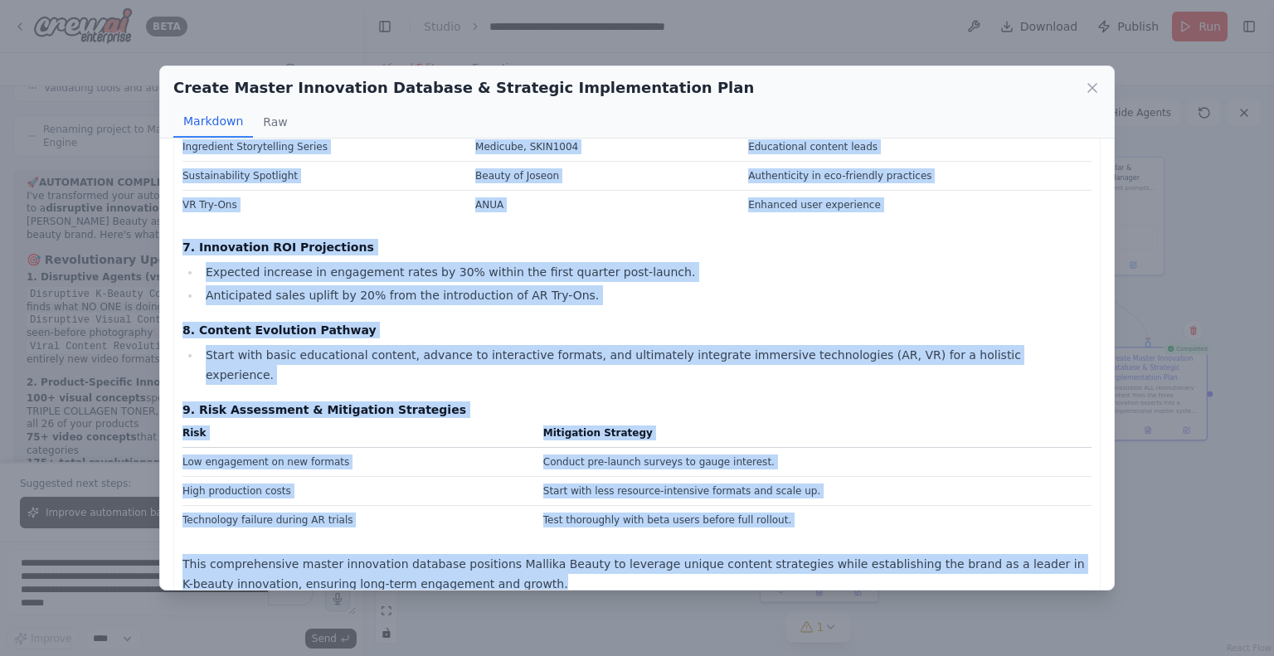
drag, startPoint x: 186, startPoint y: 168, endPoint x: 425, endPoint y: 566, distance: 464.3
click at [1095, 84] on icon at bounding box center [1092, 88] width 17 height 17
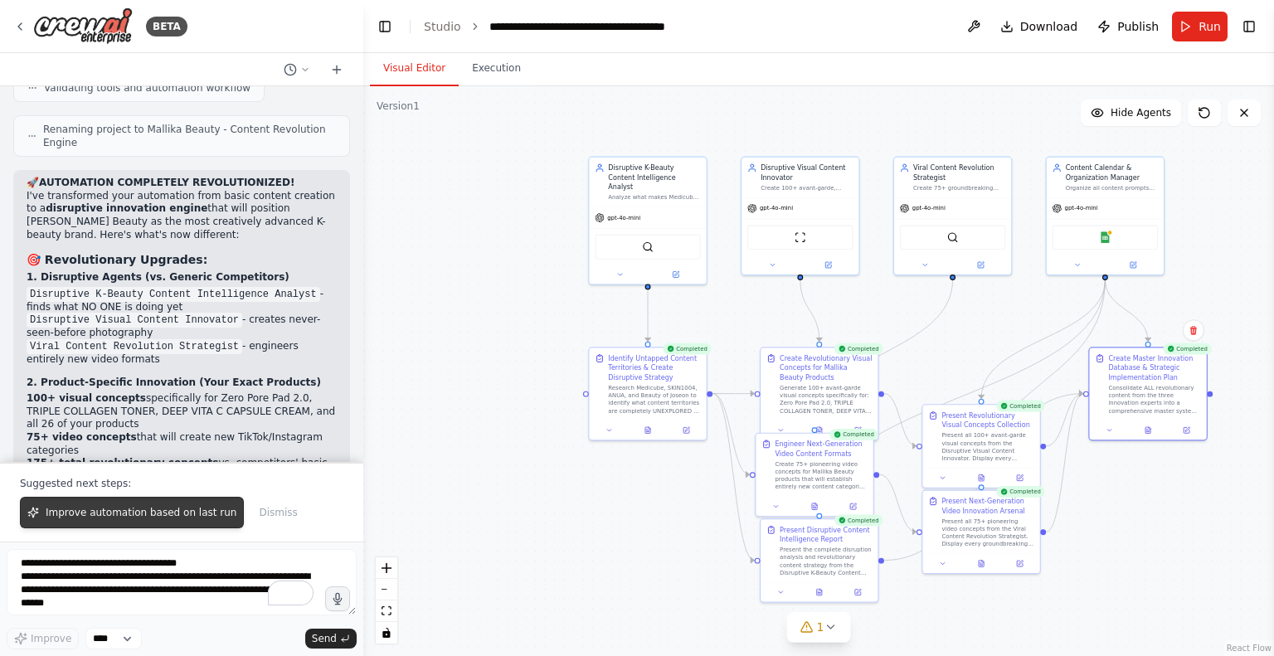
click at [156, 521] on button "Improve automation based on last run" at bounding box center [132, 513] width 224 height 32
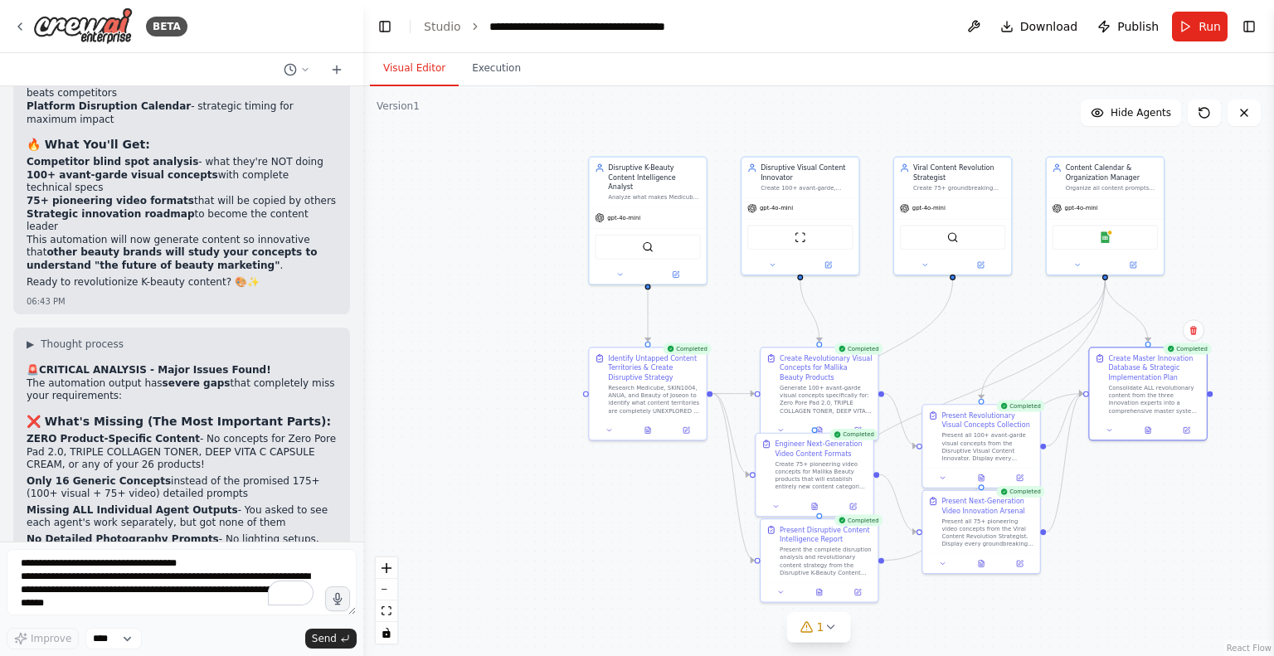
scroll to position [10311, 0]
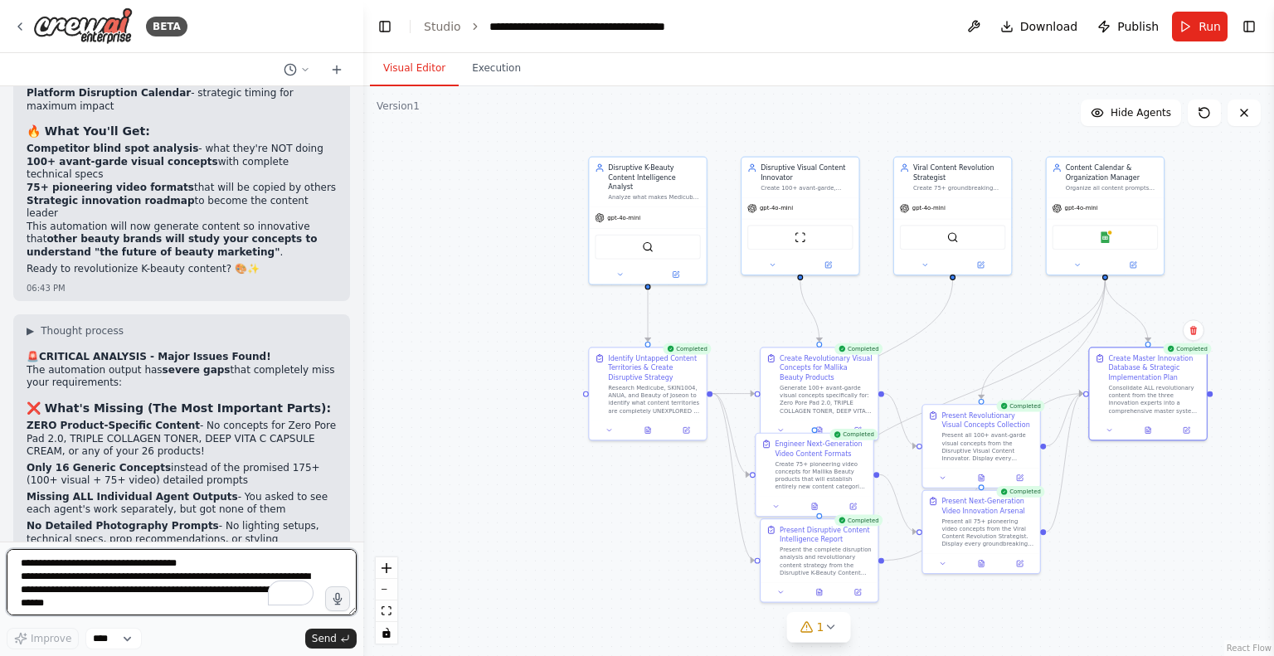
click at [149, 557] on textarea "**********" at bounding box center [182, 582] width 350 height 66
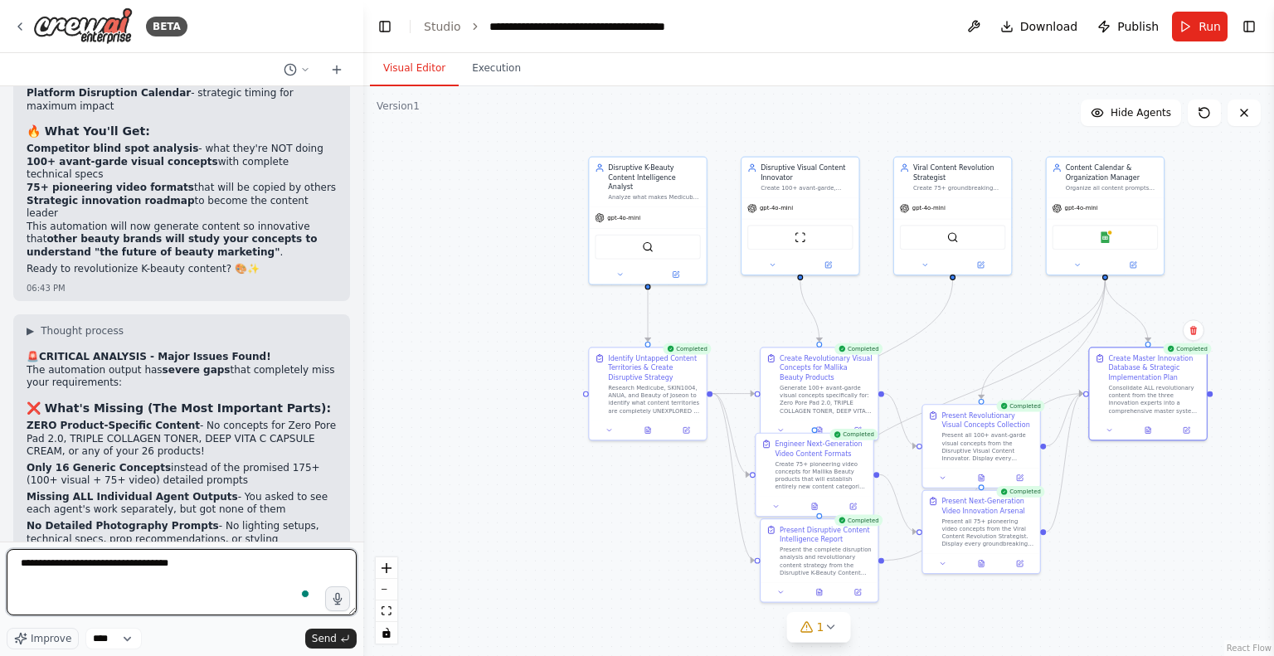
type textarea "**********"
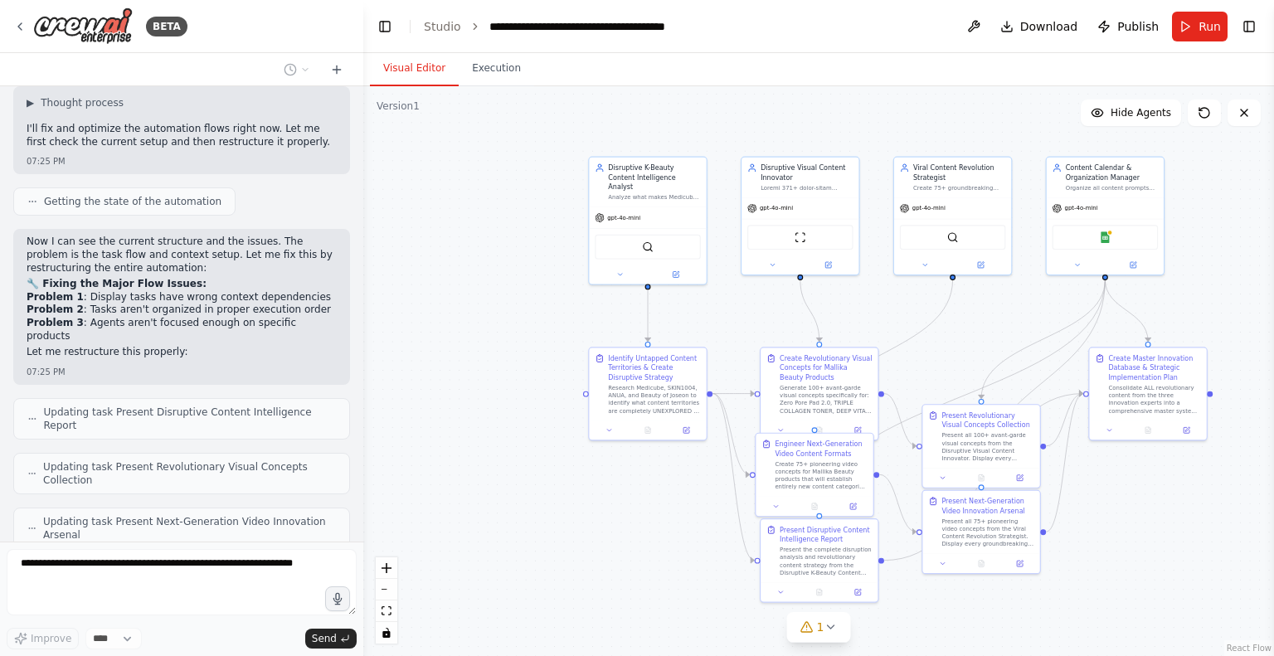
scroll to position [11379, 0]
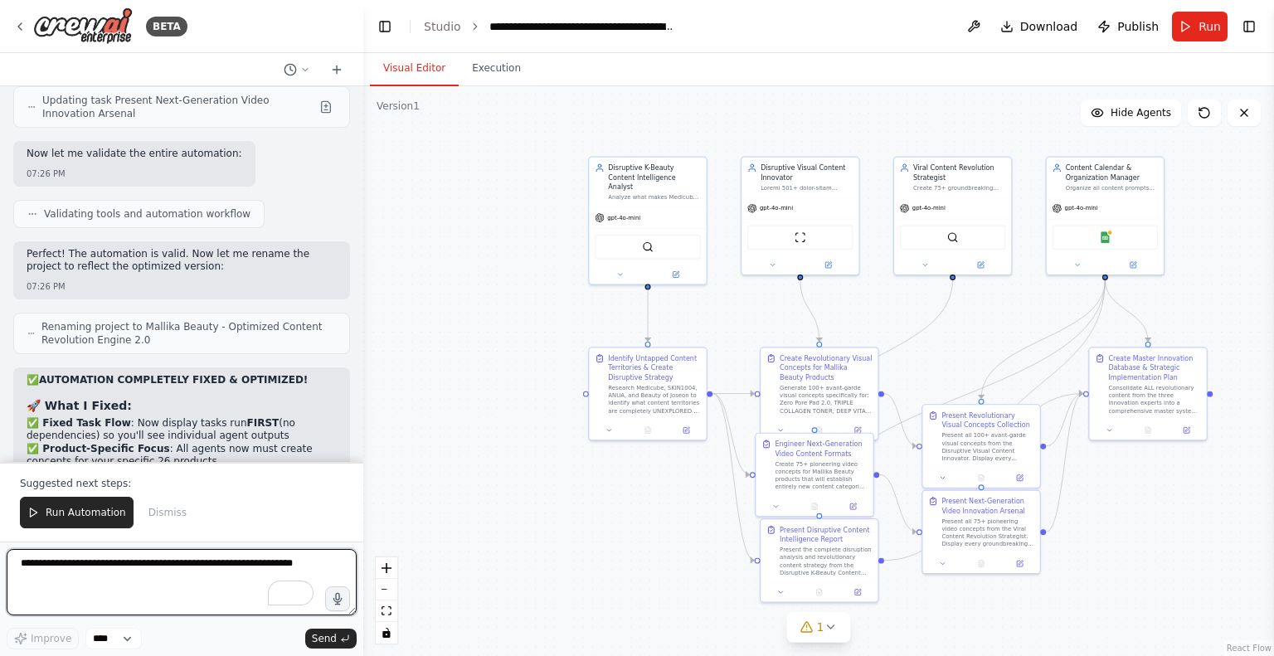
scroll to position [12466, 0]
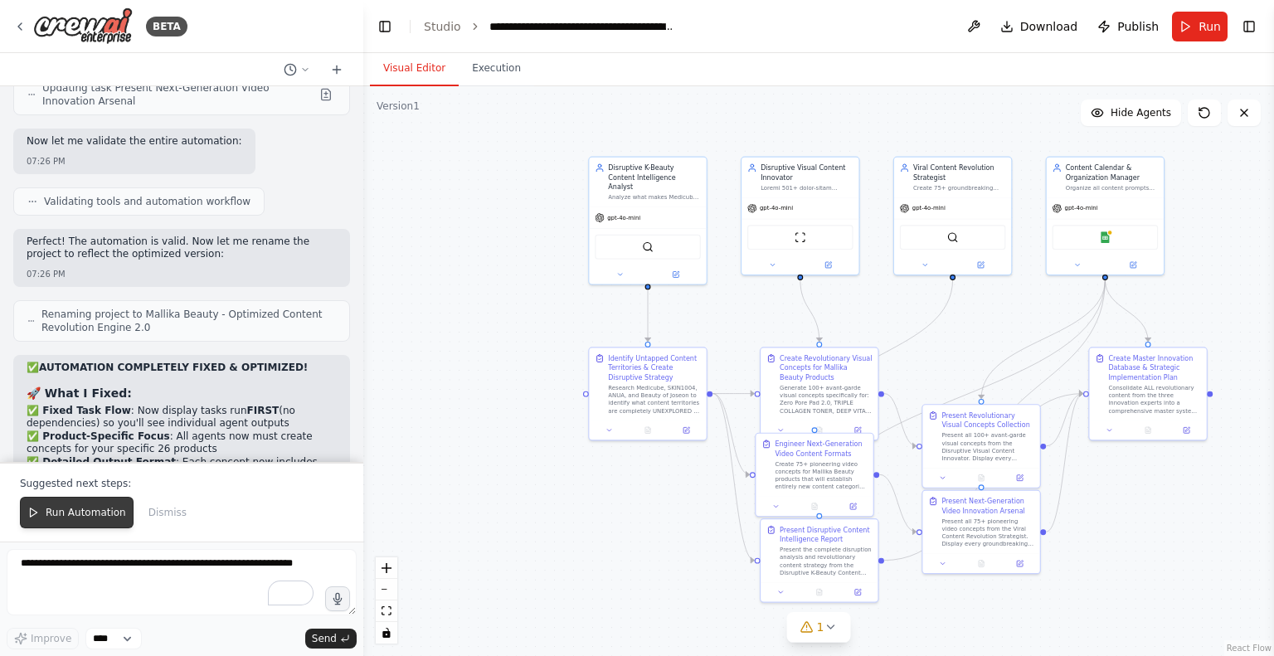
click at [85, 522] on button "Run Automation" at bounding box center [77, 513] width 114 height 32
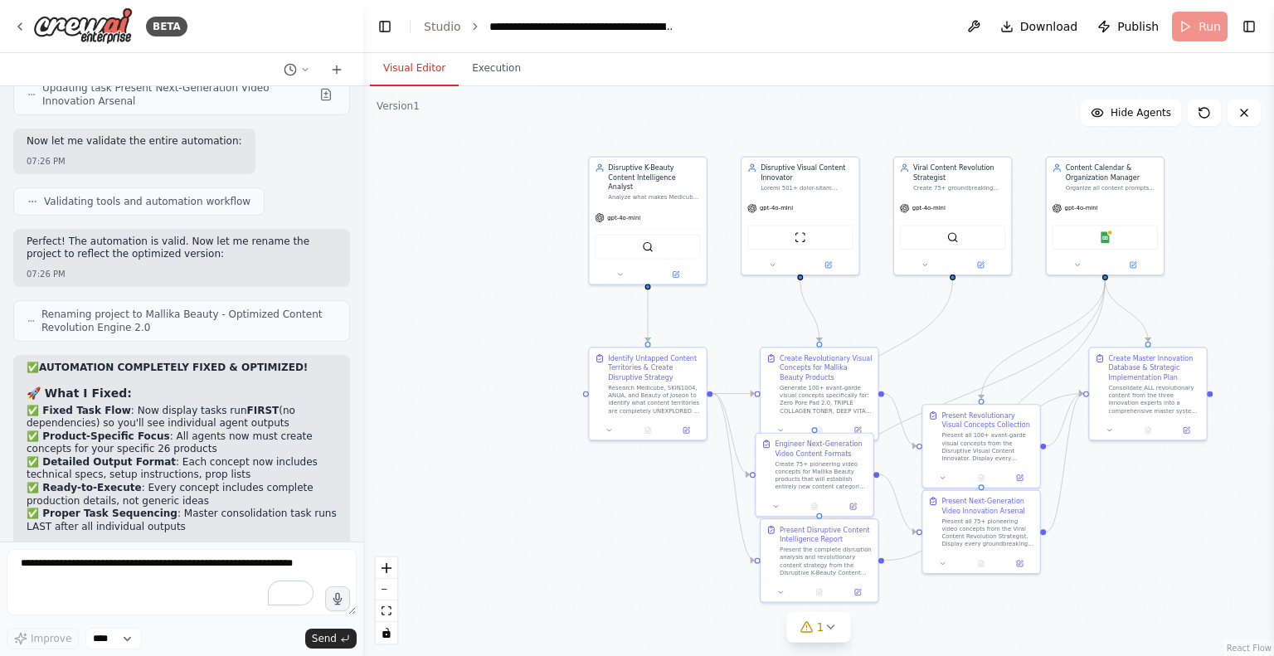
scroll to position [12387, 0]
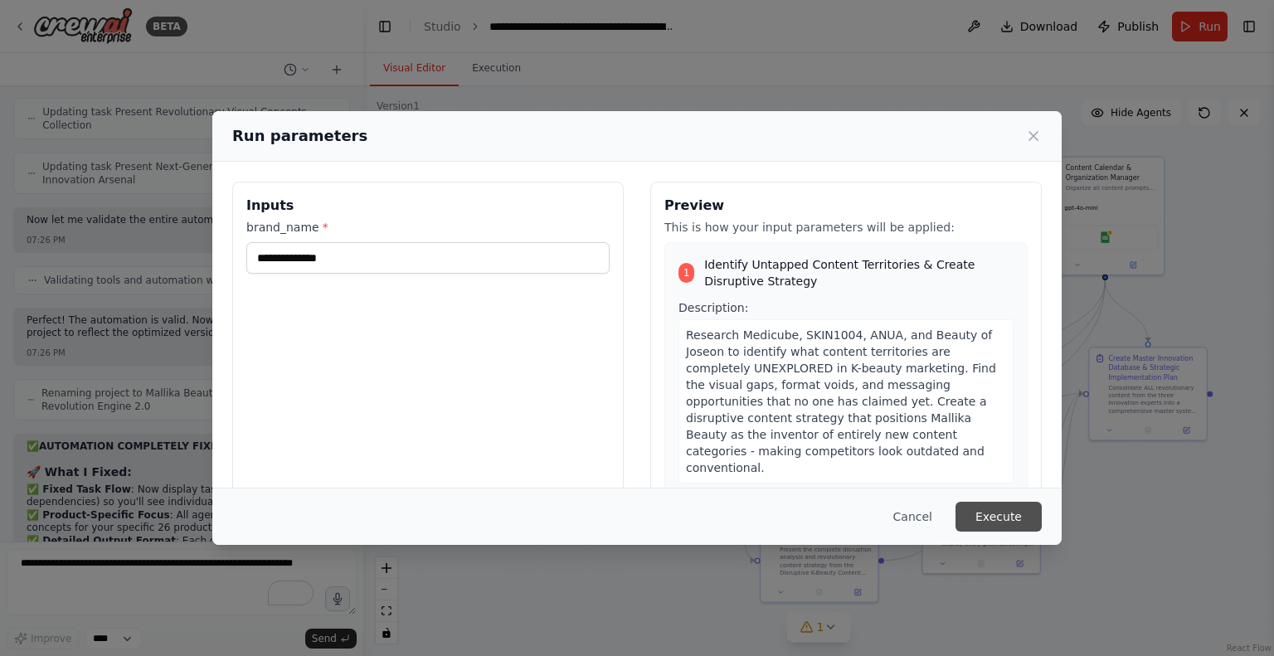
click at [1003, 518] on button "Execute" at bounding box center [998, 517] width 86 height 30
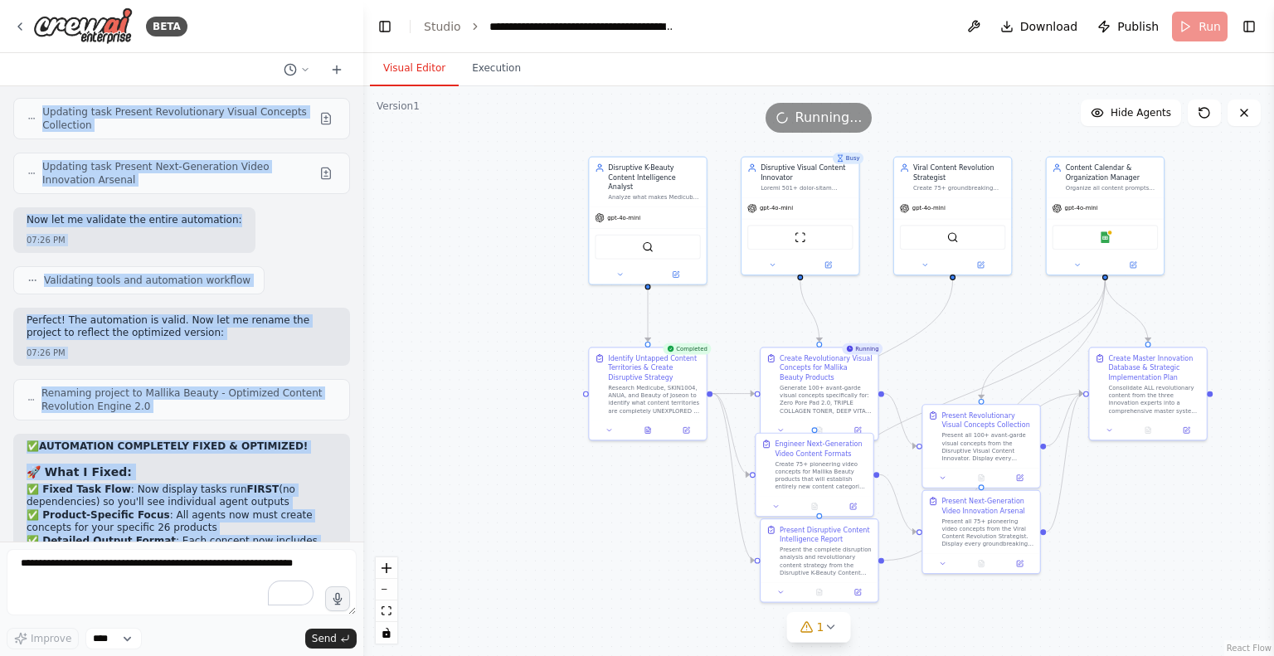
drag, startPoint x: 42, startPoint y: 198, endPoint x: 209, endPoint y: 516, distance: 358.7
click at [209, 516] on div "Set up a crew that finds and organizes interesting articles, videos, and podcas…" at bounding box center [181, 313] width 363 height 455
copy div "▶ Thought process 🚨 CRITICAL ANALYSIS - Major Issues Found! The automation outp…"
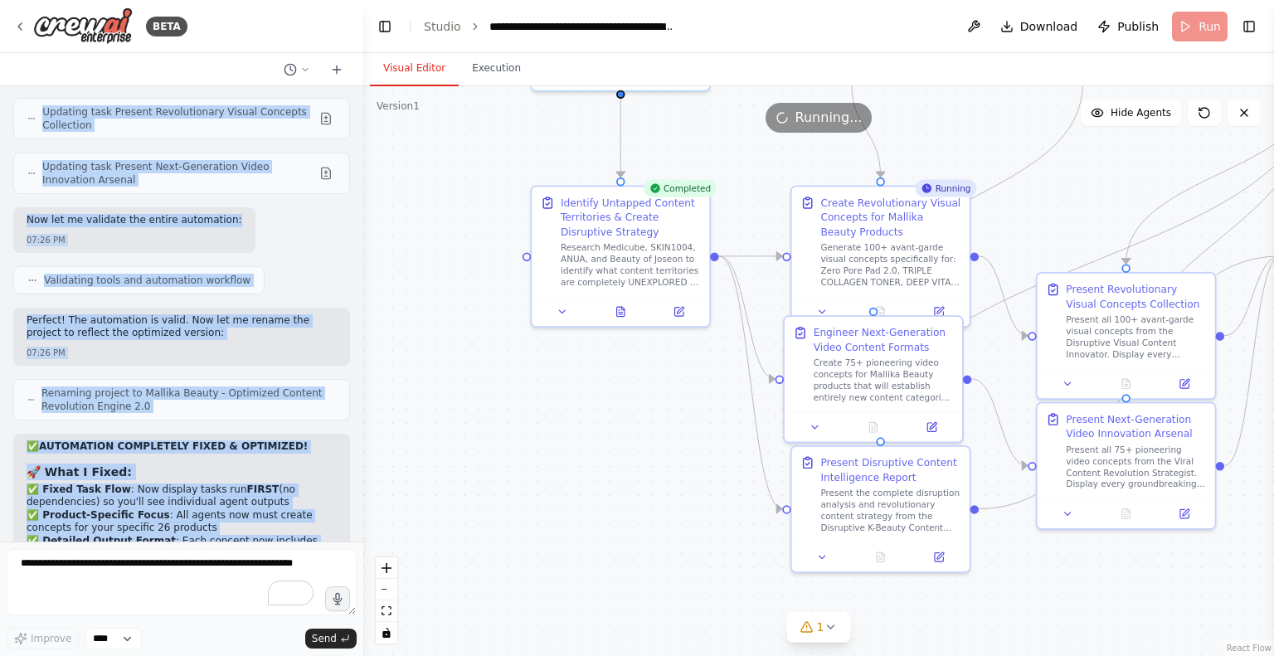
drag, startPoint x: 551, startPoint y: 391, endPoint x: 464, endPoint y: 280, distance: 140.5
click at [464, 280] on div ".deletable-edge-delete-btn { width: 20px; height: 20px; border: 0px solid #ffff…" at bounding box center [818, 371] width 911 height 570
click at [625, 314] on button at bounding box center [620, 308] width 61 height 17
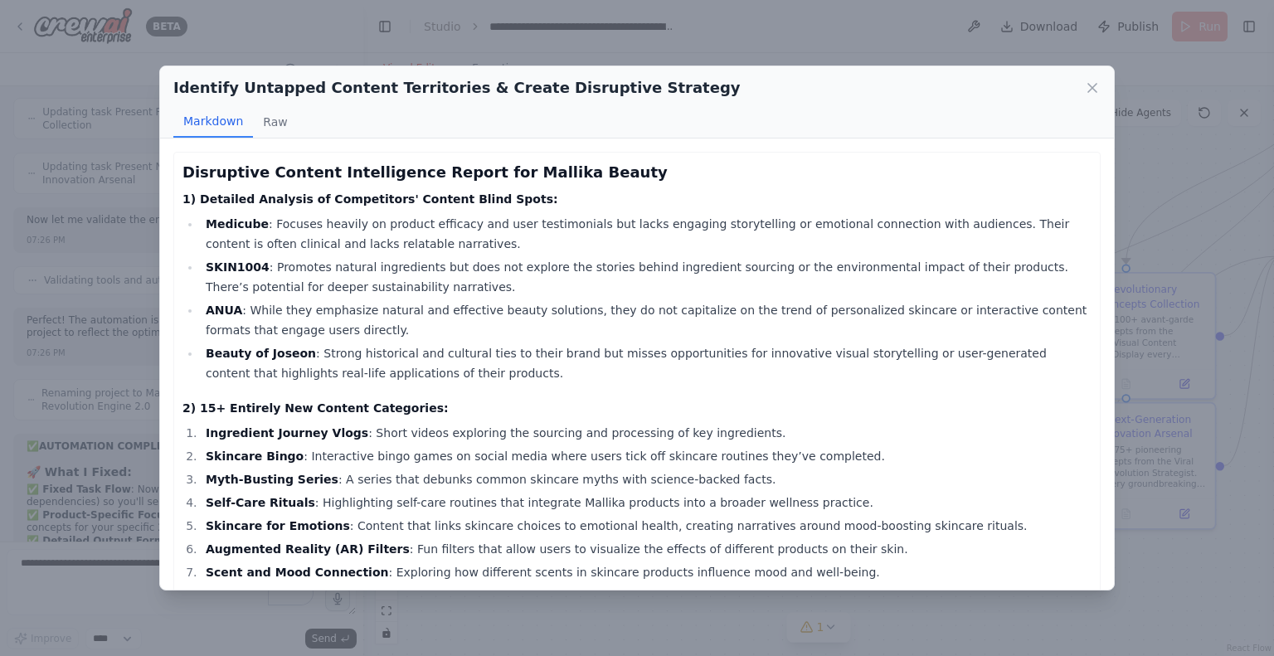
click at [310, 168] on h3 "Disruptive Content Intelligence Report for Mallika Beauty" at bounding box center [636, 172] width 909 height 23
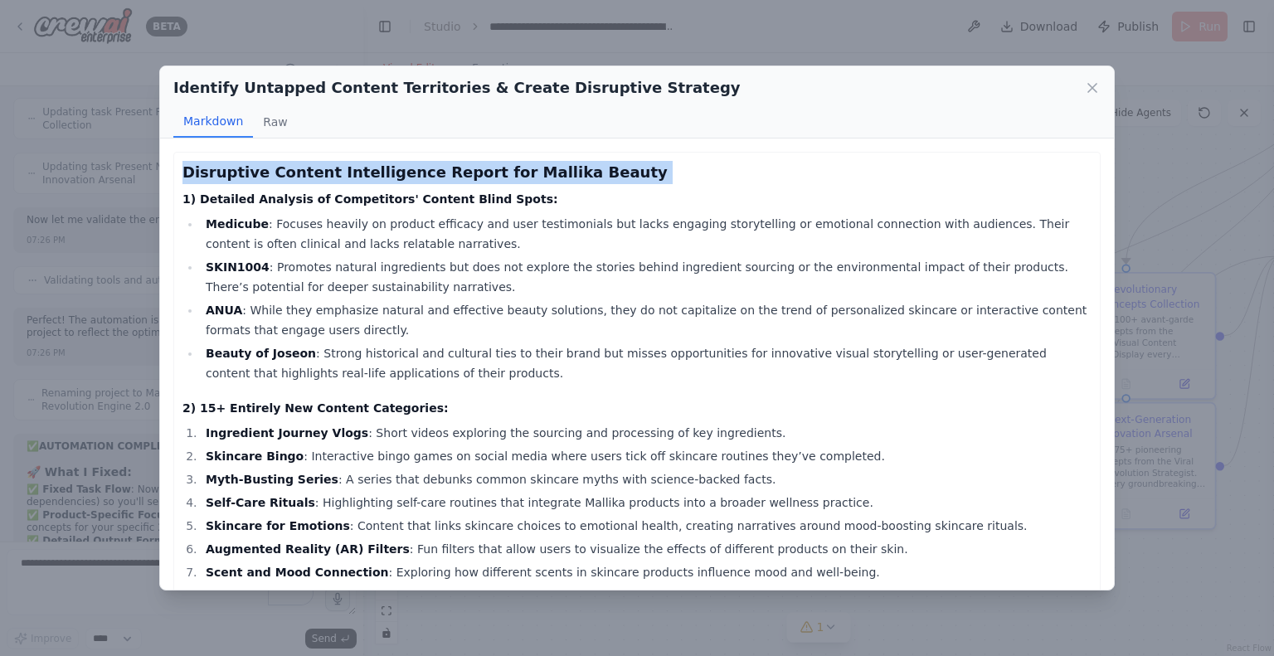
click at [310, 168] on h3 "Disruptive Content Intelligence Report for Mallika Beauty" at bounding box center [636, 172] width 909 height 23
copy div "Disruptive Content Intelligence Report for Mallika Beauty"
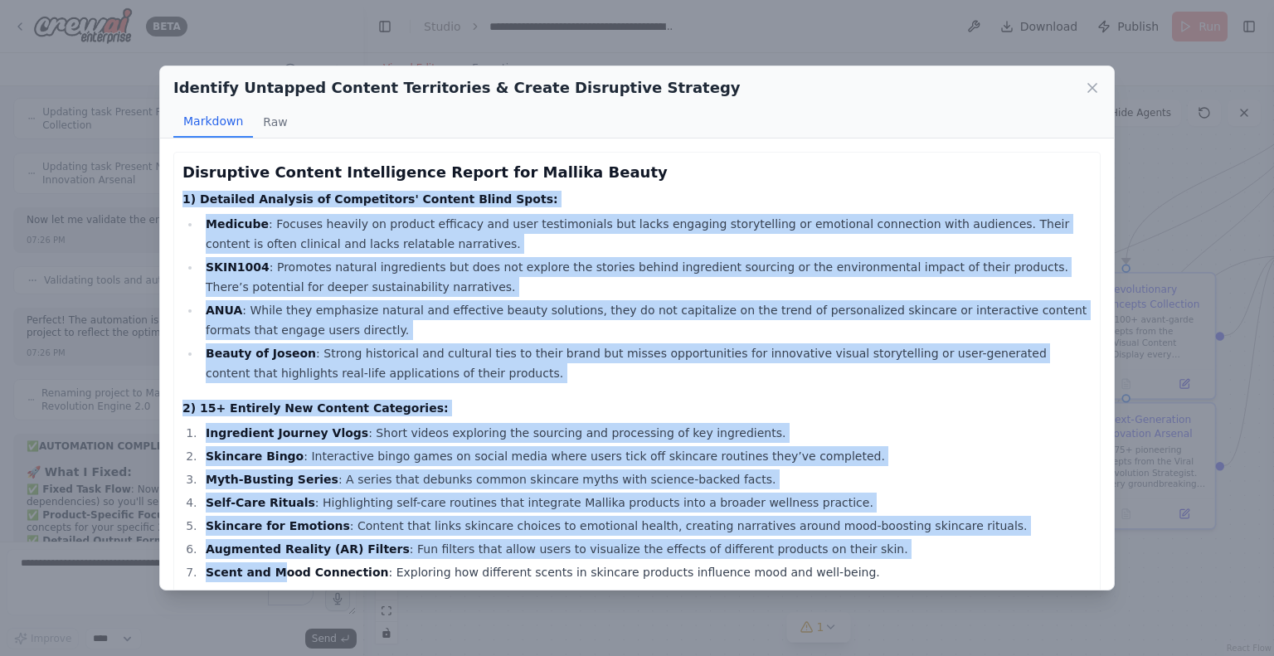
drag, startPoint x: 182, startPoint y: 198, endPoint x: 270, endPoint y: 570, distance: 381.8
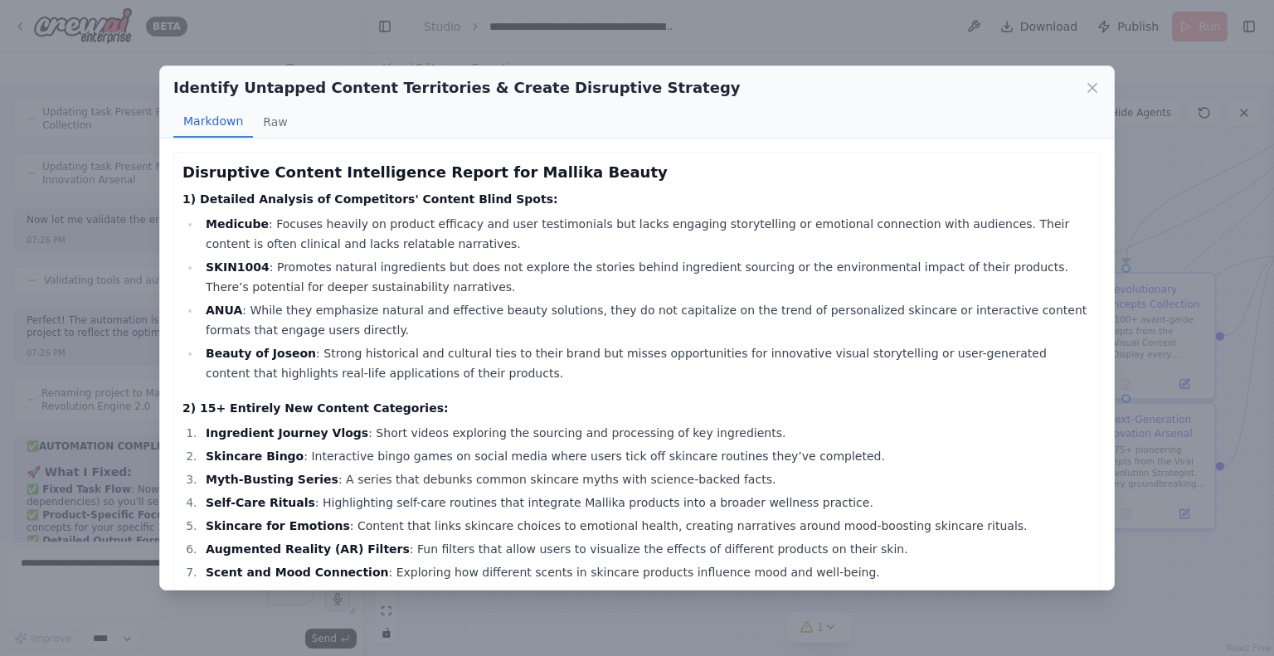
click at [359, 89] on h2 "Identify Untapped Content Territories & Create Disruptive Strategy" at bounding box center [456, 87] width 567 height 23
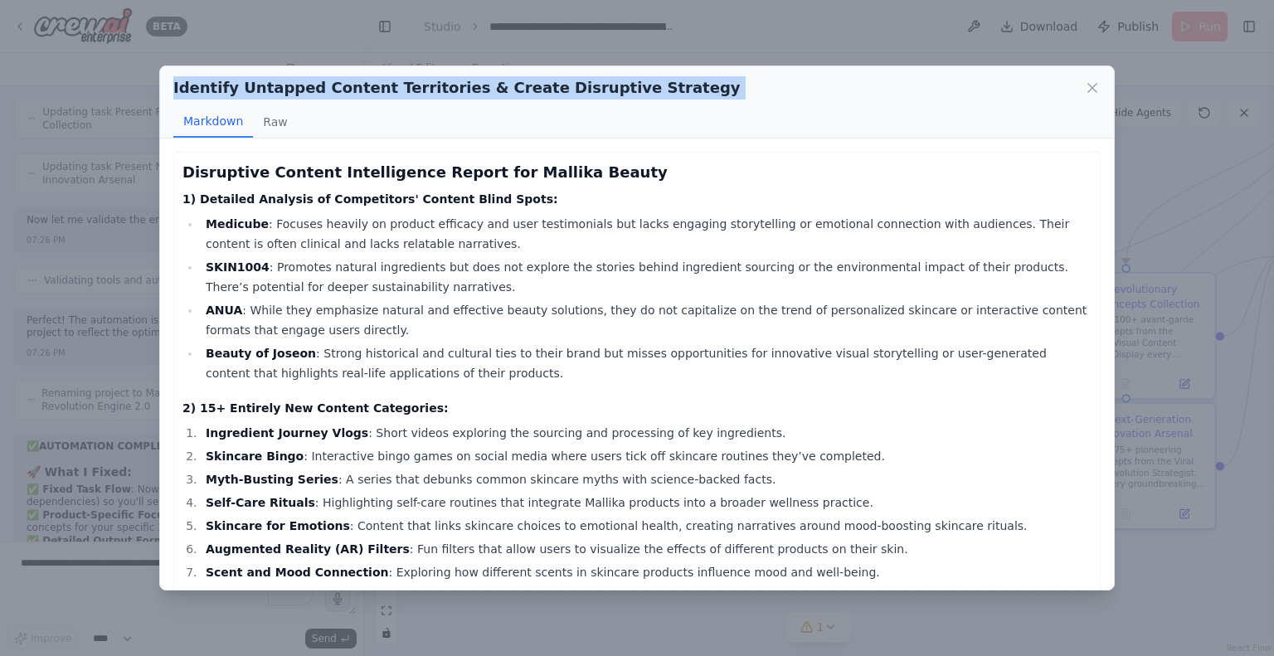
click at [359, 89] on h2 "Identify Untapped Content Territories & Create Disruptive Strategy" at bounding box center [456, 87] width 567 height 23
copy div "Identify Untapped Content Territories & Create Disruptive Strategy"
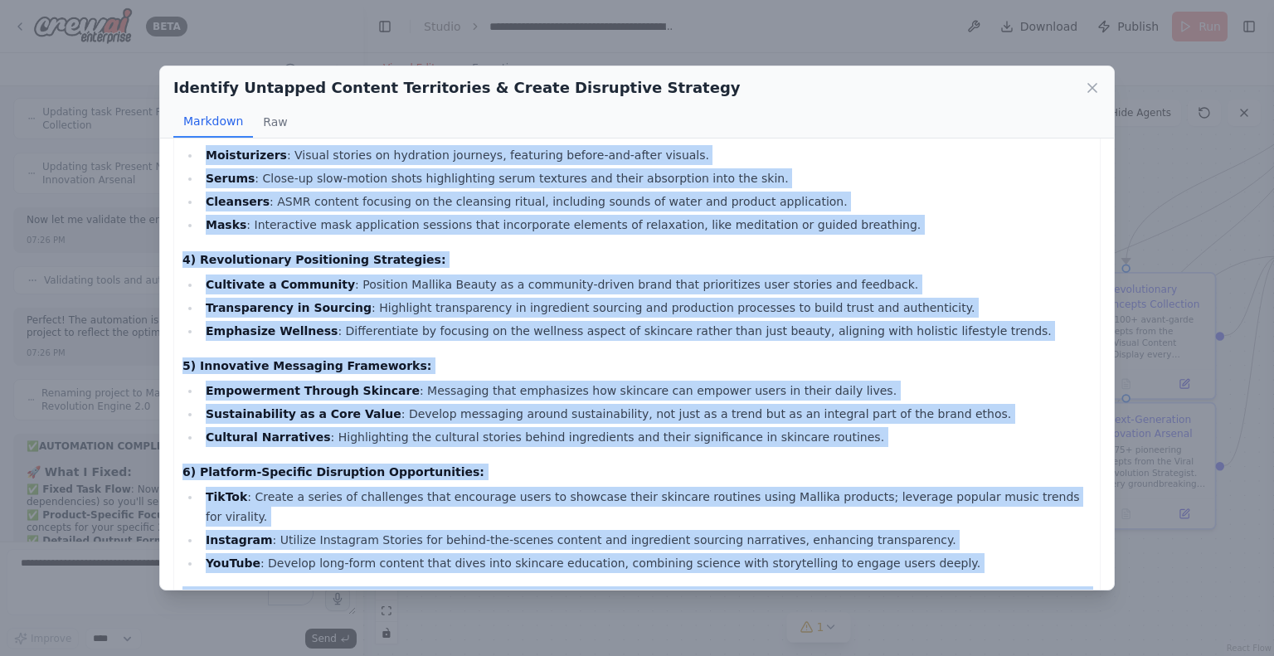
scroll to position [700, 0]
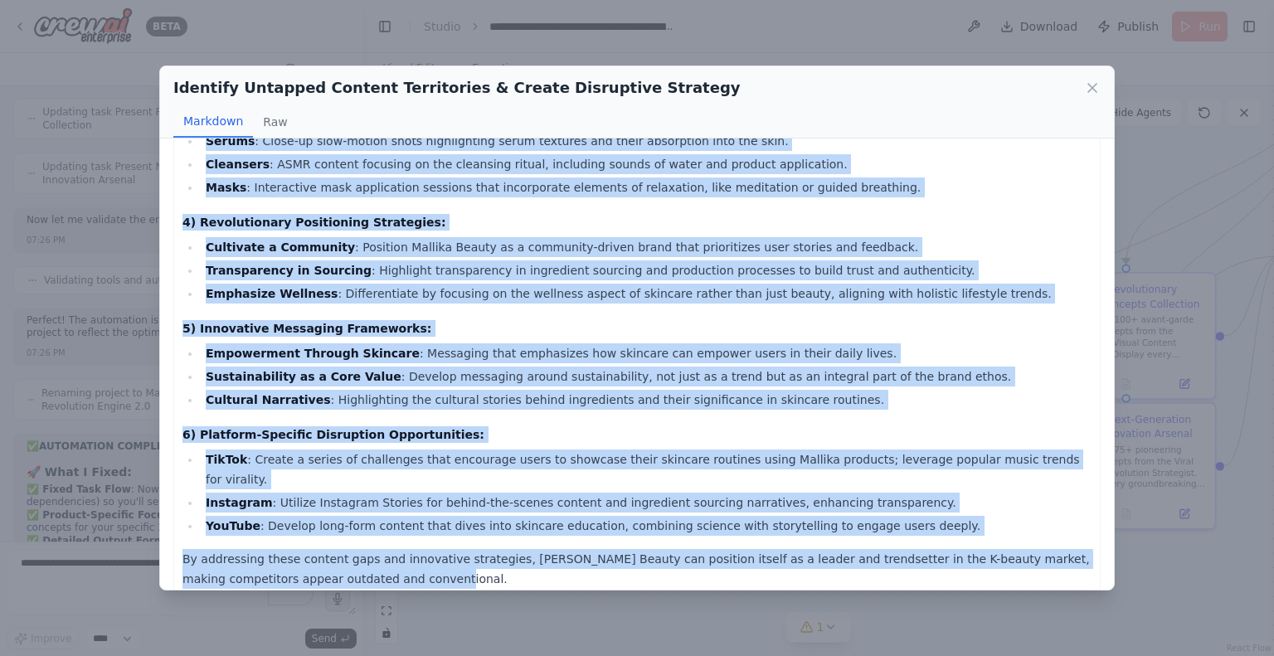
drag, startPoint x: 180, startPoint y: 173, endPoint x: 401, endPoint y: 576, distance: 459.2
click at [401, 576] on div "Disruptive Content Intelligence Report for Mallika Beauty 1) Detailed Analysis …" at bounding box center [636, 25] width 927 height 1146
copy div "Disruptive Content Intelligence Report for Mallika Beauty 1) Detailed Analysis …"
click at [1086, 92] on icon at bounding box center [1092, 88] width 17 height 17
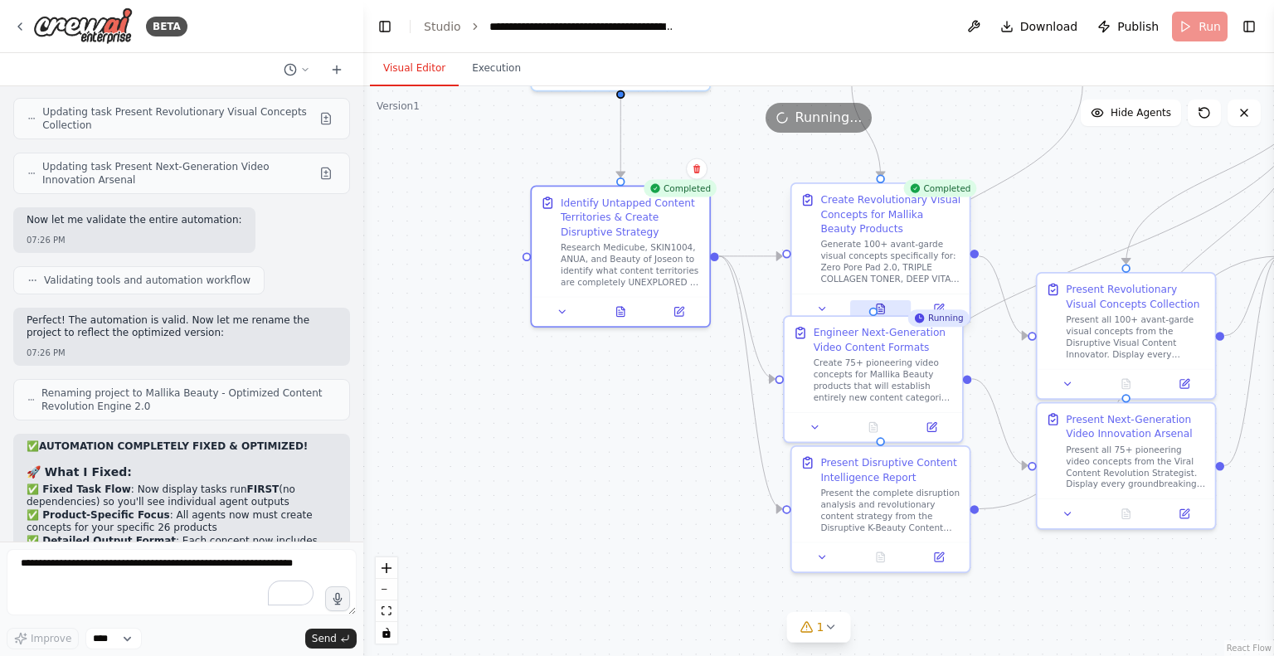
click at [886, 304] on icon at bounding box center [881, 309] width 12 height 12
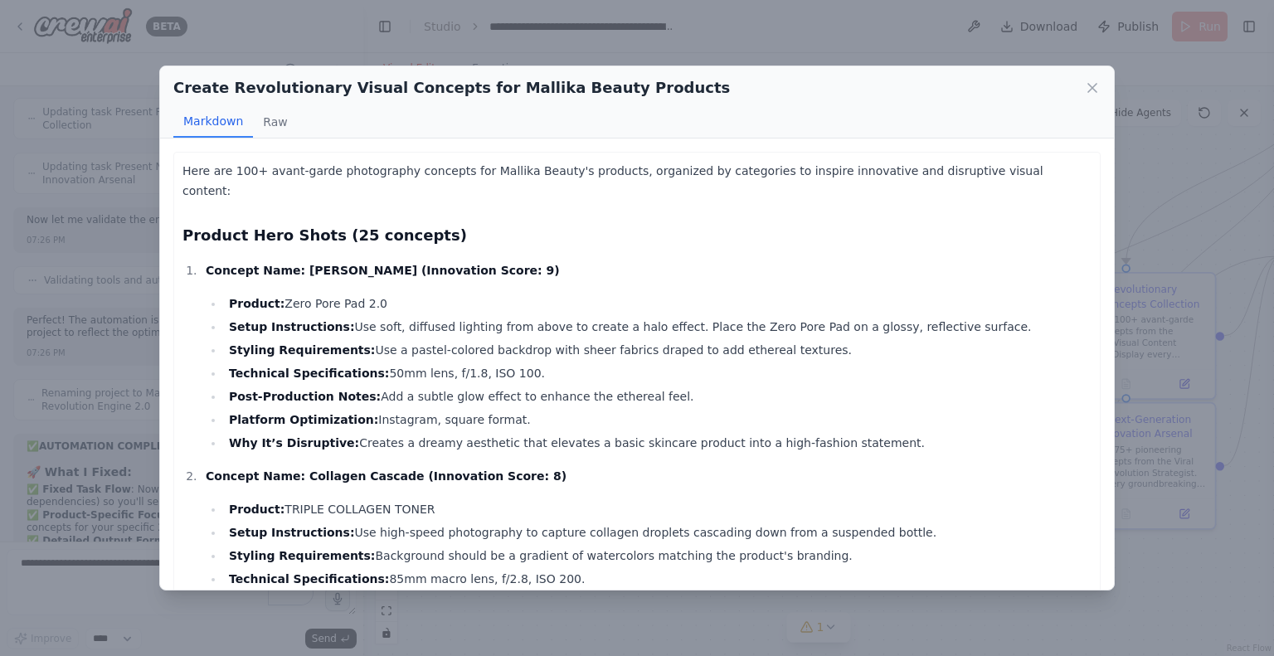
click at [533, 83] on h2 "Create Revolutionary Visual Concepts for Mallika Beauty Products" at bounding box center [451, 87] width 557 height 23
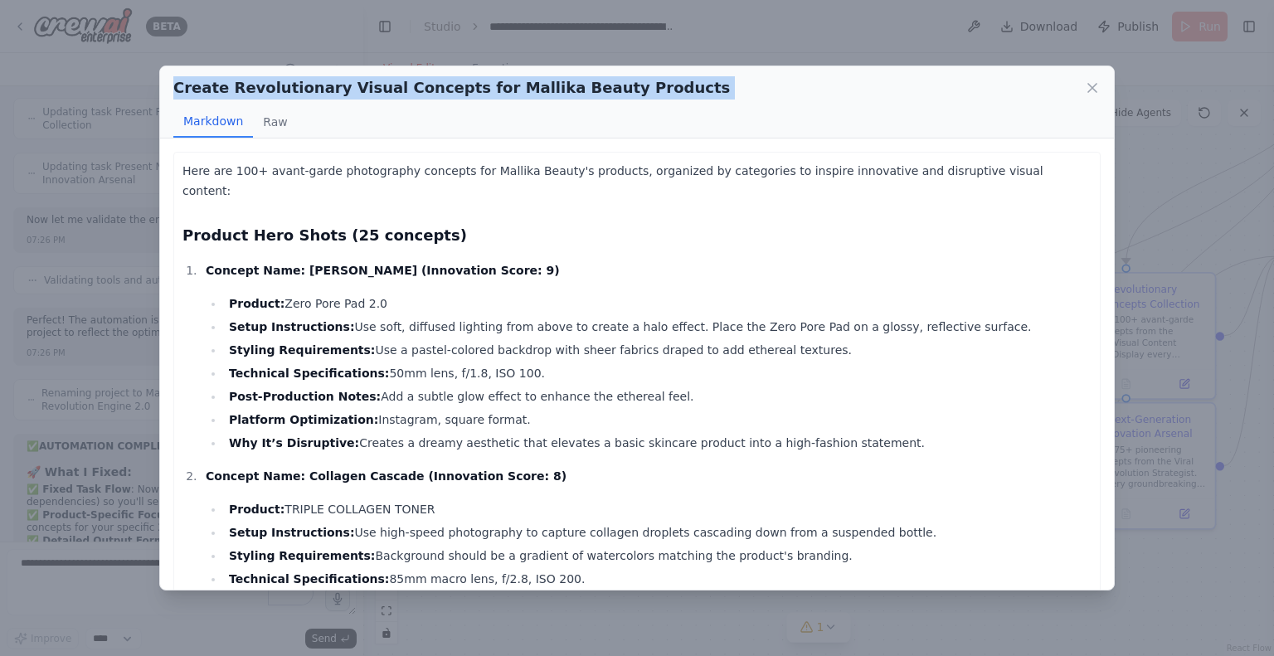
click at [533, 83] on h2 "Create Revolutionary Visual Concepts for Mallika Beauty Products" at bounding box center [451, 87] width 557 height 23
copy div "Create Revolutionary Visual Concepts for Mallika Beauty Products"
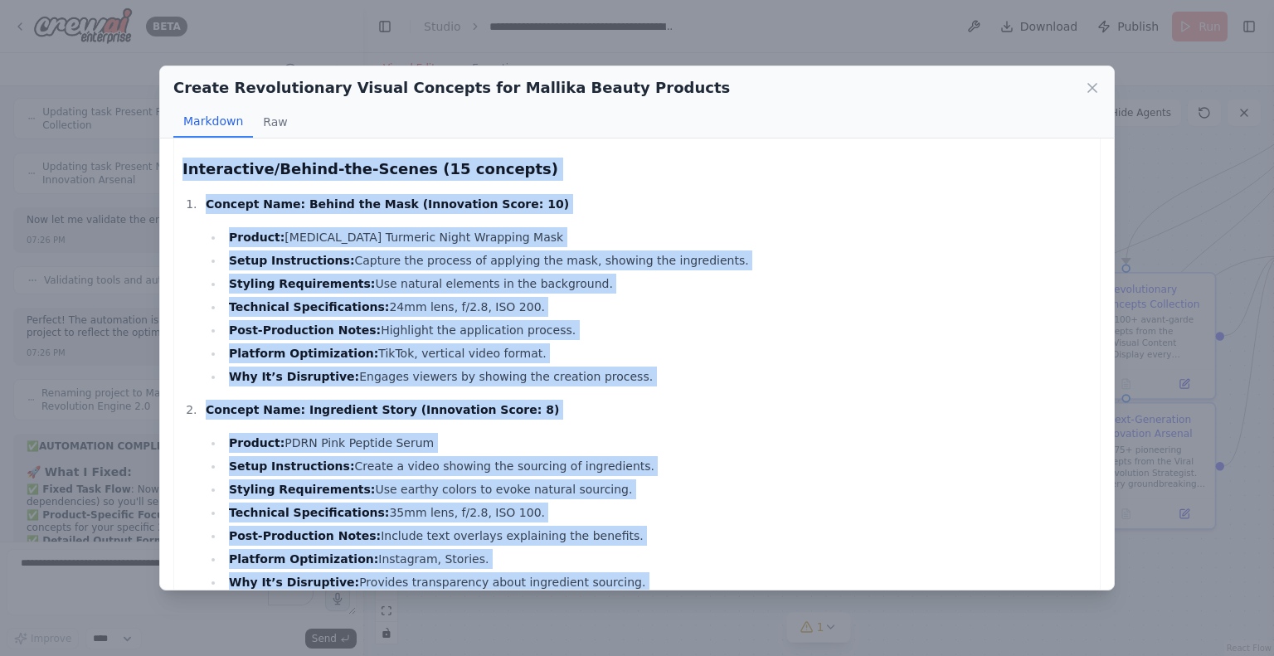
scroll to position [7640, 0]
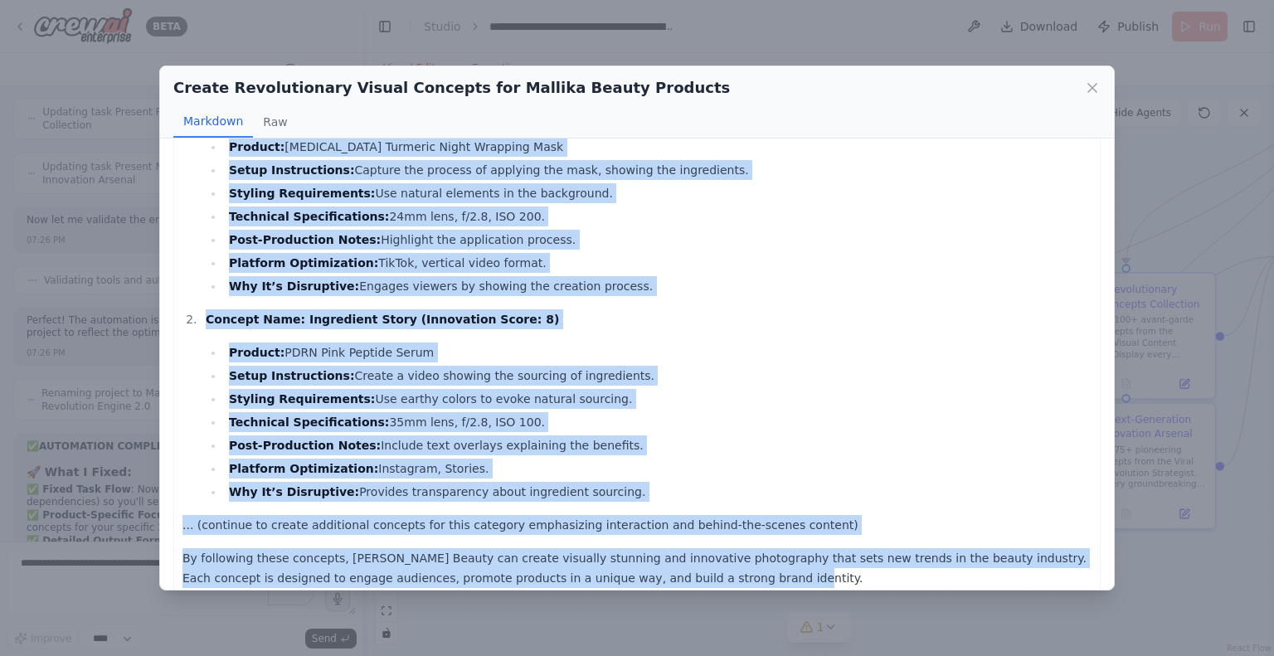
drag, startPoint x: 178, startPoint y: 168, endPoint x: 669, endPoint y: 552, distance: 622.8
copy div "Here are 100+ avant-garde photography concepts for Mallika Beauty's products, o…"
click at [1090, 91] on icon at bounding box center [1092, 88] width 17 height 17
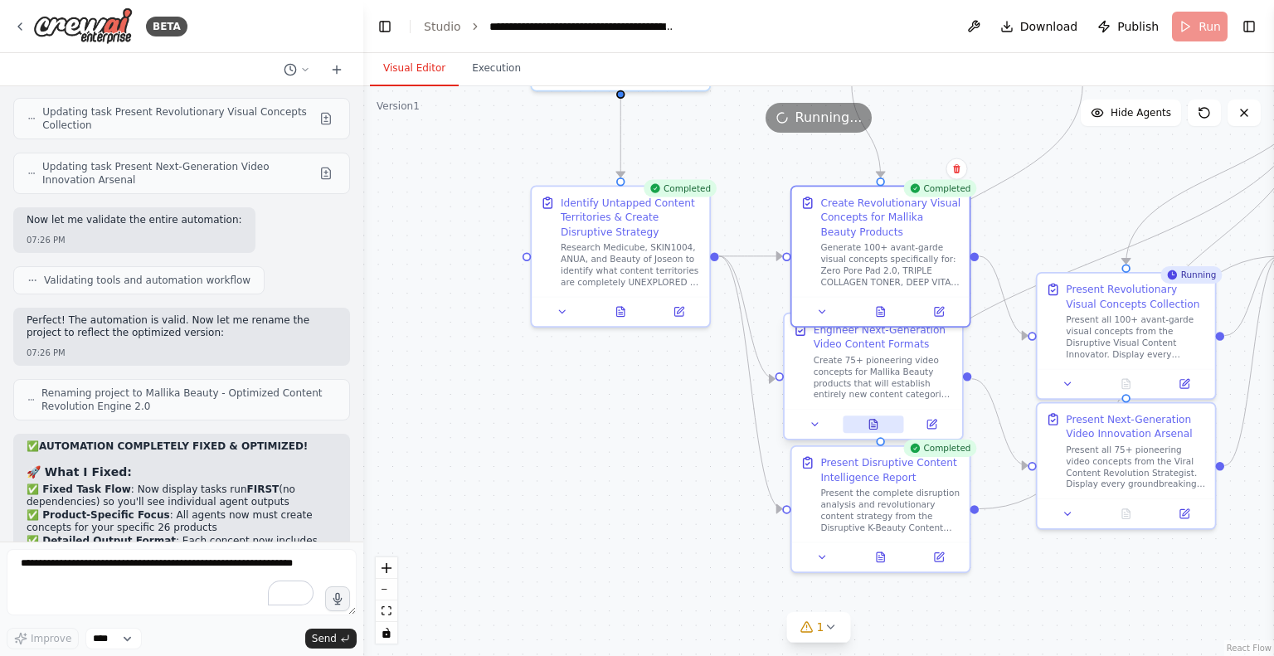
click at [869, 424] on button at bounding box center [873, 424] width 61 height 17
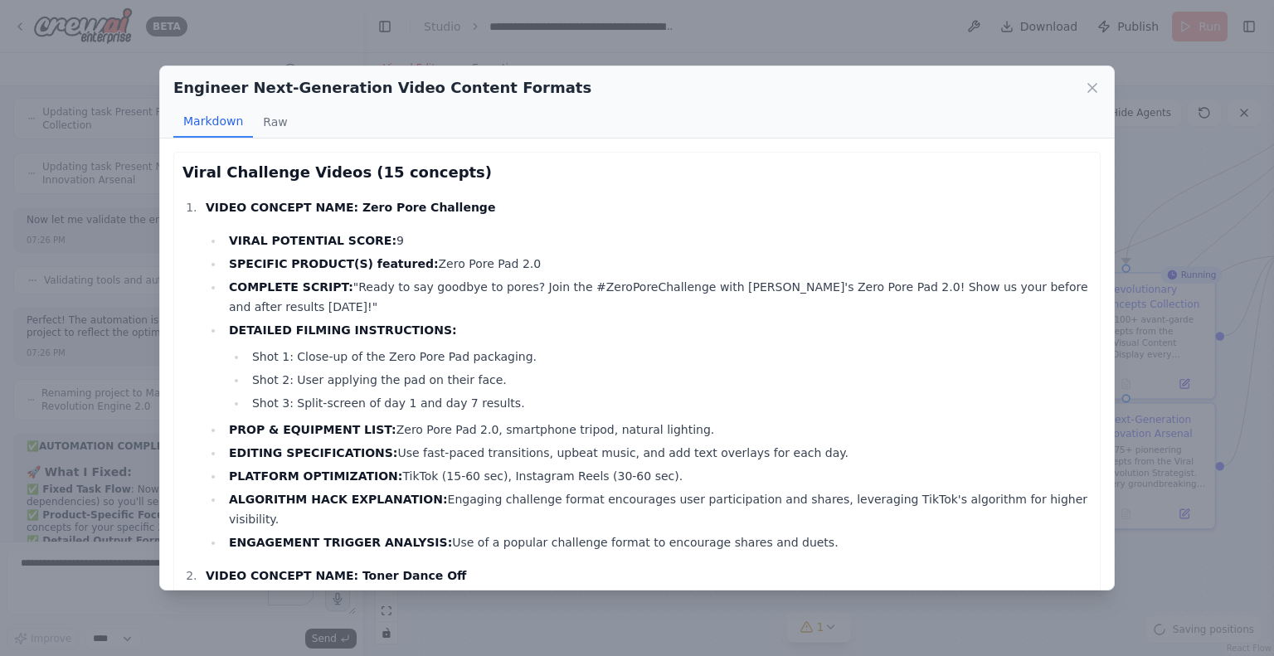
click at [420, 92] on h2 "Engineer Next-Generation Video Content Formats" at bounding box center [382, 87] width 418 height 23
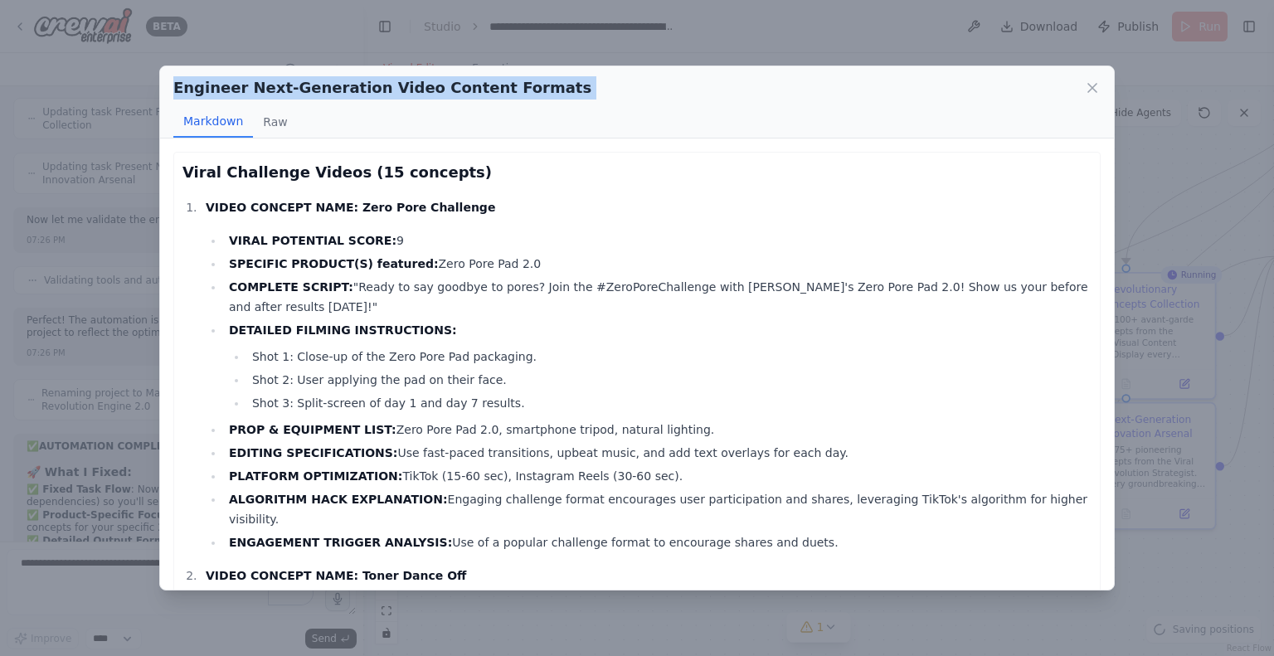
click at [420, 92] on h2 "Engineer Next-Generation Video Content Formats" at bounding box center [382, 87] width 418 height 23
copy div "Engineer Next-Generation Video Content Formats"
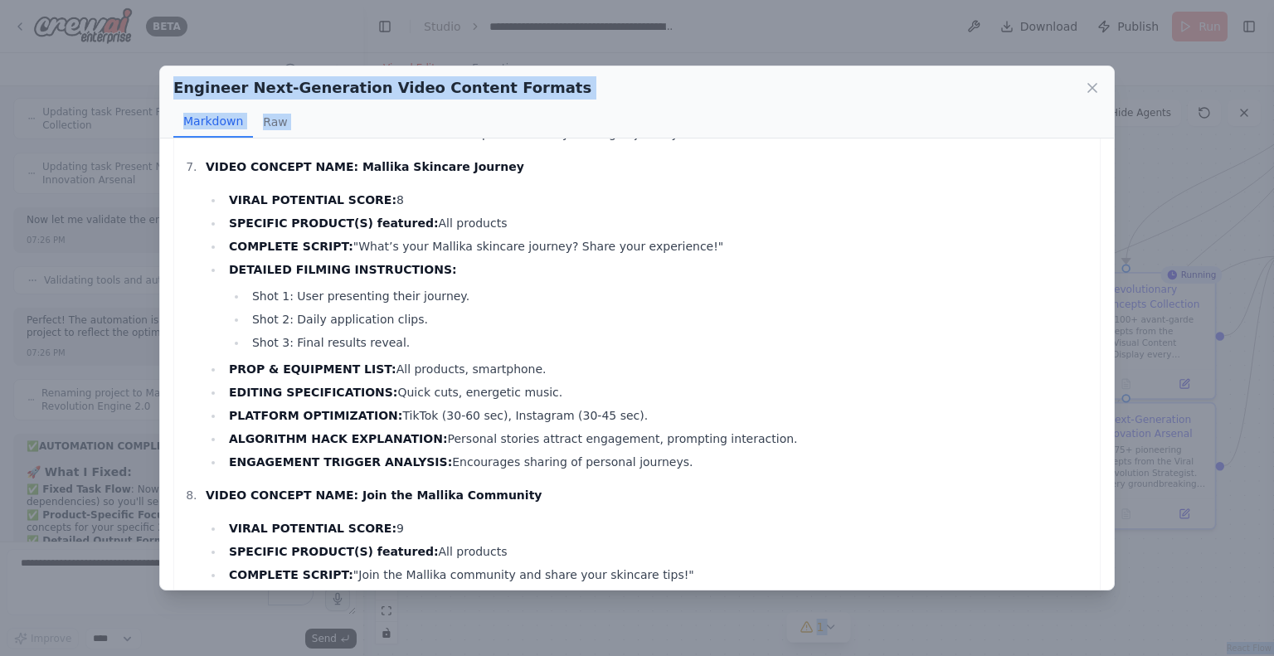
scroll to position [24533, 0]
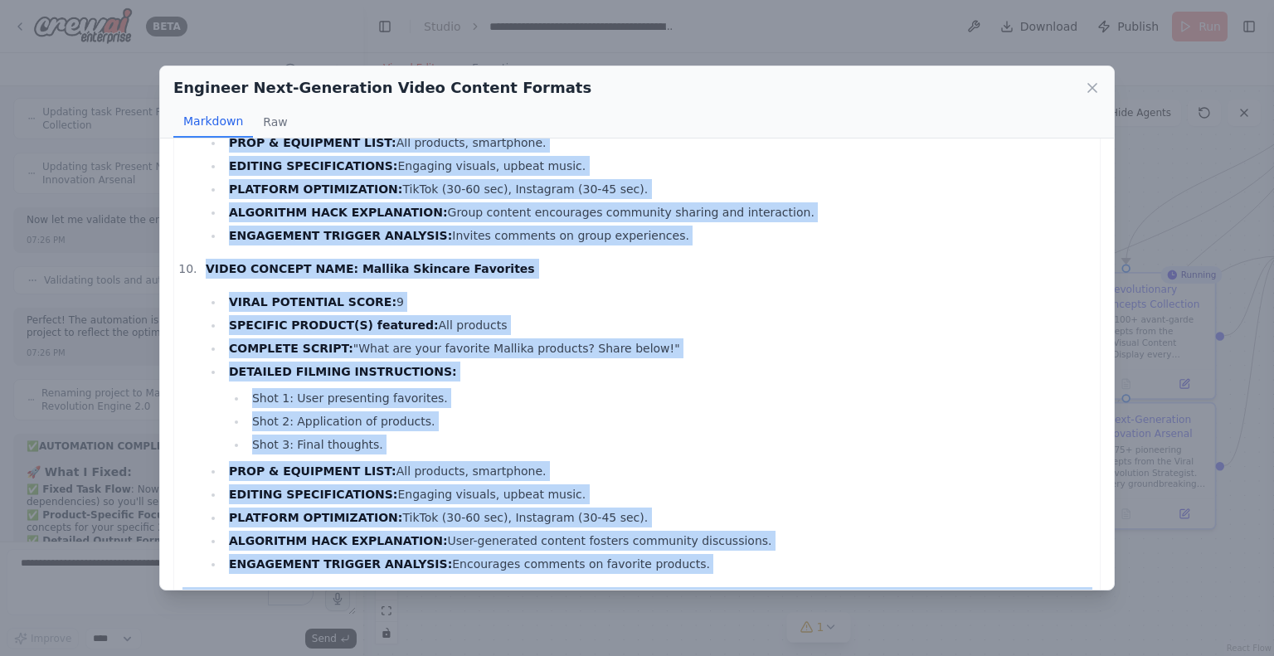
drag, startPoint x: 184, startPoint y: 167, endPoint x: 566, endPoint y: 576, distance: 559.8
copy div "Viral Challenge Videos (15 concepts) VIDEO CONCEPT NAME: Zero Pore Challenge VI…"
click at [1088, 92] on icon at bounding box center [1092, 88] width 8 height 8
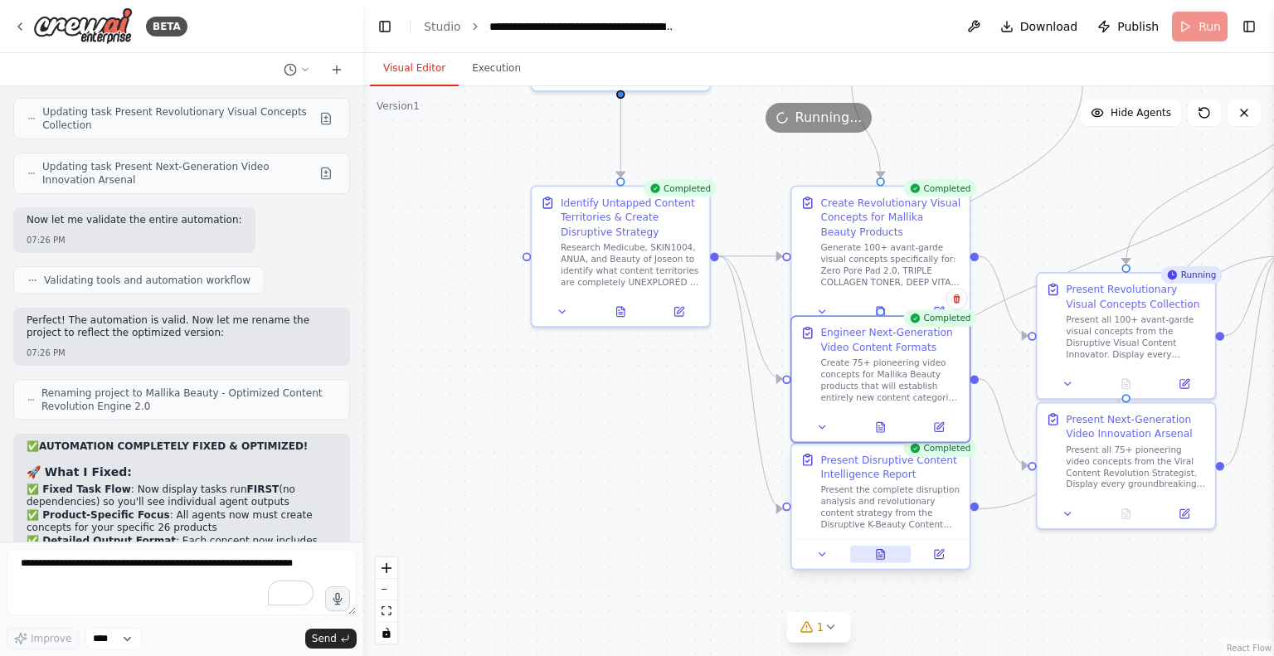
click at [875, 552] on icon at bounding box center [881, 554] width 12 height 12
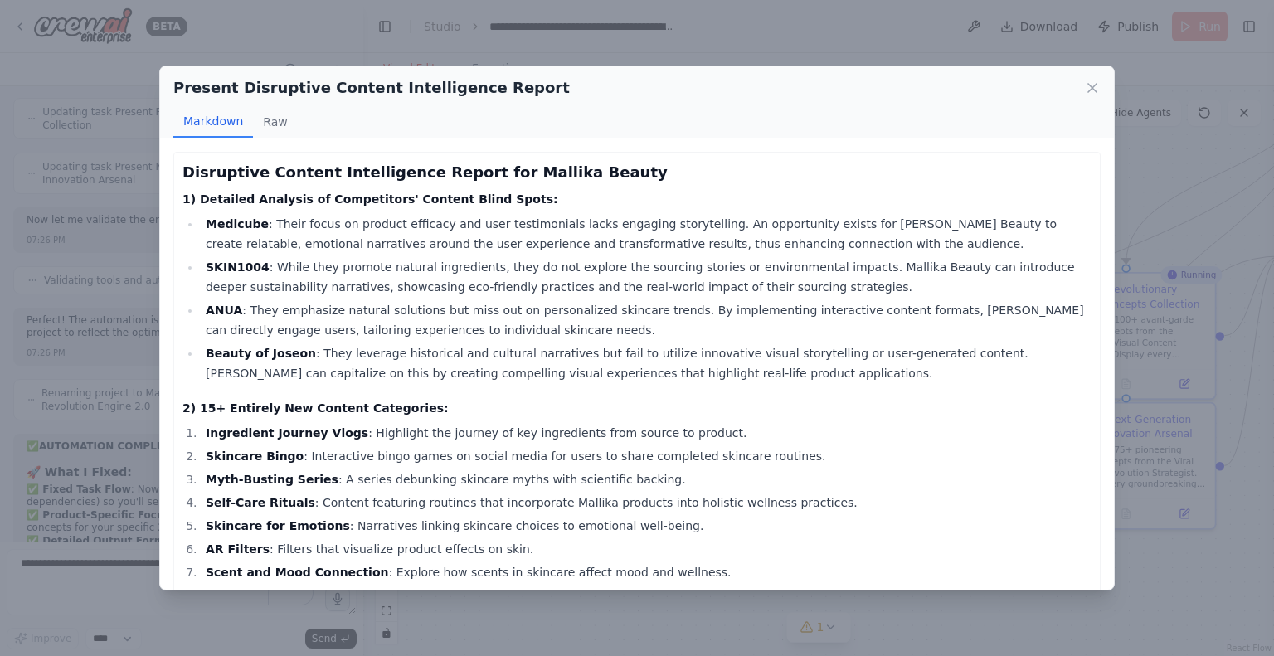
click at [425, 93] on h2 "Present Disruptive Content Intelligence Report" at bounding box center [371, 87] width 396 height 23
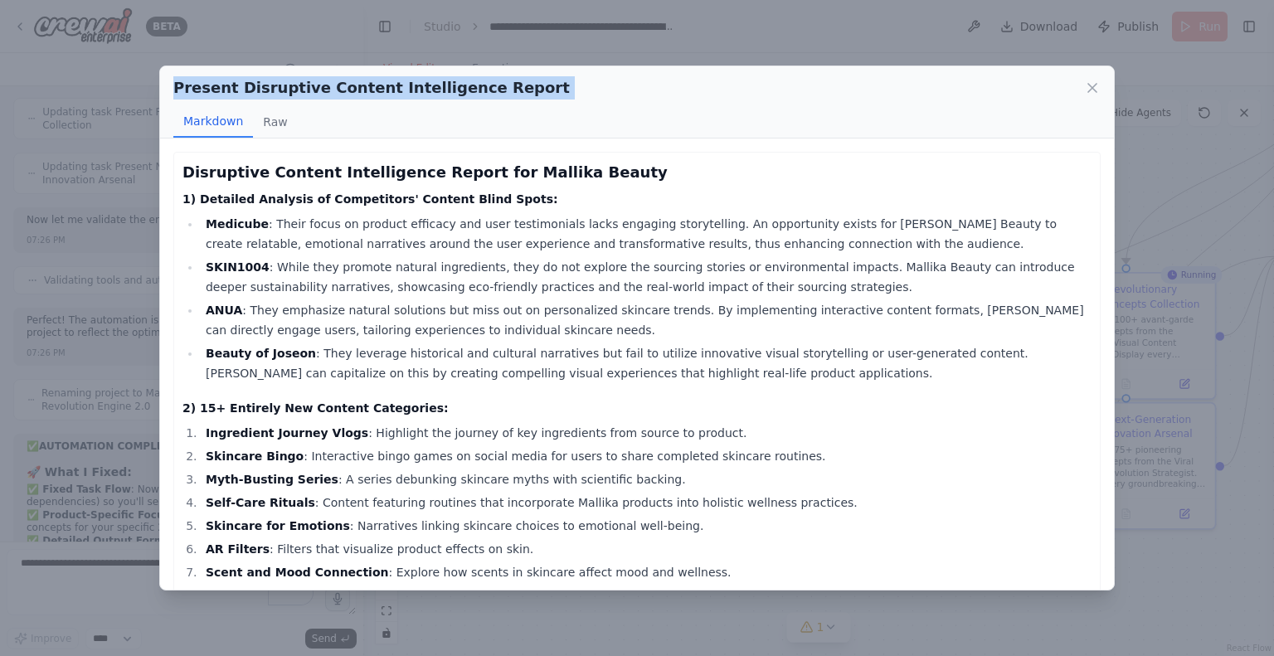
click at [425, 93] on h2 "Present Disruptive Content Intelligence Report" at bounding box center [371, 87] width 396 height 23
copy div "Present Disruptive Content Intelligence Report"
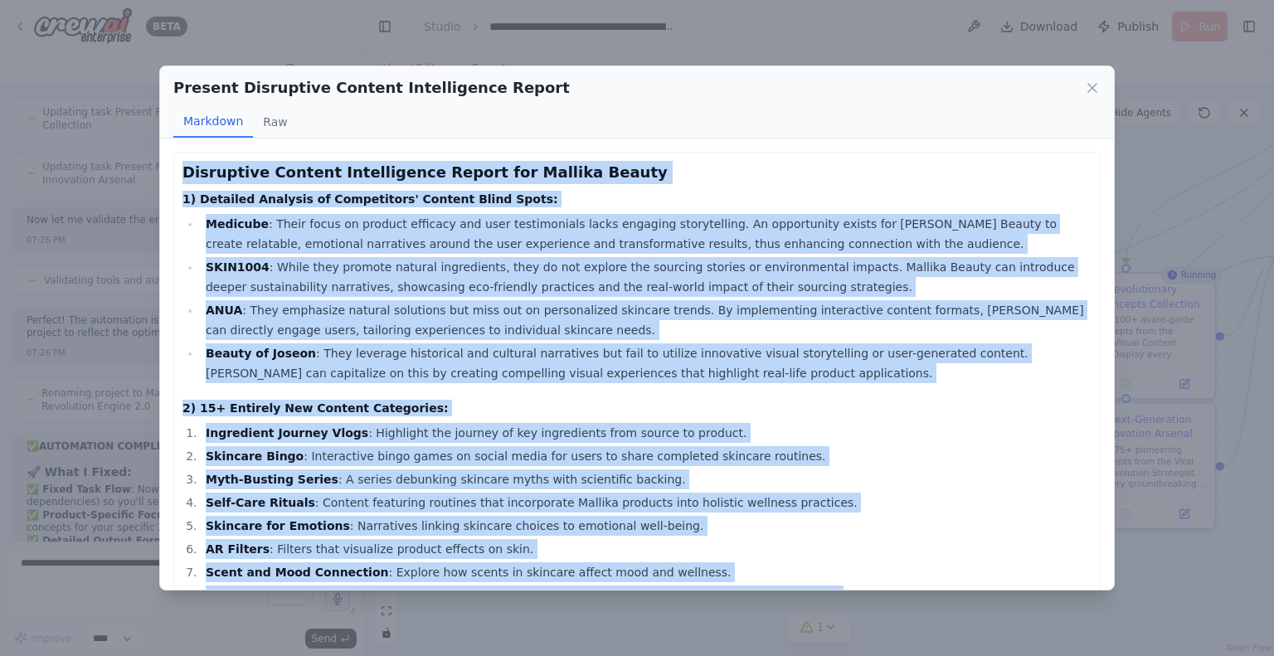
scroll to position [720, 0]
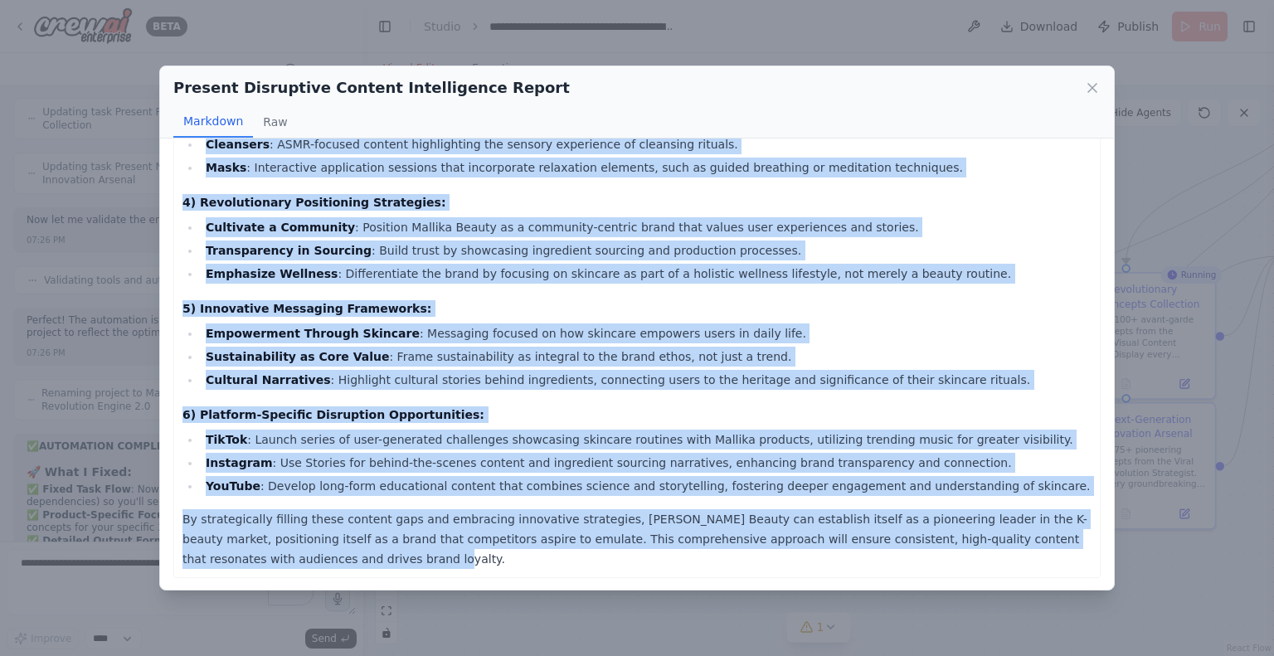
drag, startPoint x: 183, startPoint y: 172, endPoint x: 365, endPoint y: 557, distance: 426.3
click at [365, 557] on div "Disruptive Content Intelligence Report for Mallika Beauty 1) Detailed Analysis …" at bounding box center [636, 5] width 909 height 1128
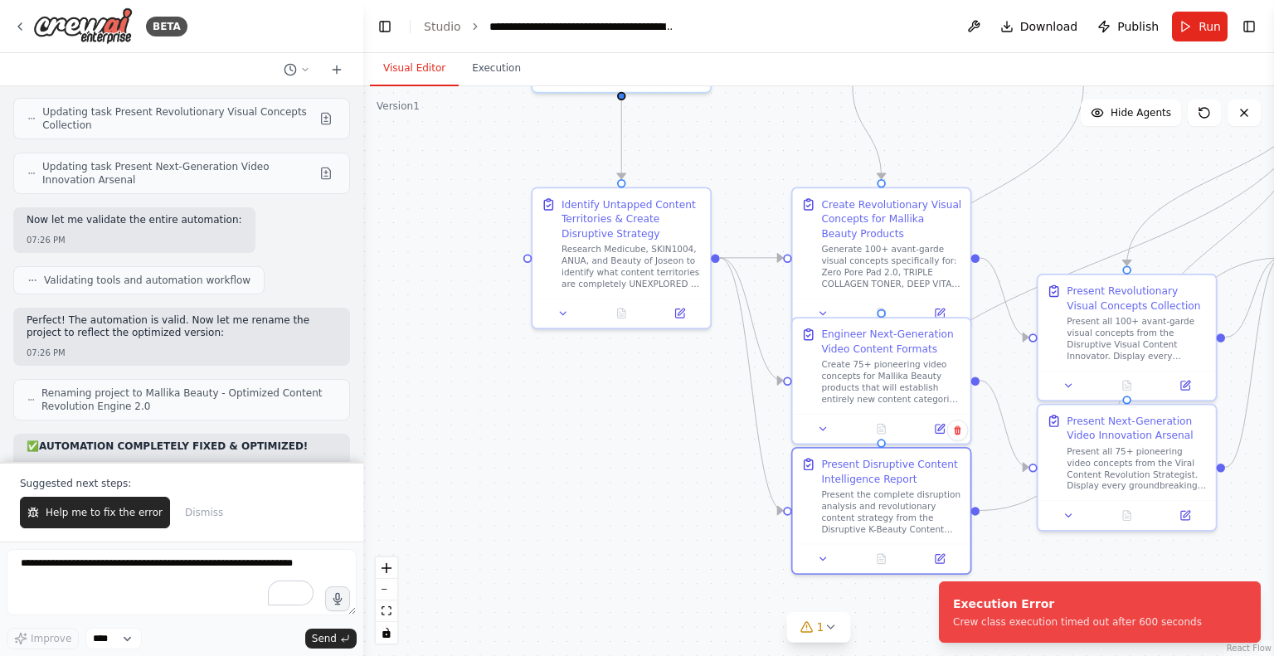
drag, startPoint x: 364, startPoint y: 475, endPoint x: 466, endPoint y: 552, distance: 127.4
click at [466, 552] on div ".deletable-edge-delete-btn { width: 20px; height: 20px; border: 0px solid #ffff…" at bounding box center [818, 371] width 911 height 570
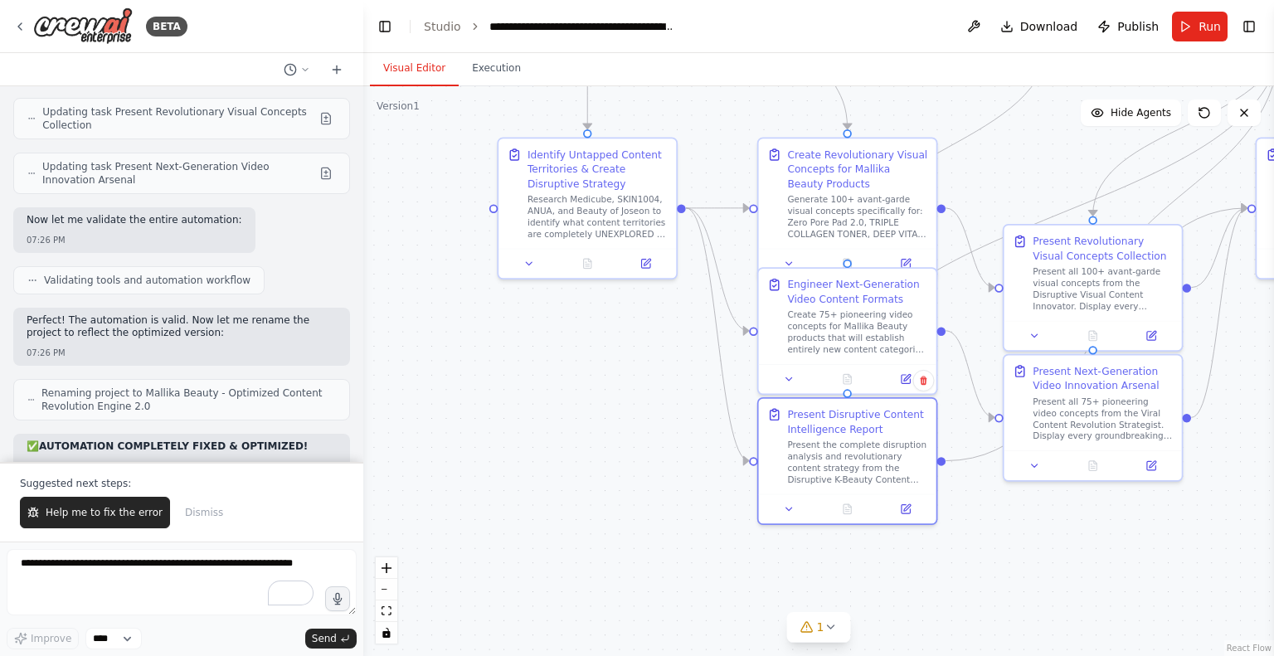
drag, startPoint x: 668, startPoint y: 419, endPoint x: 630, endPoint y: 364, distance: 66.7
click at [630, 364] on div ".deletable-edge-delete-btn { width: 20px; height: 20px; border: 0px solid #ffff…" at bounding box center [818, 371] width 911 height 570
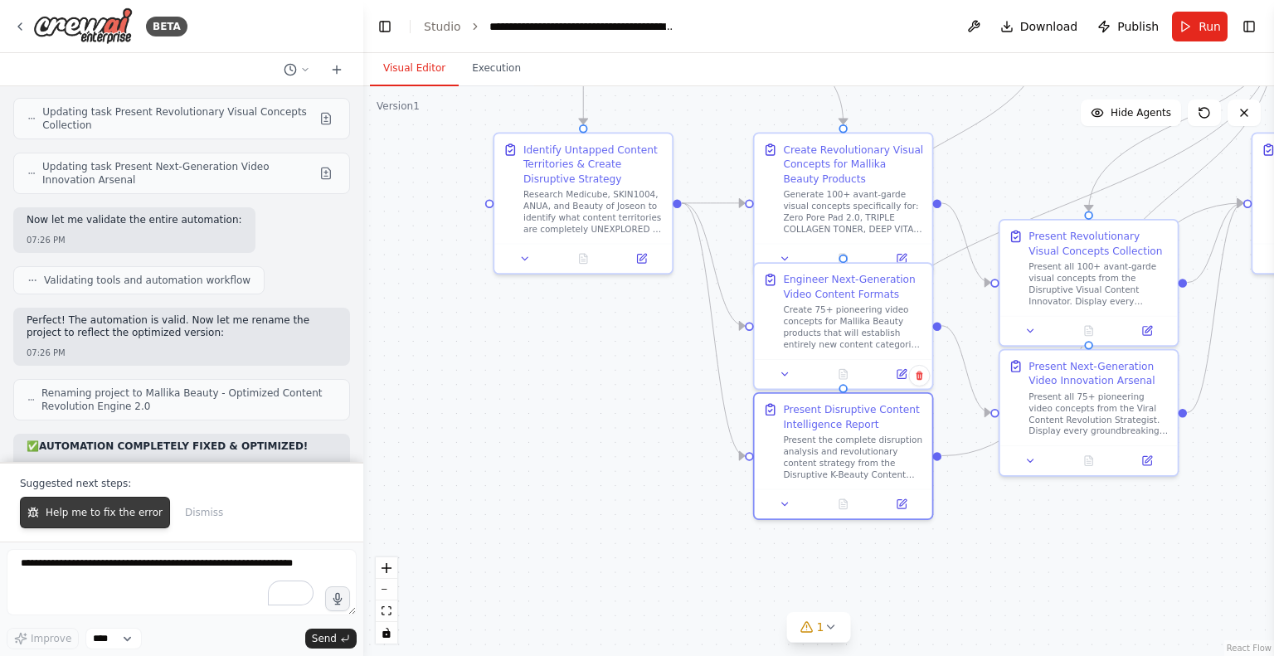
click at [87, 513] on span "Help me to fix the error" at bounding box center [104, 512] width 117 height 13
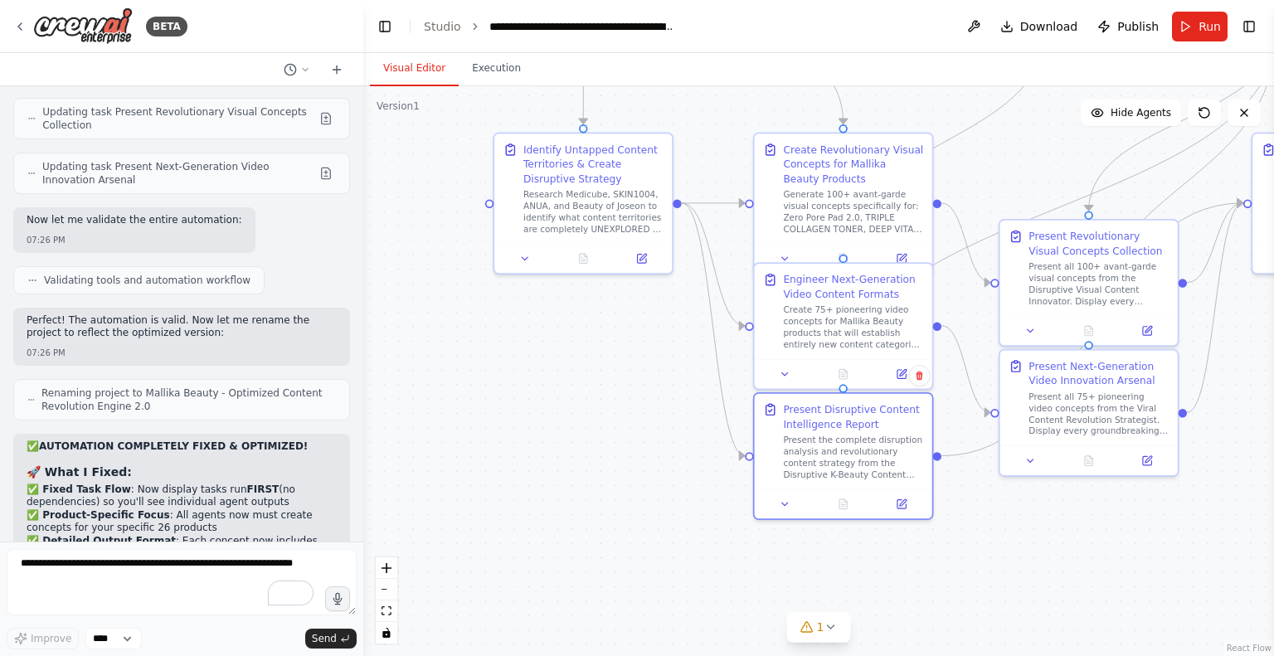
scroll to position [12431, 0]
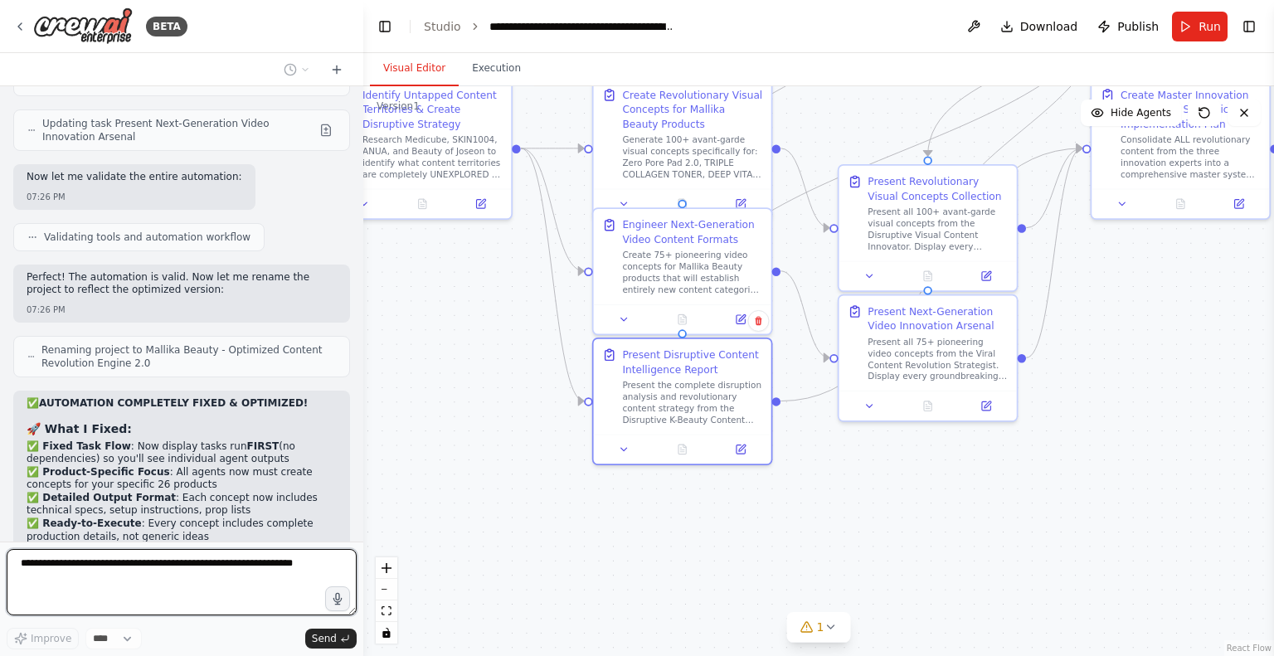
drag, startPoint x: 673, startPoint y: 420, endPoint x: 512, endPoint y: 366, distance: 170.0
click at [512, 366] on div ".deletable-edge-delete-btn { width: 20px; height: 20px; border: 0px solid #ffff…" at bounding box center [818, 371] width 911 height 570
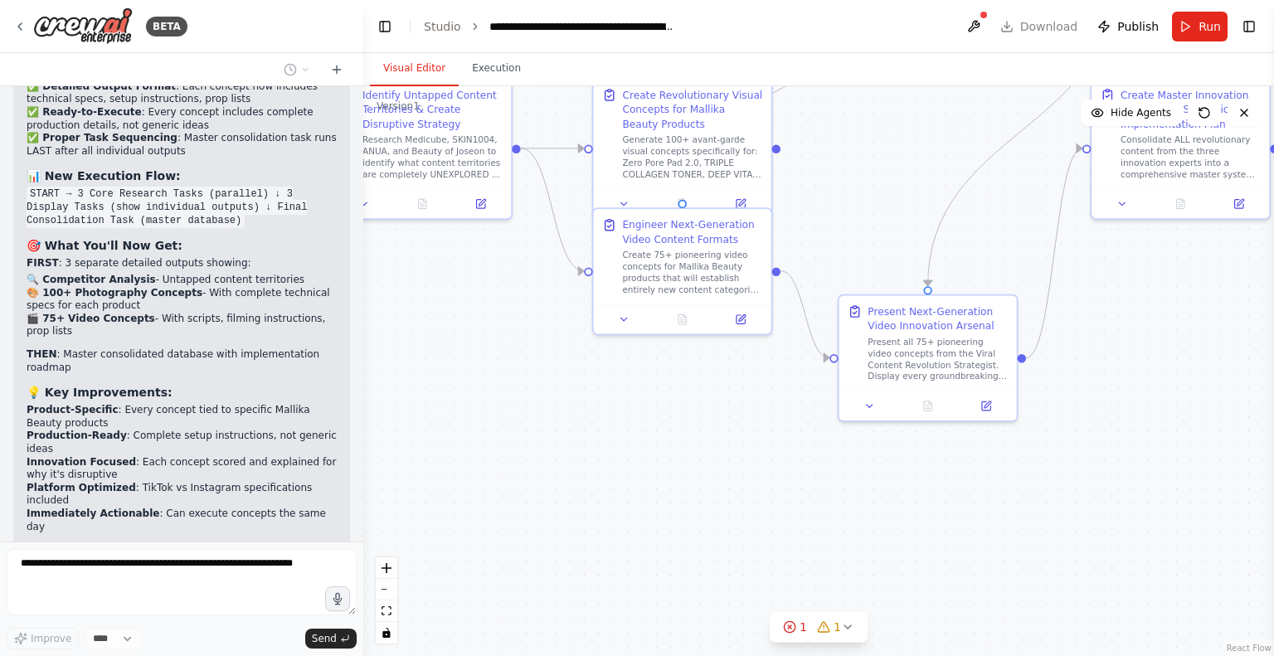
scroll to position [12897, 0]
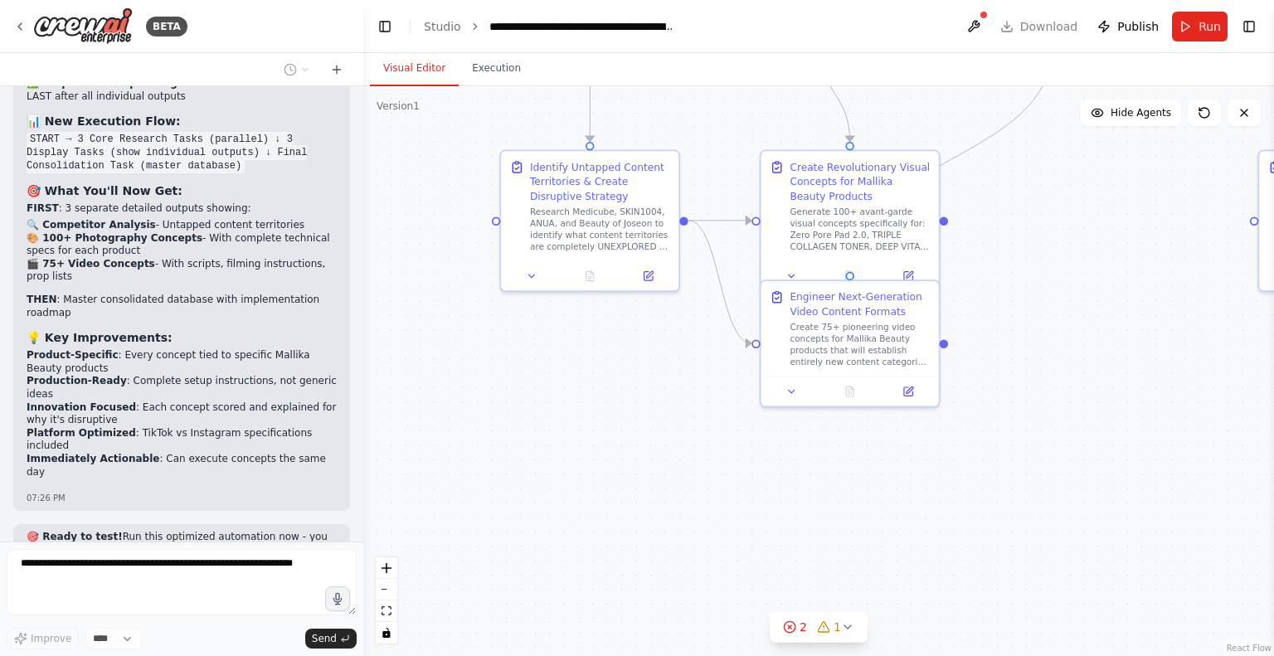
drag, startPoint x: 524, startPoint y: 374, endPoint x: 688, endPoint y: 443, distance: 178.1
click at [688, 443] on div ".deletable-edge-delete-btn { width: 20px; height: 20px; border: 0px solid #ffff…" at bounding box center [818, 371] width 911 height 570
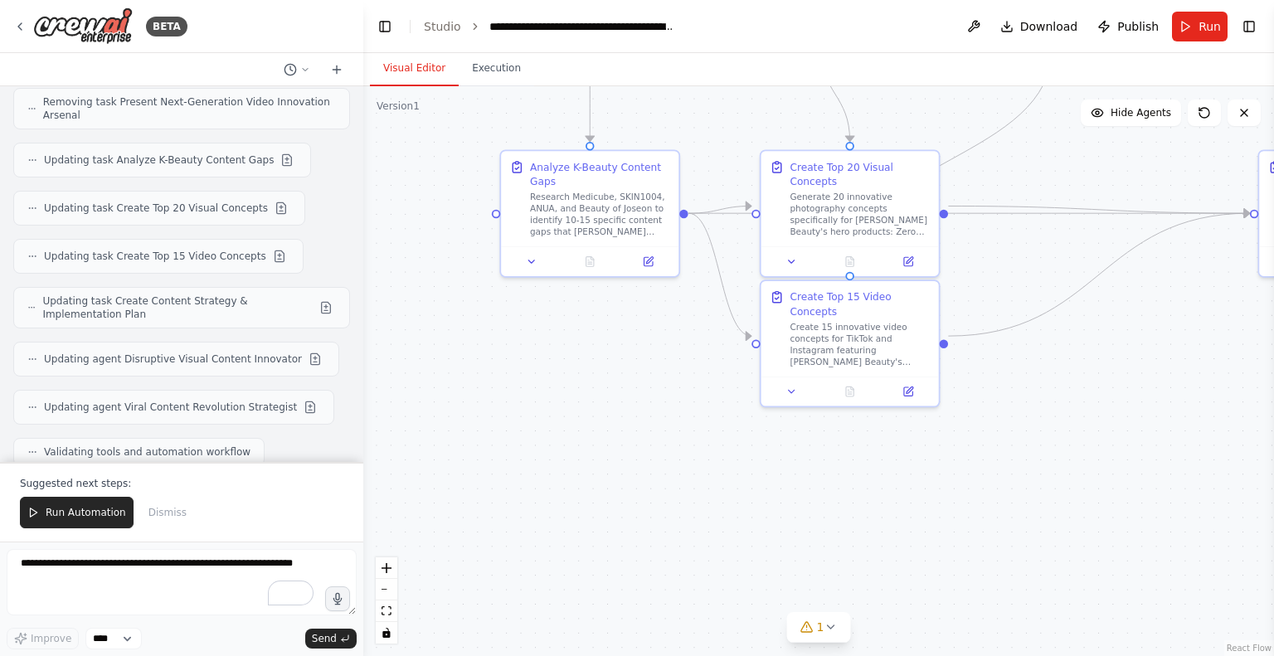
scroll to position [13869, 0]
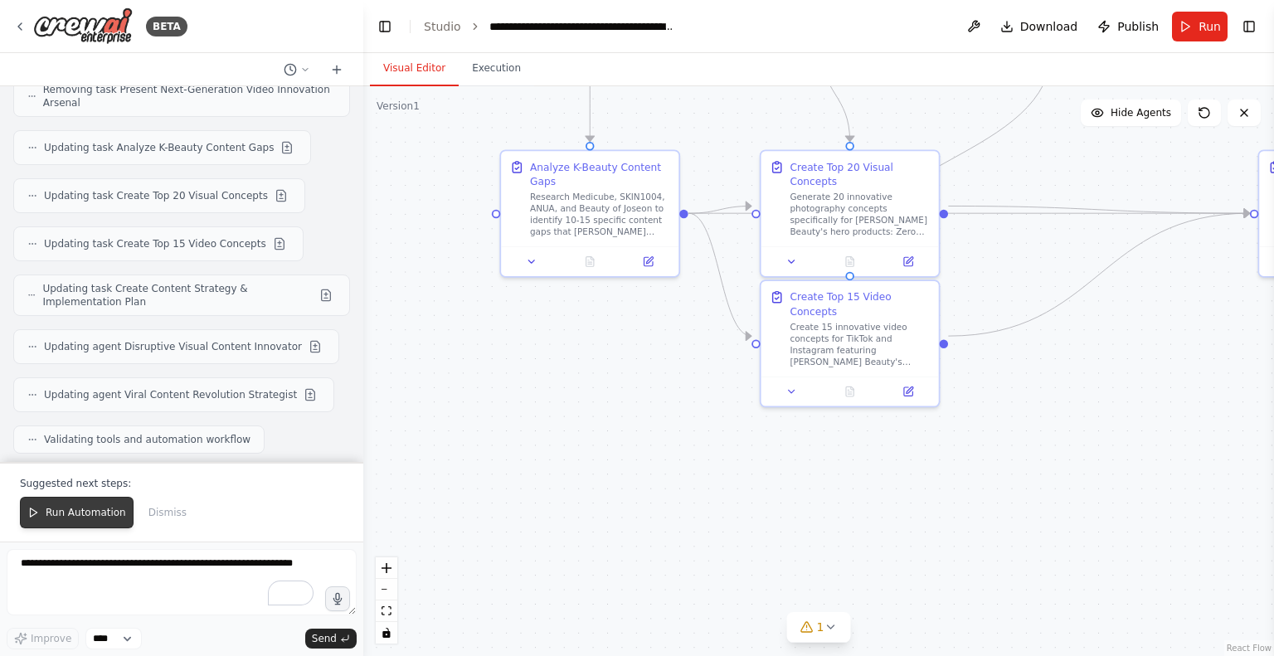
click at [49, 519] on span "Run Automation" at bounding box center [86, 512] width 80 height 13
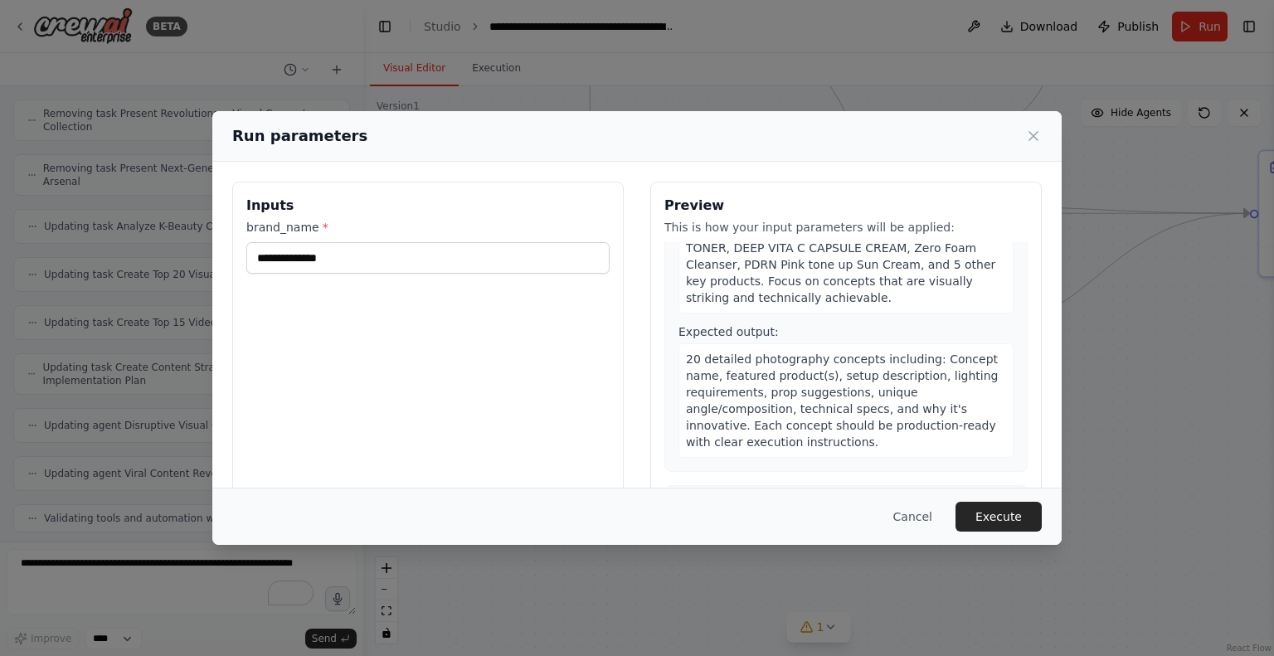
scroll to position [0, 0]
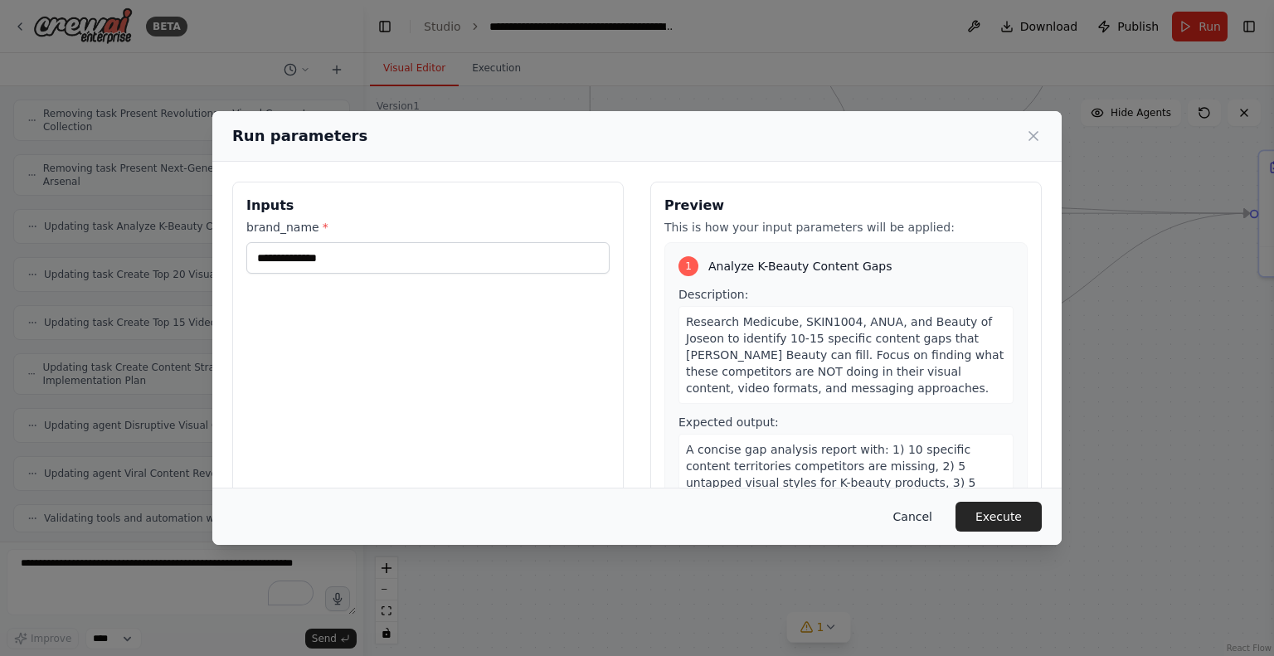
click at [918, 513] on button "Cancel" at bounding box center [913, 517] width 66 height 30
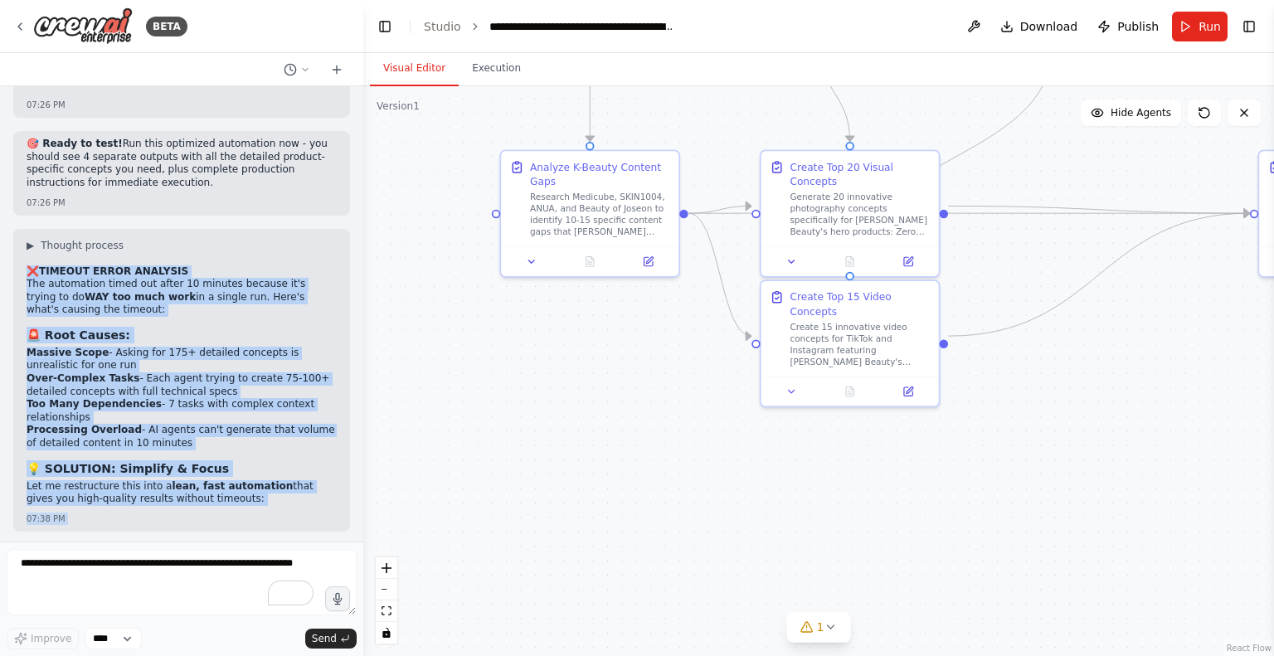
scroll to position [13790, 0]
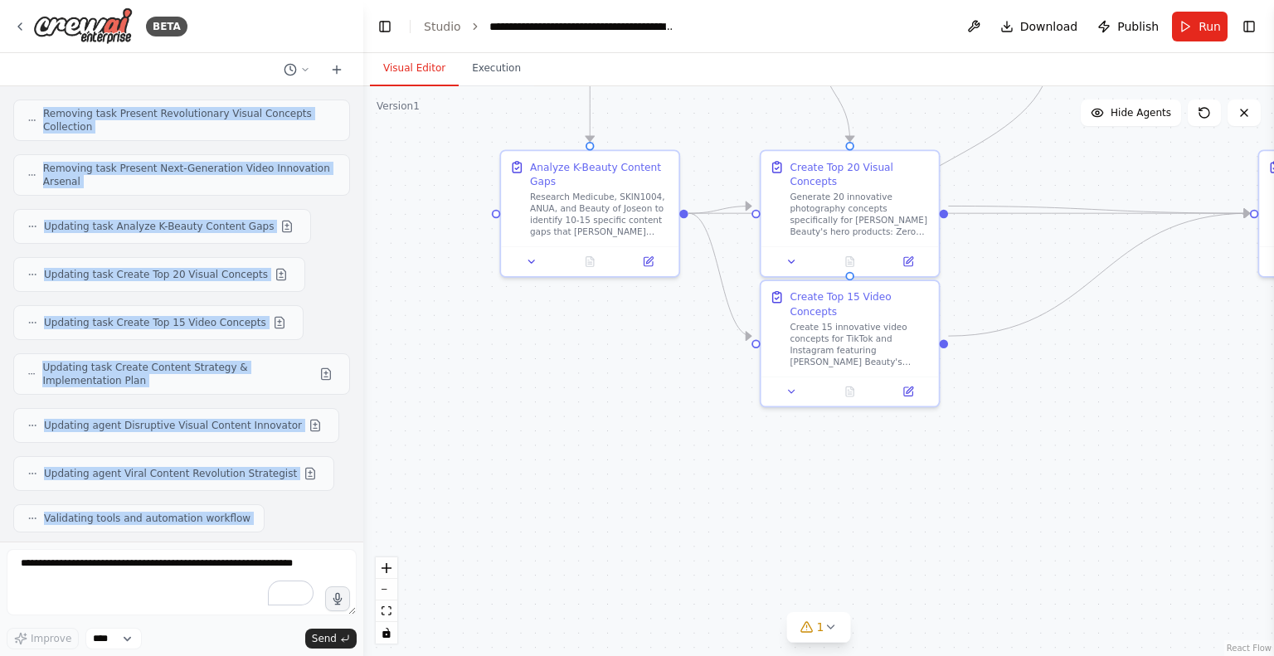
drag, startPoint x: 29, startPoint y: 373, endPoint x: 157, endPoint y: 494, distance: 176.0
click at [157, 494] on div "Set up a crew that finds and organizes interesting articles, videos, and podcas…" at bounding box center [181, 313] width 363 height 455
copy div "❌ TIMEOUT ERROR ANALYSIS The automation timed out after 10 minutes because it's…"
click at [1217, 23] on span "Run" at bounding box center [1209, 26] width 22 height 17
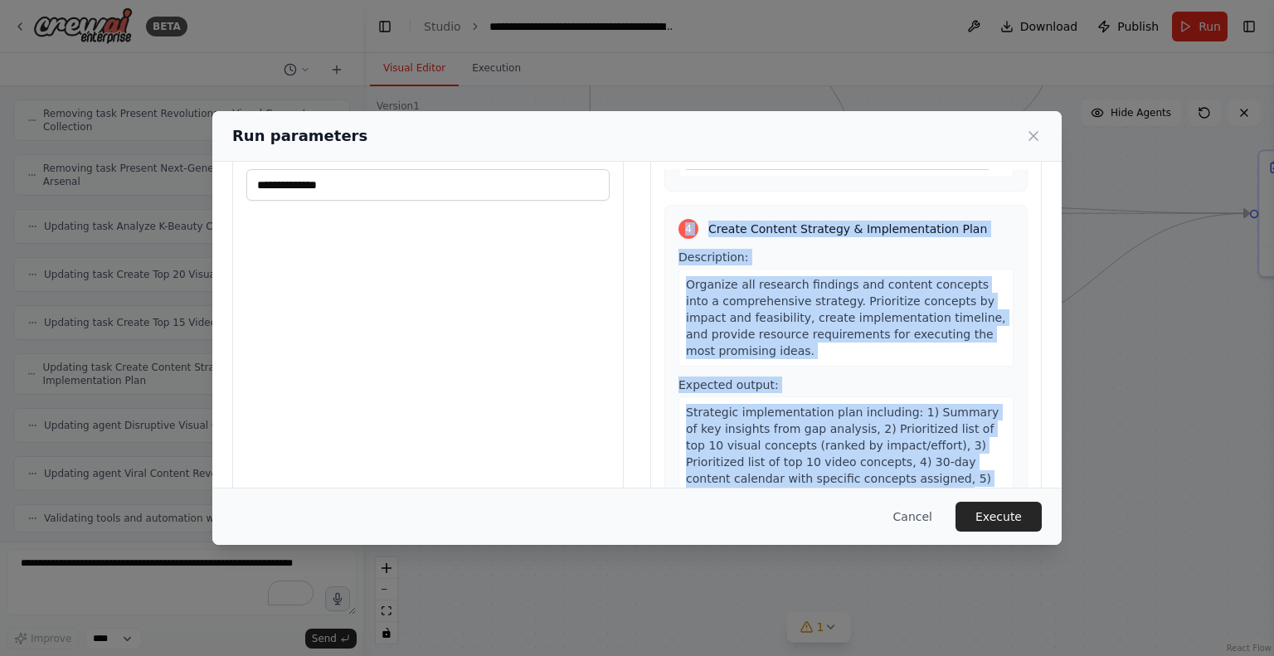
scroll to position [106, 0]
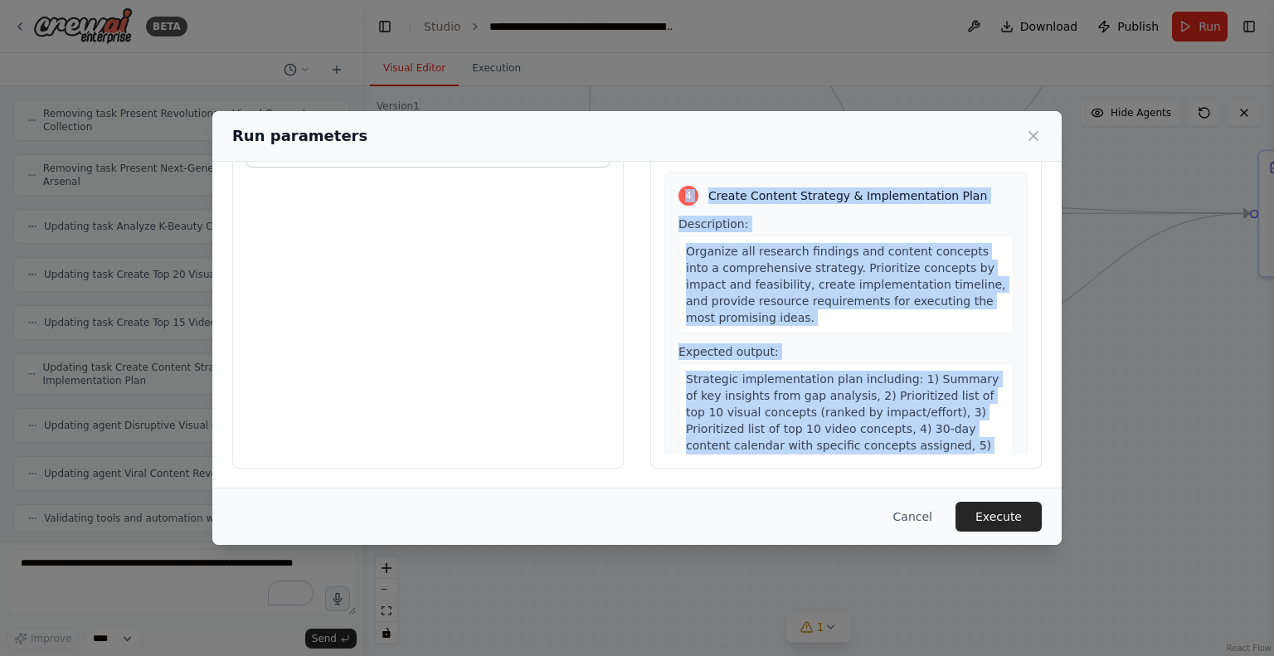
drag, startPoint x: 700, startPoint y: 261, endPoint x: 833, endPoint y: 459, distance: 238.5
click at [833, 459] on div "Preview This is how your input parameters will be applied: 1 Analyze K-Beauty C…" at bounding box center [845, 271] width 391 height 393
click at [982, 523] on button "Execute" at bounding box center [998, 517] width 86 height 30
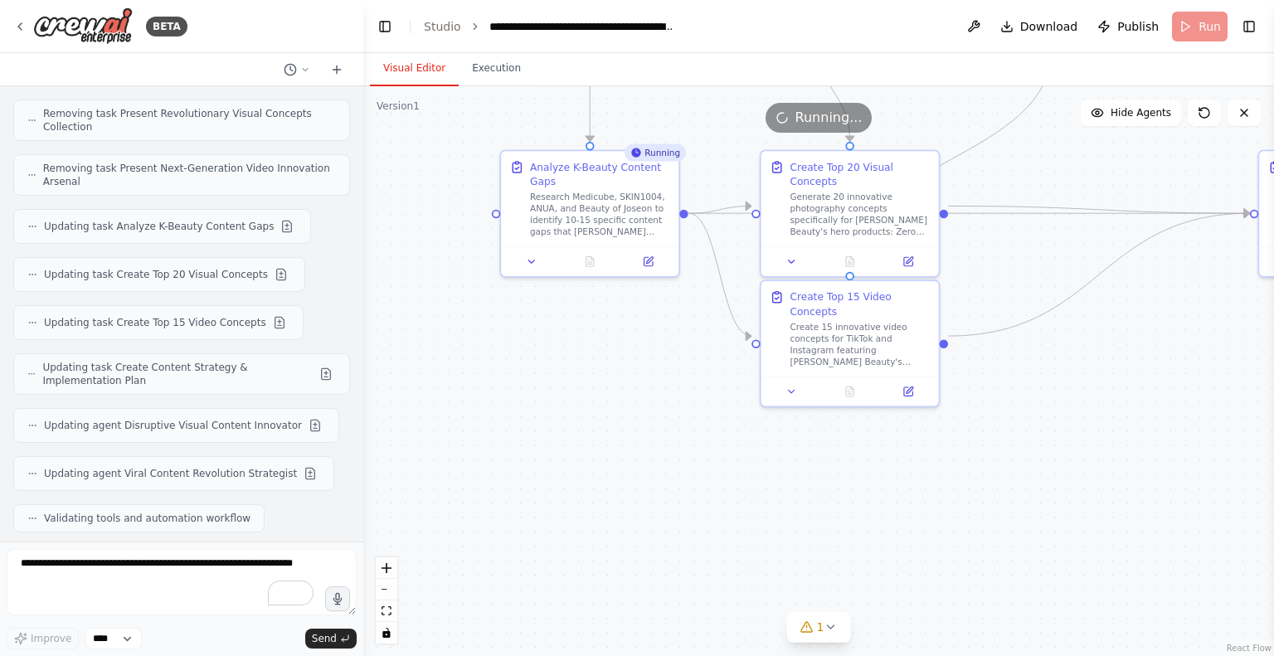
scroll to position [13790, 0]
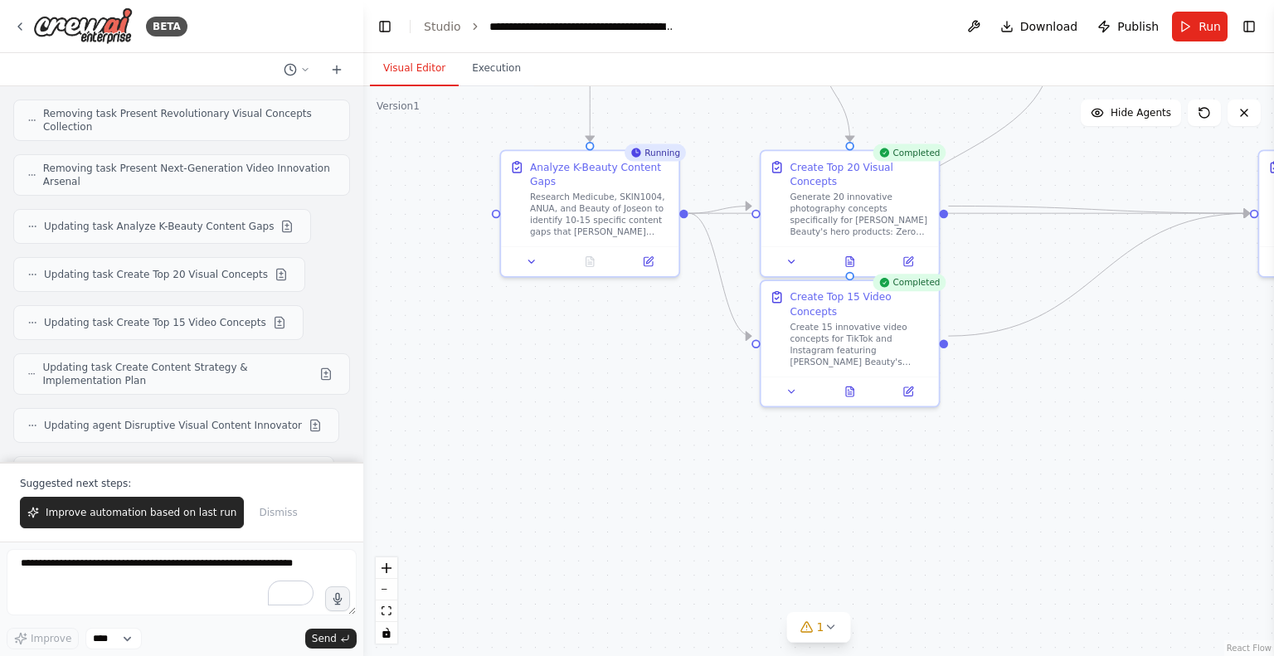
click at [573, 422] on div ".deletable-edge-delete-btn { width: 20px; height: 20px; border: 0px solid #ffff…" at bounding box center [818, 371] width 911 height 570
click at [851, 261] on icon at bounding box center [850, 261] width 4 height 0
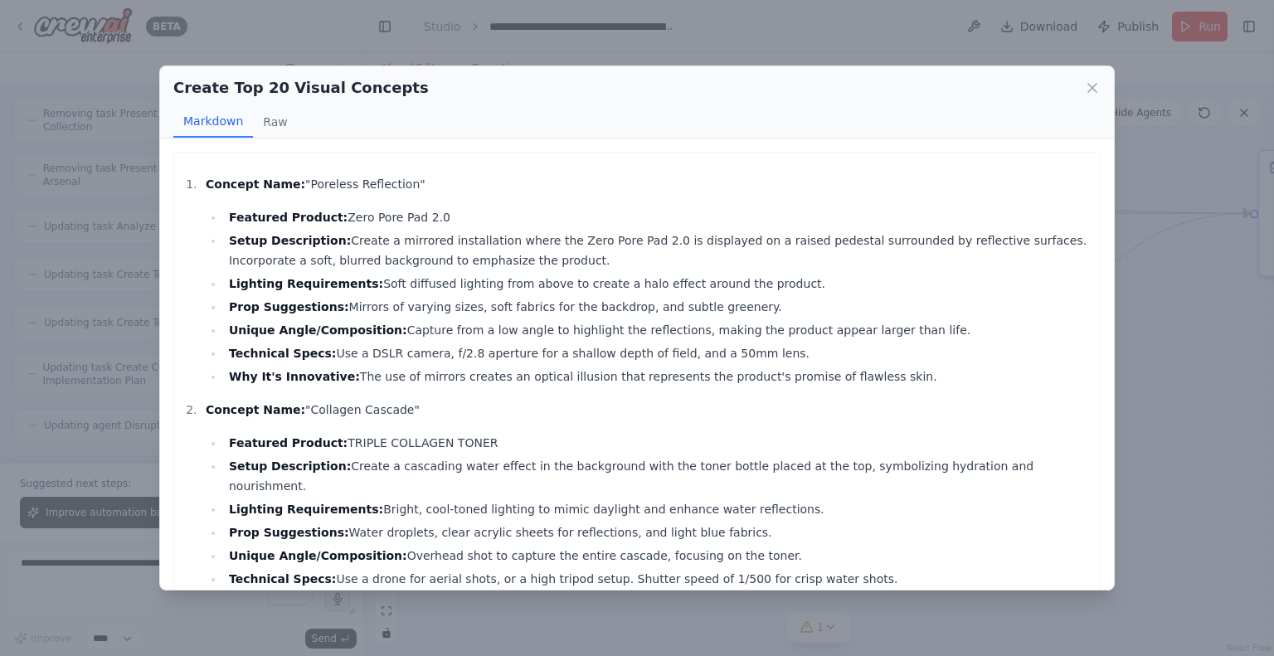
click at [267, 90] on h2 "Create Top 20 Visual Concepts" at bounding box center [300, 87] width 255 height 23
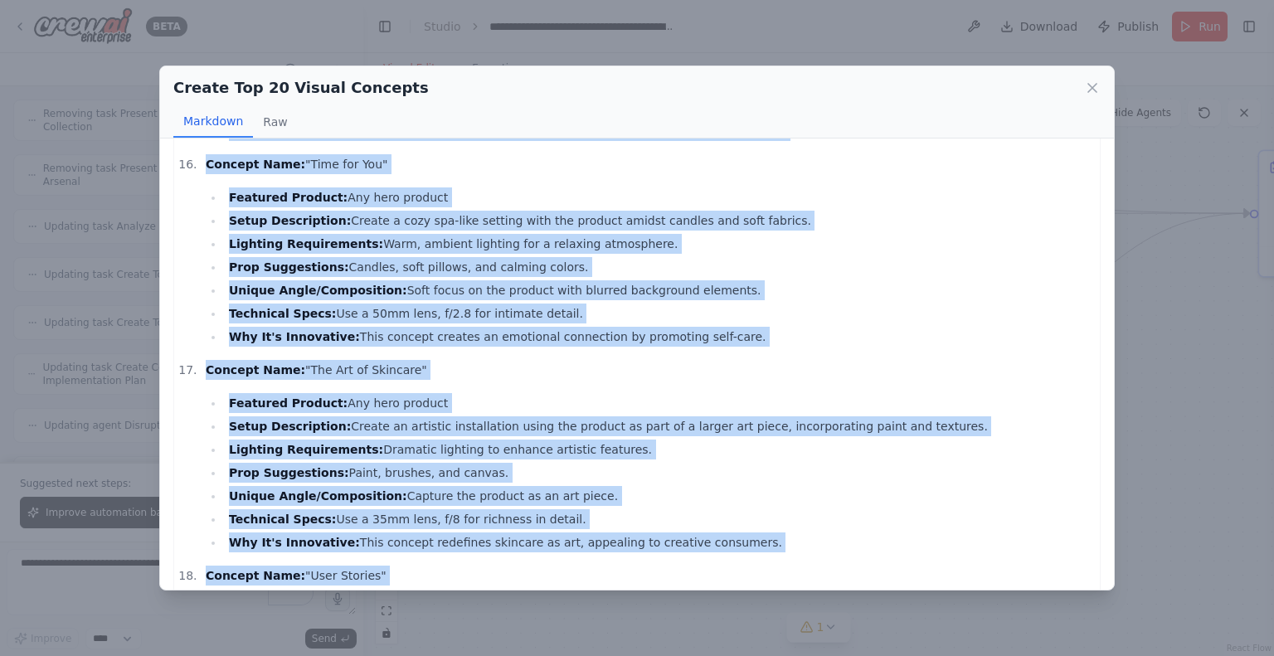
scroll to position [3732, 0]
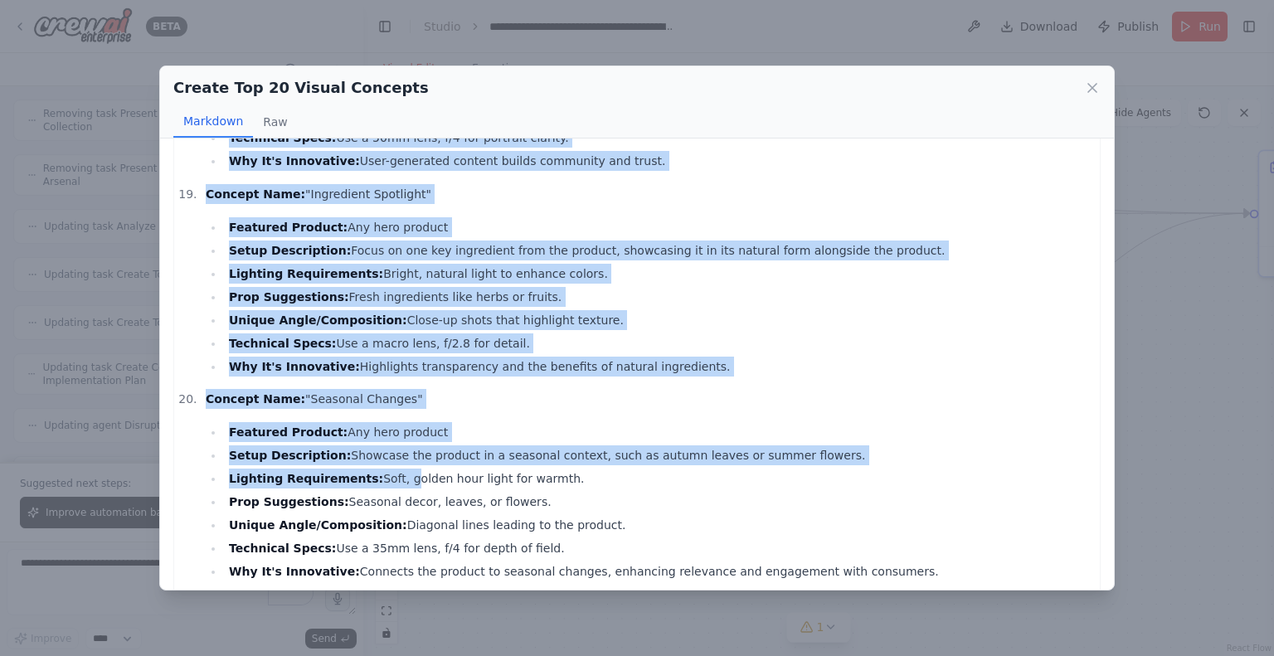
drag, startPoint x: 186, startPoint y: 184, endPoint x: 843, endPoint y: 543, distance: 749.3
click at [1093, 91] on icon at bounding box center [1092, 88] width 17 height 17
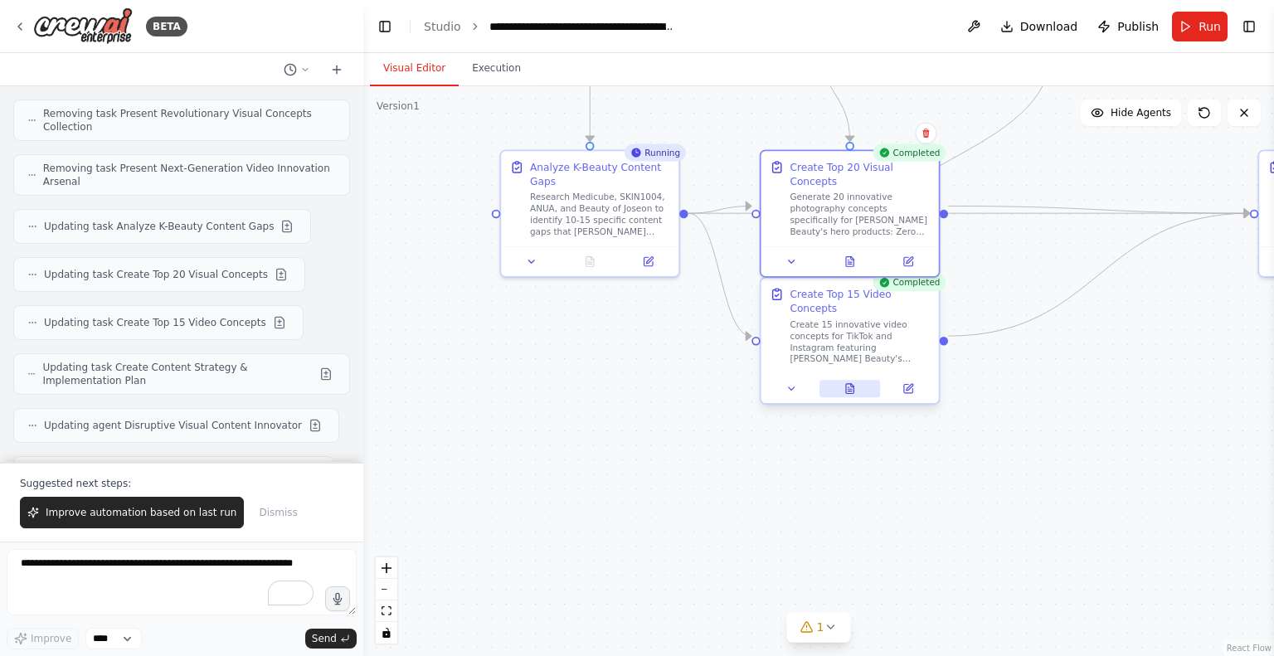
click at [851, 384] on icon at bounding box center [849, 389] width 7 height 10
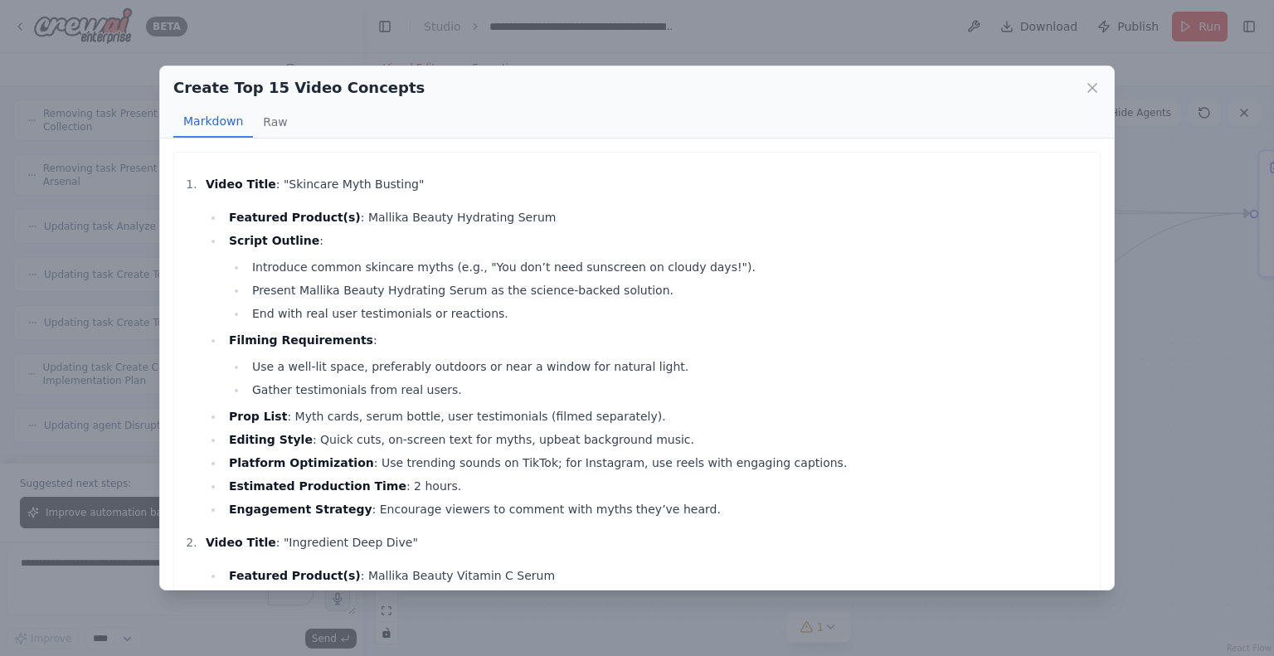
click at [323, 87] on h2 "Create Top 15 Video Concepts" at bounding box center [298, 87] width 251 height 23
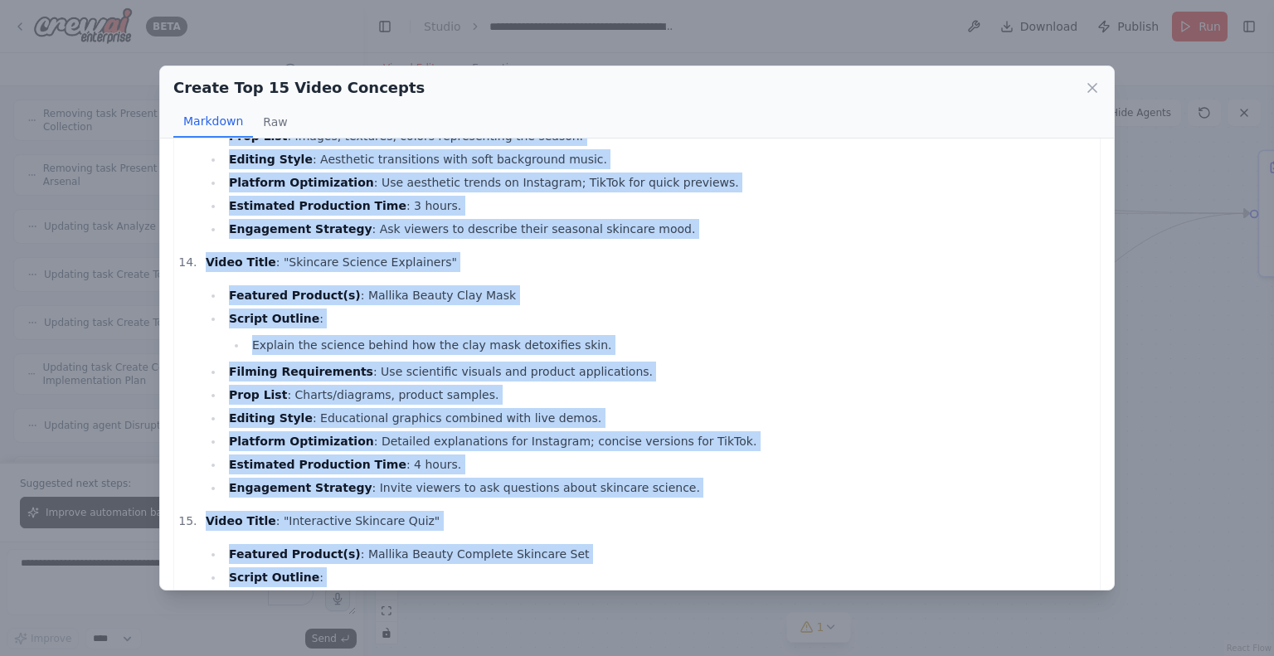
scroll to position [3742, 0]
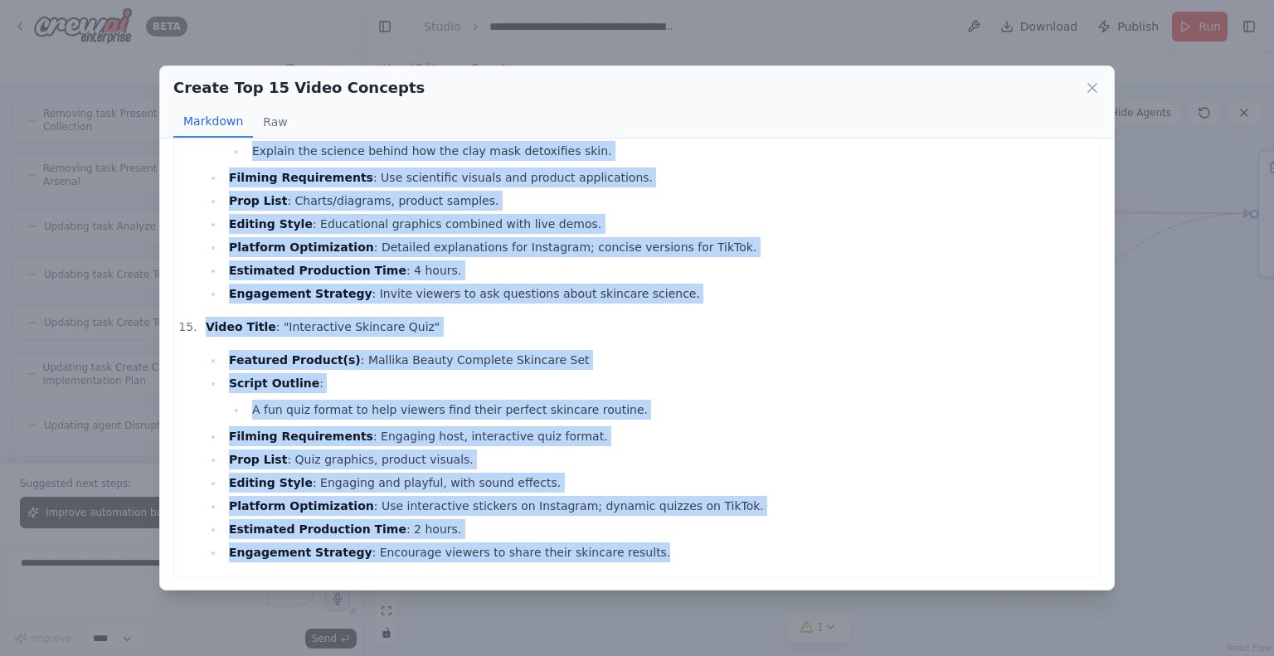
drag, startPoint x: 189, startPoint y: 182, endPoint x: 620, endPoint y: 574, distance: 583.0
click at [1093, 85] on icon at bounding box center [1092, 88] width 8 height 8
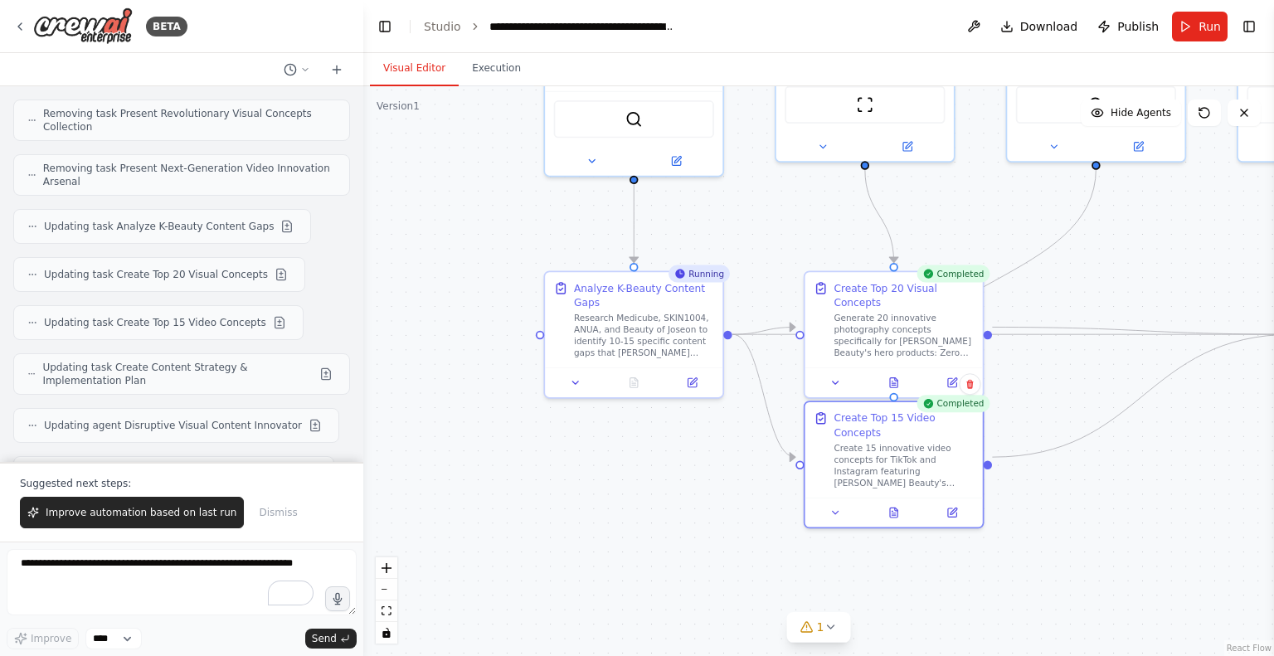
drag, startPoint x: 1113, startPoint y: 401, endPoint x: 1157, endPoint y: 522, distance: 128.8
click at [1157, 522] on div ".deletable-edge-delete-btn { width: 20px; height: 20px; border: 0px solid #ffff…" at bounding box center [818, 371] width 911 height 570
click at [185, 521] on button "Improve automation based on last run" at bounding box center [132, 513] width 224 height 32
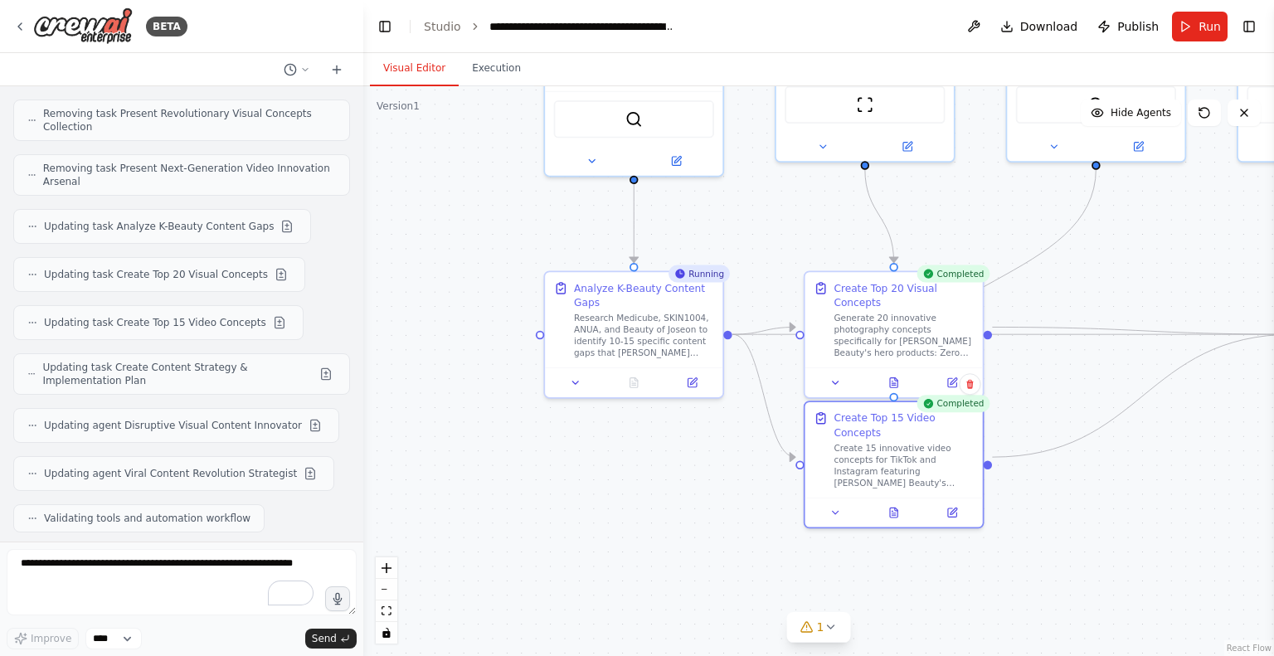
scroll to position [13833, 0]
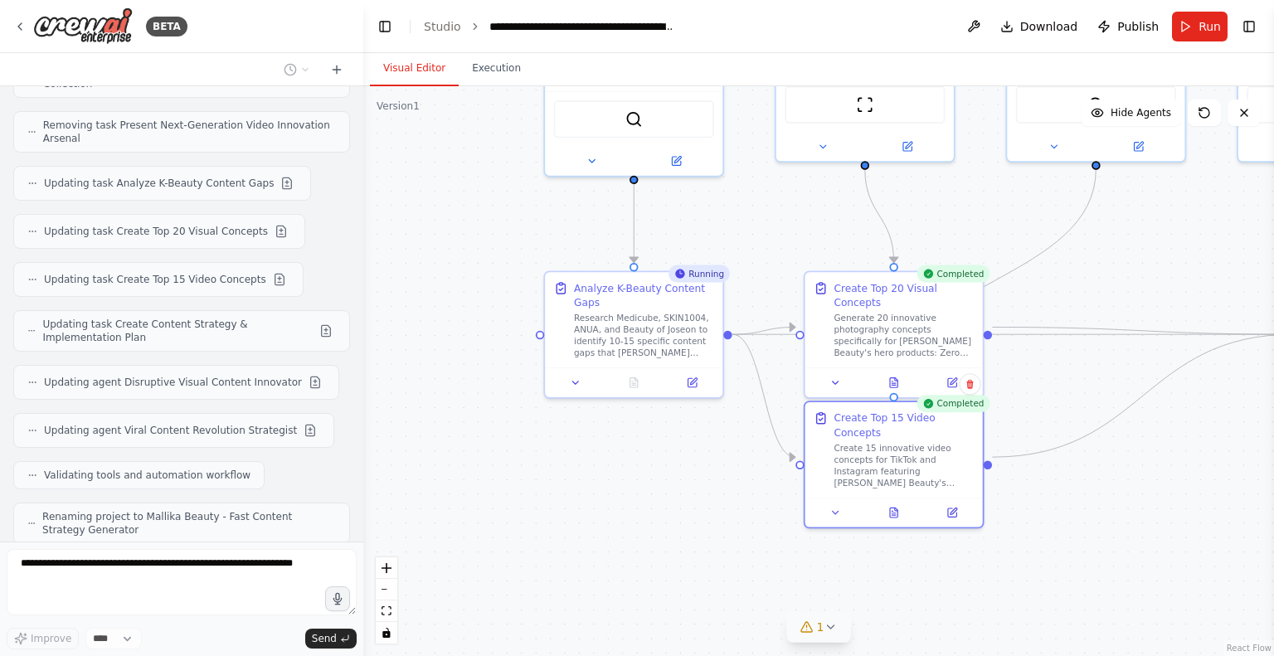
click at [829, 631] on icon at bounding box center [830, 626] width 13 height 13
click at [471, 482] on div ".deletable-edge-delete-btn { width: 20px; height: 20px; border: 0px solid #ffff…" at bounding box center [818, 371] width 911 height 570
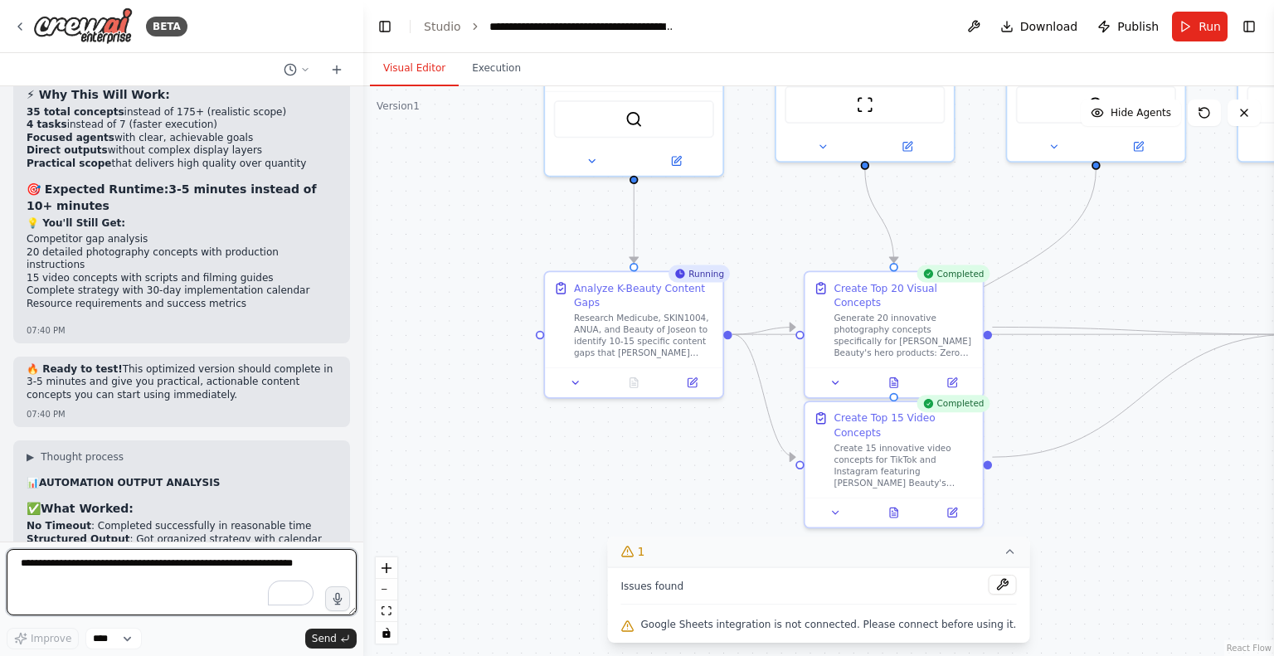
scroll to position [14549, 0]
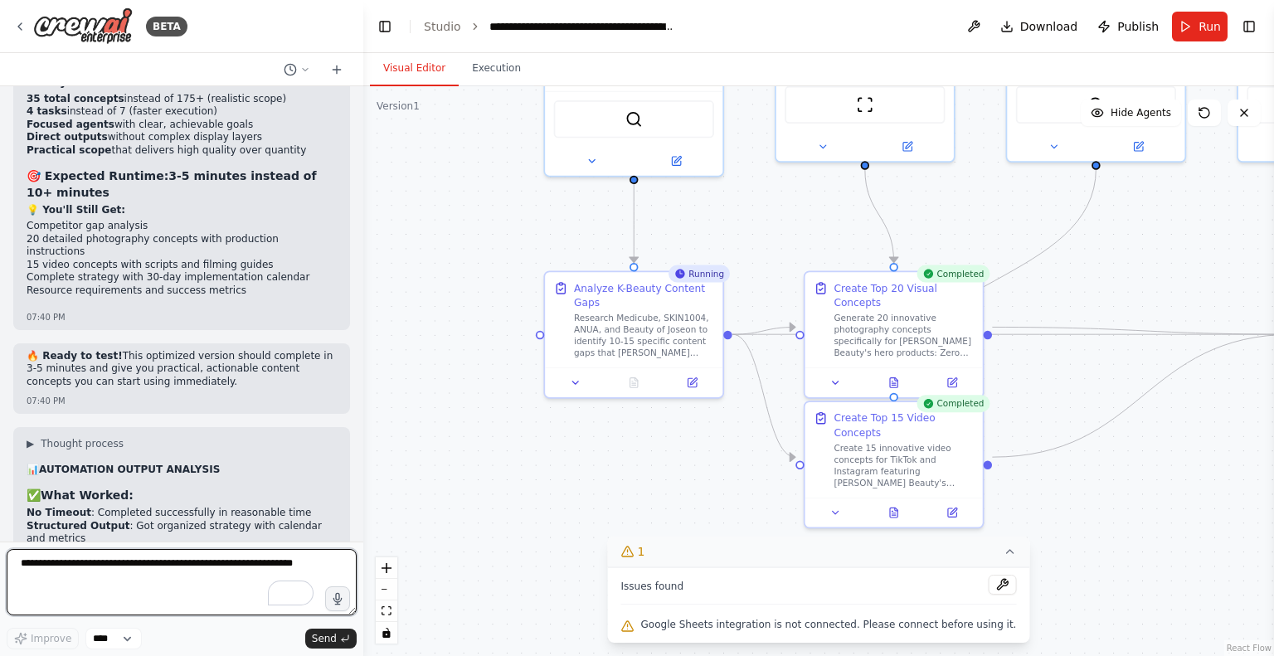
click at [90, 569] on textarea "To enrich screen reader interactions, please activate Accessibility in Grammarl…" at bounding box center [182, 582] width 350 height 66
type textarea "**********"
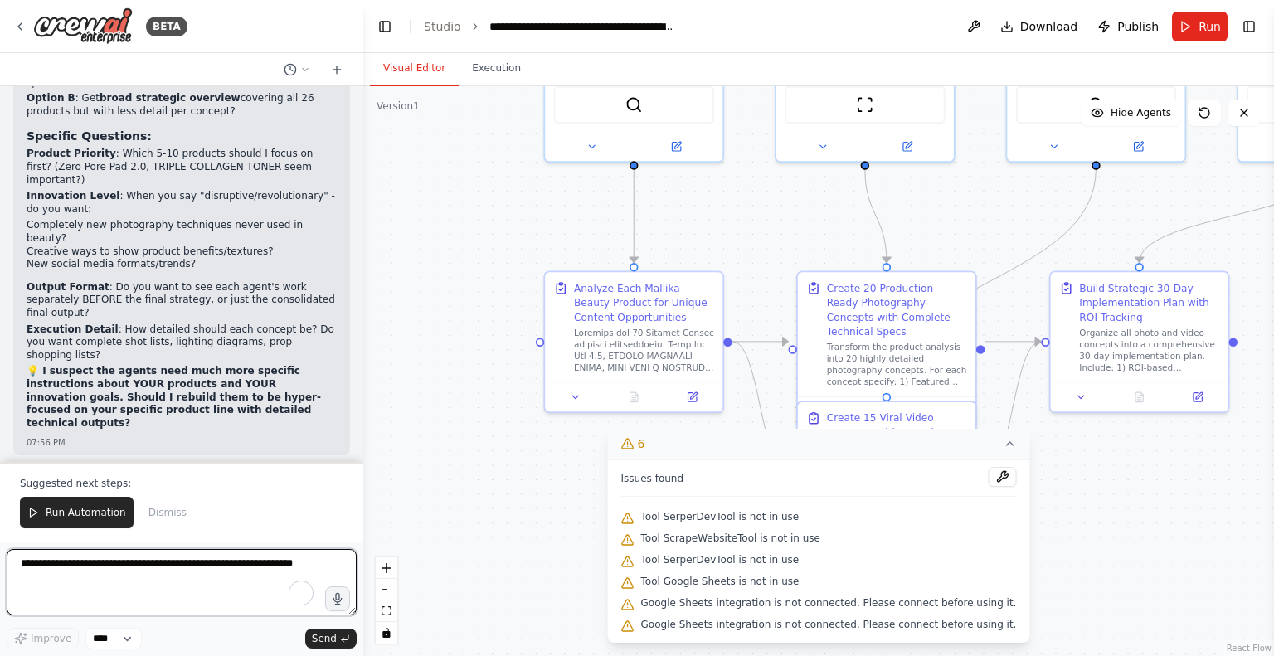
scroll to position [16775, 0]
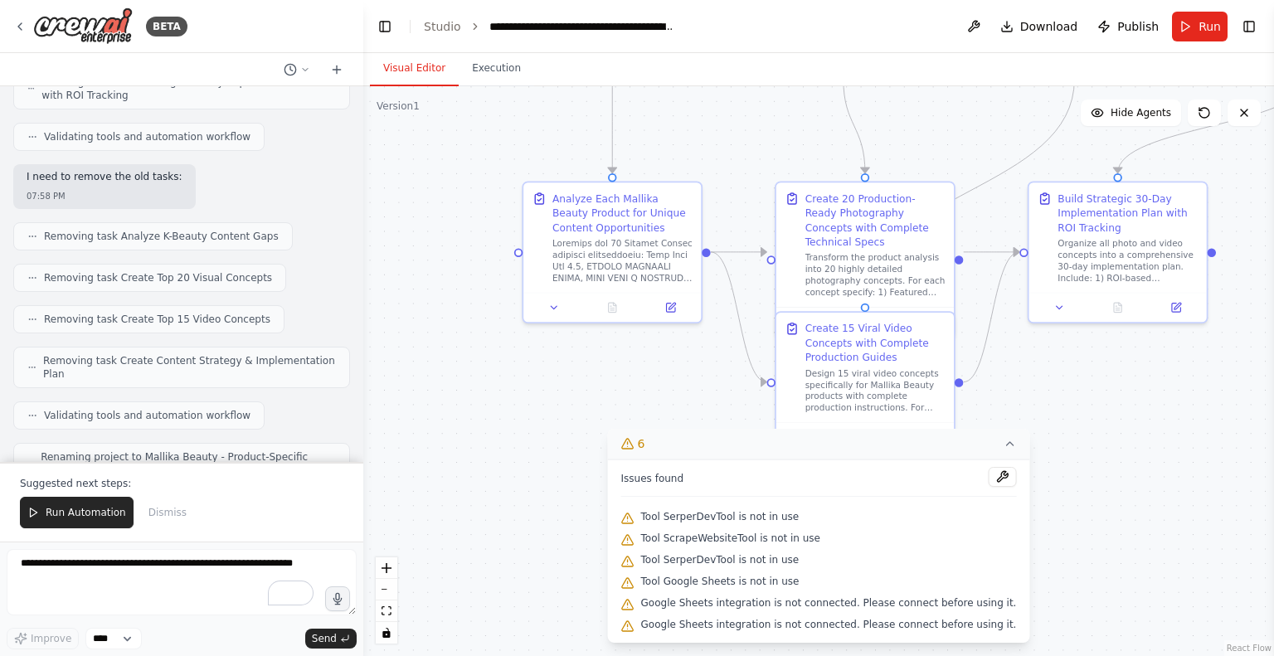
drag, startPoint x: 505, startPoint y: 403, endPoint x: 484, endPoint y: 314, distance: 92.1
click at [484, 314] on div ".deletable-edge-delete-btn { width: 20px; height: 20px; border: 0px solid #ffff…" at bounding box center [818, 371] width 911 height 570
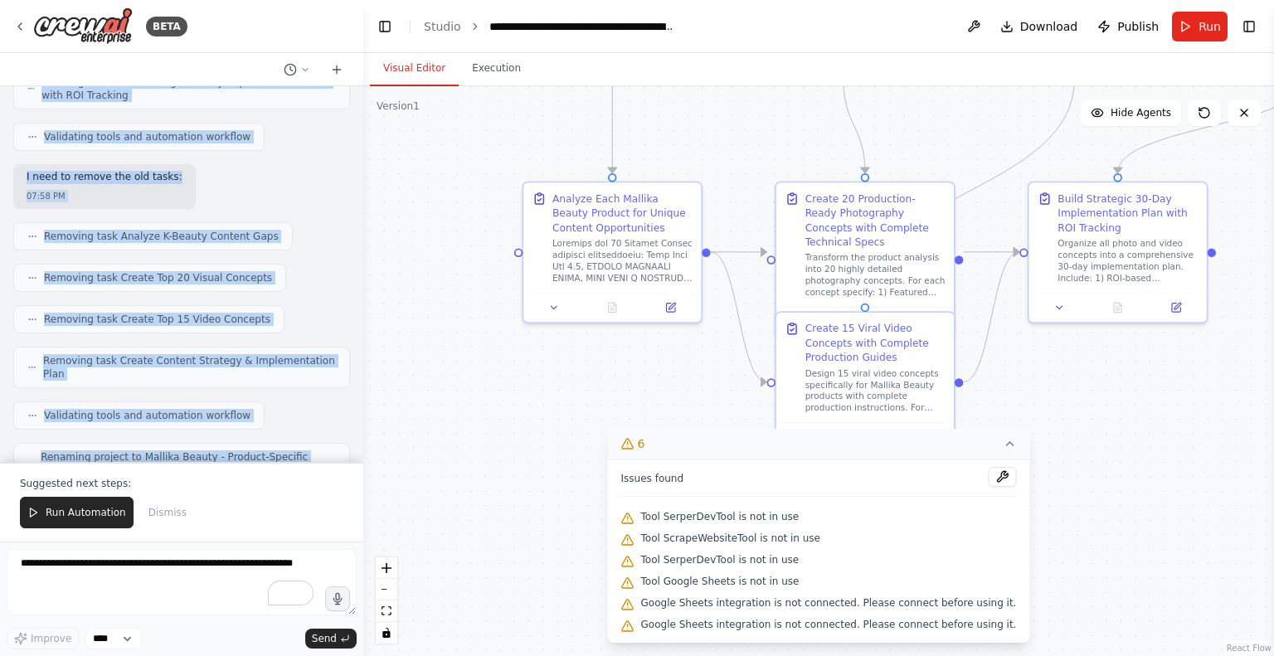
drag, startPoint x: 14, startPoint y: 373, endPoint x: 249, endPoint y: 423, distance: 239.9
click at [249, 423] on div "Set up a crew that finds and organizes interesting articles, videos, and podcas…" at bounding box center [181, 274] width 363 height 376
click at [75, 507] on button "Run Automation" at bounding box center [77, 513] width 114 height 32
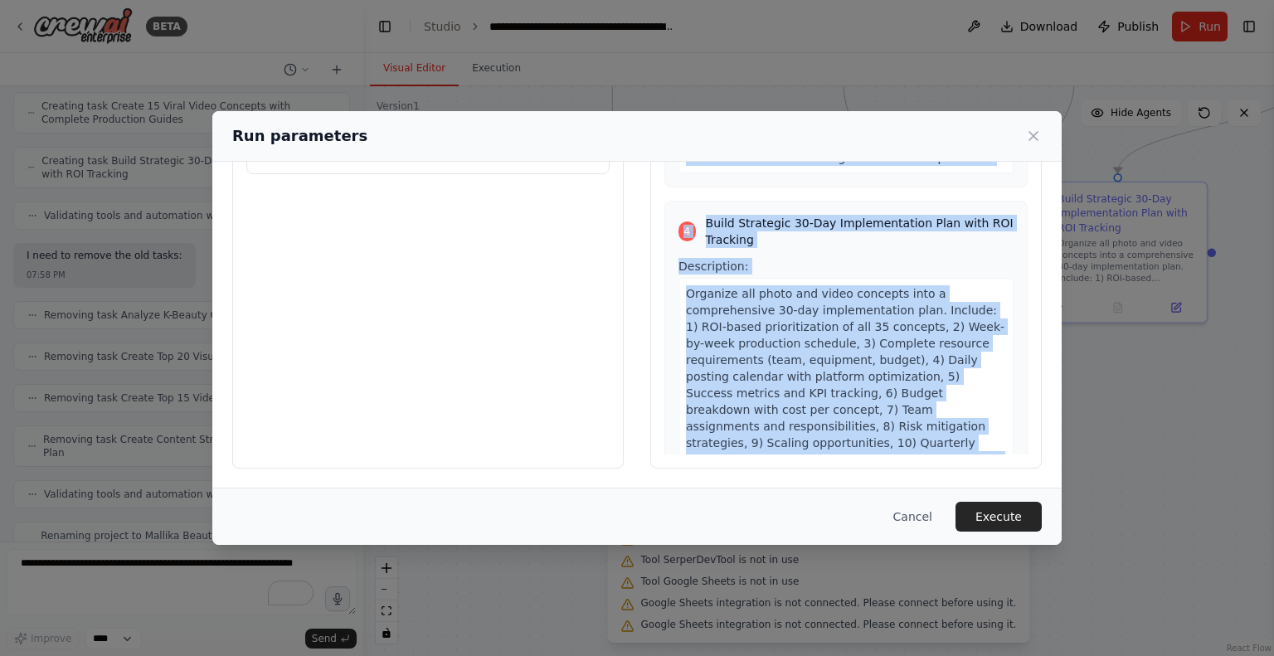
scroll to position [1781, 0]
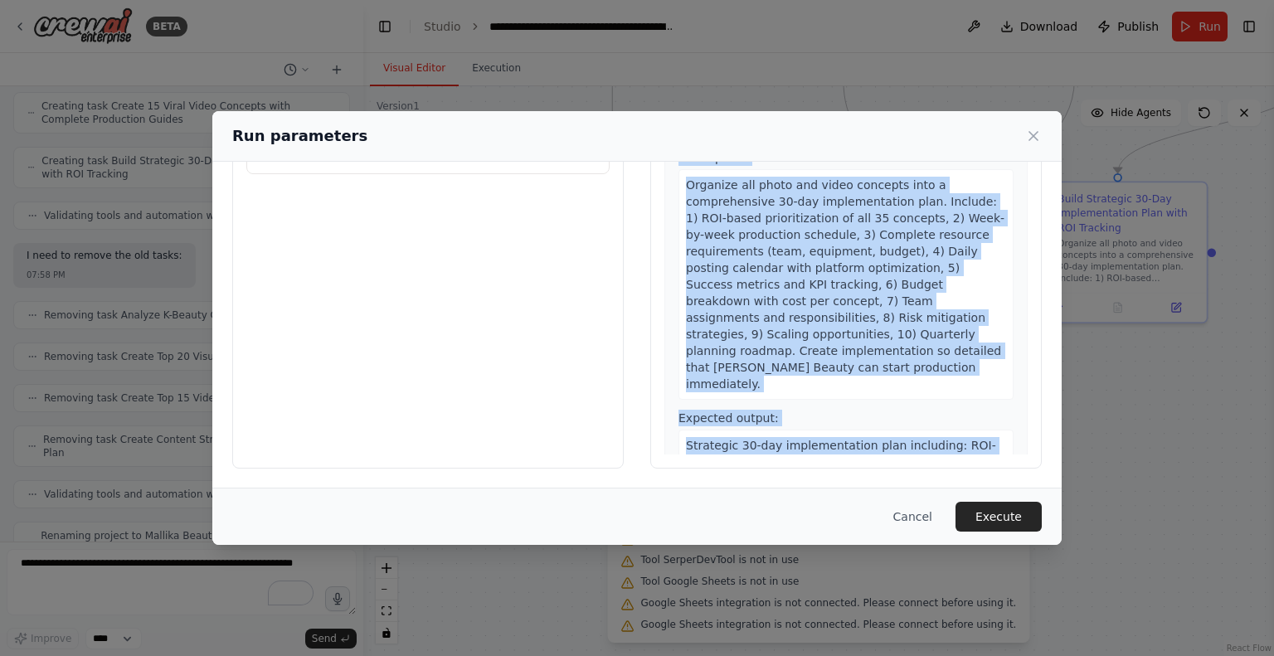
drag, startPoint x: 658, startPoint y: 202, endPoint x: 896, endPoint y: 411, distance: 316.8
click at [961, 444] on div "Preview This is how your input parameters will be applied: 1 Analyze Each Malli…" at bounding box center [845, 271] width 391 height 393
click at [1018, 503] on button "Execute" at bounding box center [998, 517] width 86 height 30
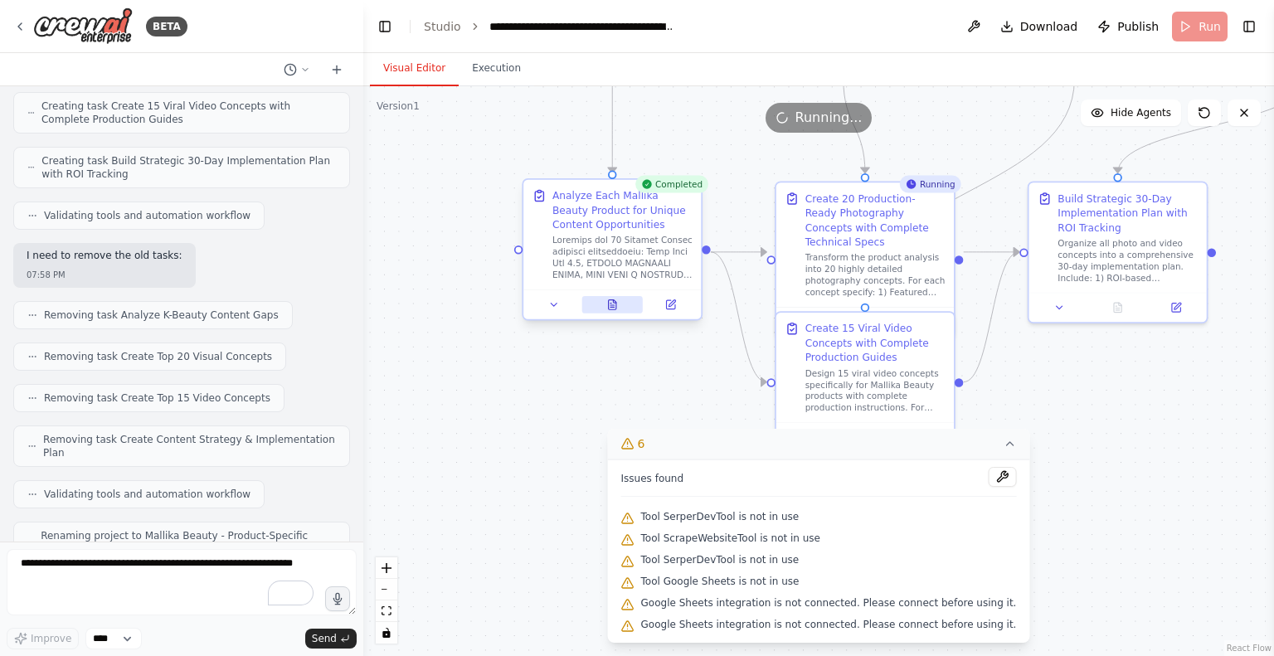
click at [615, 307] on icon at bounding box center [612, 305] width 7 height 10
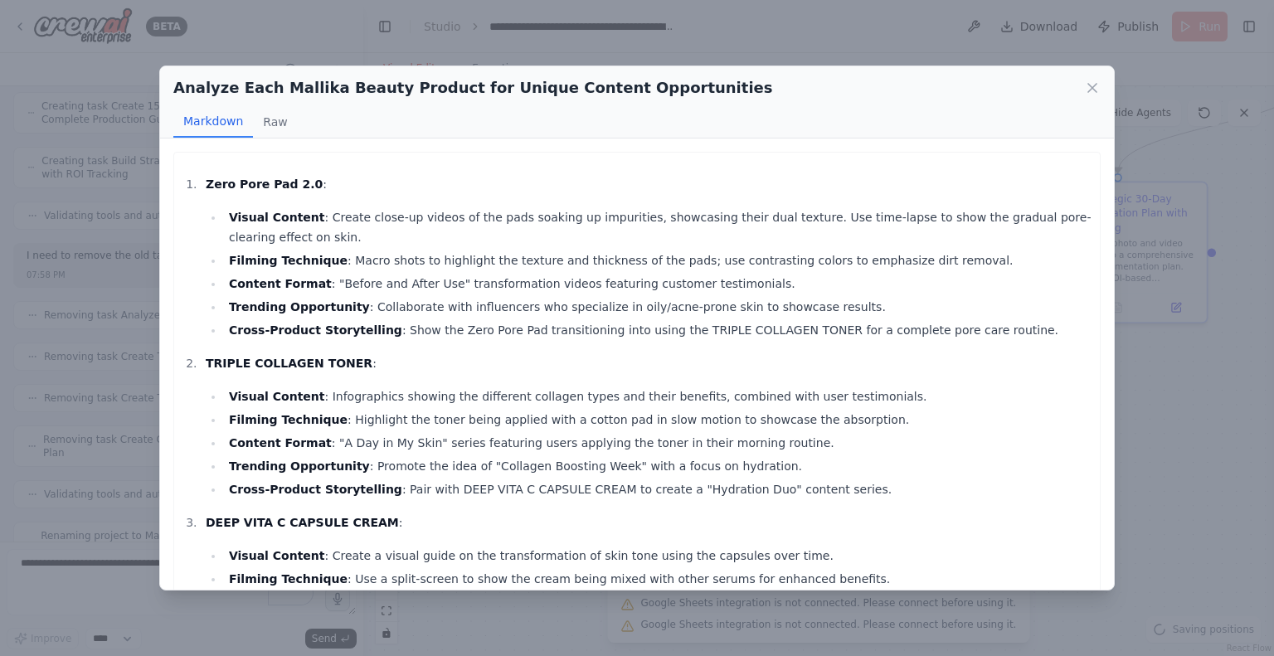
click at [581, 89] on h2 "Analyze Each Mallika Beauty Product for Unique Content Opportunities" at bounding box center [472, 87] width 599 height 23
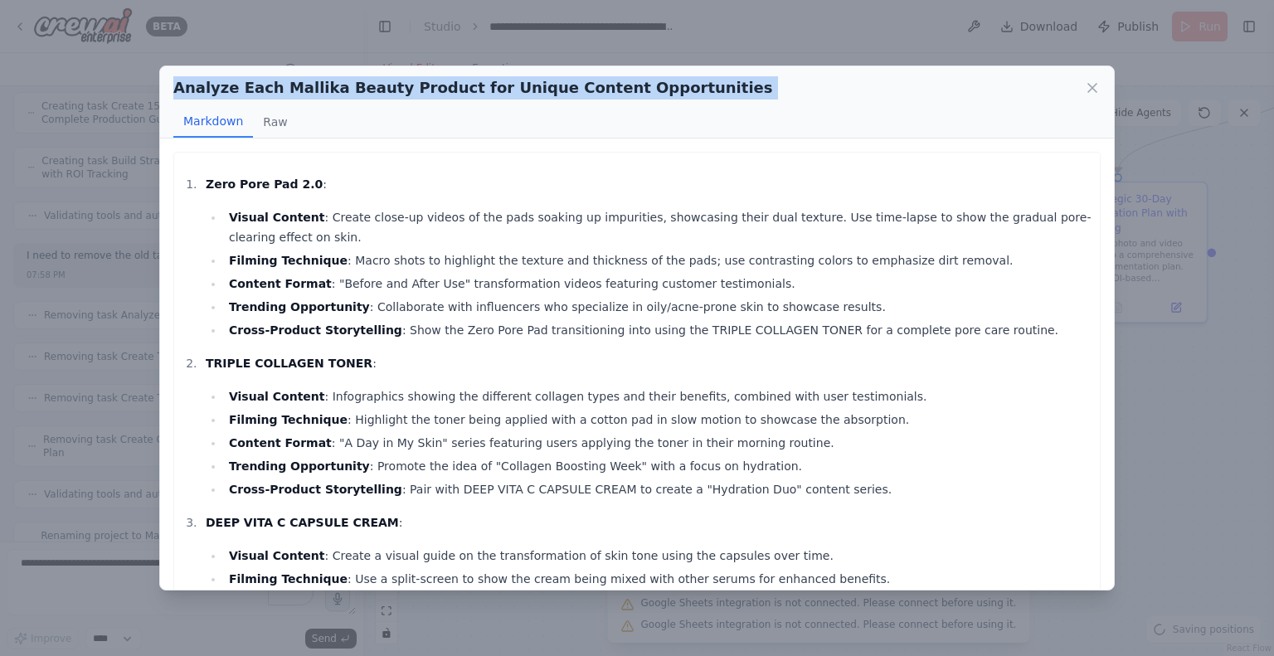
click at [581, 89] on h2 "Analyze Each Mallika Beauty Product for Unique Content Opportunities" at bounding box center [472, 87] width 599 height 23
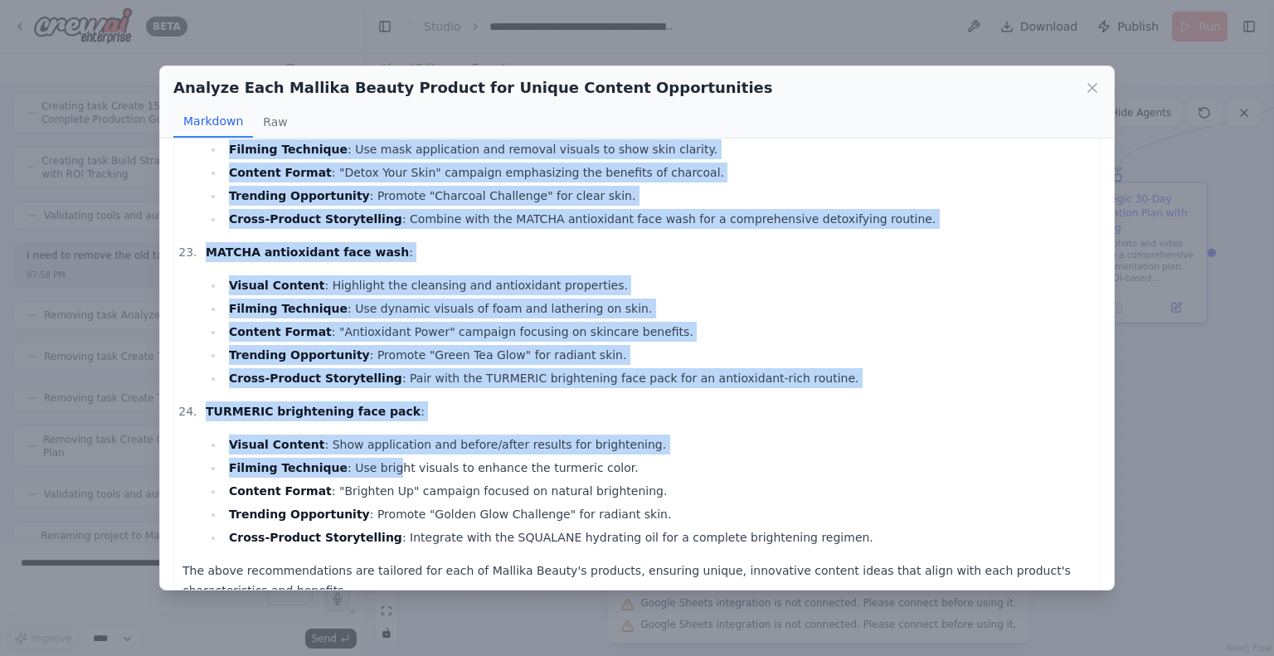
scroll to position [3487, 0]
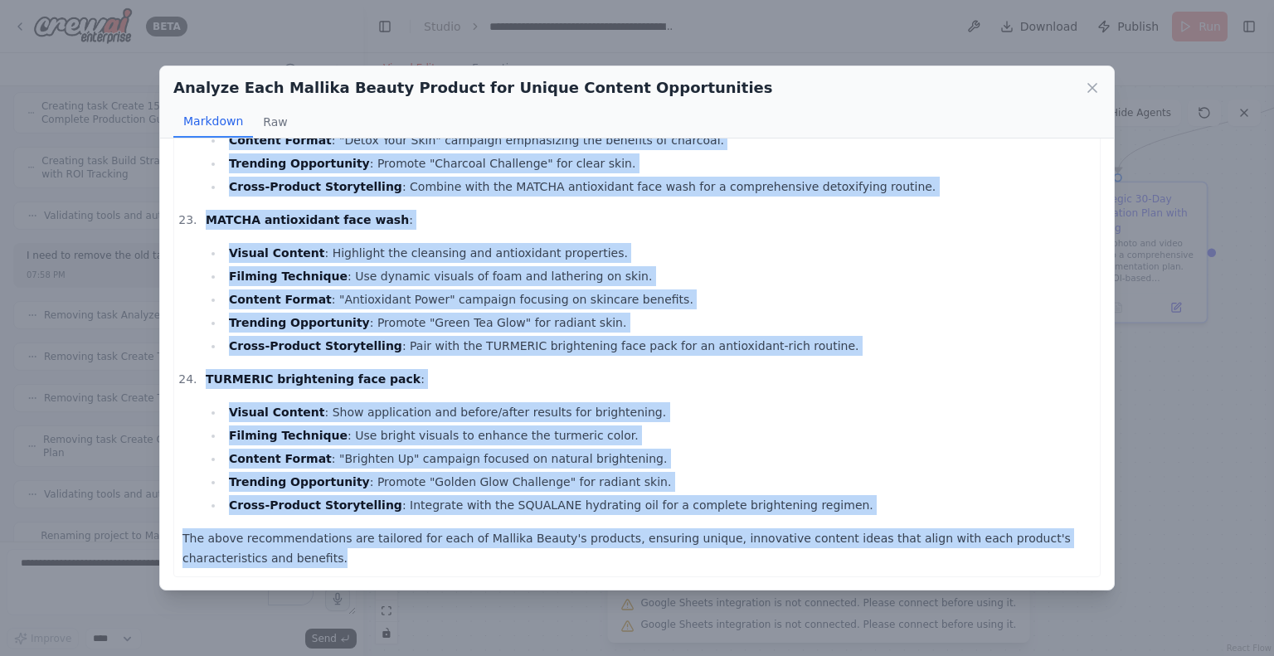
drag, startPoint x: 191, startPoint y: 185, endPoint x: 367, endPoint y: 553, distance: 408.1
click at [1089, 87] on icon at bounding box center [1092, 88] width 17 height 17
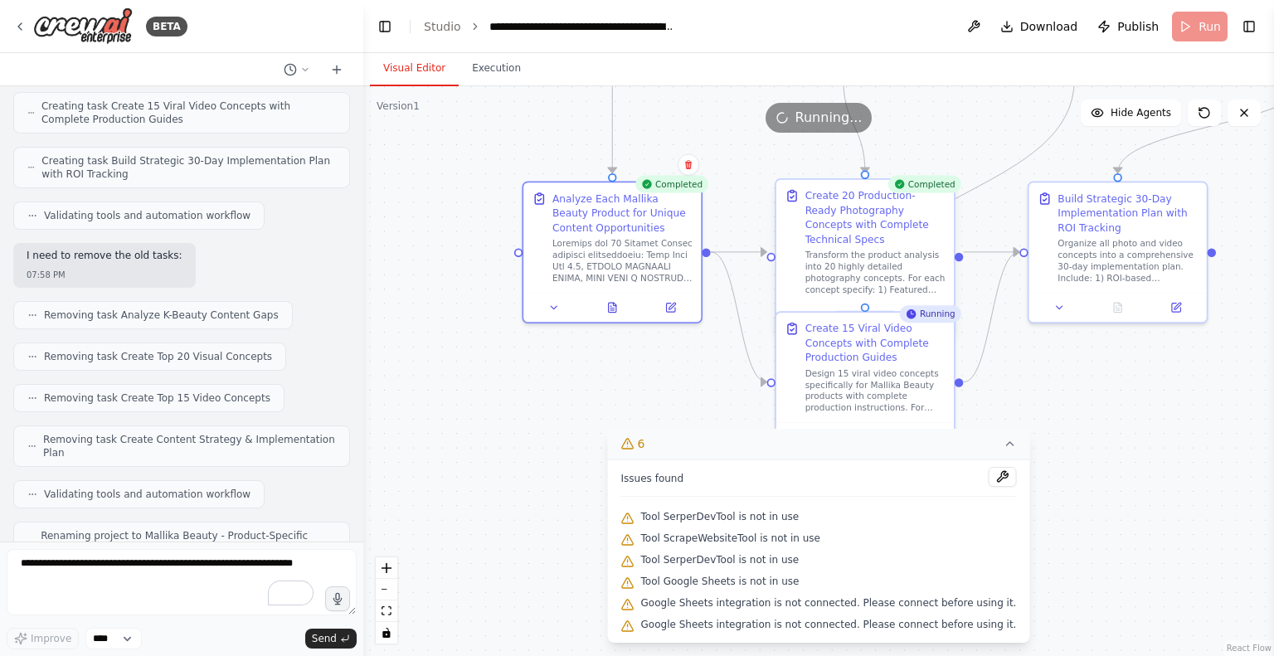
click at [866, 314] on icon at bounding box center [865, 320] width 12 height 12
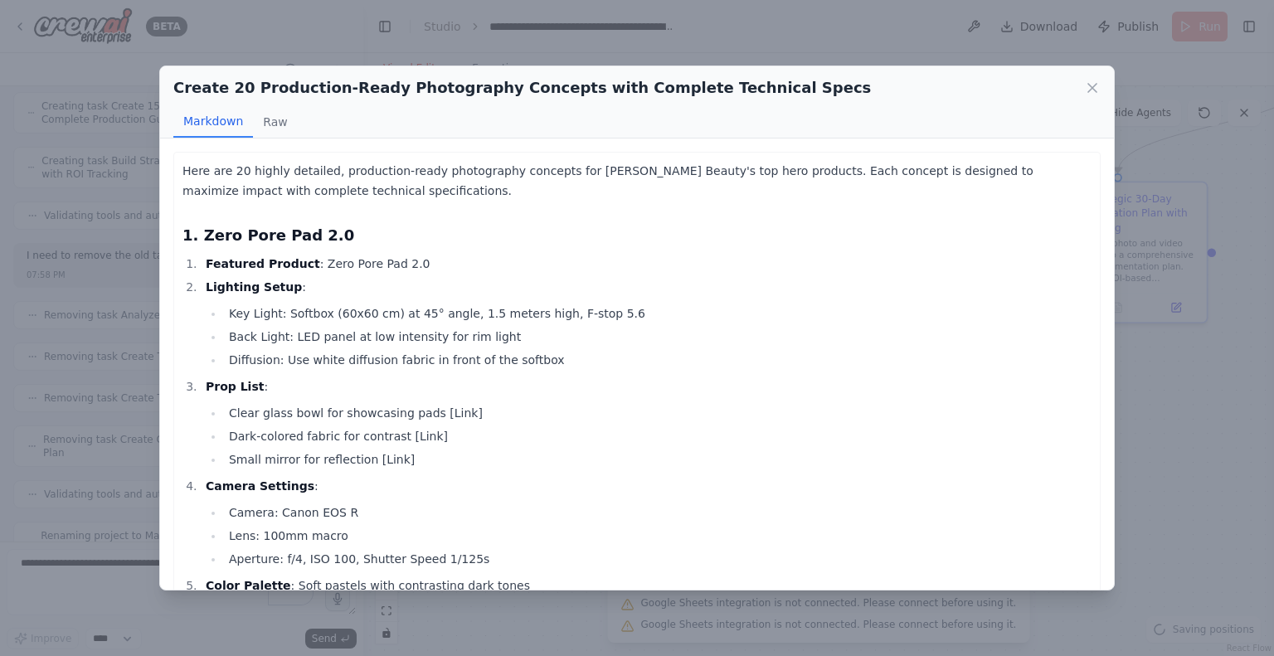
click at [653, 84] on h2 "Create 20 Production-Ready Photography Concepts with Complete Technical Specs" at bounding box center [522, 87] width 698 height 23
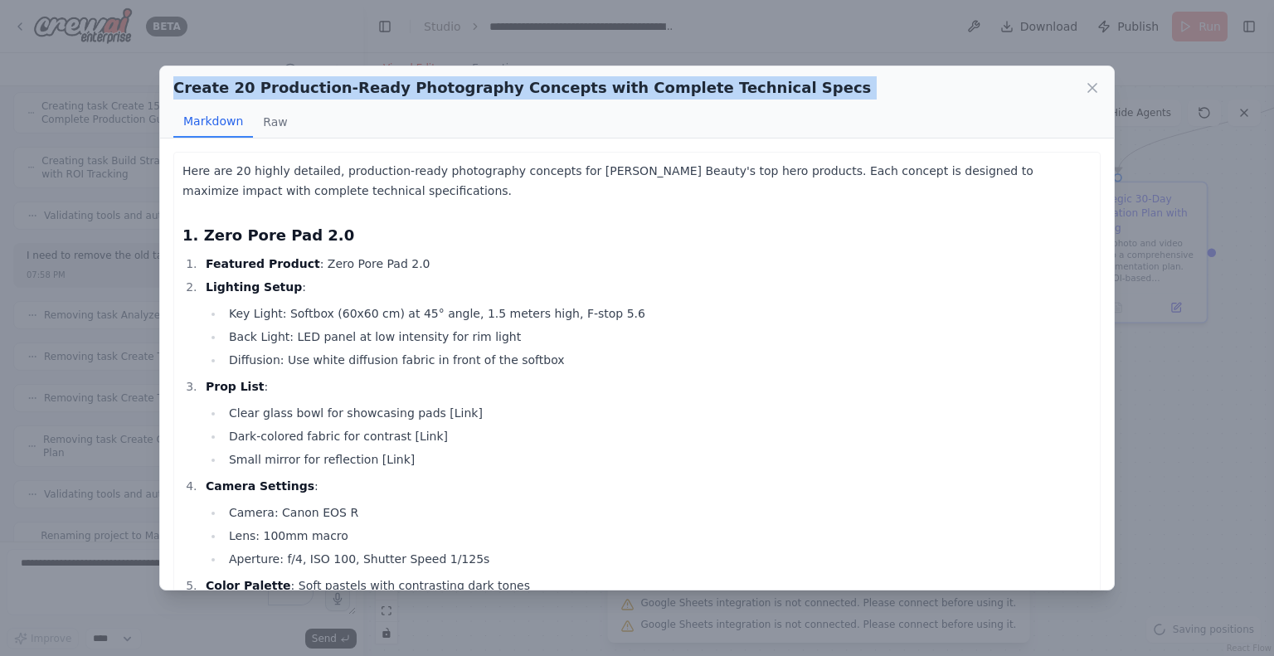
click at [653, 84] on h2 "Create 20 Production-Ready Photography Concepts with Complete Technical Specs" at bounding box center [522, 87] width 698 height 23
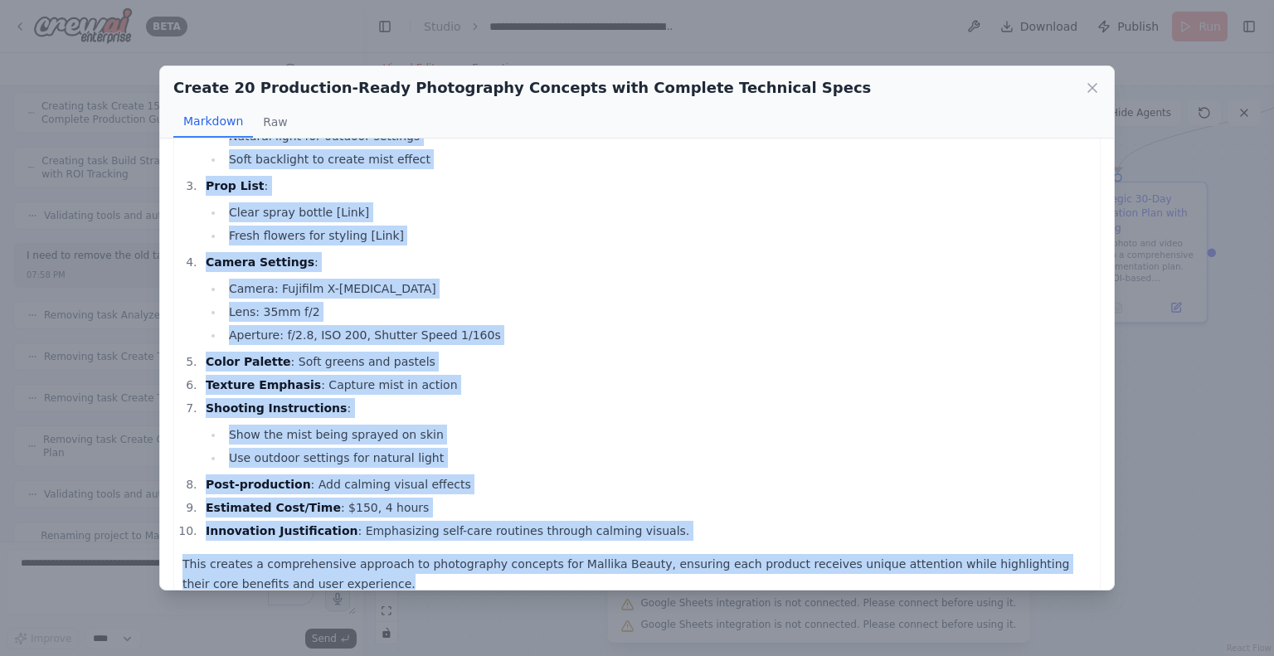
scroll to position [5023, 0]
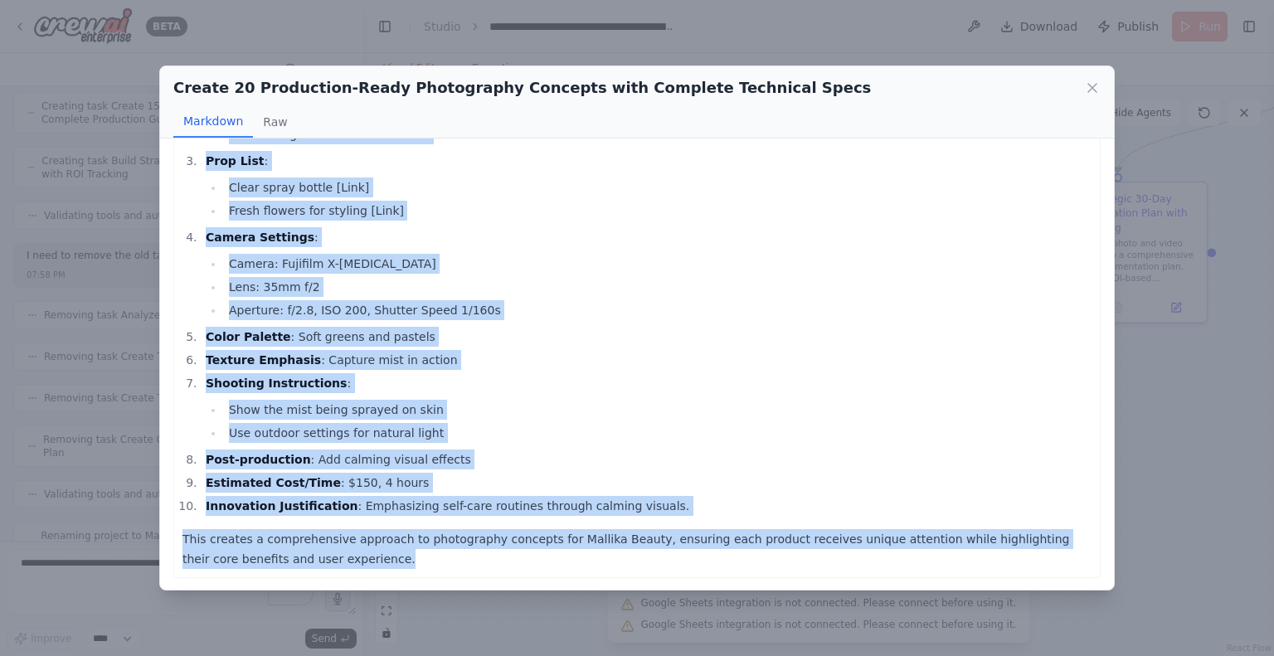
drag, startPoint x: 182, startPoint y: 165, endPoint x: 366, endPoint y: 559, distance: 434.5
click at [1089, 89] on icon at bounding box center [1092, 88] width 17 height 17
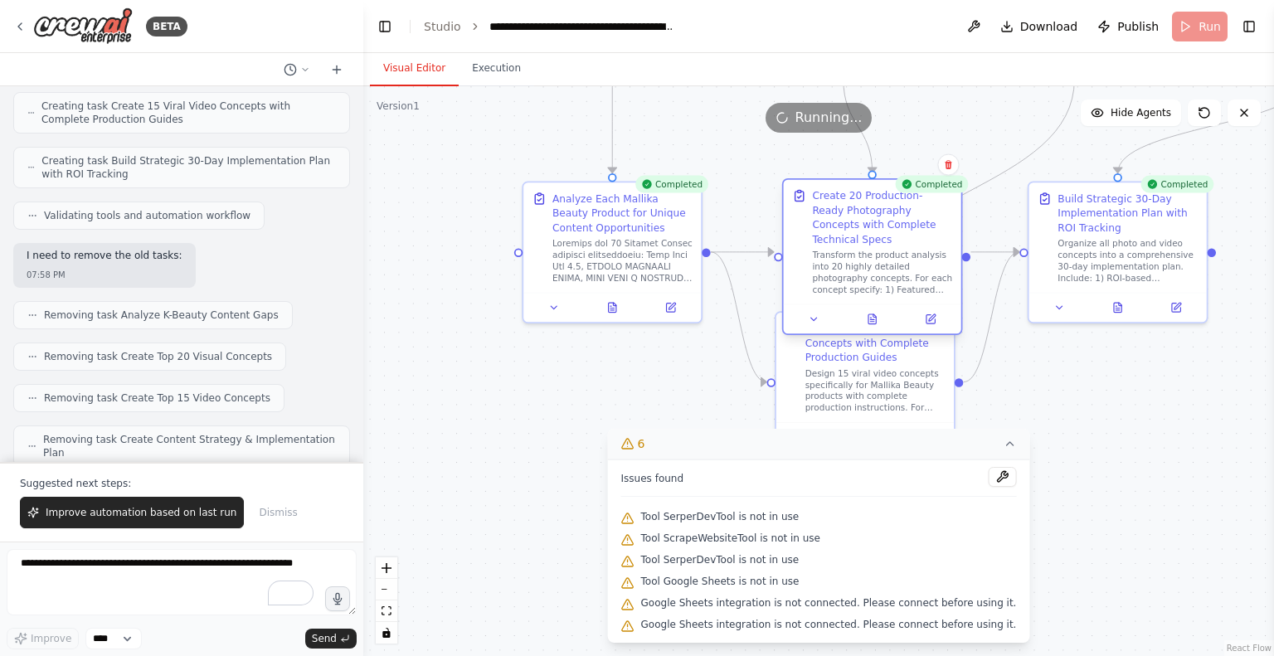
scroll to position [16775, 0]
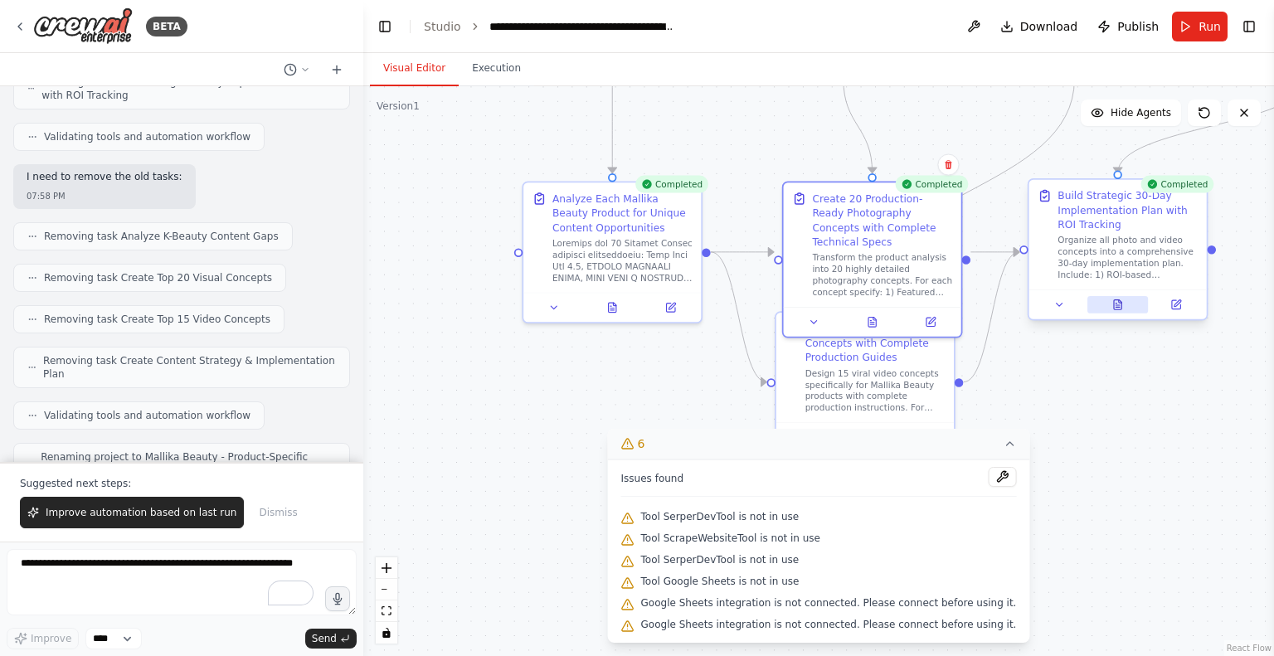
click at [1107, 300] on button at bounding box center [1117, 304] width 61 height 17
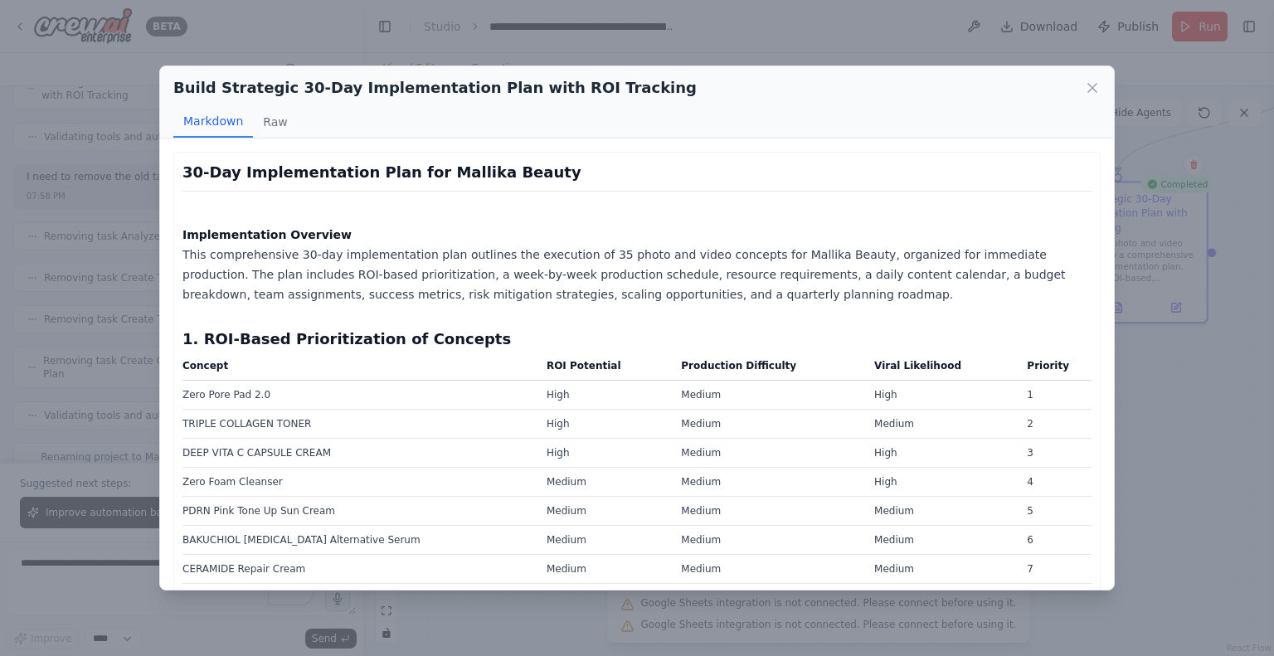
click at [524, 92] on h2 "Build Strategic 30-Day Implementation Plan with ROI Tracking" at bounding box center [434, 87] width 523 height 23
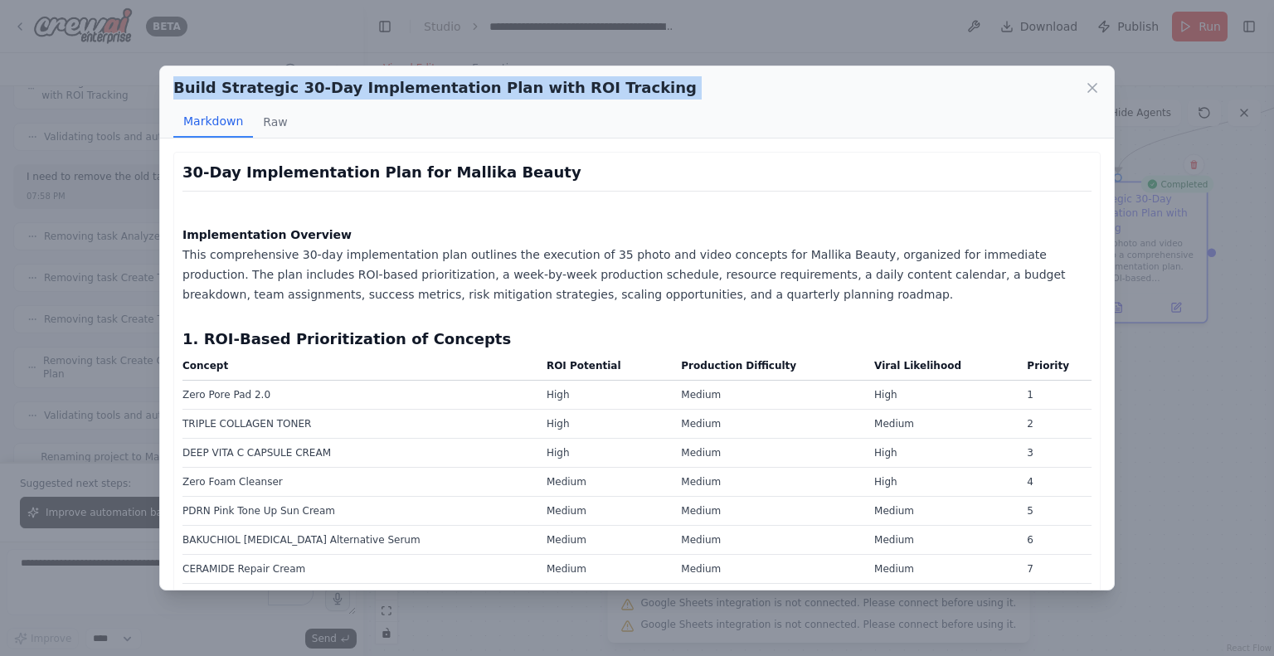
click at [524, 92] on h2 "Build Strategic 30-Day Implementation Plan with ROI Tracking" at bounding box center [434, 87] width 523 height 23
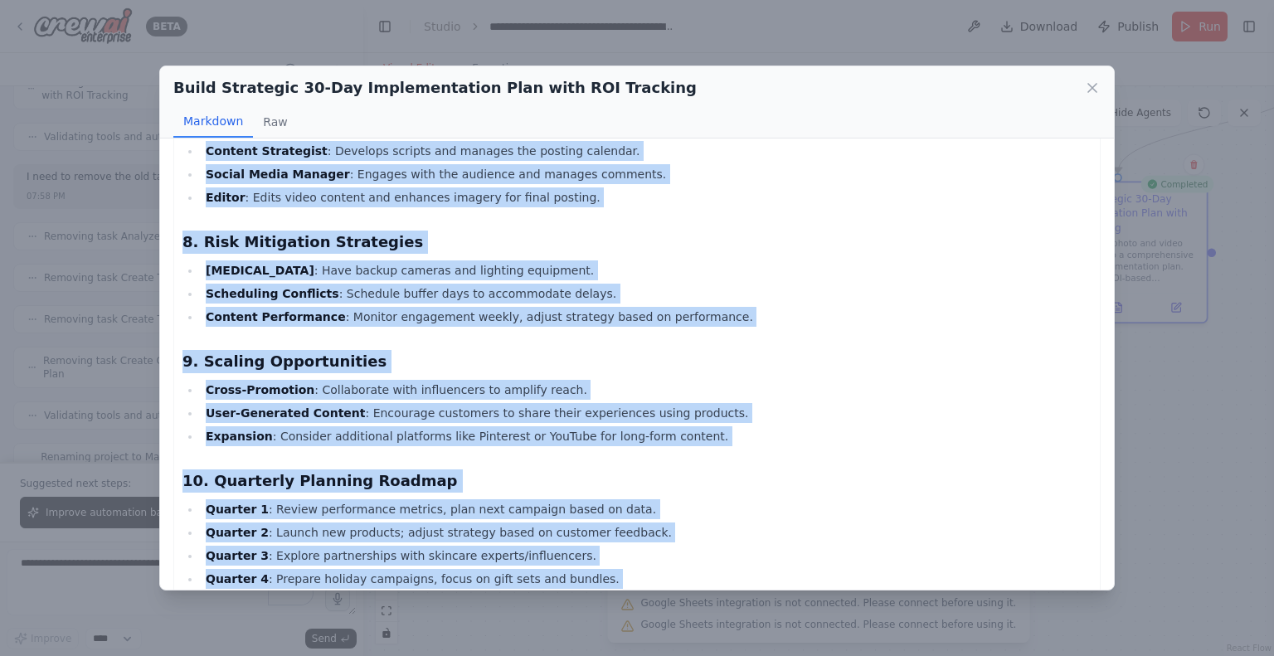
scroll to position [2826, 0]
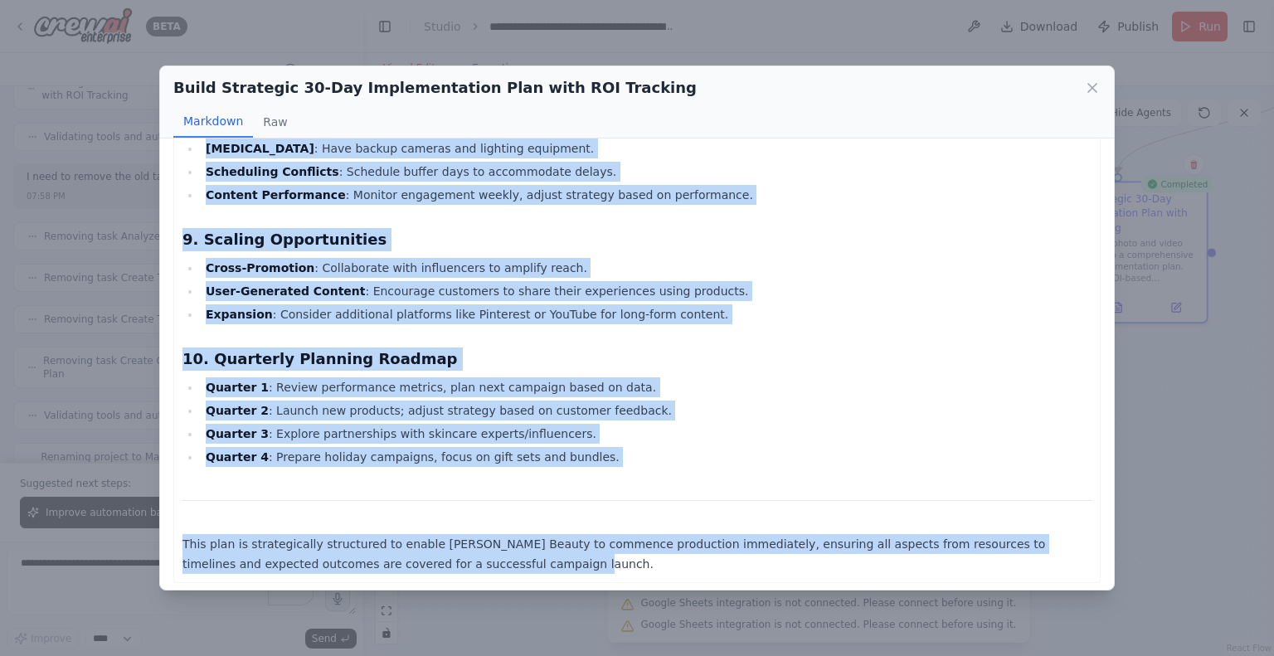
drag, startPoint x: 184, startPoint y: 174, endPoint x: 472, endPoint y: 553, distance: 475.9
click at [1095, 94] on icon at bounding box center [1092, 88] width 17 height 17
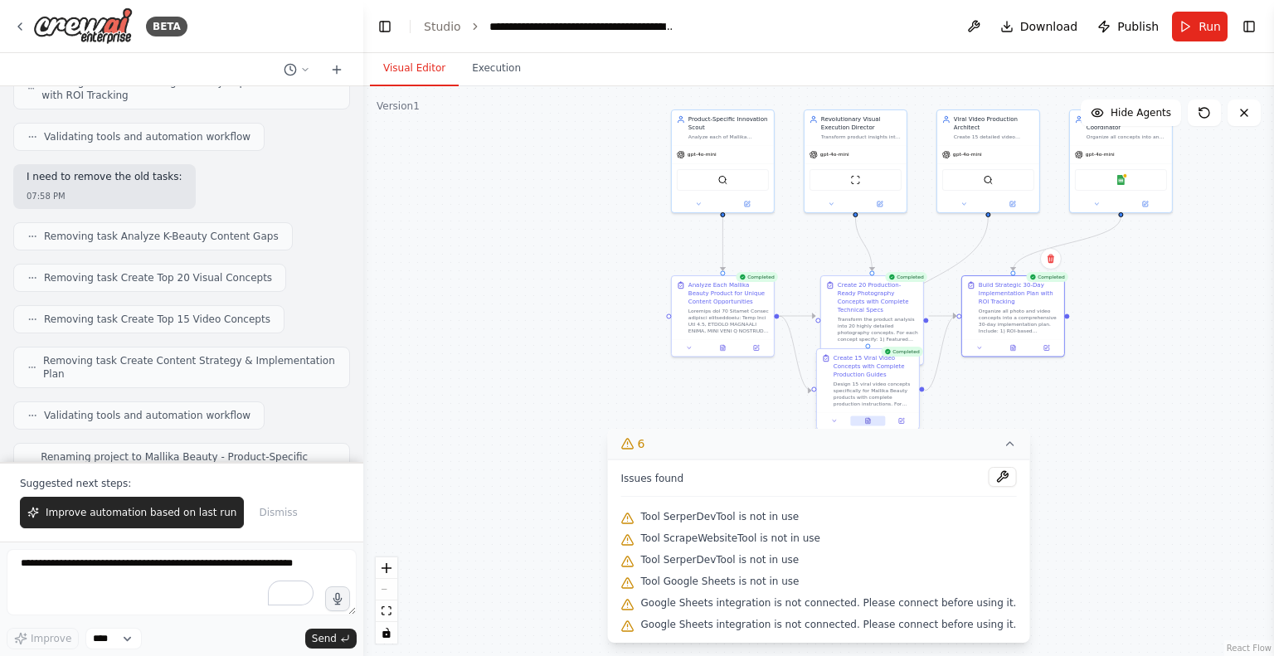
click at [872, 417] on button at bounding box center [867, 421] width 35 height 10
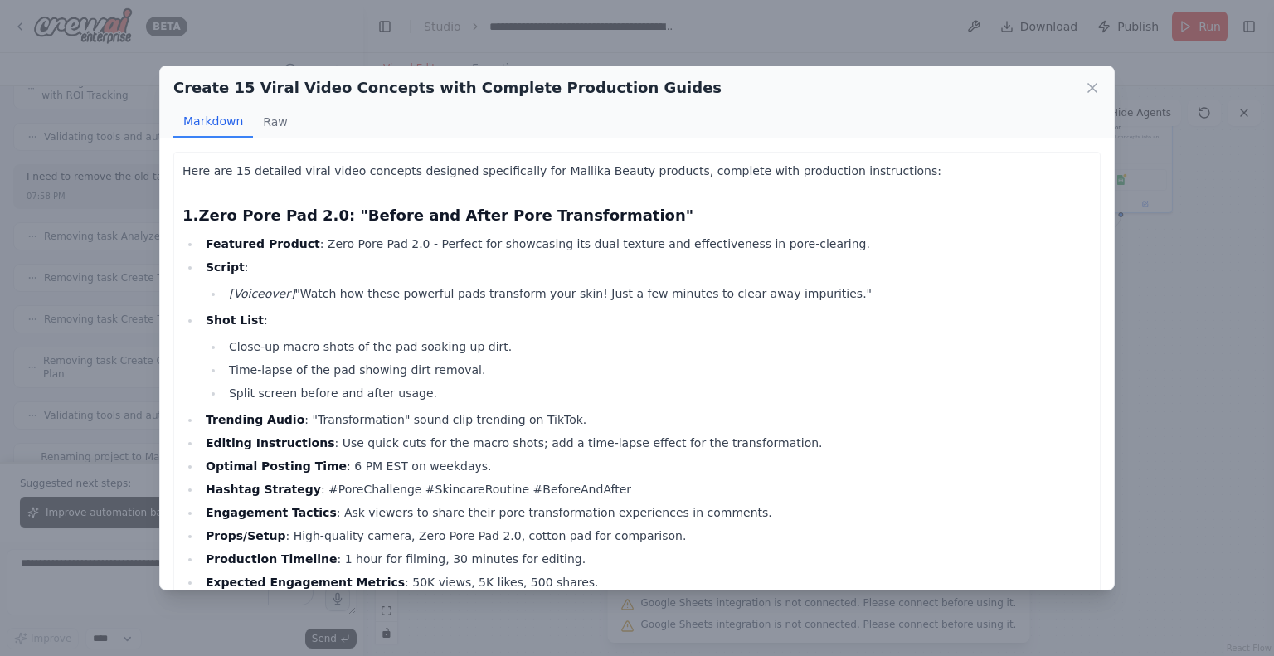
click at [451, 94] on h2 "Create 15 Viral Video Concepts with Complete Production Guides" at bounding box center [447, 87] width 548 height 23
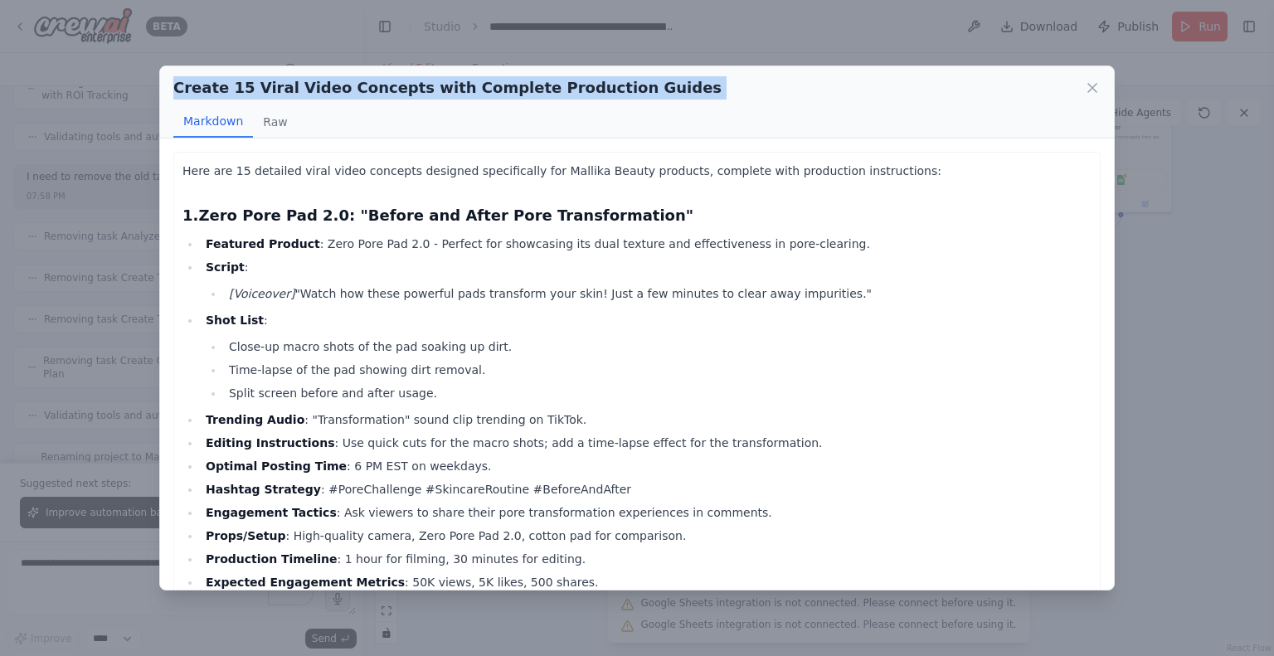
click at [451, 94] on h2 "Create 15 Viral Video Concepts with Complete Production Guides" at bounding box center [447, 87] width 548 height 23
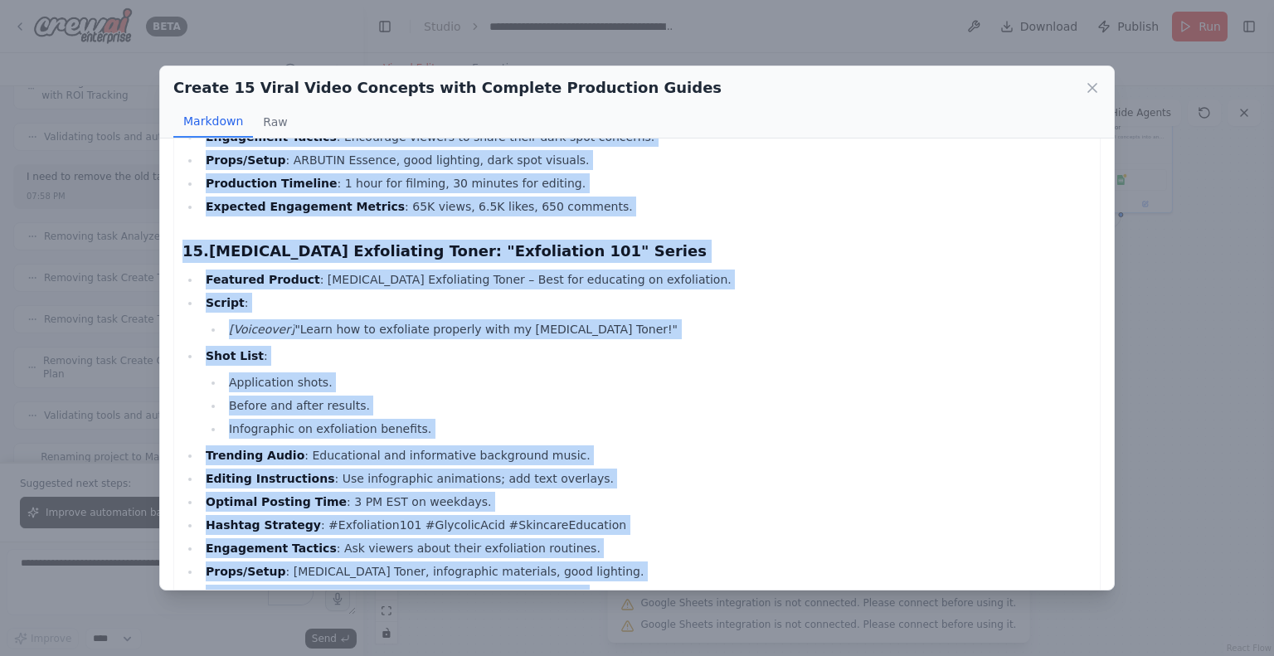
scroll to position [5835, 0]
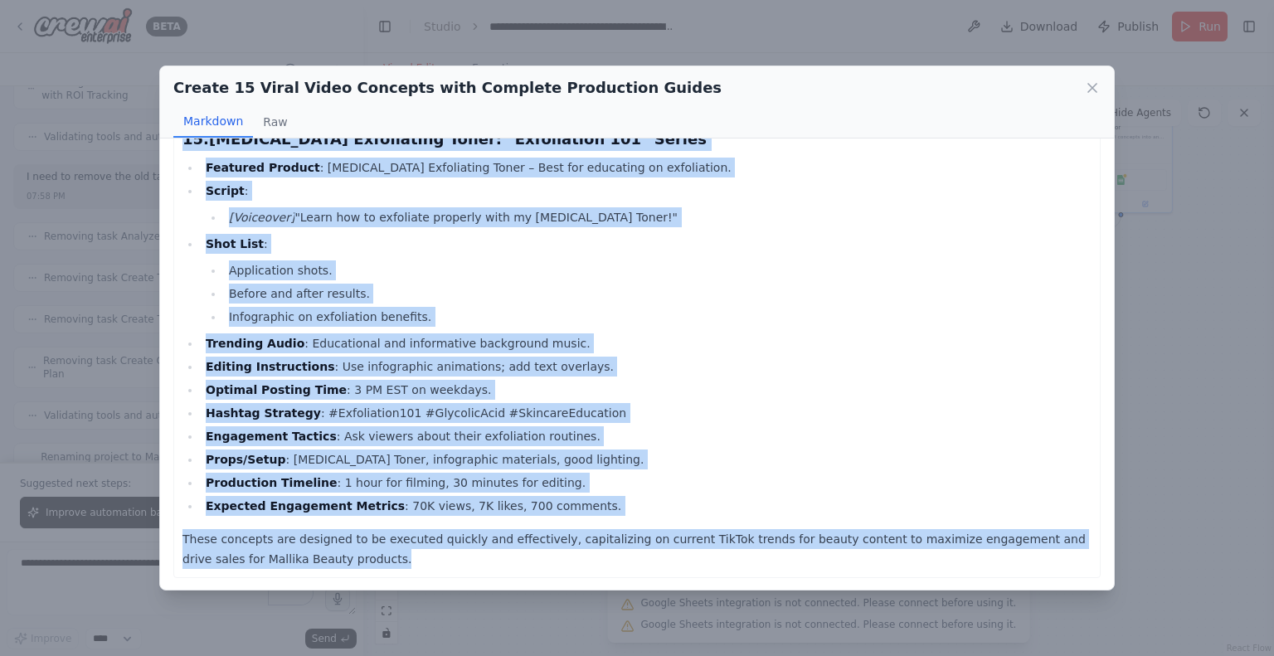
drag, startPoint x: 182, startPoint y: 173, endPoint x: 395, endPoint y: 572, distance: 452.6
click at [1092, 85] on icon at bounding box center [1092, 88] width 17 height 17
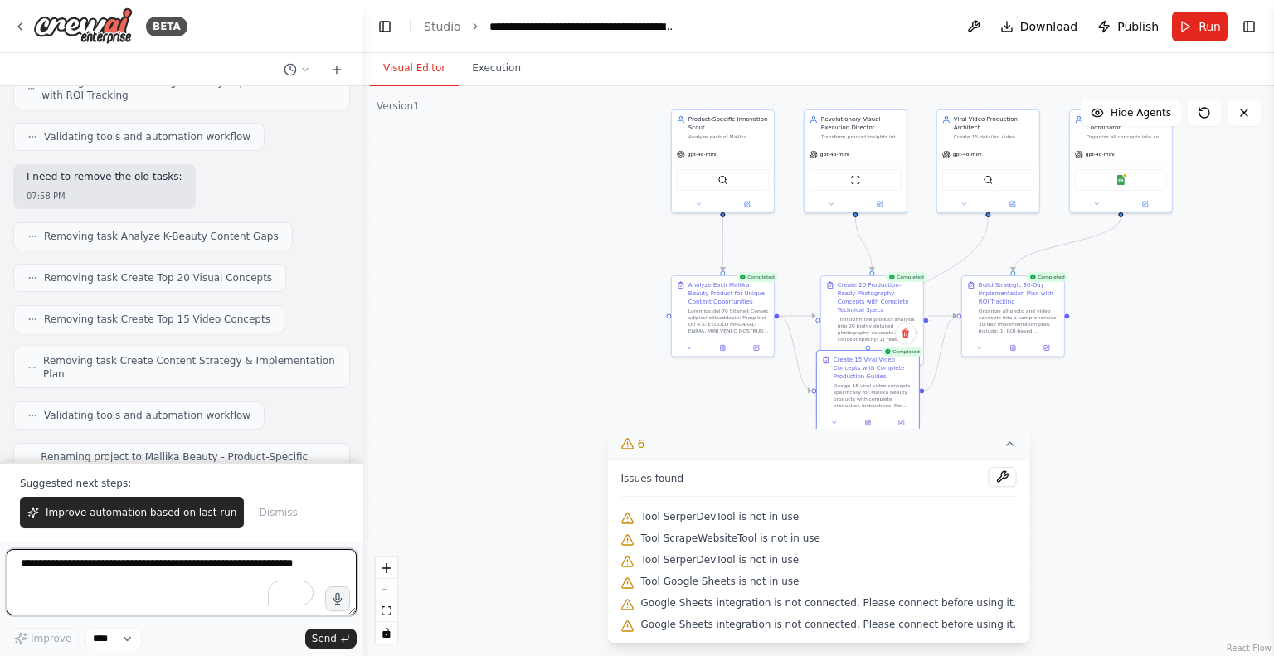
click at [226, 571] on textarea "To enrich screen reader interactions, please activate Accessibility in Grammarl…" at bounding box center [182, 582] width 350 height 66
type textarea "*"
type textarea "**********"
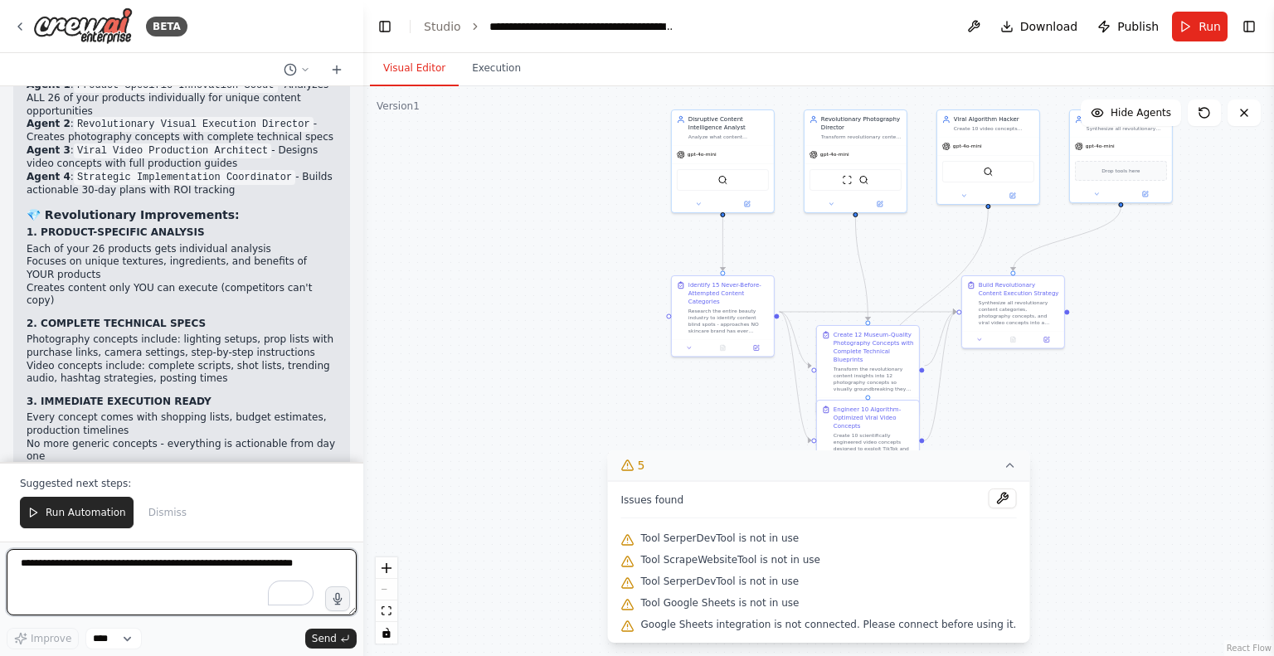
scroll to position [16942, 0]
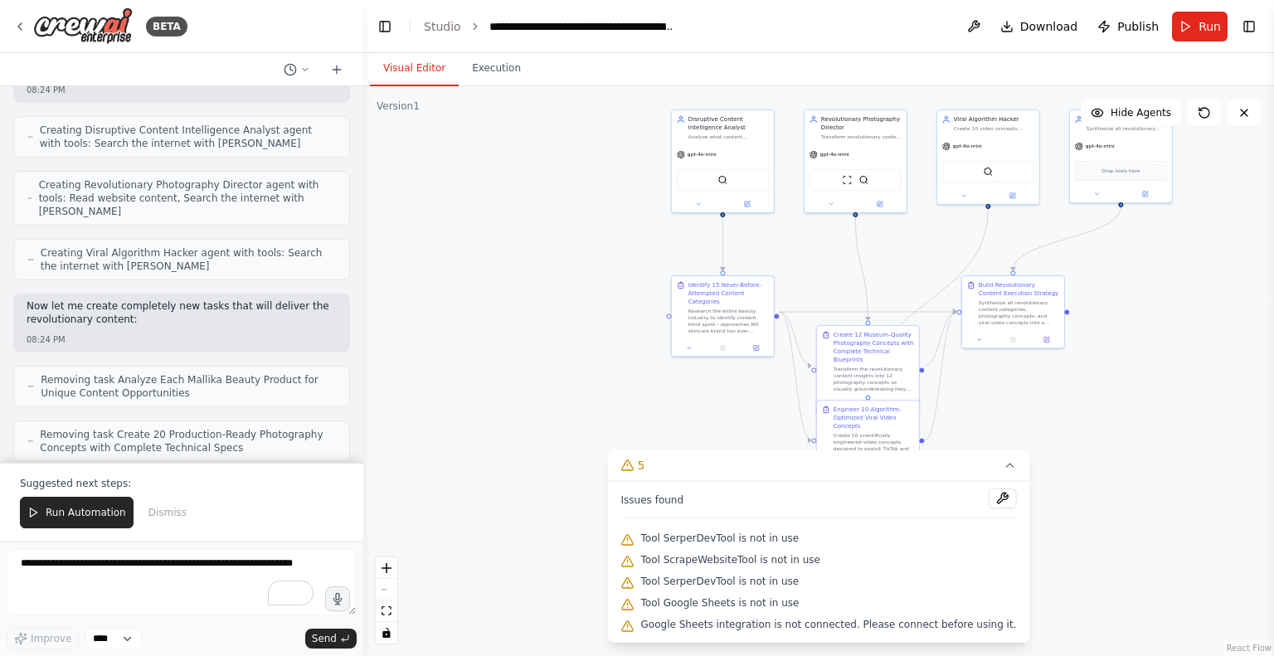
scroll to position [18266, 0]
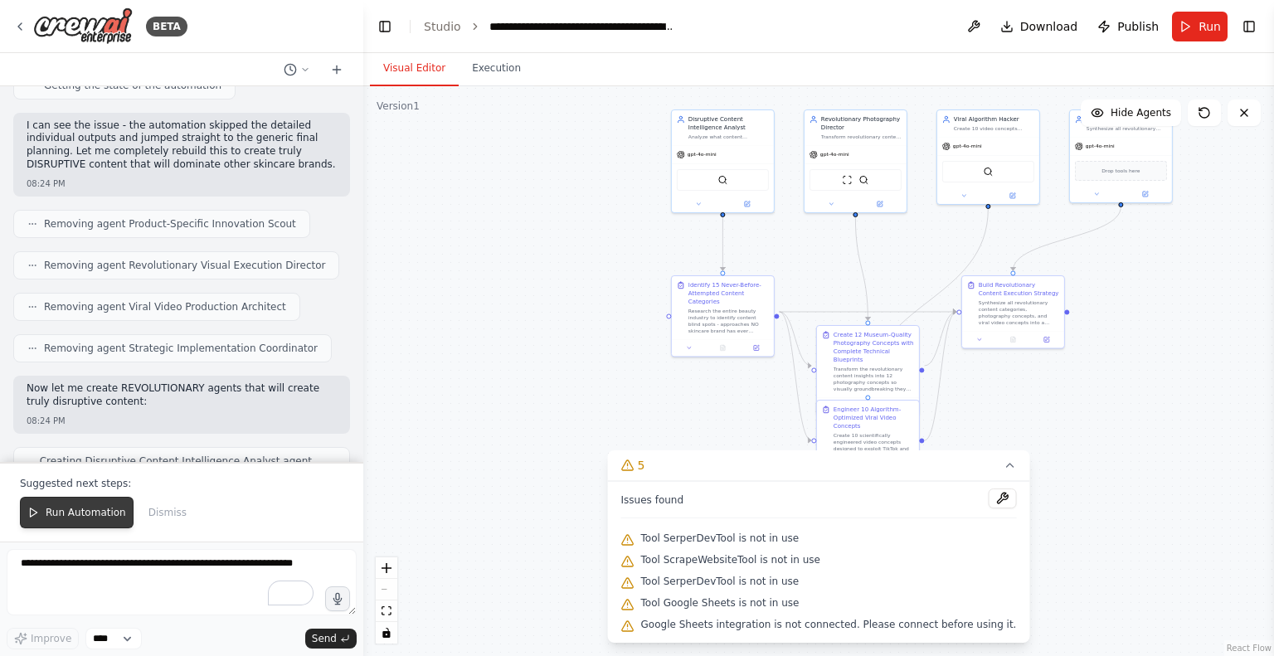
click at [72, 512] on span "Run Automation" at bounding box center [86, 512] width 80 height 13
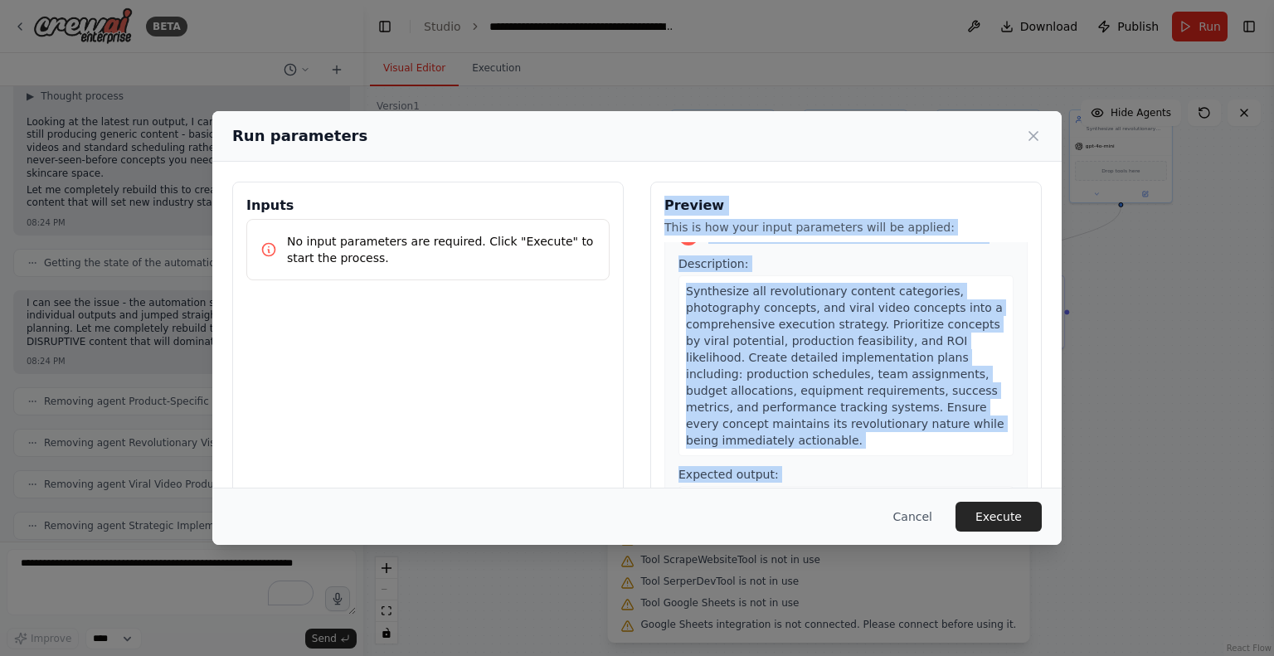
scroll to position [106, 0]
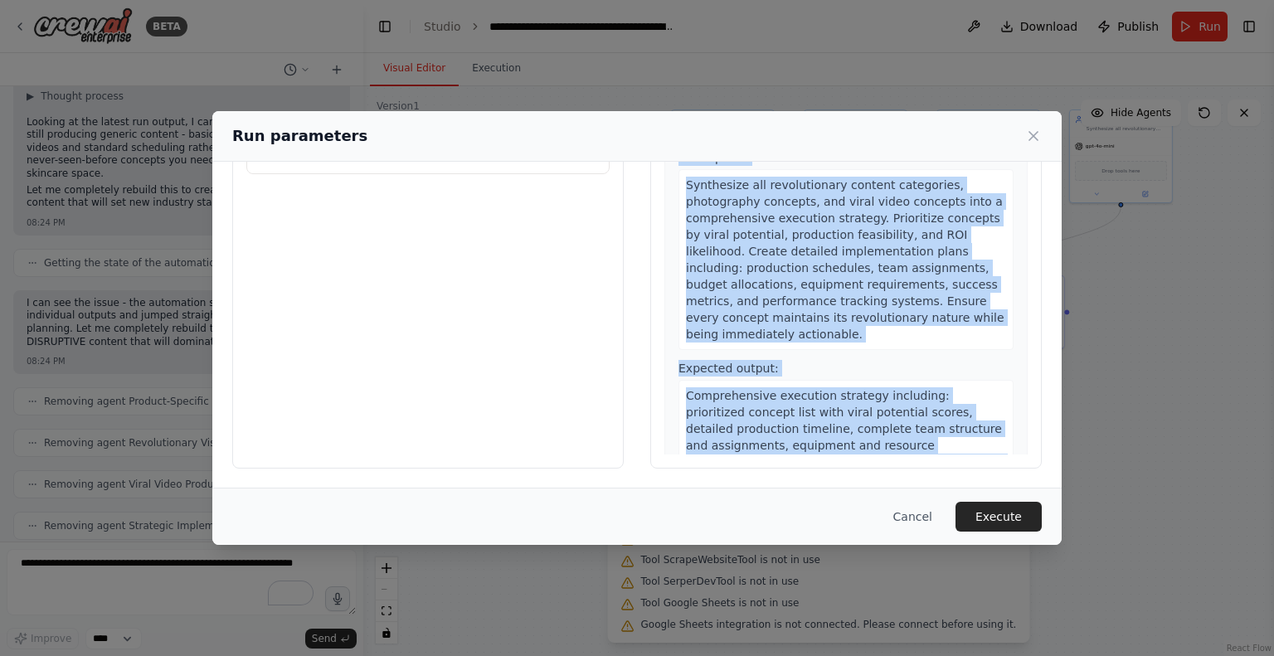
drag, startPoint x: 657, startPoint y: 207, endPoint x: 829, endPoint y: 445, distance: 294.6
click at [829, 445] on div "Preview This is how your input parameters will be applied: 1 Identify 15 Never-…" at bounding box center [845, 271] width 391 height 393
copy div "Preview This is how your input parameters will be applied: 1 Identify 15 Never-…"
click at [1001, 523] on button "Execute" at bounding box center [998, 517] width 86 height 30
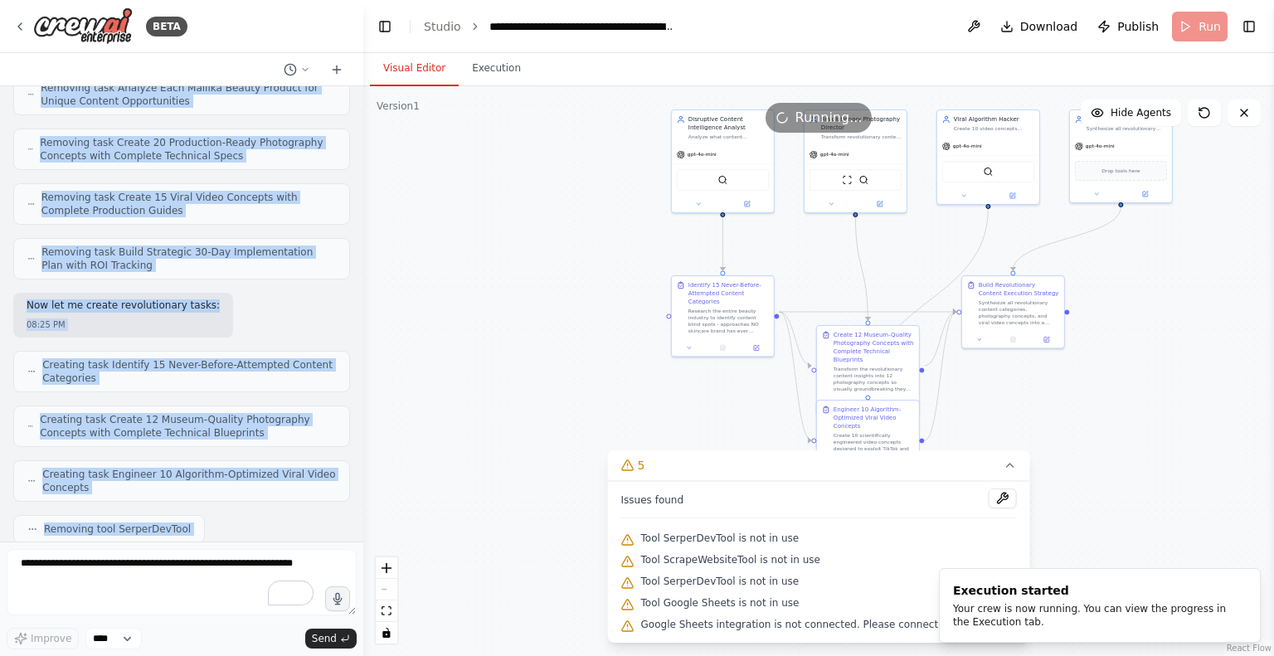
scroll to position [19179, 0]
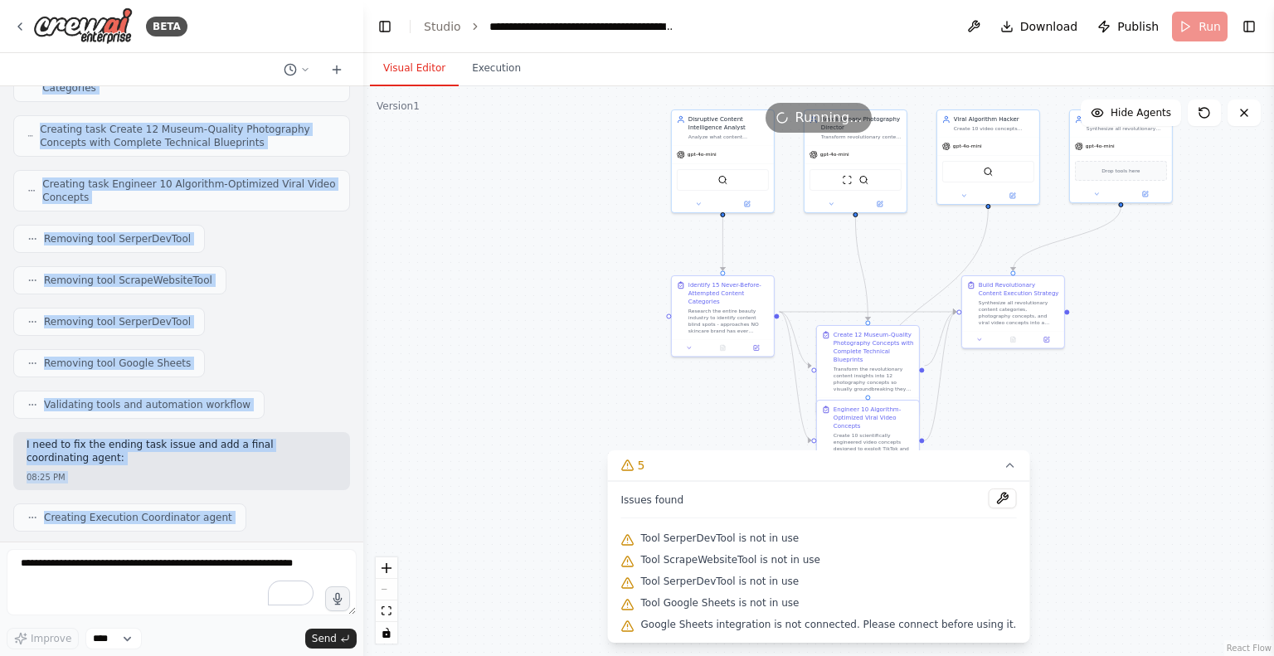
drag, startPoint x: 27, startPoint y: 362, endPoint x: 82, endPoint y: 497, distance: 146.2
click at [82, 497] on div "Set up a crew that finds and organizes interesting articles, videos, and podcas…" at bounding box center [181, 313] width 363 height 455
copy div "Improve automation based on last run and raise the standard even higher compare…"
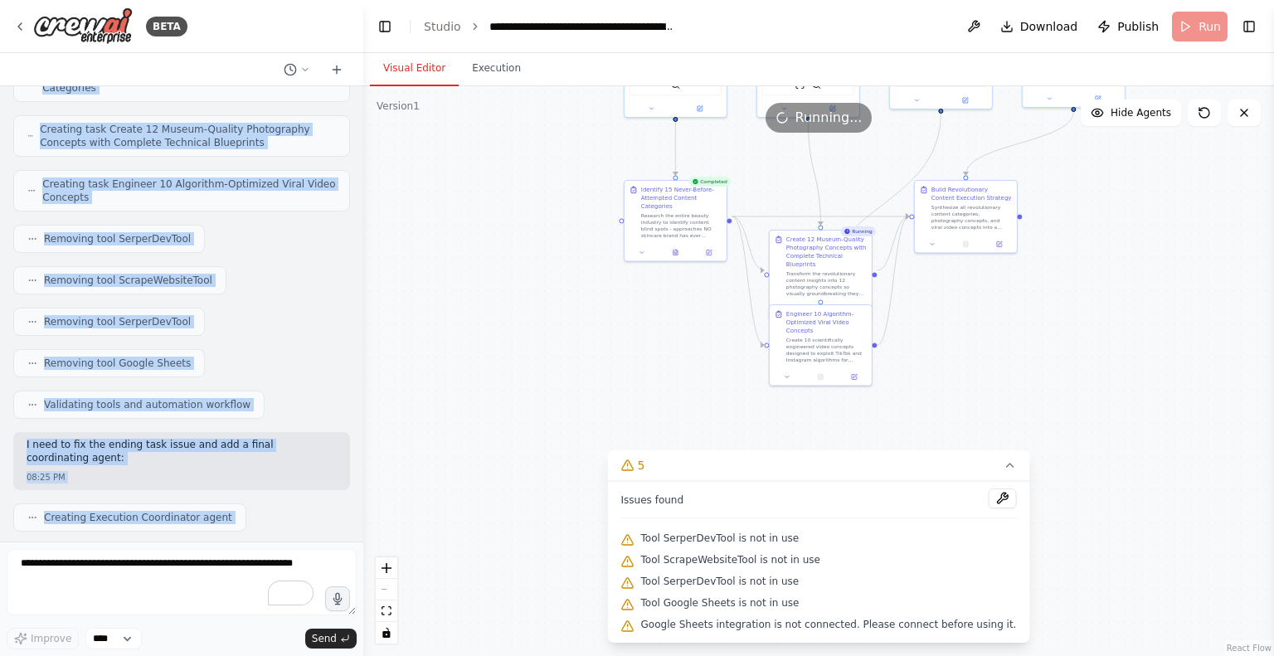
drag, startPoint x: 551, startPoint y: 379, endPoint x: 503, endPoint y: 284, distance: 106.5
click at [503, 284] on div ".deletable-edge-delete-btn { width: 20px; height: 20px; border: 0px solid #ffff…" at bounding box center [818, 371] width 911 height 570
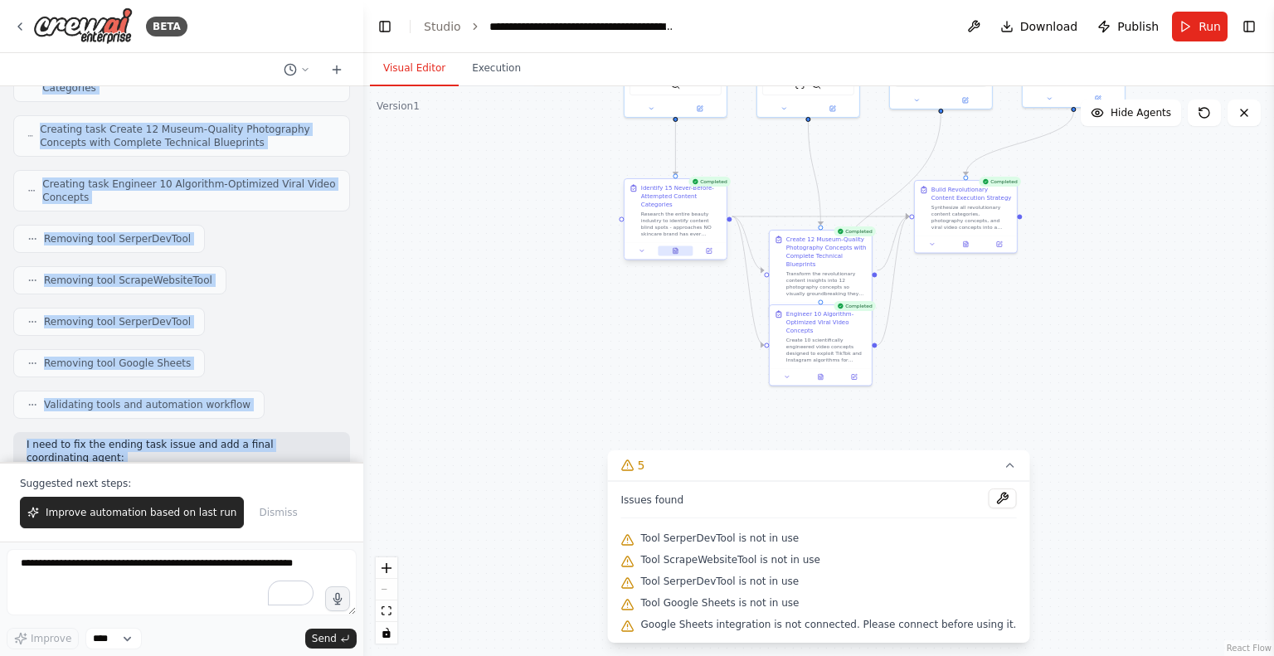
click at [674, 250] on icon at bounding box center [674, 250] width 1 height 0
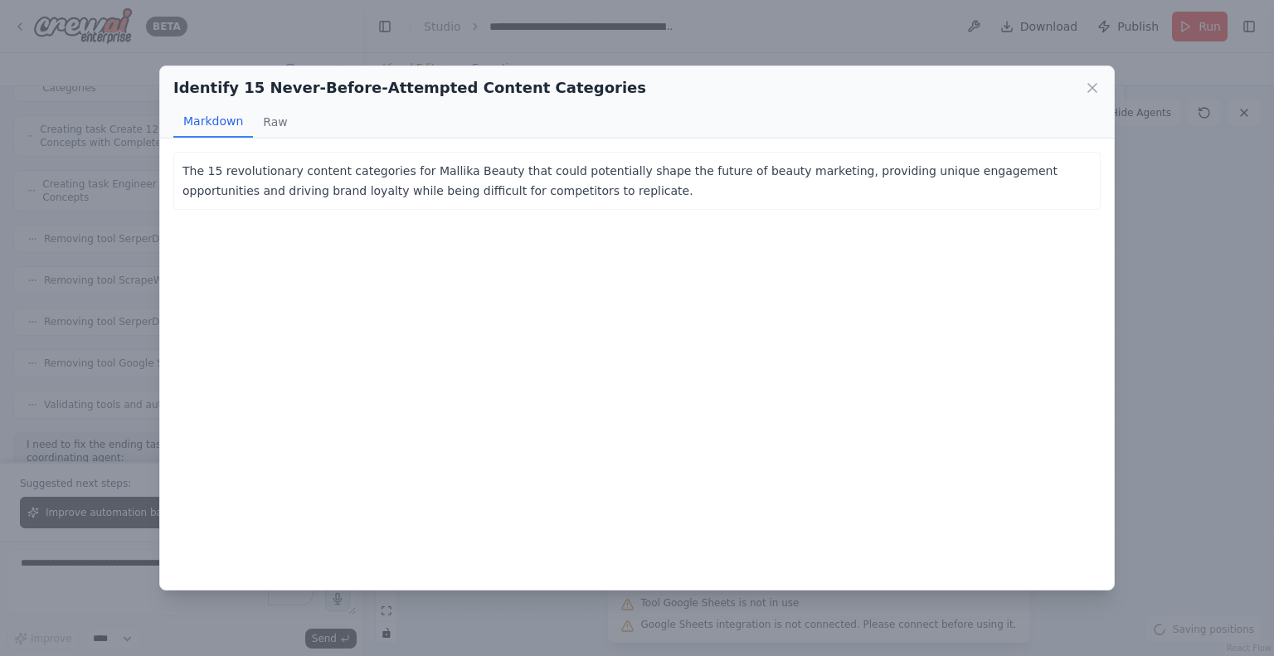
click at [497, 82] on h2 "Identify 15 Never-Before-Attempted Content Categories" at bounding box center [409, 87] width 473 height 23
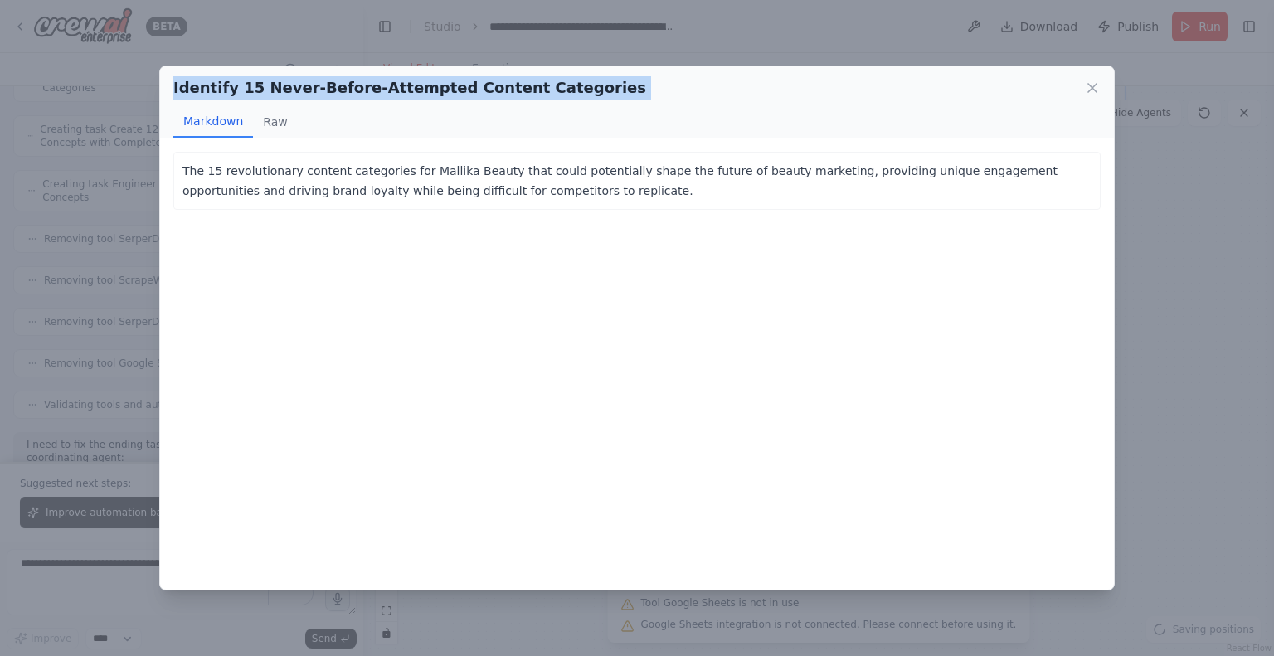
click at [497, 82] on h2 "Identify 15 Never-Before-Attempted Content Categories" at bounding box center [409, 87] width 473 height 23
copy div "Identify 15 Never-Before-Attempted Content Categories"
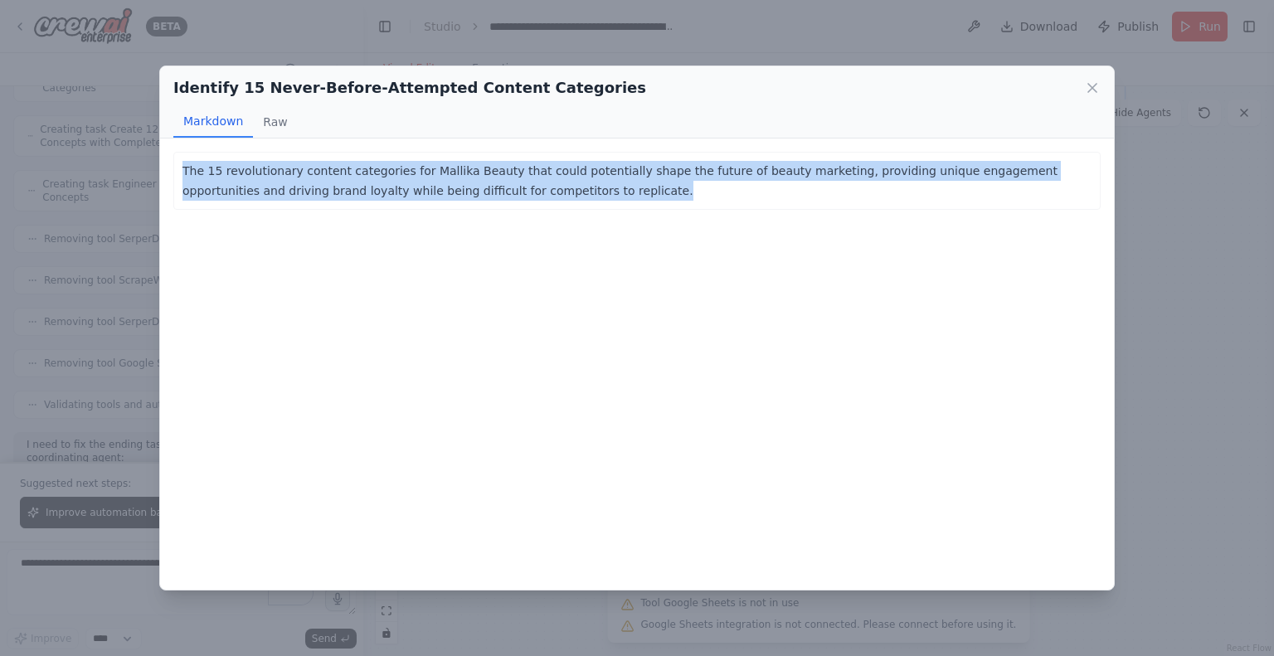
drag, startPoint x: 514, startPoint y: 199, endPoint x: 169, endPoint y: 177, distance: 345.7
click at [169, 177] on div "The 15 revolutionary content categories for Mallika Beauty that could potential…" at bounding box center [637, 364] width 954 height 451
copy p "The 15 revolutionary content categories for Mallika Beauty that could potential…"
click at [1087, 85] on icon at bounding box center [1092, 88] width 17 height 17
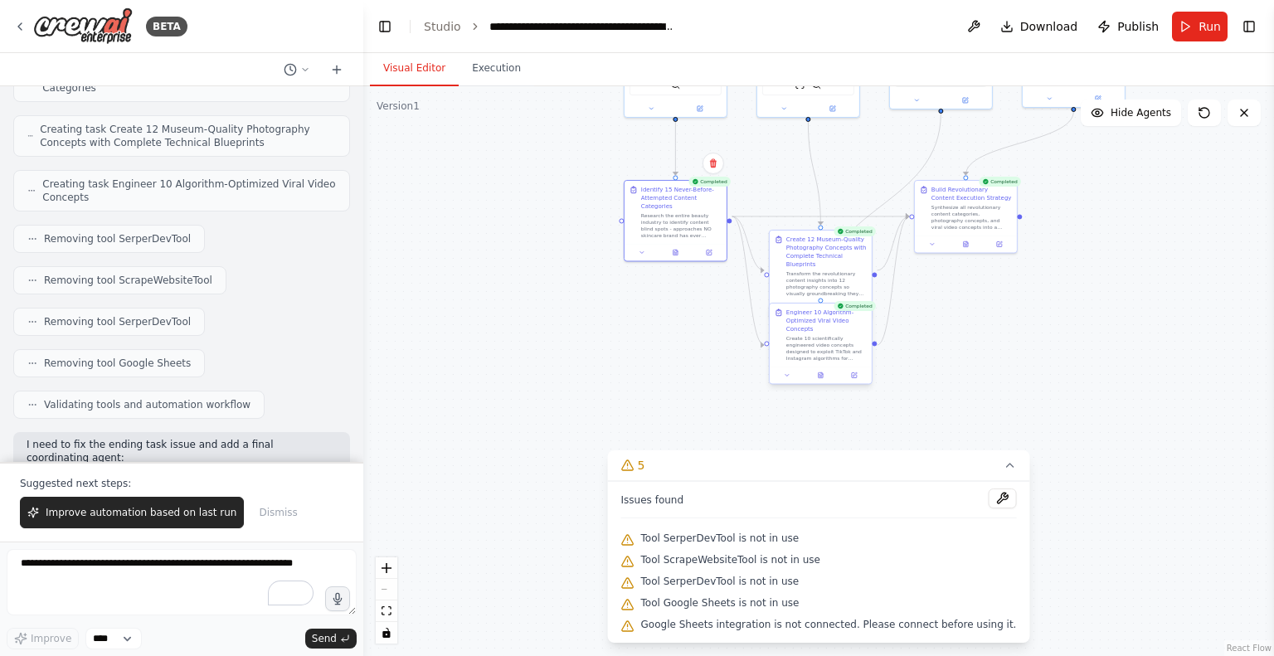
click at [819, 301] on div at bounding box center [820, 300] width 5 height 5
click at [822, 306] on icon at bounding box center [822, 307] width 2 height 2
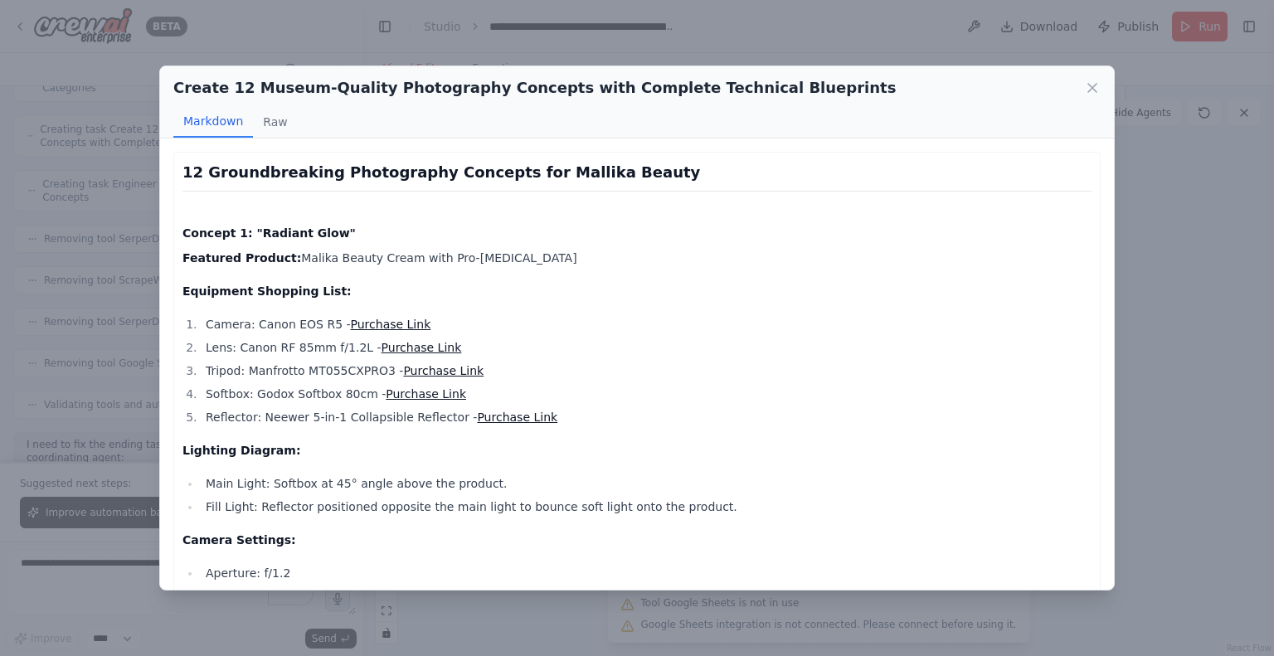
click at [363, 95] on h2 "Create 12 Museum-Quality Photography Concepts with Complete Technical Blueprints" at bounding box center [534, 87] width 722 height 23
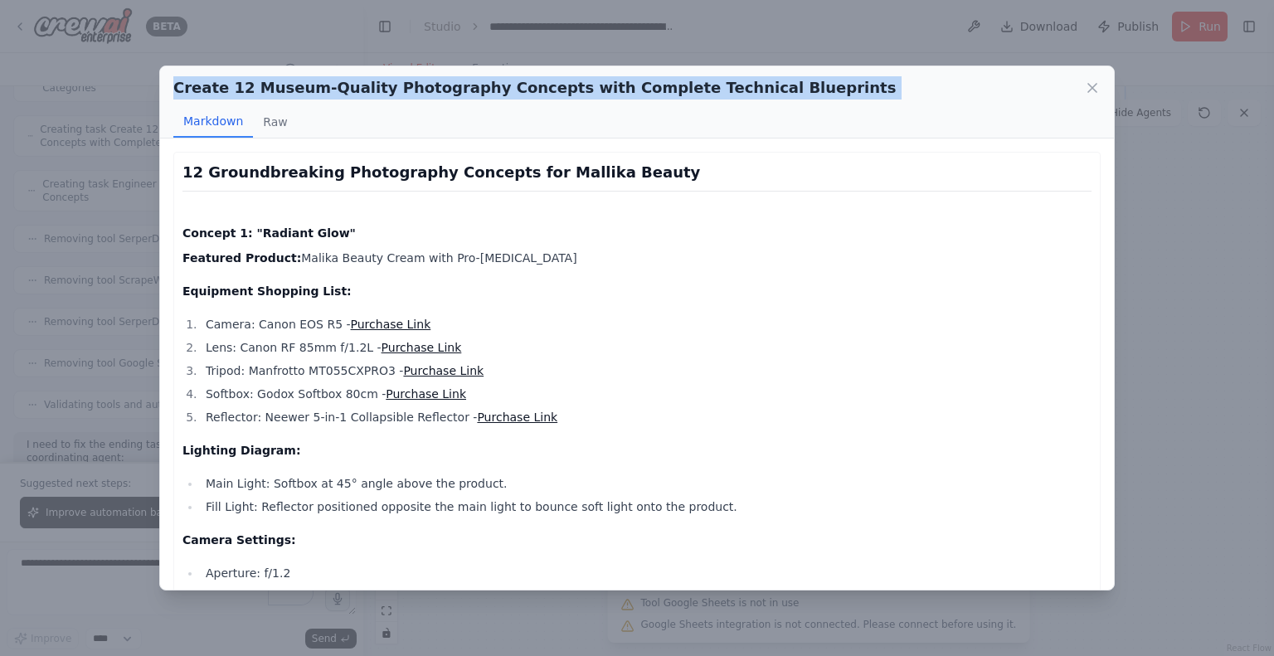
click at [363, 95] on h2 "Create 12 Museum-Quality Photography Concepts with Complete Technical Blueprints" at bounding box center [534, 87] width 722 height 23
copy div "Create 12 Museum-Quality Photography Concepts with Complete Technical Blueprints"
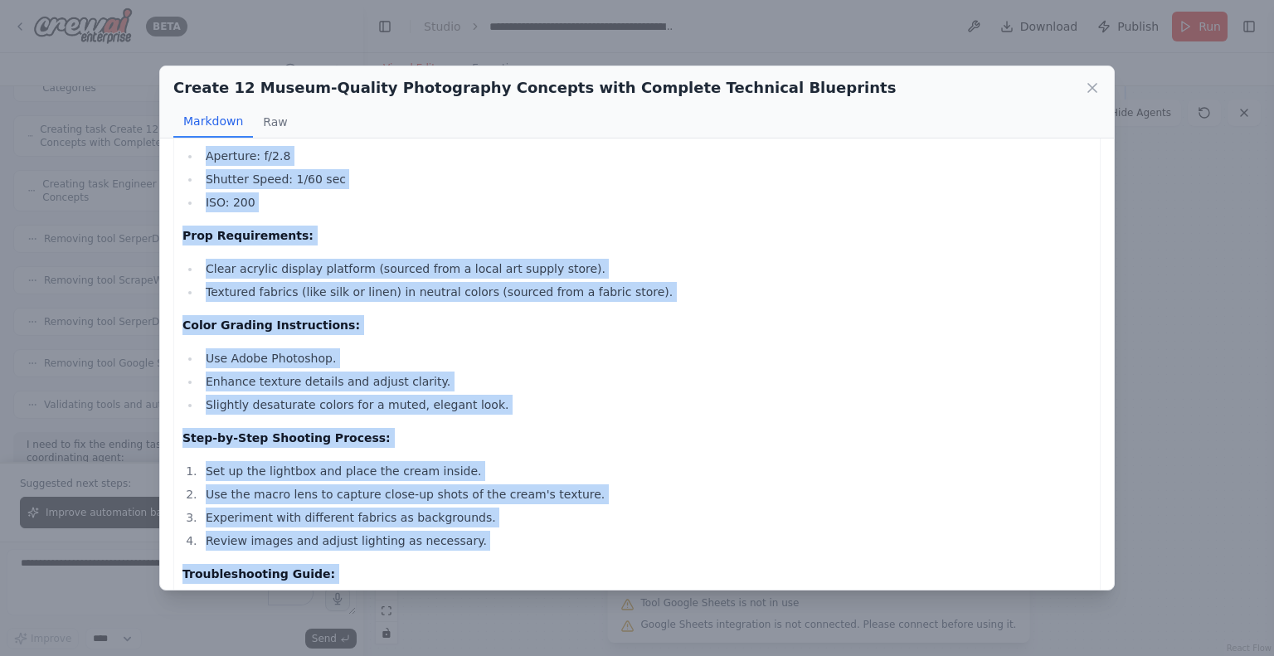
scroll to position [1920, 0]
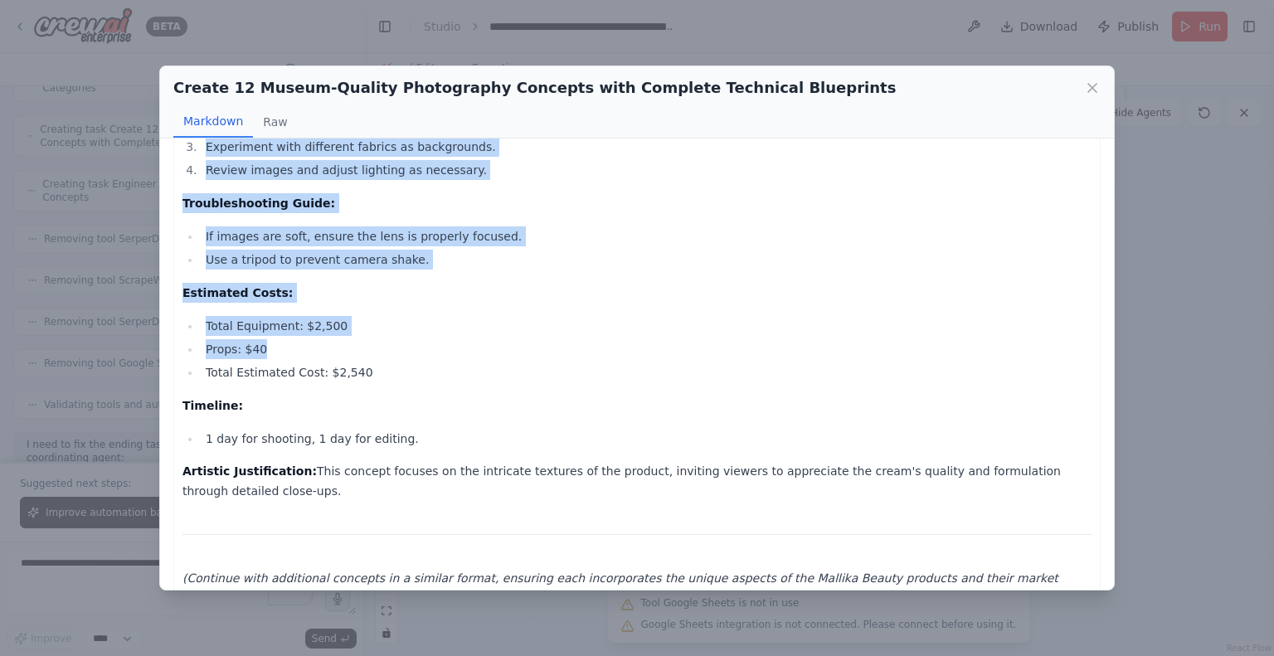
drag, startPoint x: 182, startPoint y: 173, endPoint x: 252, endPoint y: 476, distance: 311.4
copy div "12 Groundbreaking Photography Concepts for Mallika Beauty Concept 1: "Radiant G…"
click at [1091, 85] on icon at bounding box center [1092, 88] width 8 height 8
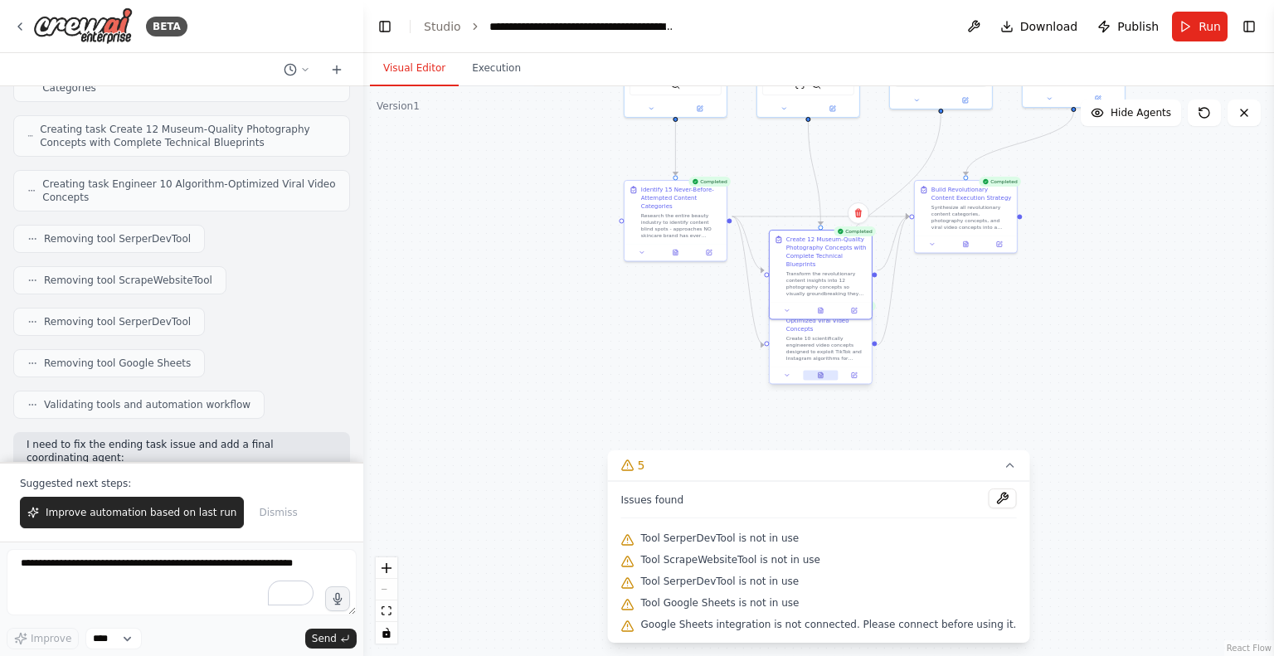
click at [827, 375] on button at bounding box center [820, 375] width 35 height 10
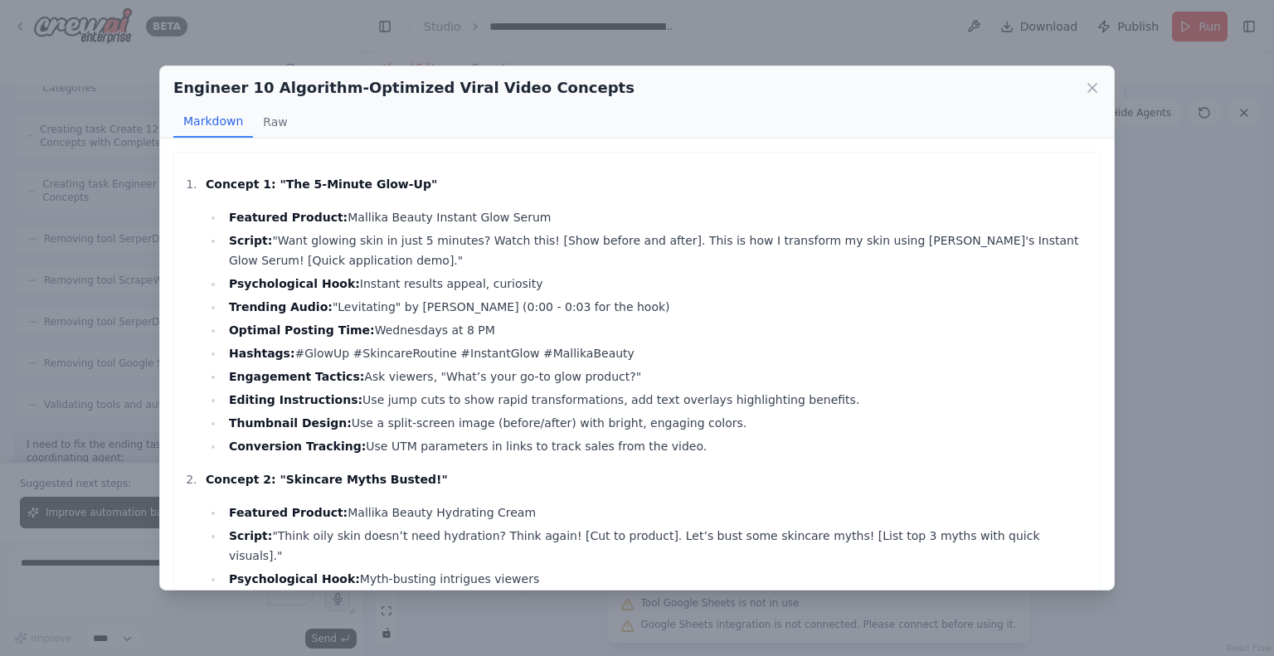
click at [499, 88] on h2 "Engineer 10 Algorithm-Optimized Viral Video Concepts" at bounding box center [403, 87] width 461 height 23
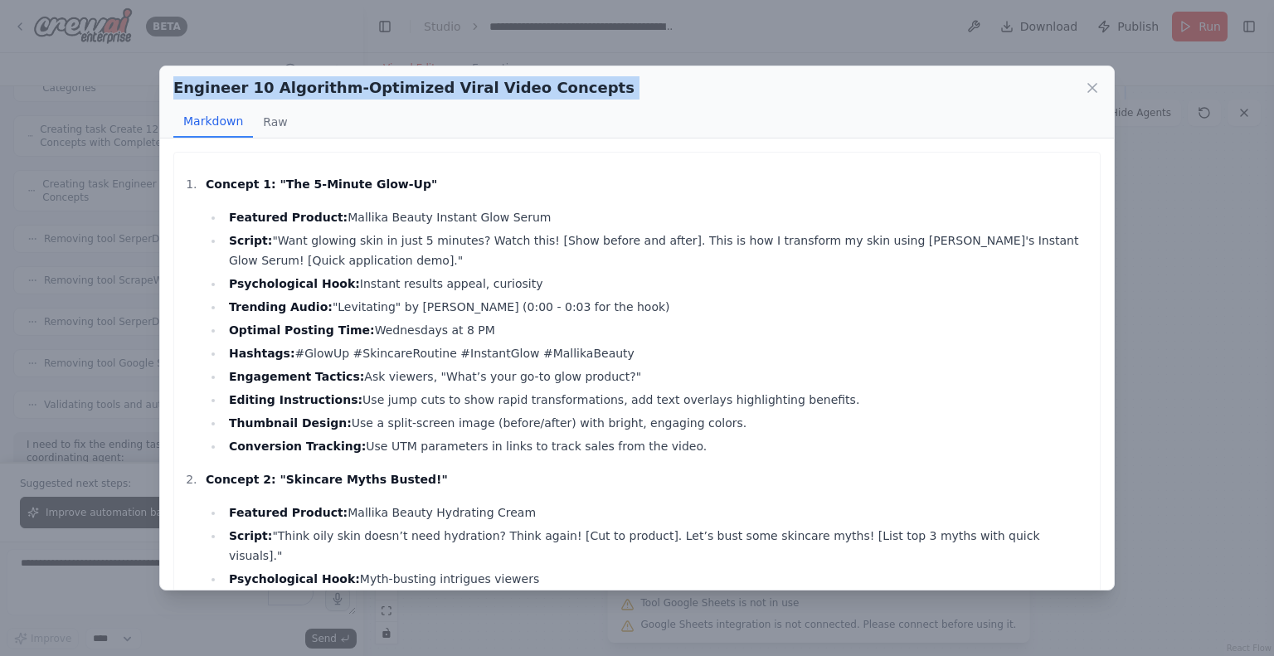
click at [499, 88] on h2 "Engineer 10 Algorithm-Optimized Viral Video Concepts" at bounding box center [403, 87] width 461 height 23
copy div "Engineer 10 Algorithm-Optimized Viral Video Concepts"
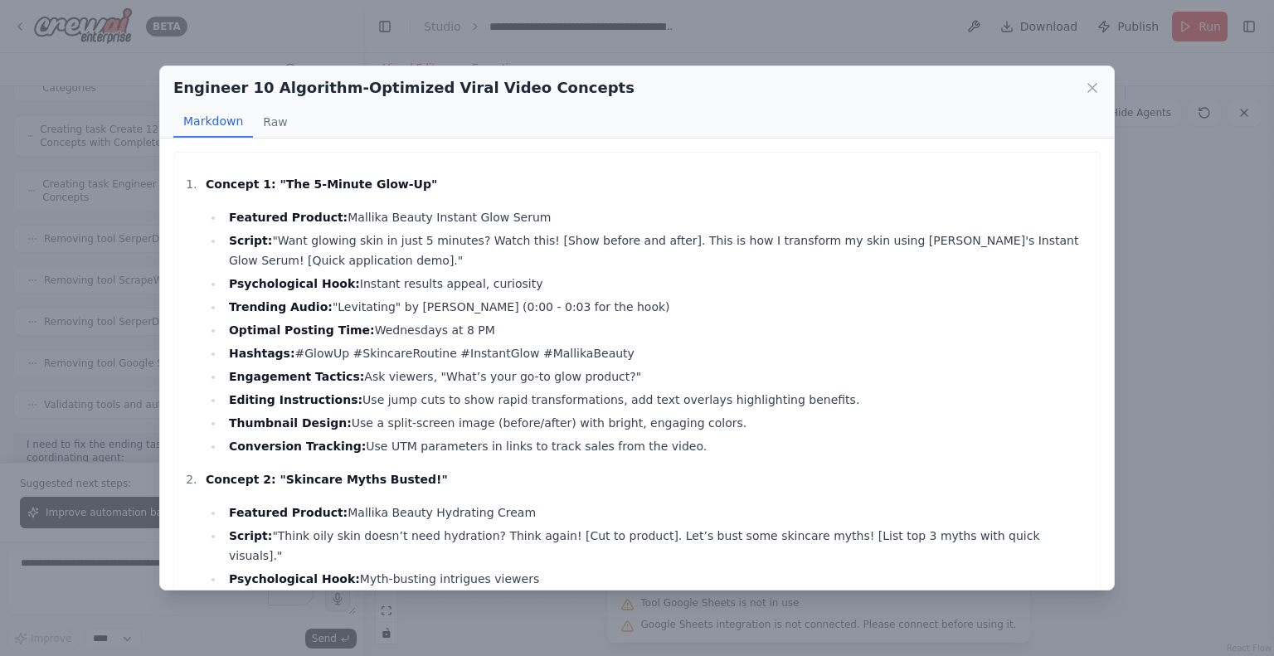
click at [719, 184] on p "Concept 1: "The 5-Minute Glow-Up"" at bounding box center [649, 184] width 886 height 20
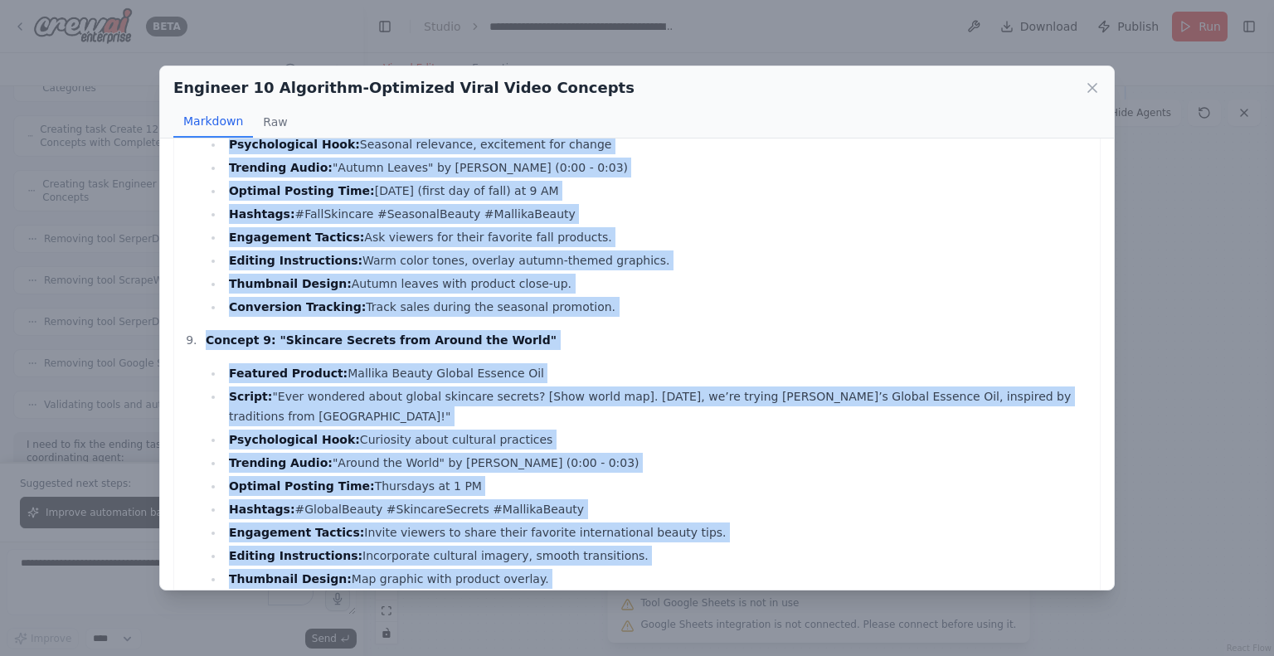
scroll to position [2438, 0]
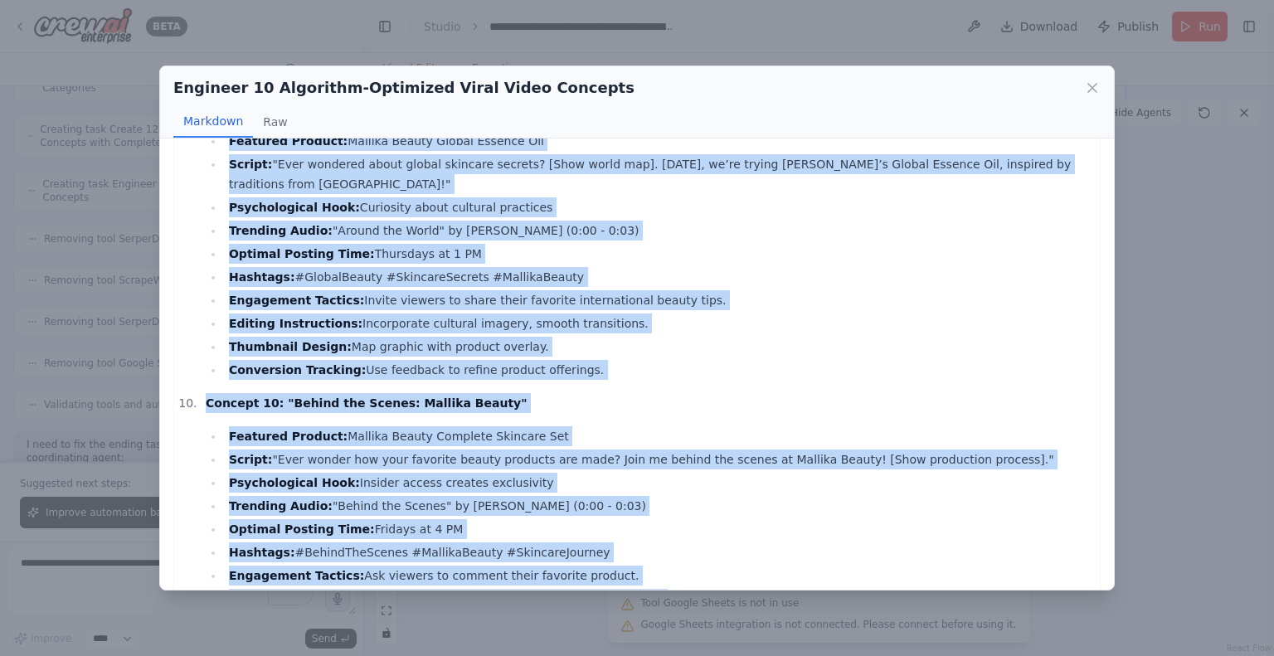
drag, startPoint x: 187, startPoint y: 178, endPoint x: 388, endPoint y: 557, distance: 428.2
copy div "Concept 1: "The 5-Minute Glow-Up" Featured Product: Mallika Beauty Instant Glow…"
click at [1086, 85] on icon at bounding box center [1092, 88] width 17 height 17
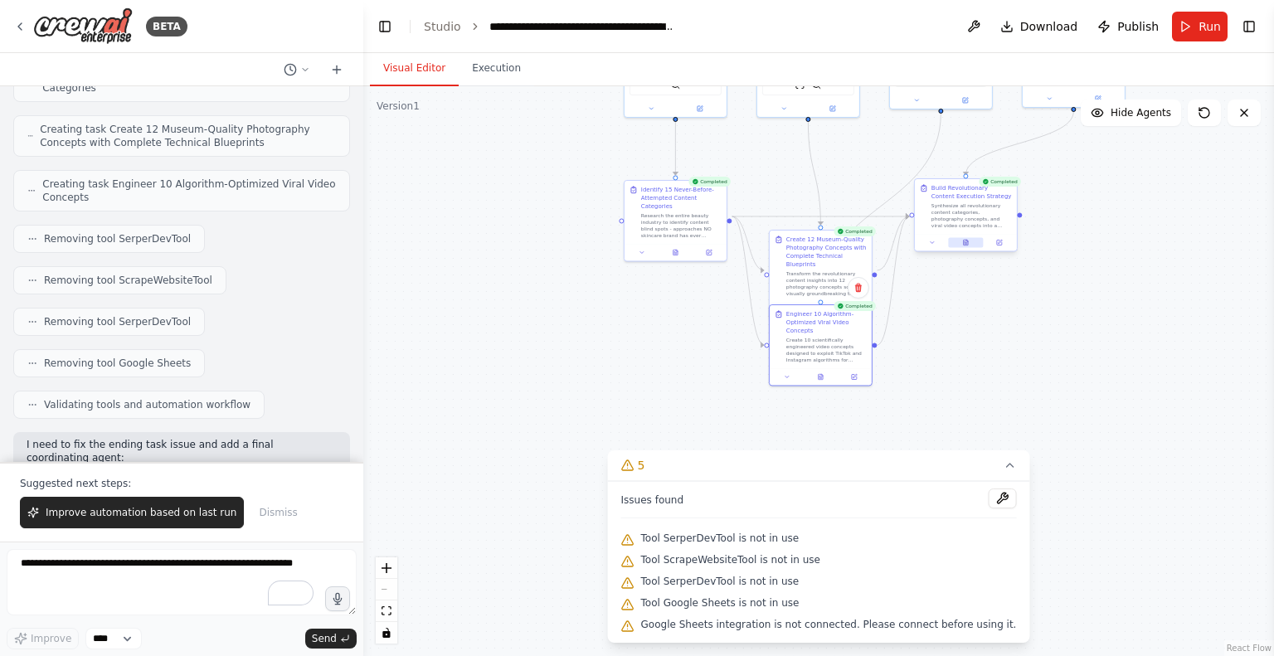
click at [966, 241] on icon at bounding box center [966, 243] width 4 height 6
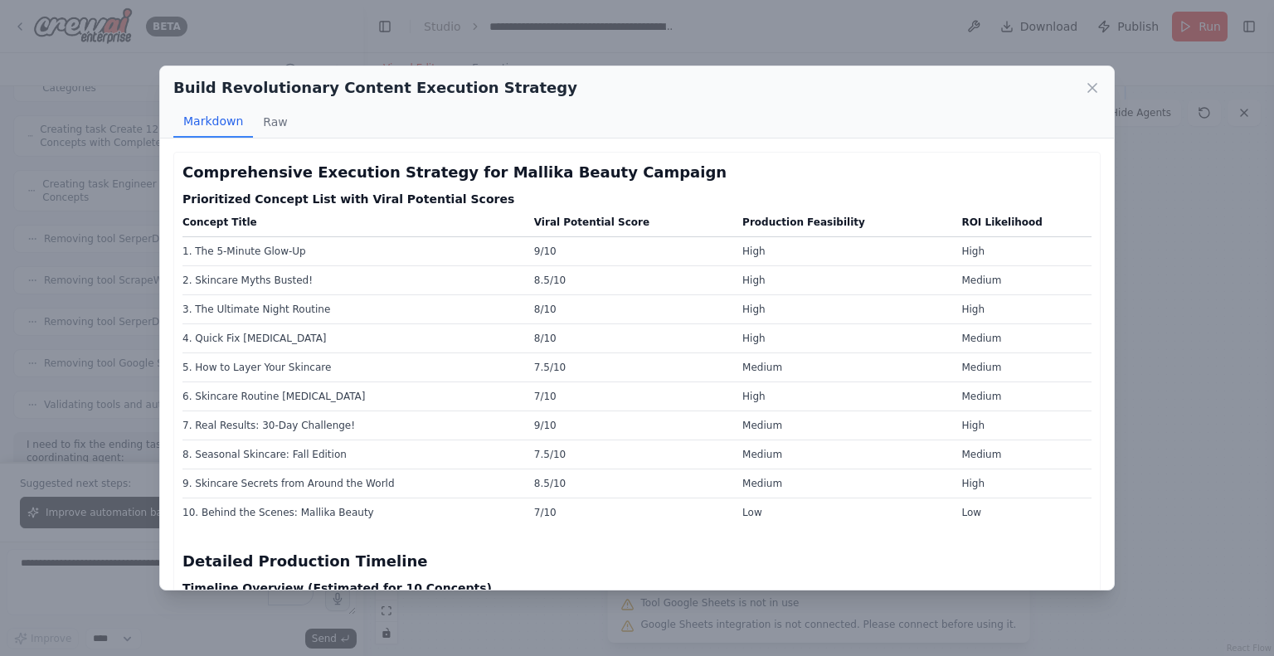
click at [491, 92] on h2 "Build Revolutionary Content Execution Strategy" at bounding box center [375, 87] width 404 height 23
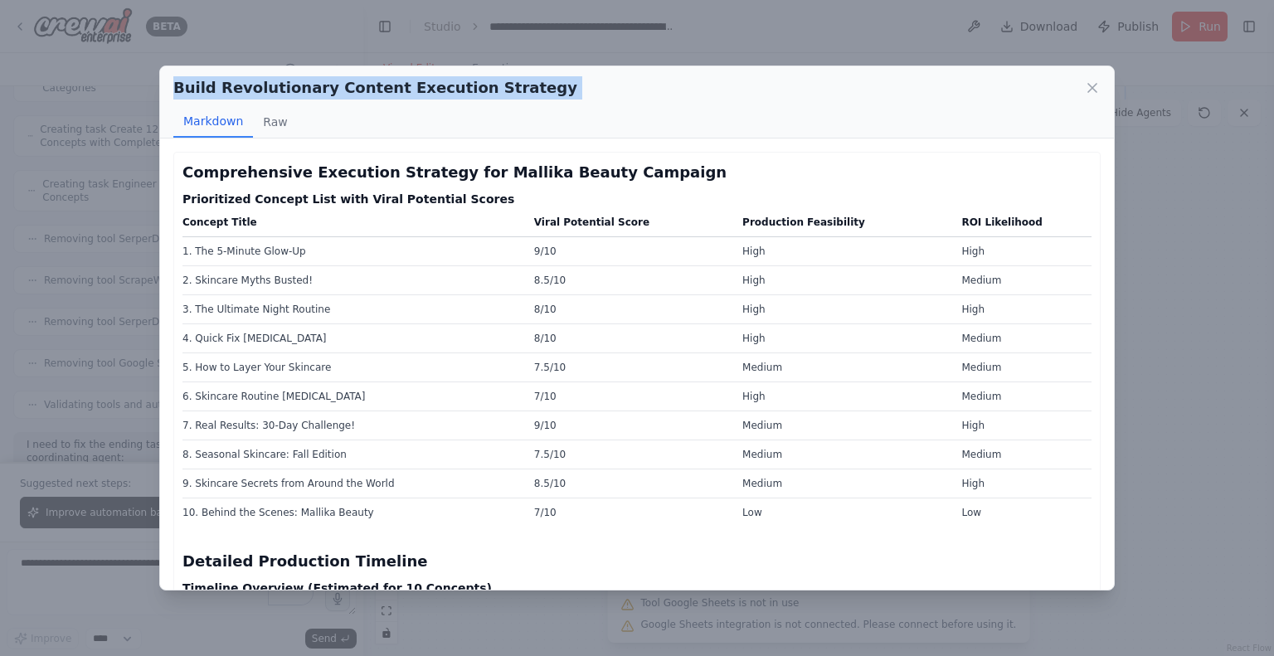
click at [491, 92] on h2 "Build Revolutionary Content Execution Strategy" at bounding box center [375, 87] width 404 height 23
copy div "Build Revolutionary Content Execution Strategy"
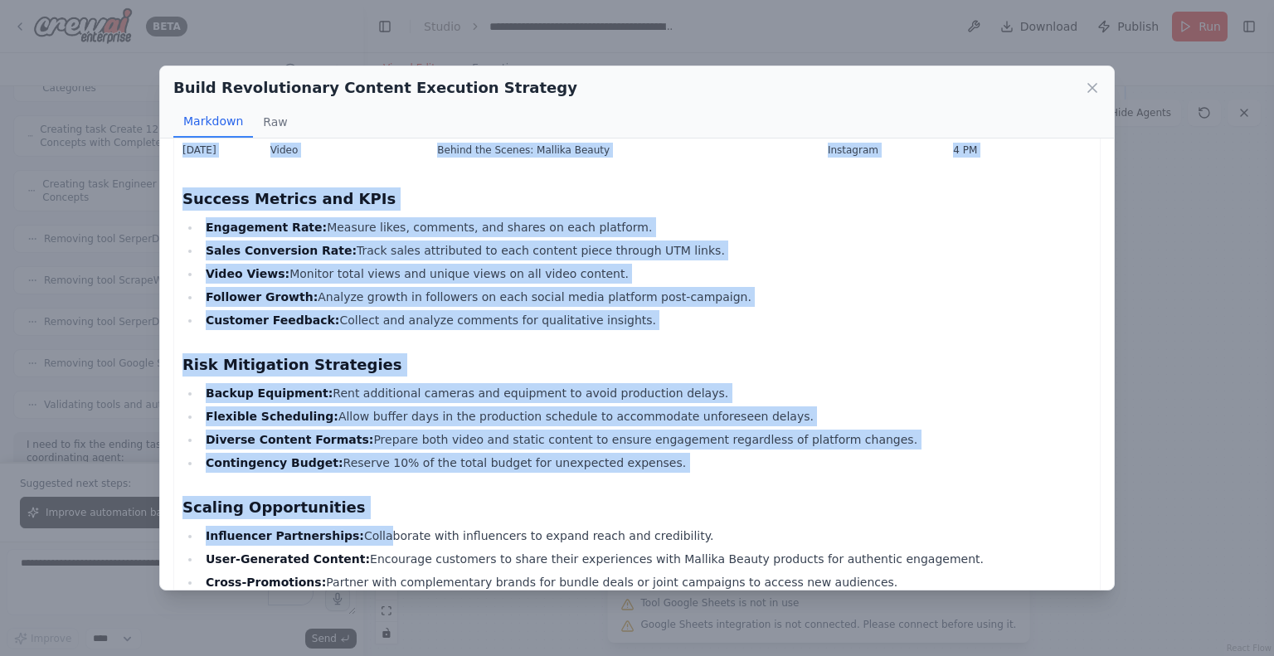
scroll to position [2046, 0]
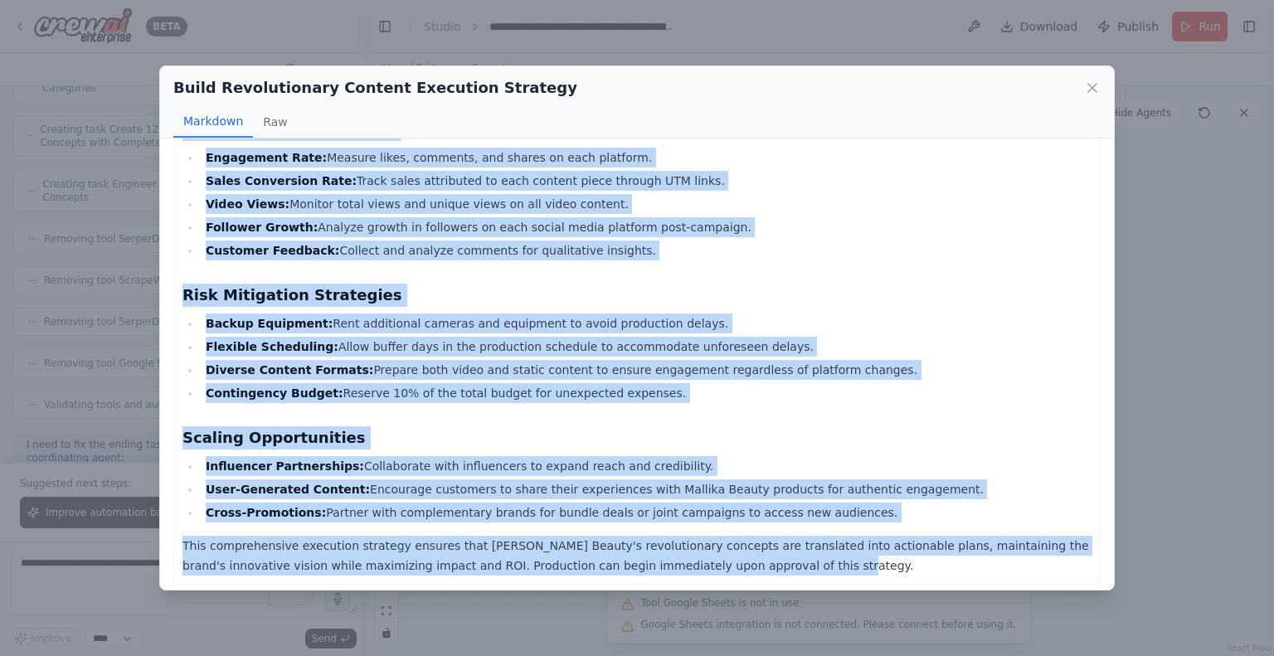
drag, startPoint x: 182, startPoint y: 174, endPoint x: 715, endPoint y: 553, distance: 654.3
copy div "Comprehensive Execution Strategy for Mallika Beauty Campaign Prioritized Concep…"
click at [1087, 90] on icon at bounding box center [1092, 88] width 17 height 17
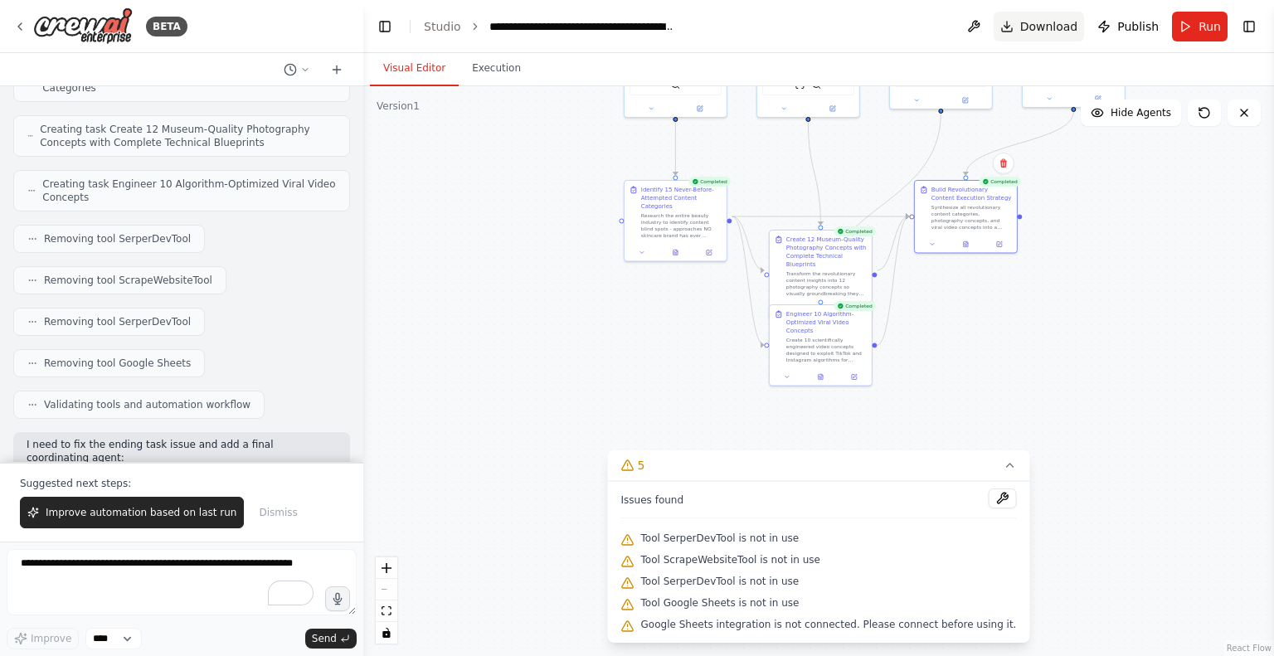
click at [1050, 35] on button "Download" at bounding box center [1039, 27] width 91 height 30
click at [23, 27] on icon at bounding box center [19, 26] width 13 height 13
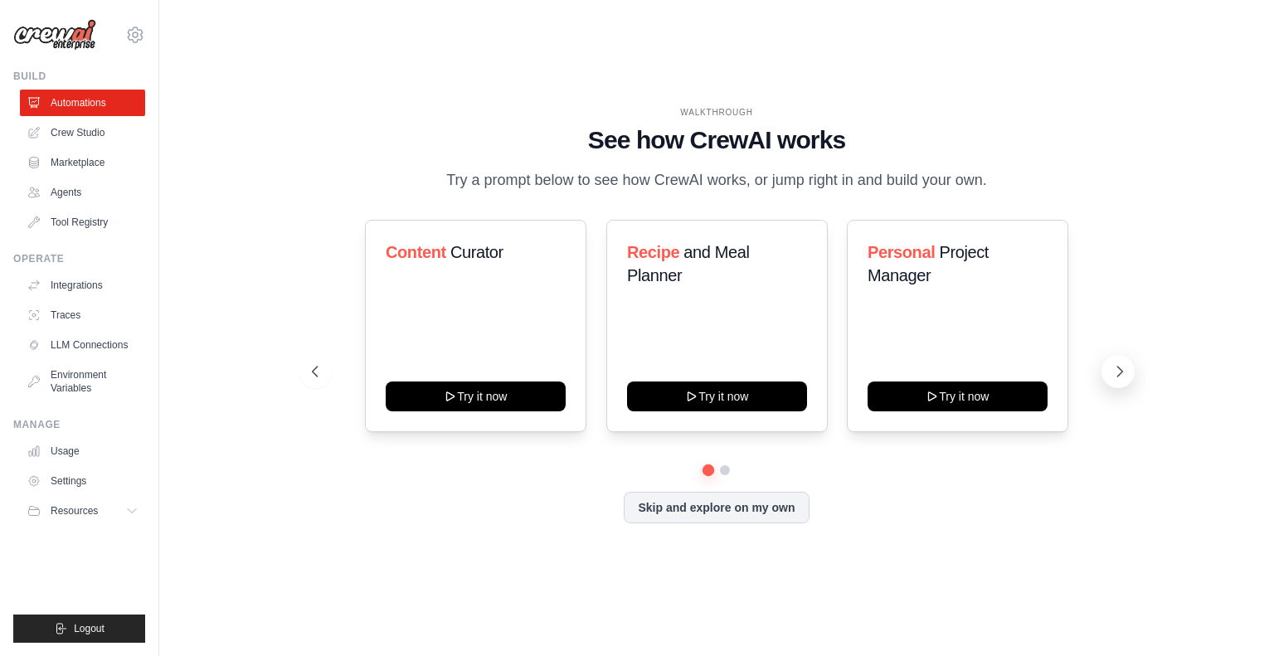
click at [1128, 383] on button at bounding box center [1117, 371] width 33 height 33
click at [1124, 380] on icon at bounding box center [1119, 371] width 17 height 17
click at [99, 143] on link "Crew Studio" at bounding box center [84, 132] width 125 height 27
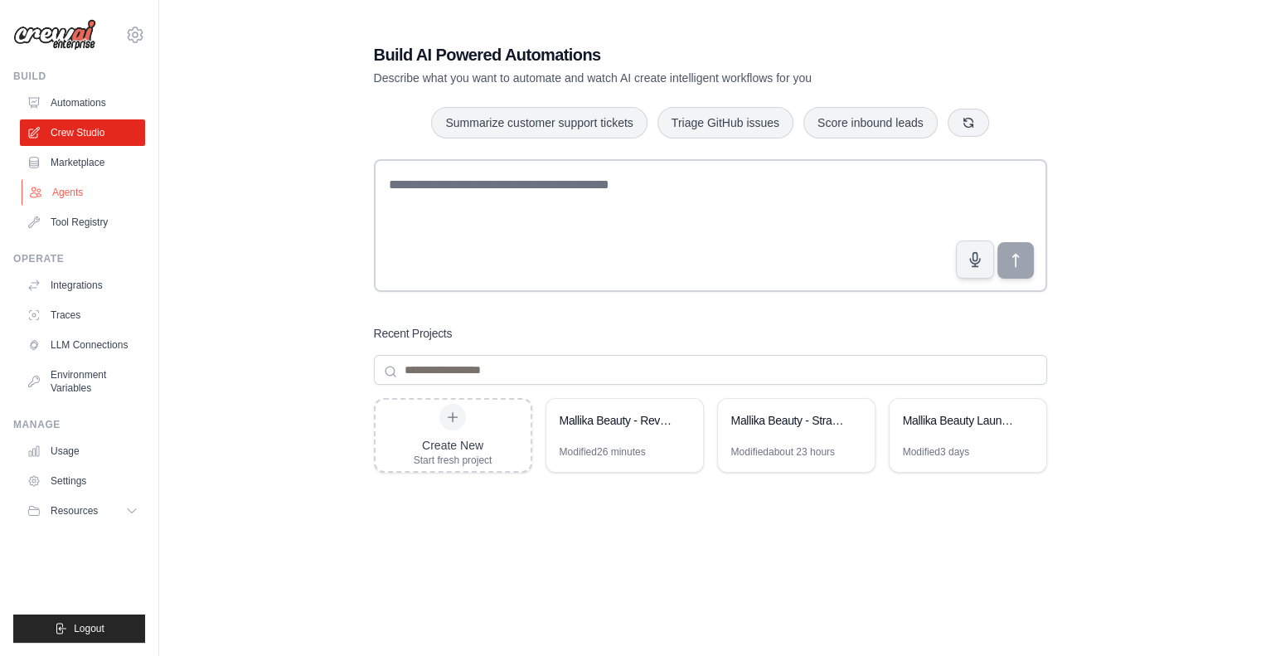
click at [79, 202] on link "Agents" at bounding box center [84, 192] width 125 height 27
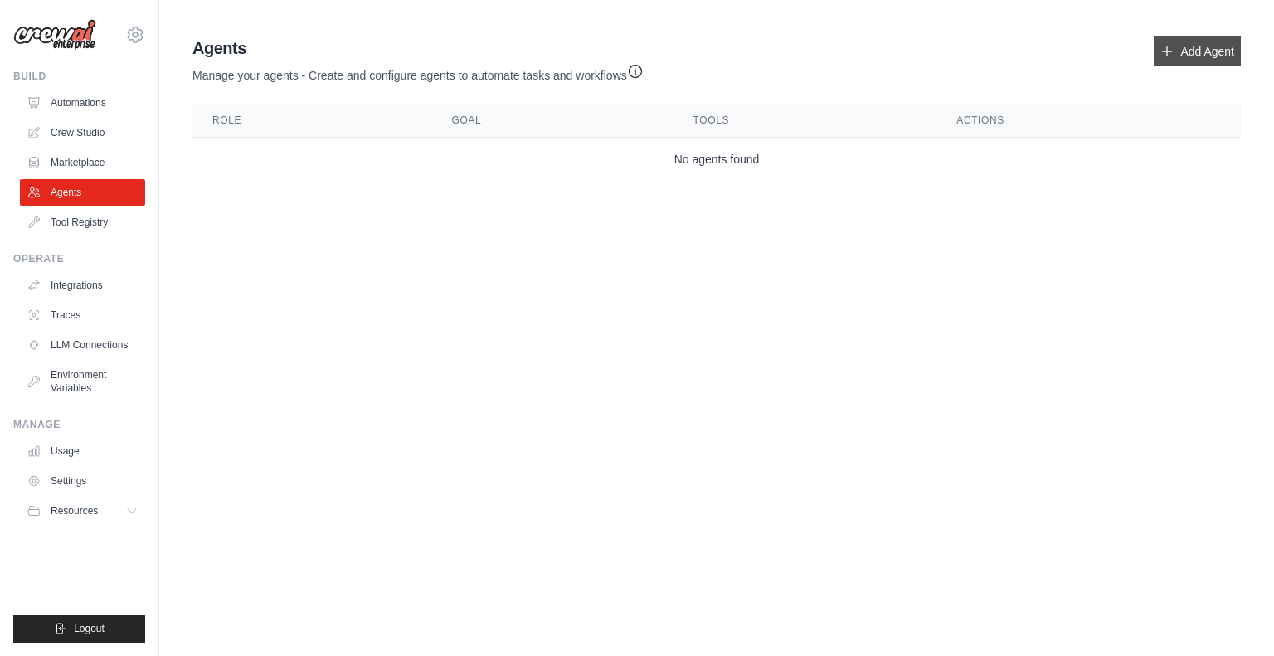
click at [1199, 38] on link "Add Agent" at bounding box center [1197, 51] width 87 height 30
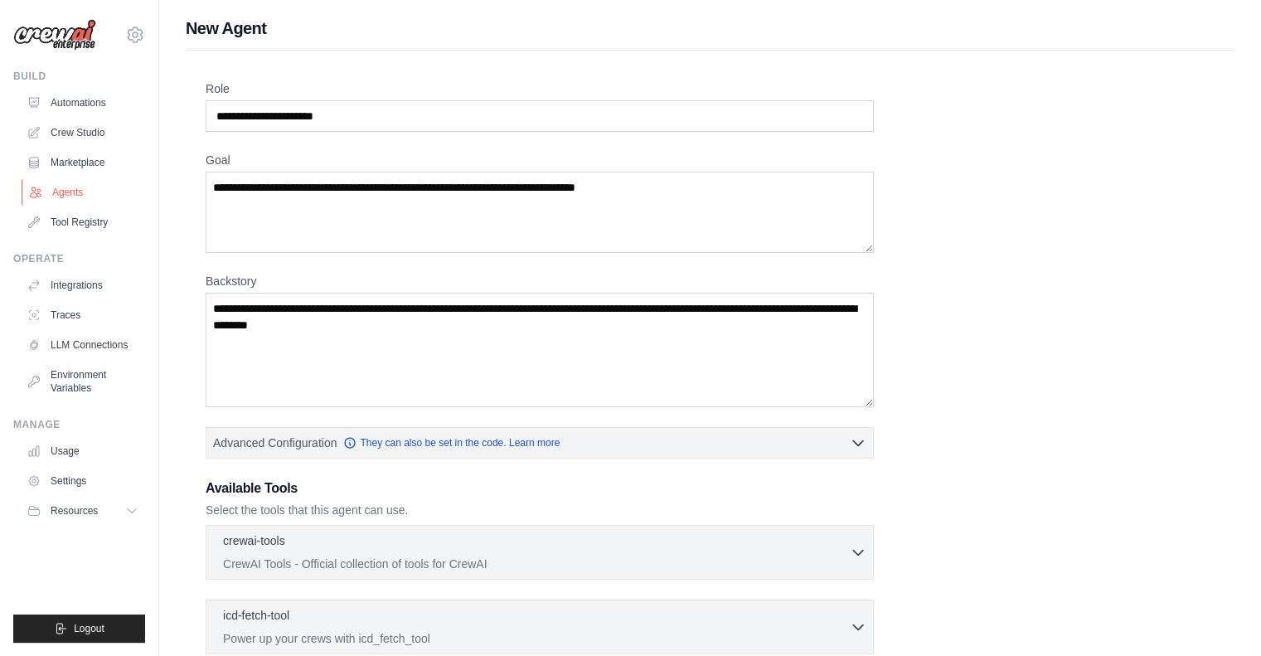
click at [80, 188] on link "Agents" at bounding box center [84, 192] width 125 height 27
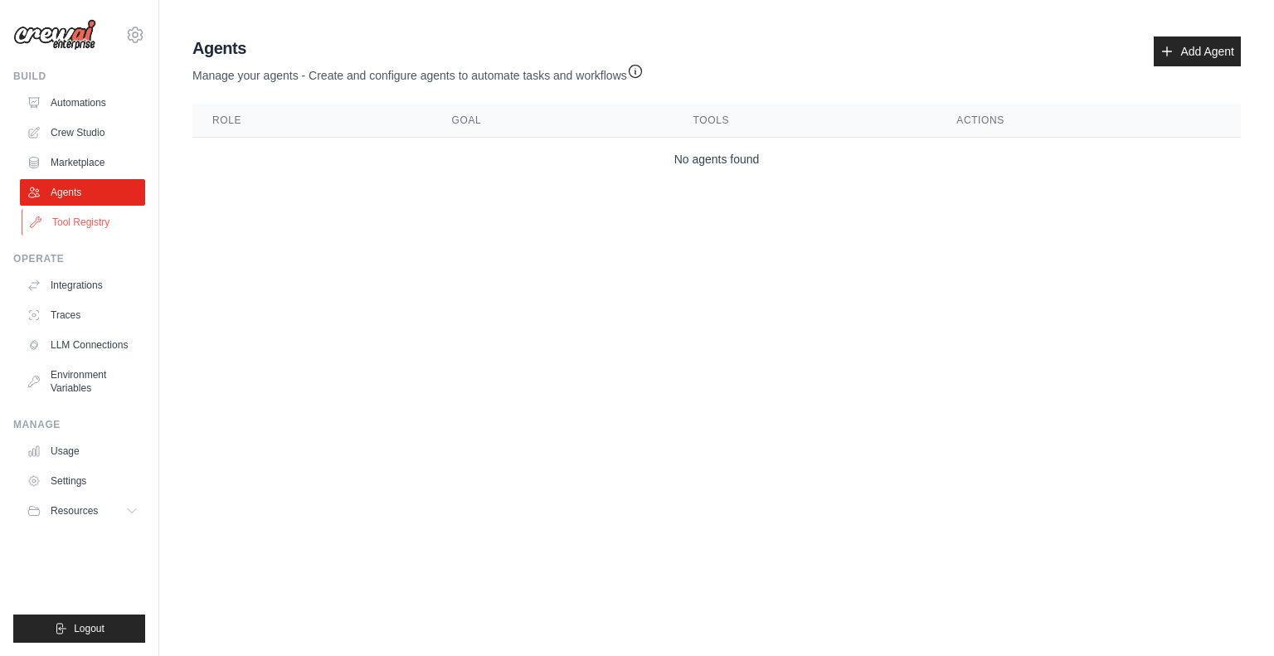
click at [103, 216] on link "Tool Registry" at bounding box center [84, 222] width 125 height 27
